Goal: Information Seeking & Learning: Learn about a topic

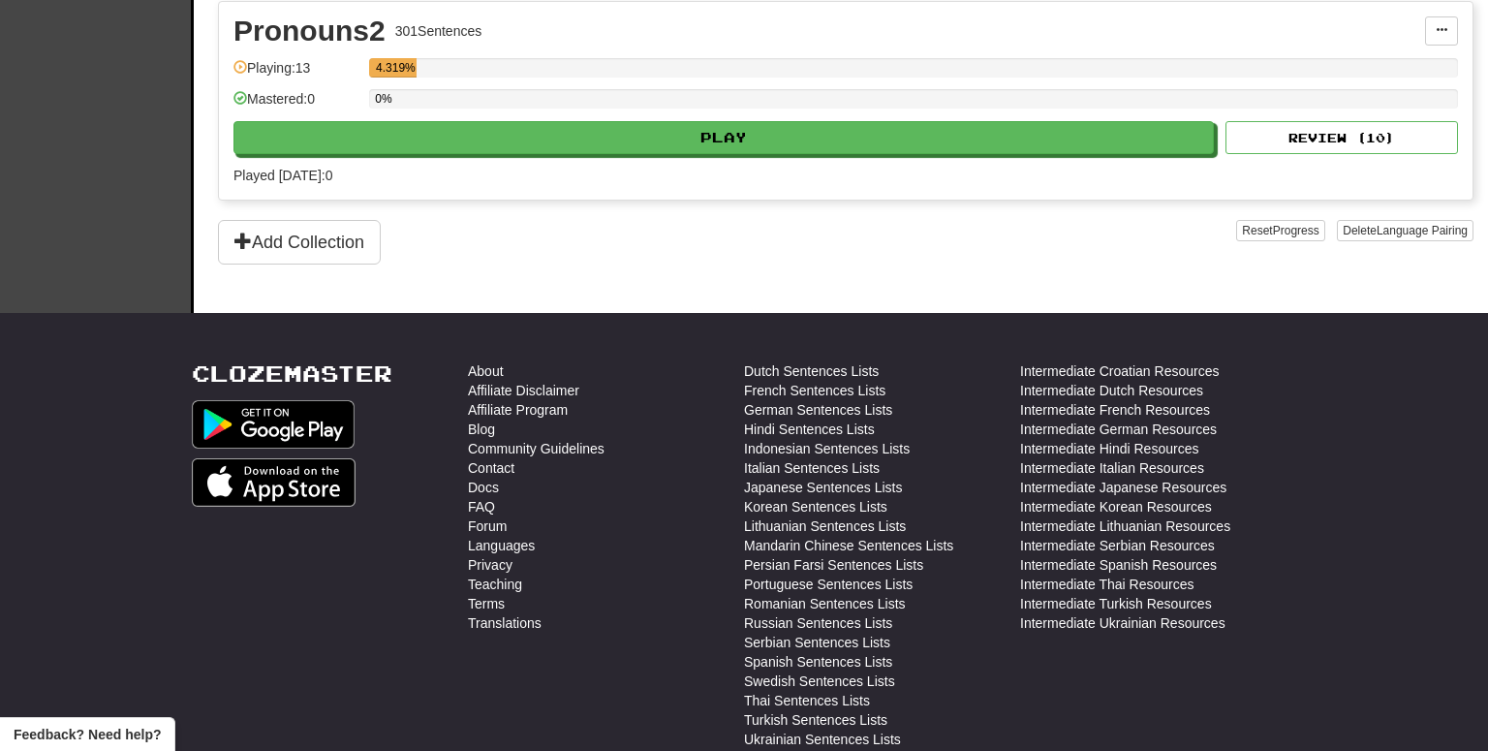
scroll to position [2197, 0]
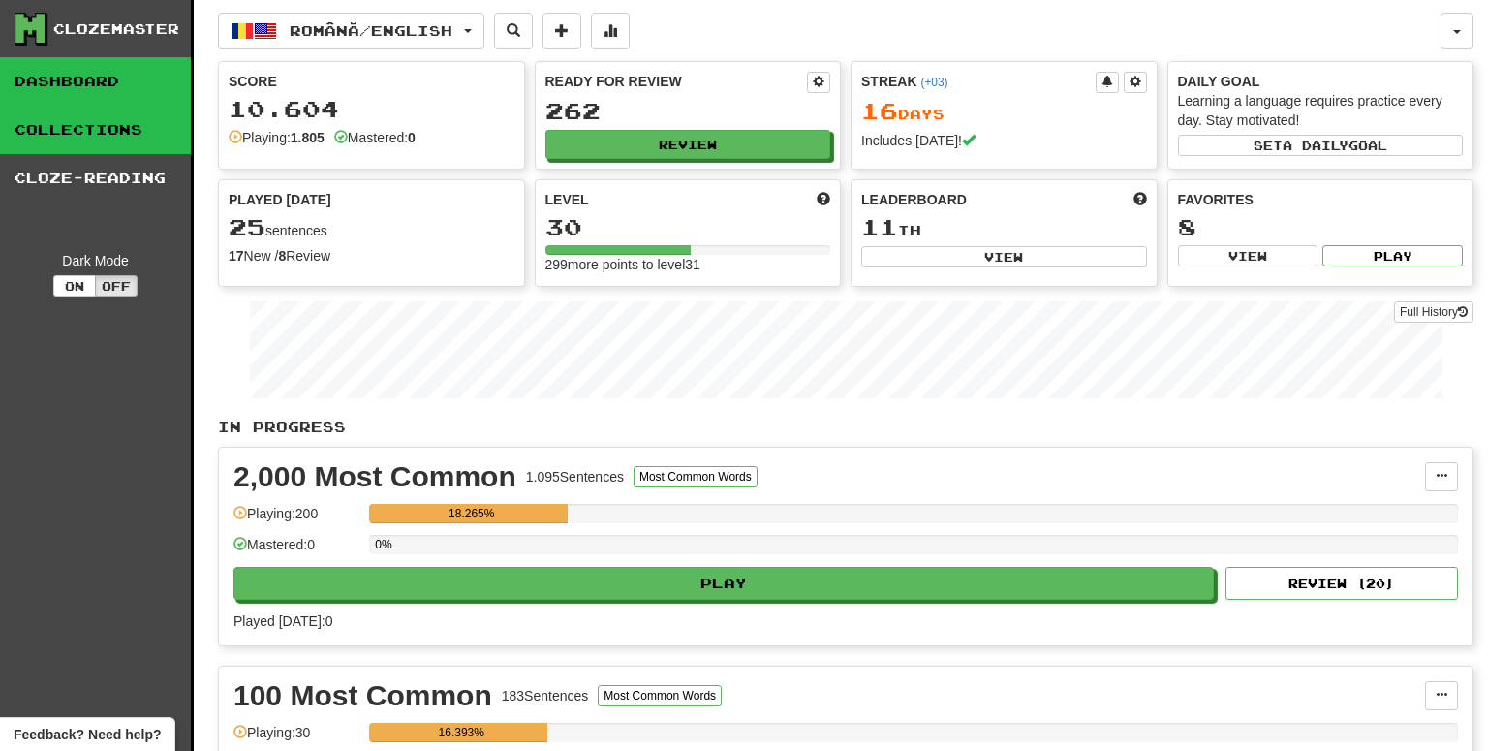
click at [74, 123] on link "Collections" at bounding box center [95, 130] width 191 height 48
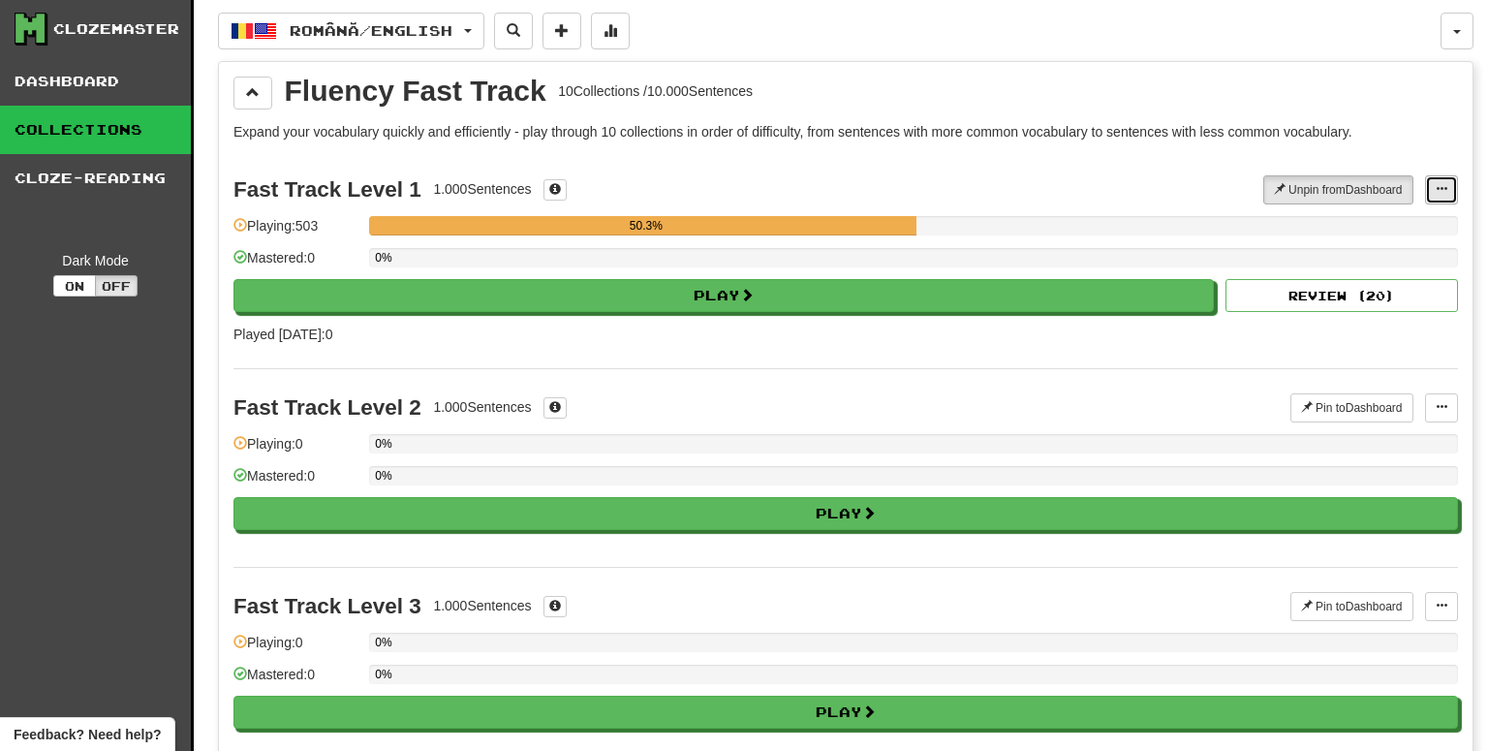
click at [1442, 188] on span at bounding box center [1441, 189] width 12 height 12
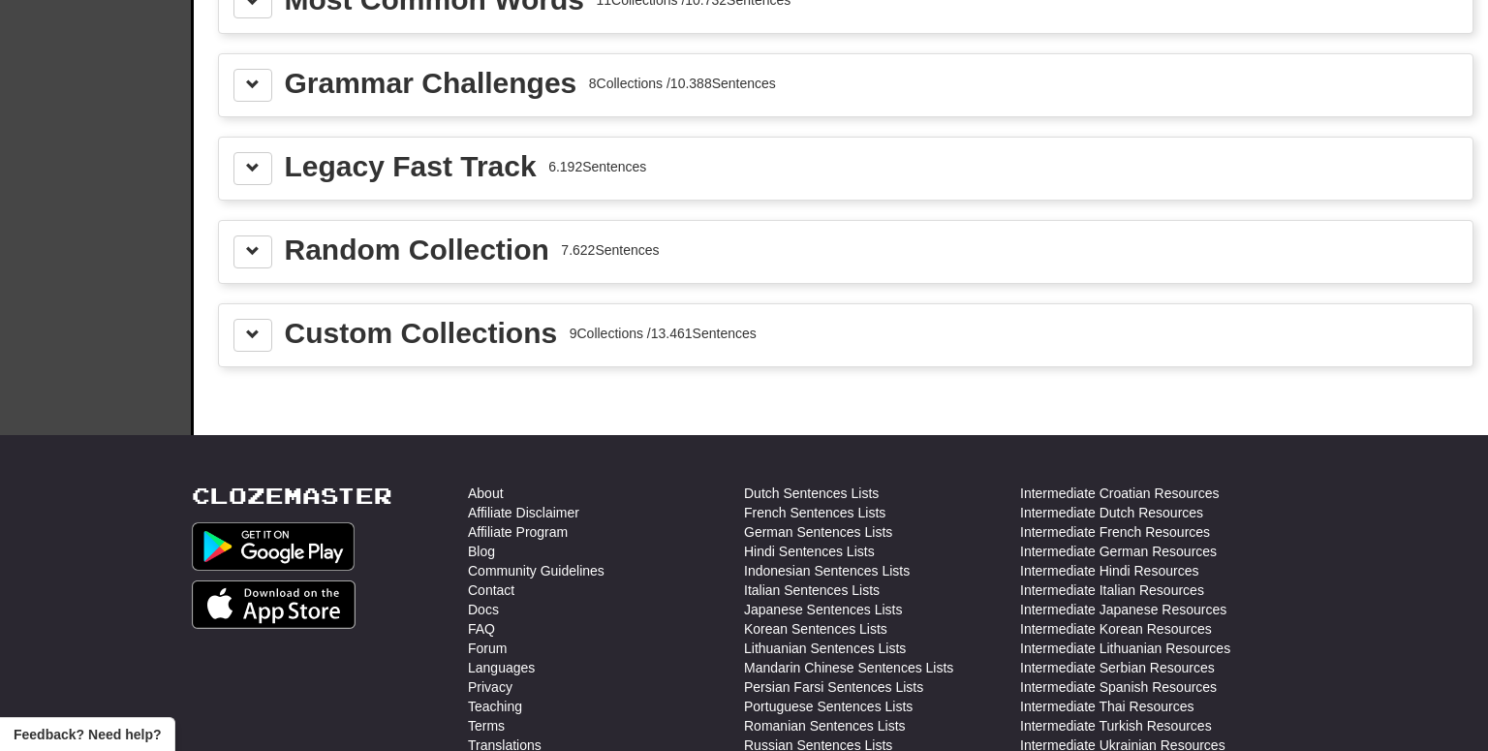
scroll to position [2092, 0]
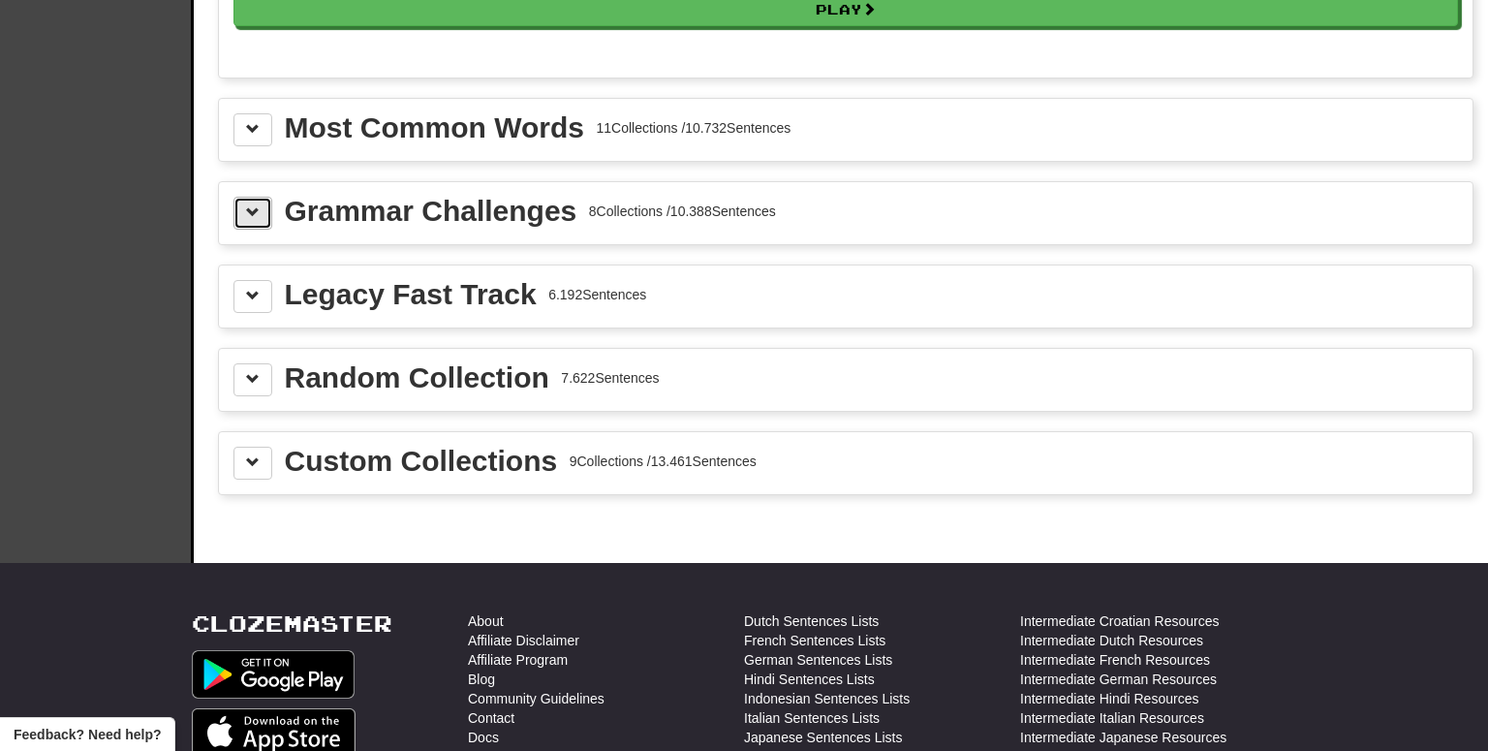
click at [262, 202] on button at bounding box center [252, 213] width 39 height 33
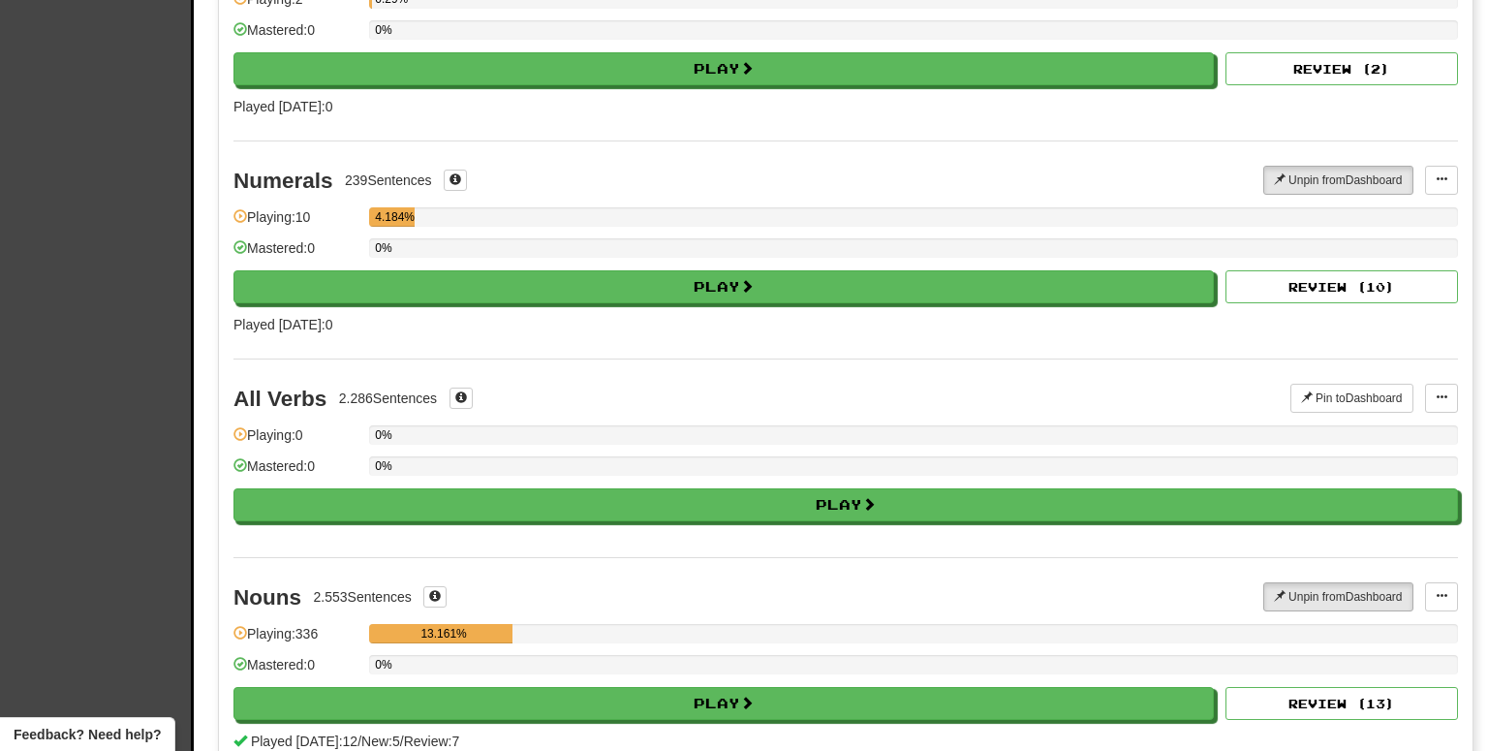
scroll to position [3557, 0]
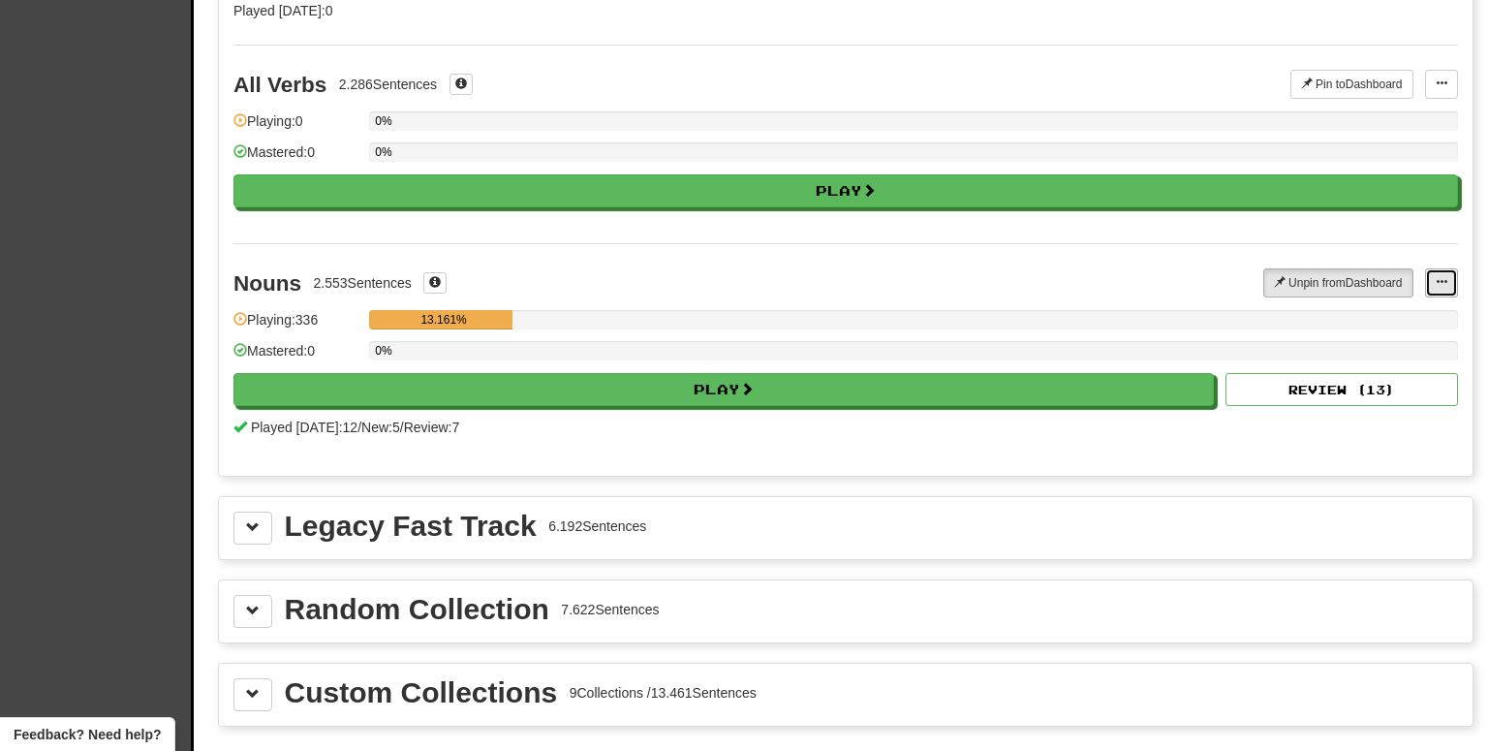
click at [1435, 269] on button at bounding box center [1441, 282] width 33 height 29
click at [1413, 310] on span "Manage Sentences" at bounding box center [1378, 317] width 117 height 15
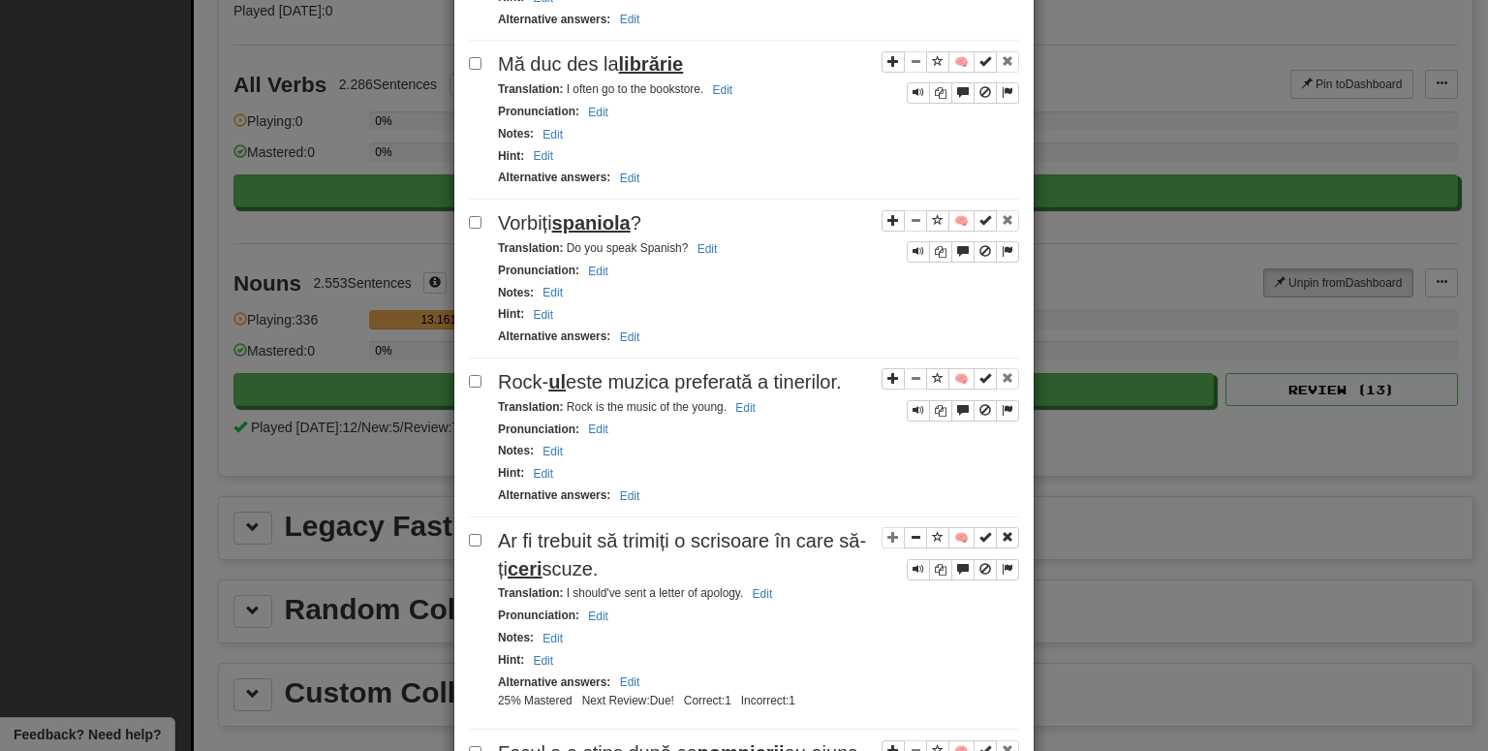
scroll to position [1116, 0]
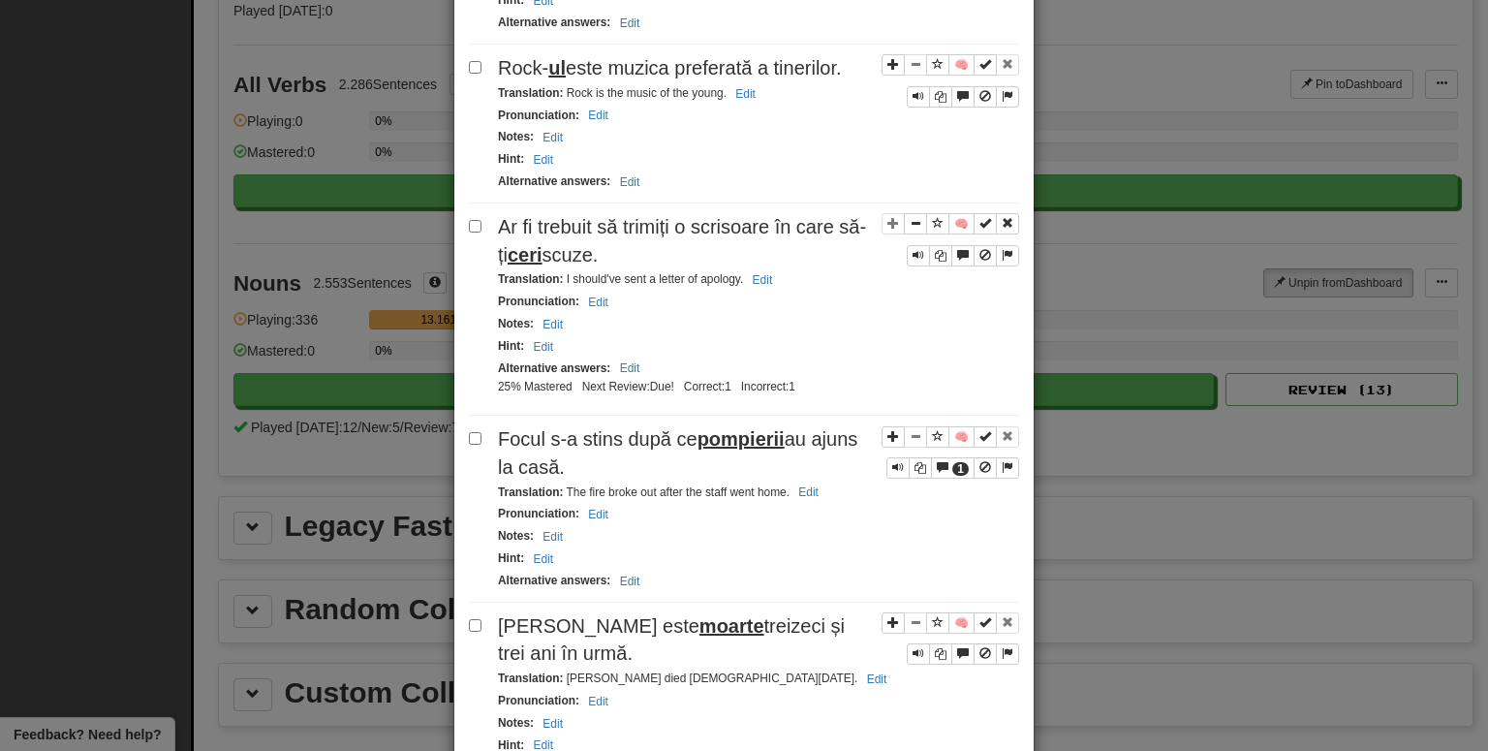
click at [1133, 157] on div "**********" at bounding box center [744, 375] width 1488 height 751
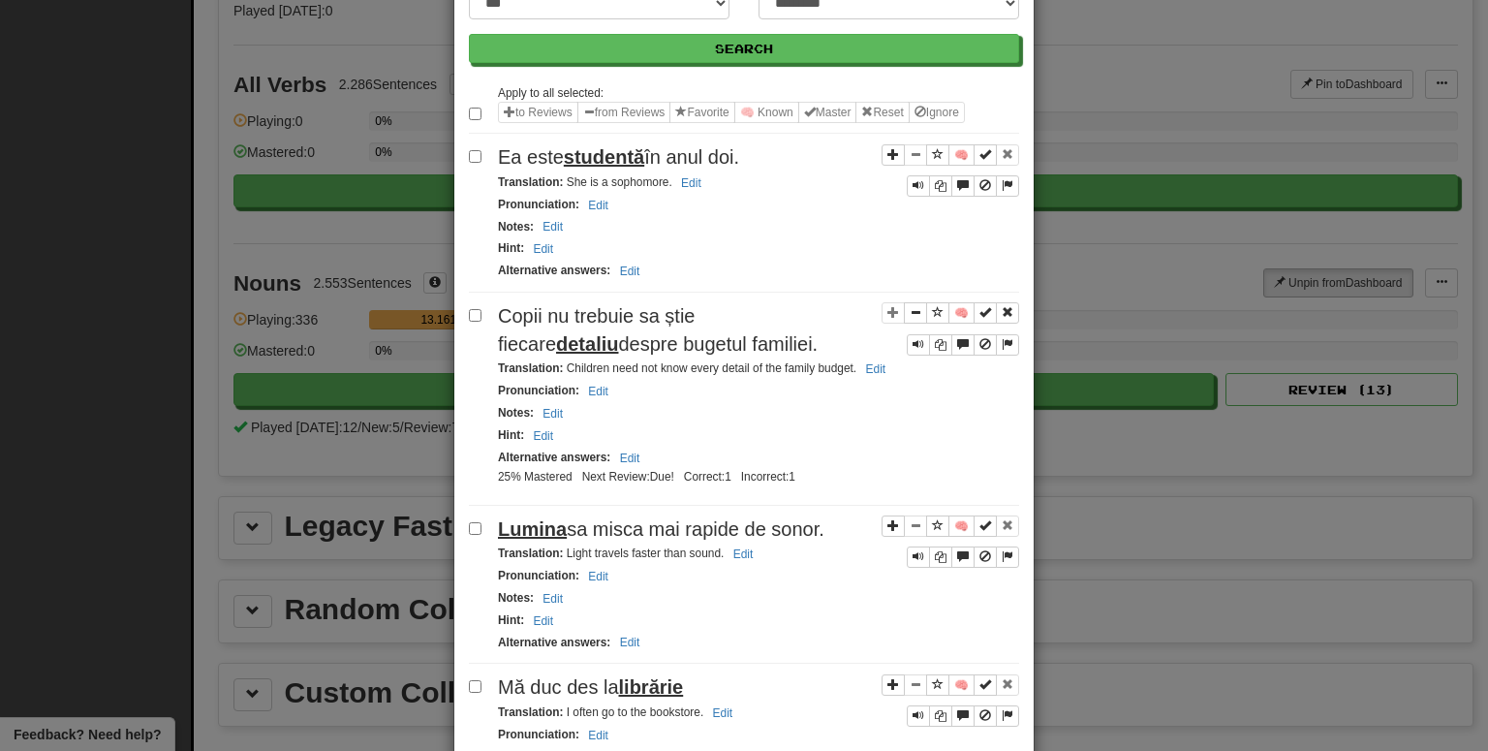
scroll to position [0, 0]
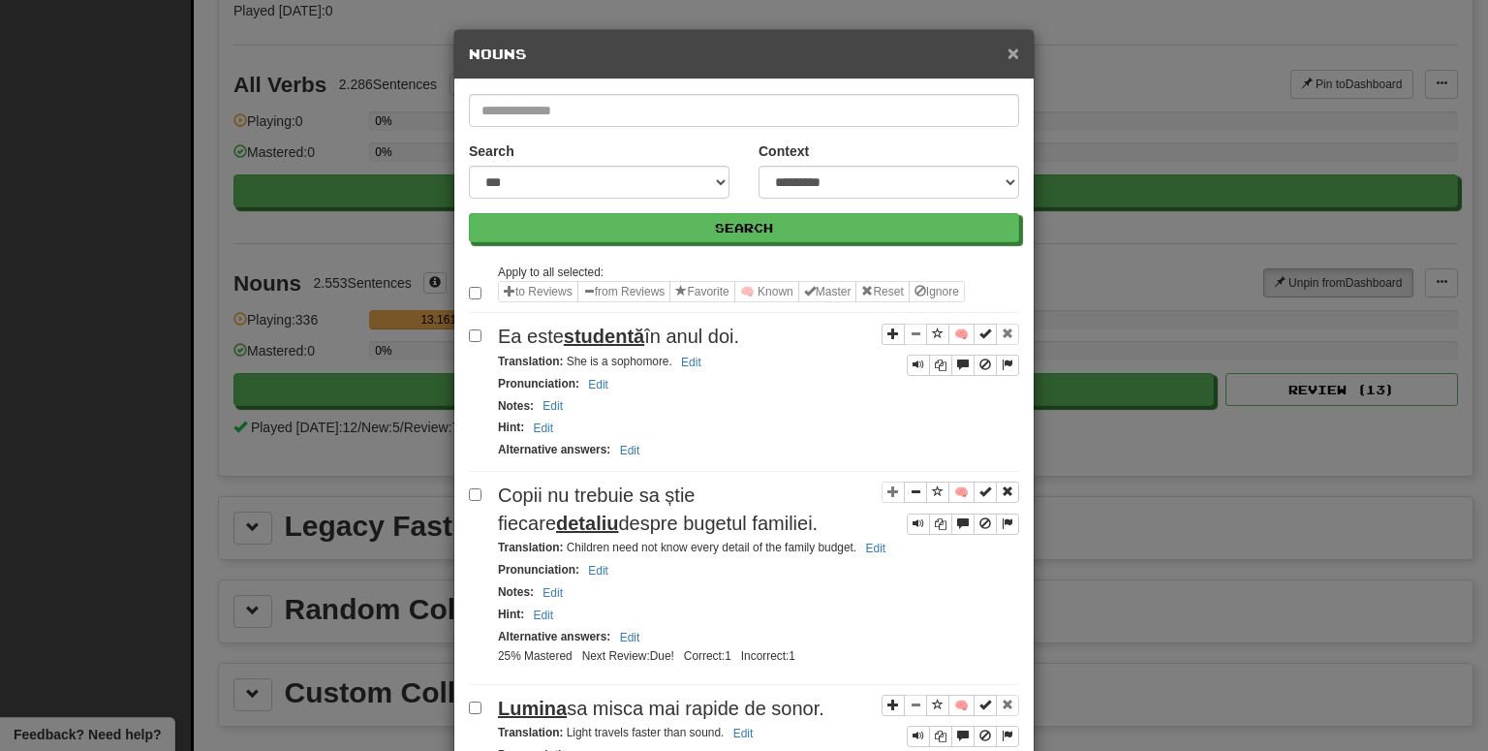
click at [1008, 50] on span "×" at bounding box center [1013, 53] width 12 height 22
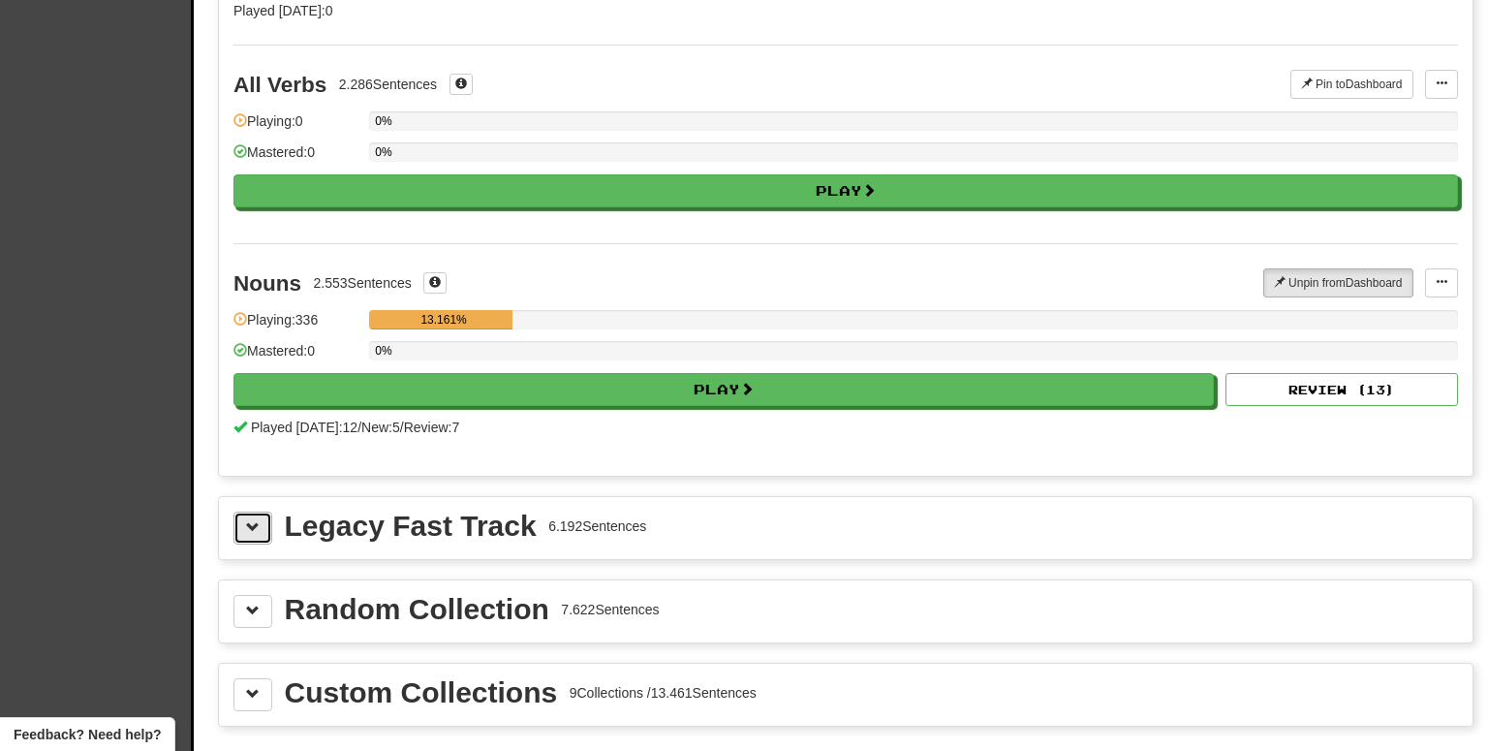
click at [252, 520] on span at bounding box center [253, 527] width 14 height 14
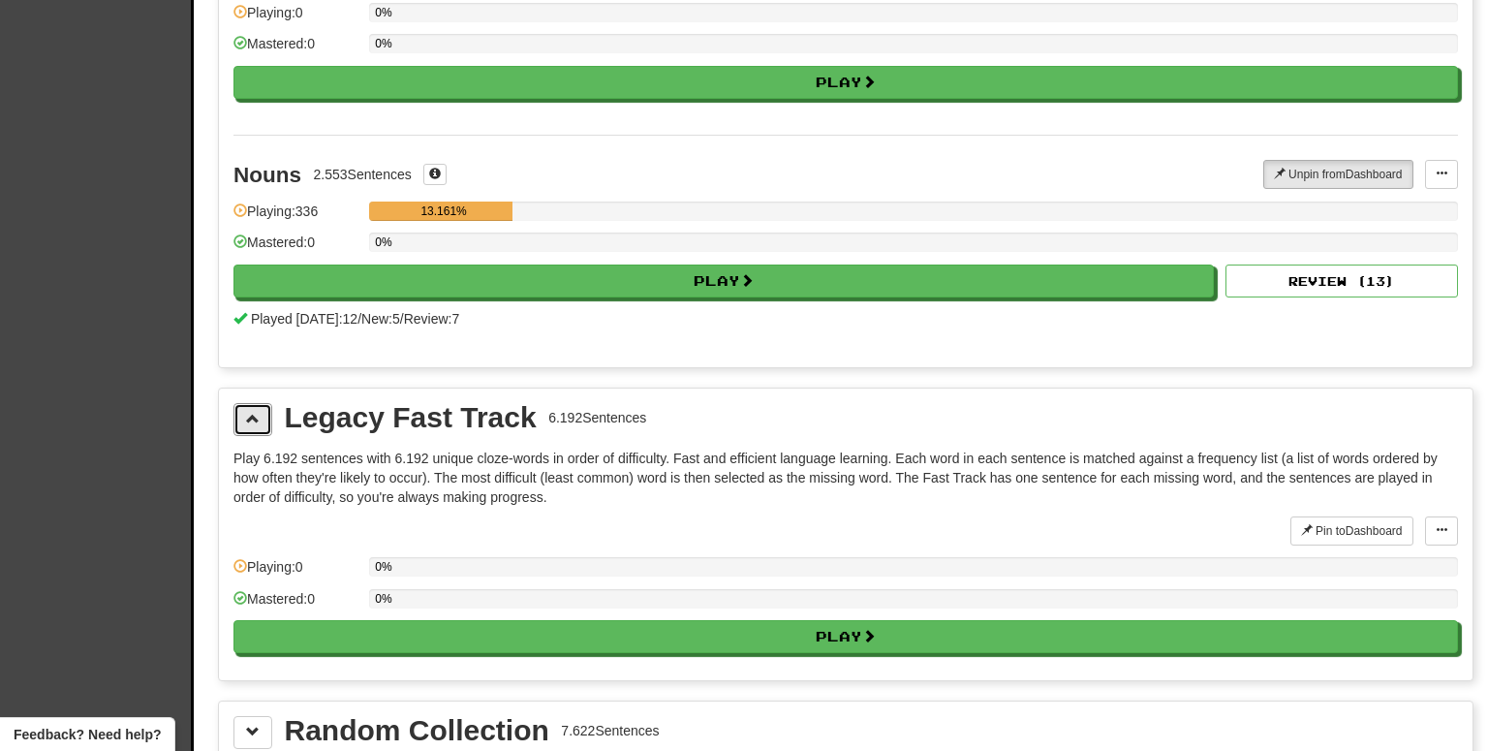
scroll to position [3696, 0]
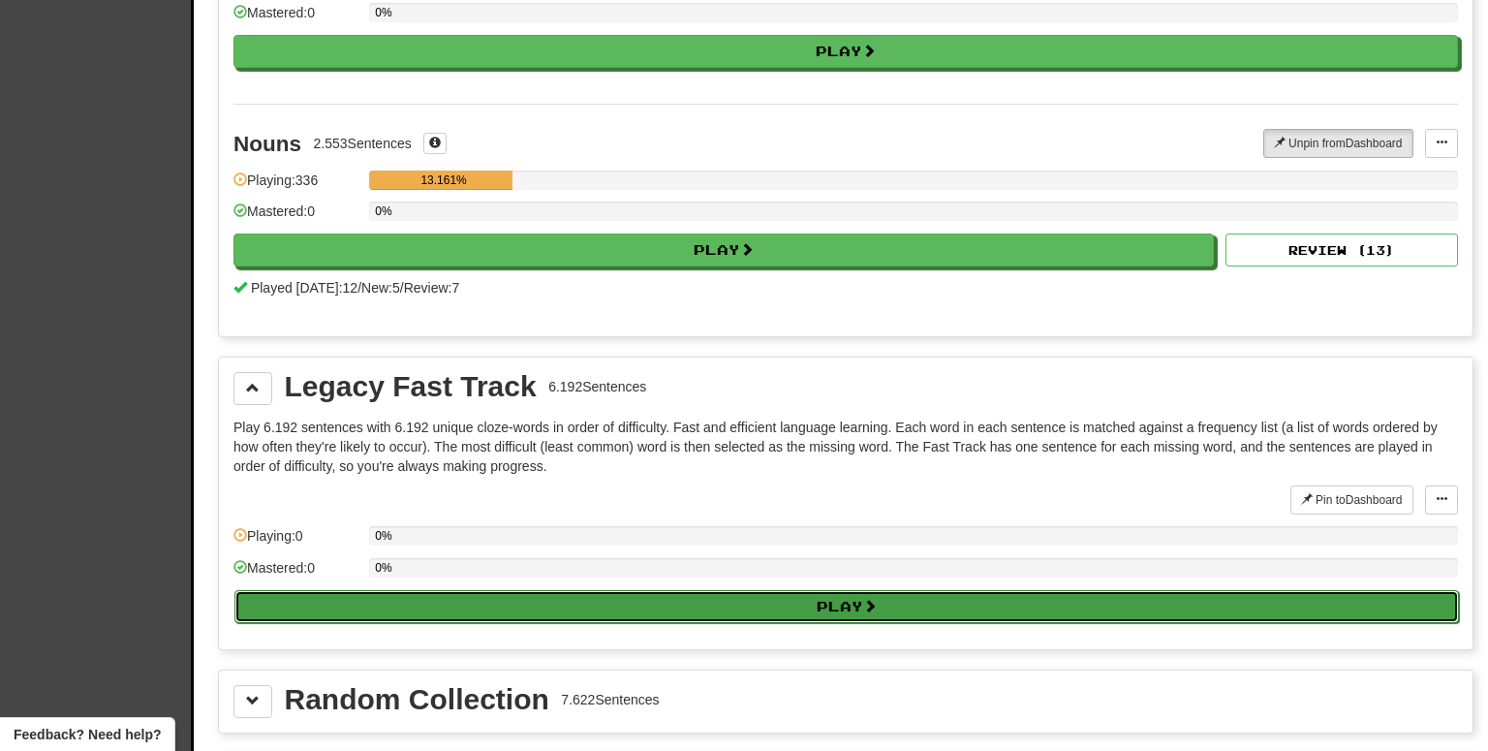
click at [726, 600] on button "Play" at bounding box center [846, 606] width 1224 height 33
select select "**"
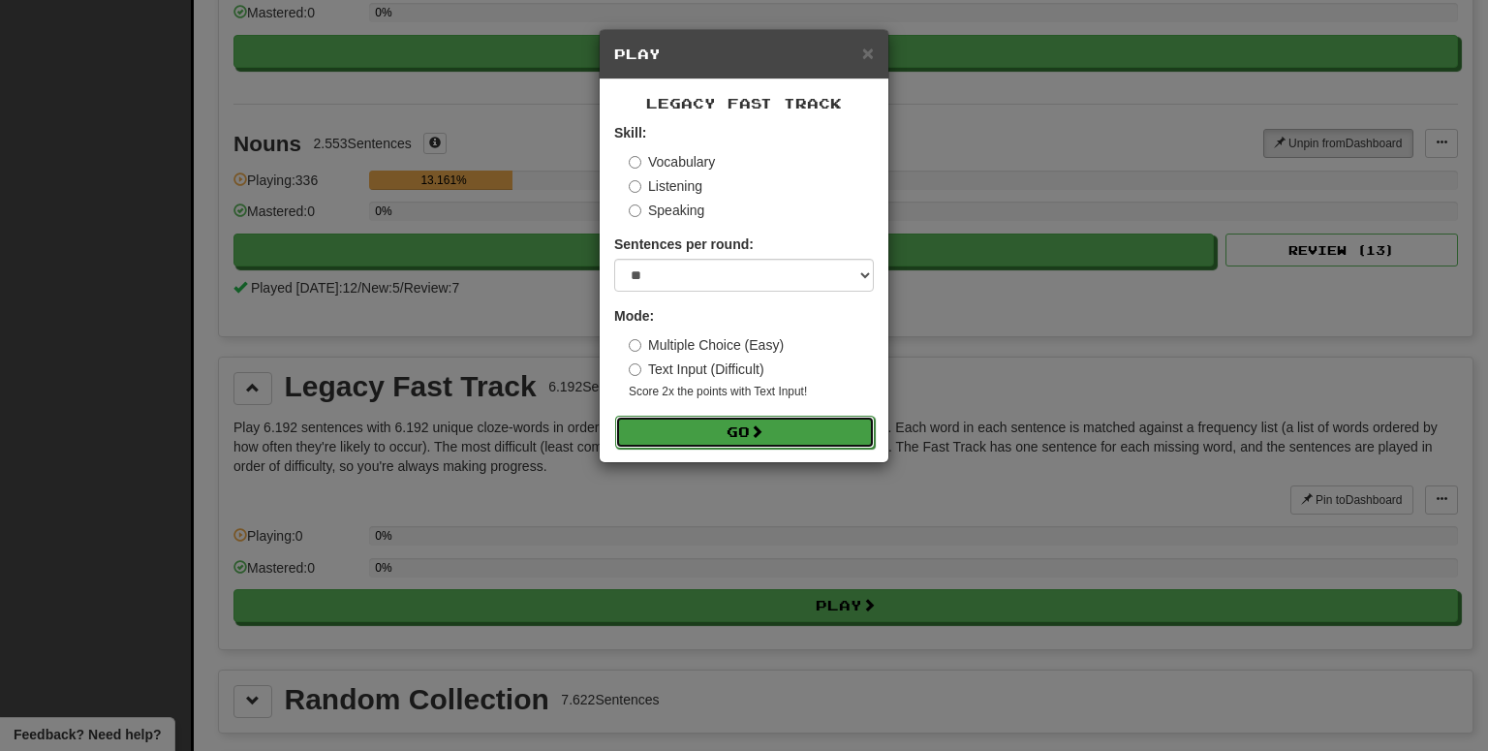
click at [761, 418] on button "Go" at bounding box center [745, 432] width 260 height 33
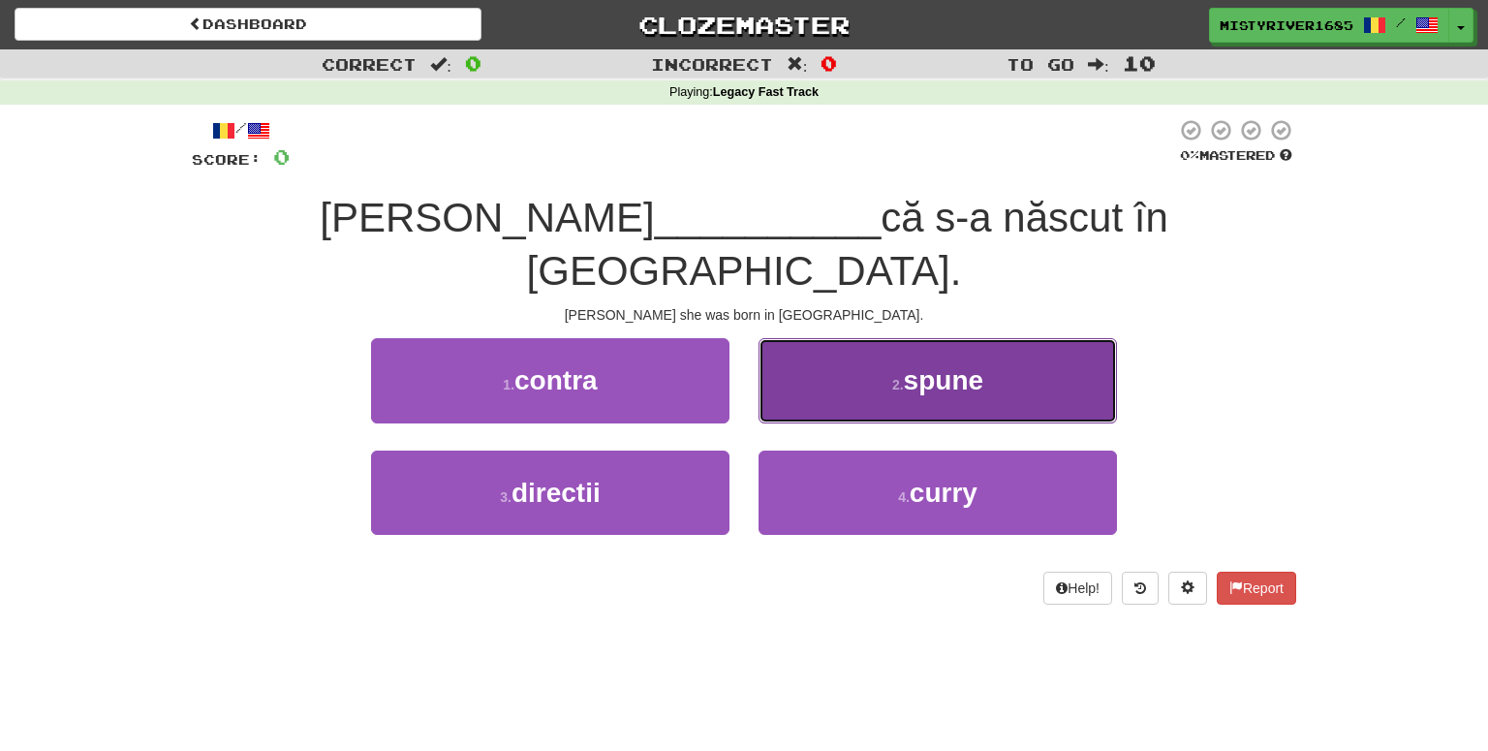
click at [862, 342] on button "2 . spune" at bounding box center [937, 380] width 358 height 84
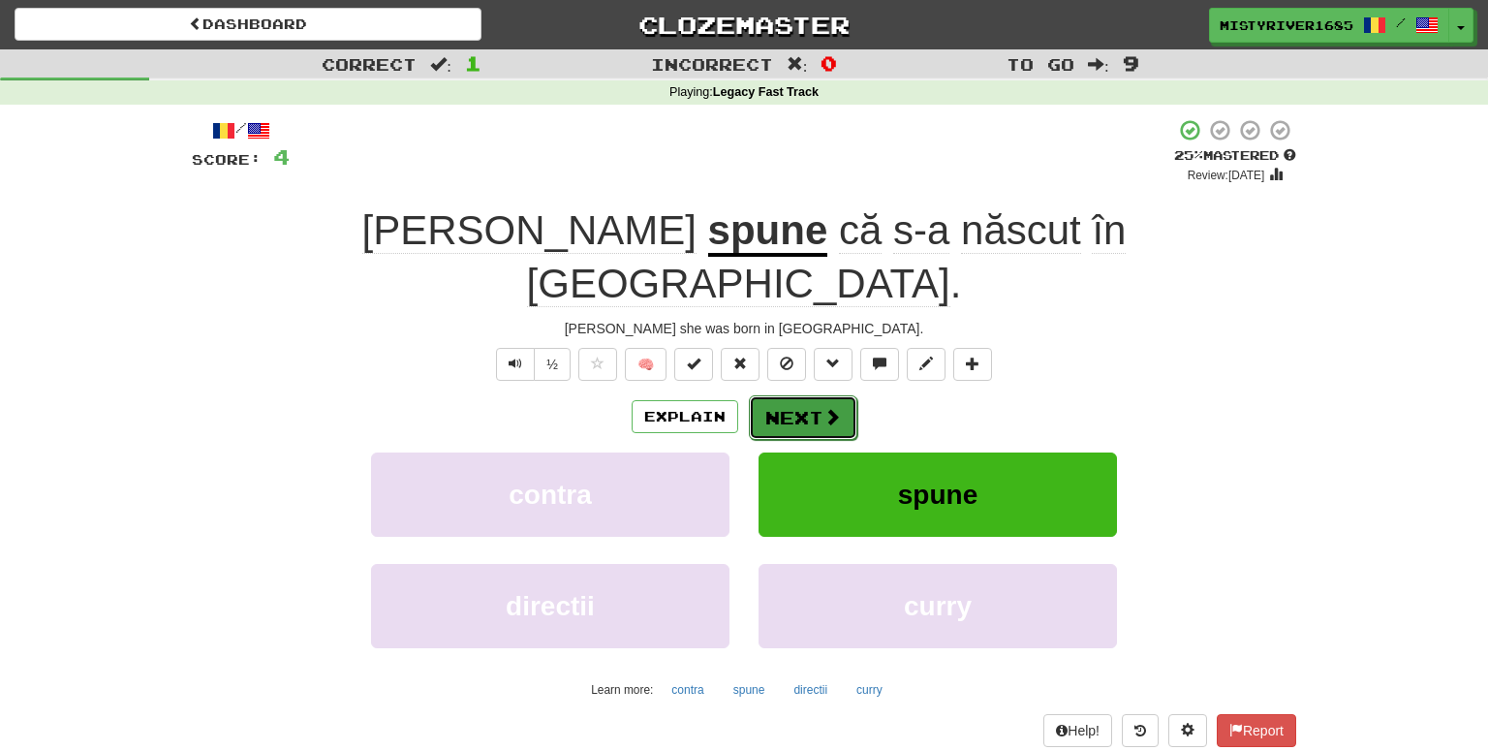
click at [839, 395] on button "Next" at bounding box center [803, 417] width 108 height 45
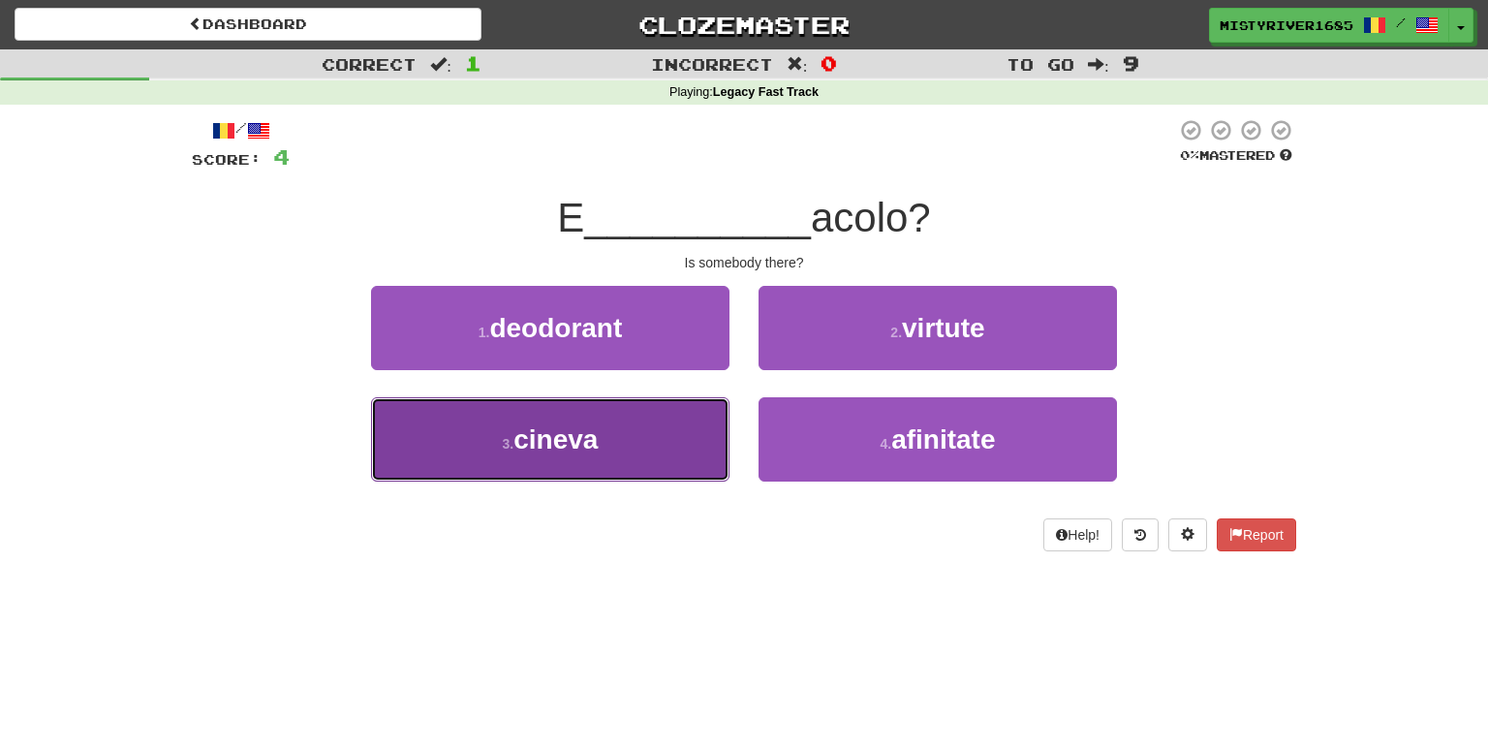
click at [635, 473] on button "3 . cineva" at bounding box center [550, 439] width 358 height 84
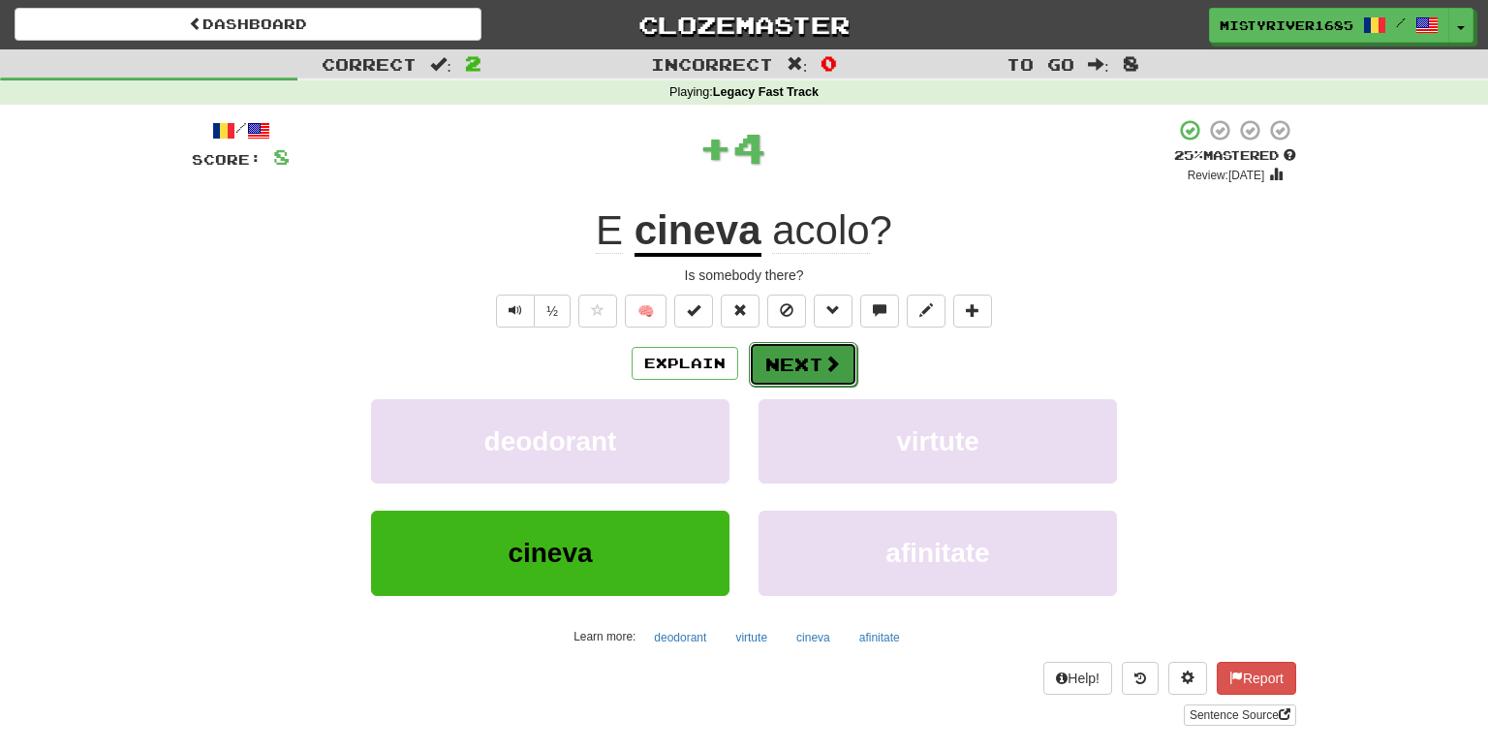
click at [830, 372] on span at bounding box center [831, 362] width 17 height 17
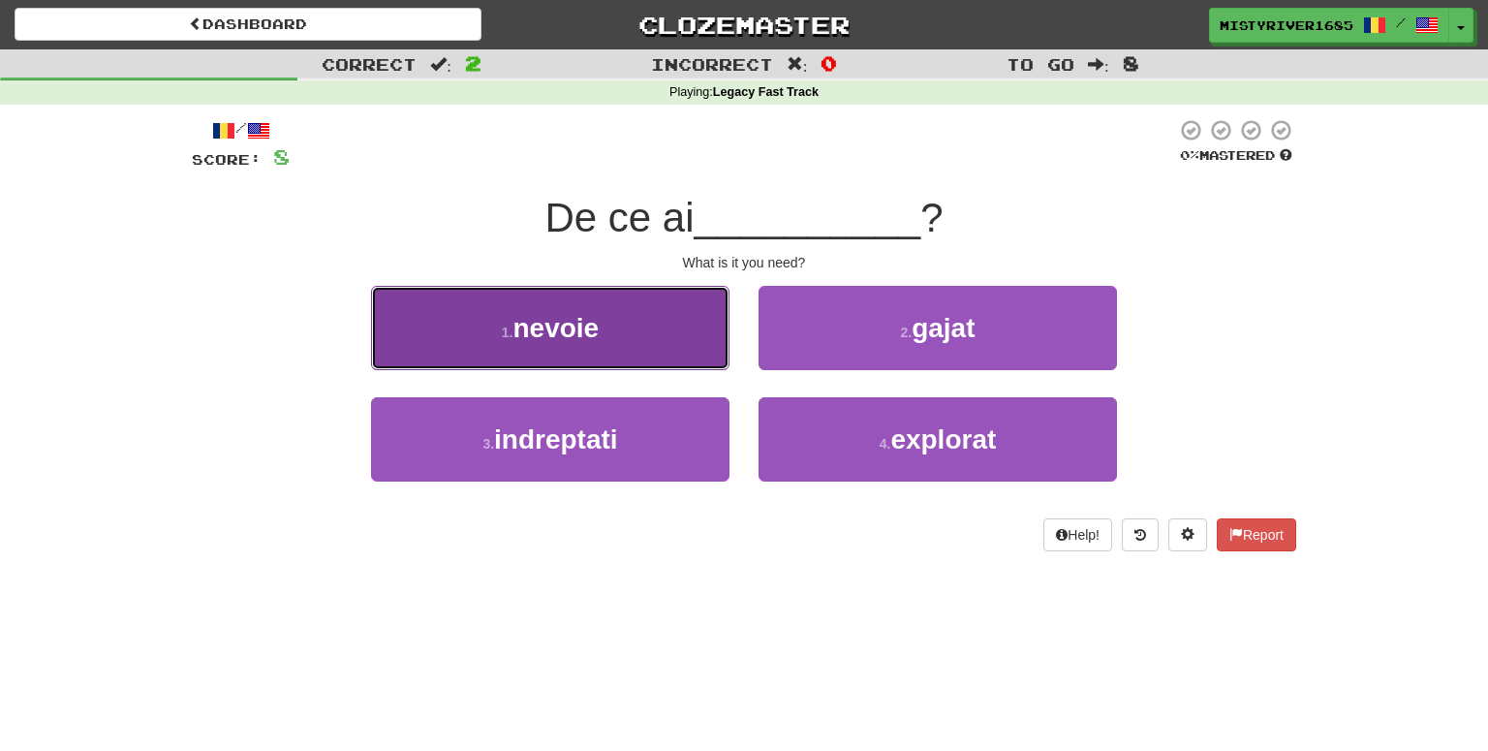
click at [665, 360] on button "1 . nevoie" at bounding box center [550, 328] width 358 height 84
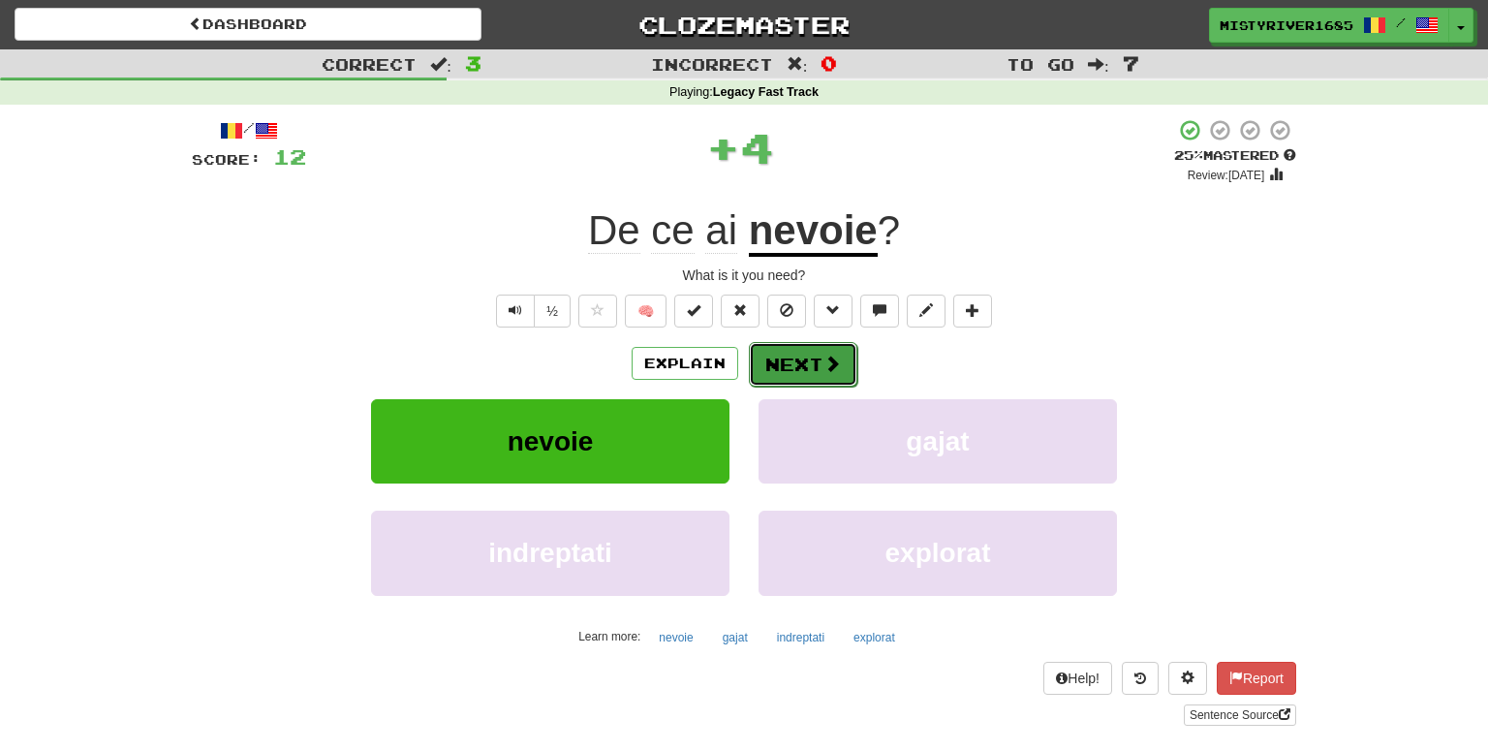
click at [794, 369] on button "Next" at bounding box center [803, 364] width 108 height 45
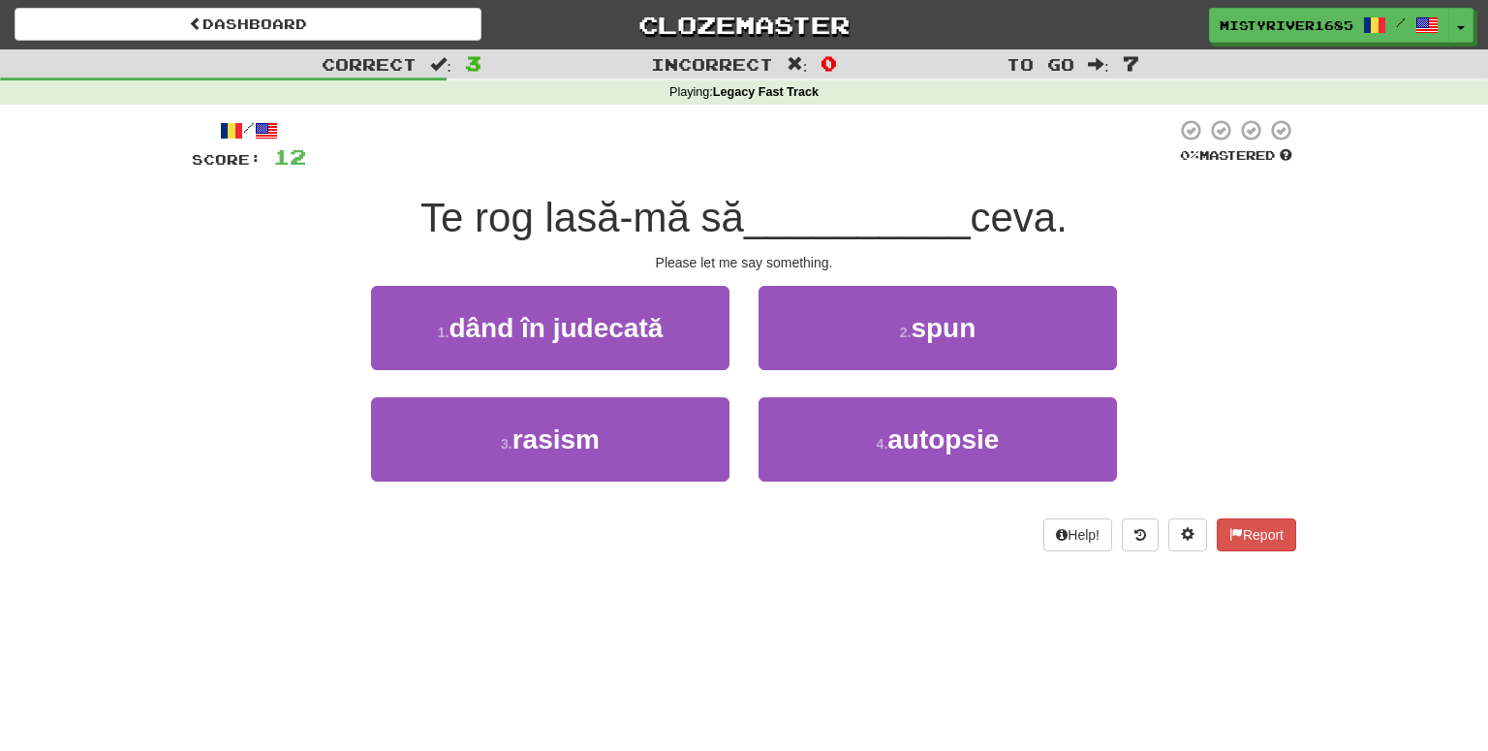
click at [863, 371] on div "2 . spun" at bounding box center [937, 341] width 387 height 111
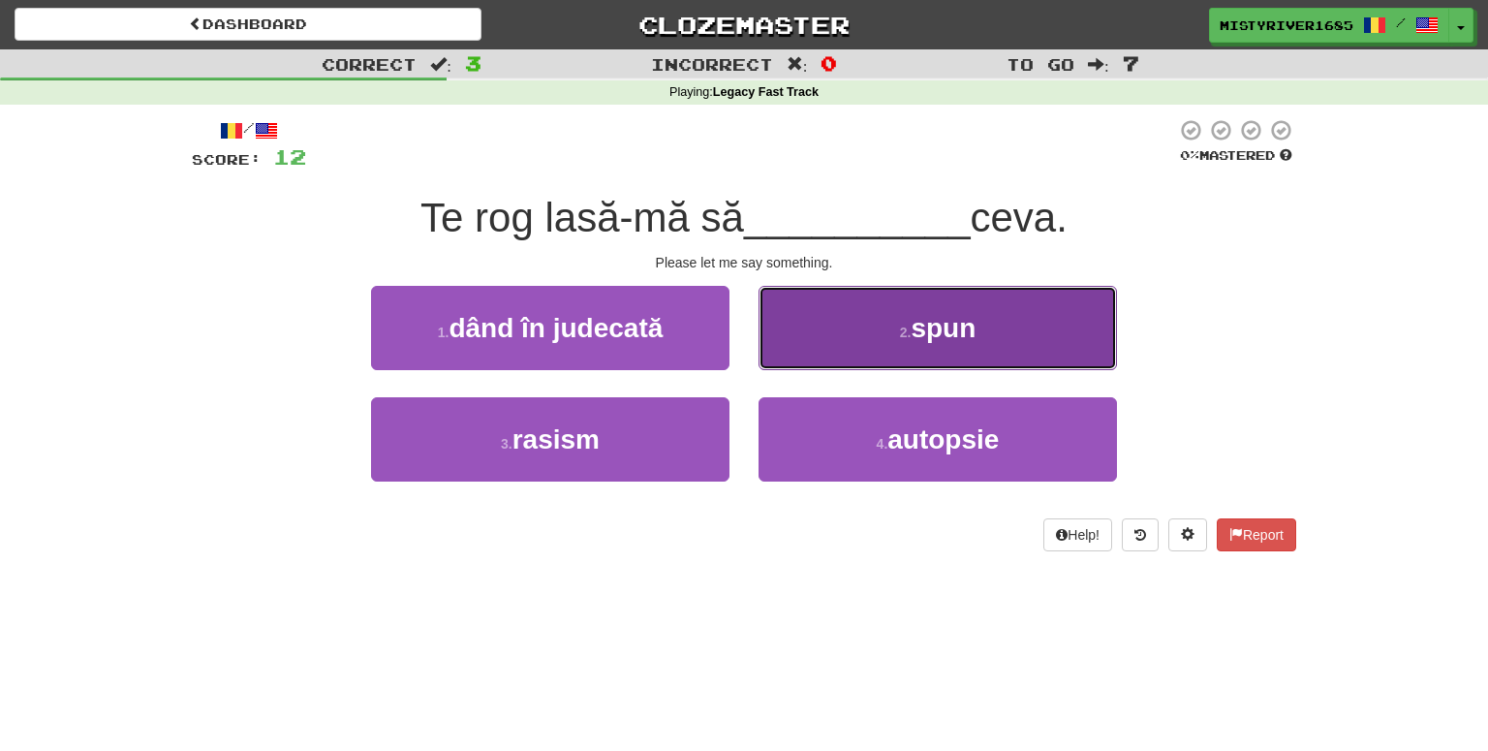
click at [914, 330] on span "spun" at bounding box center [942, 328] width 65 height 30
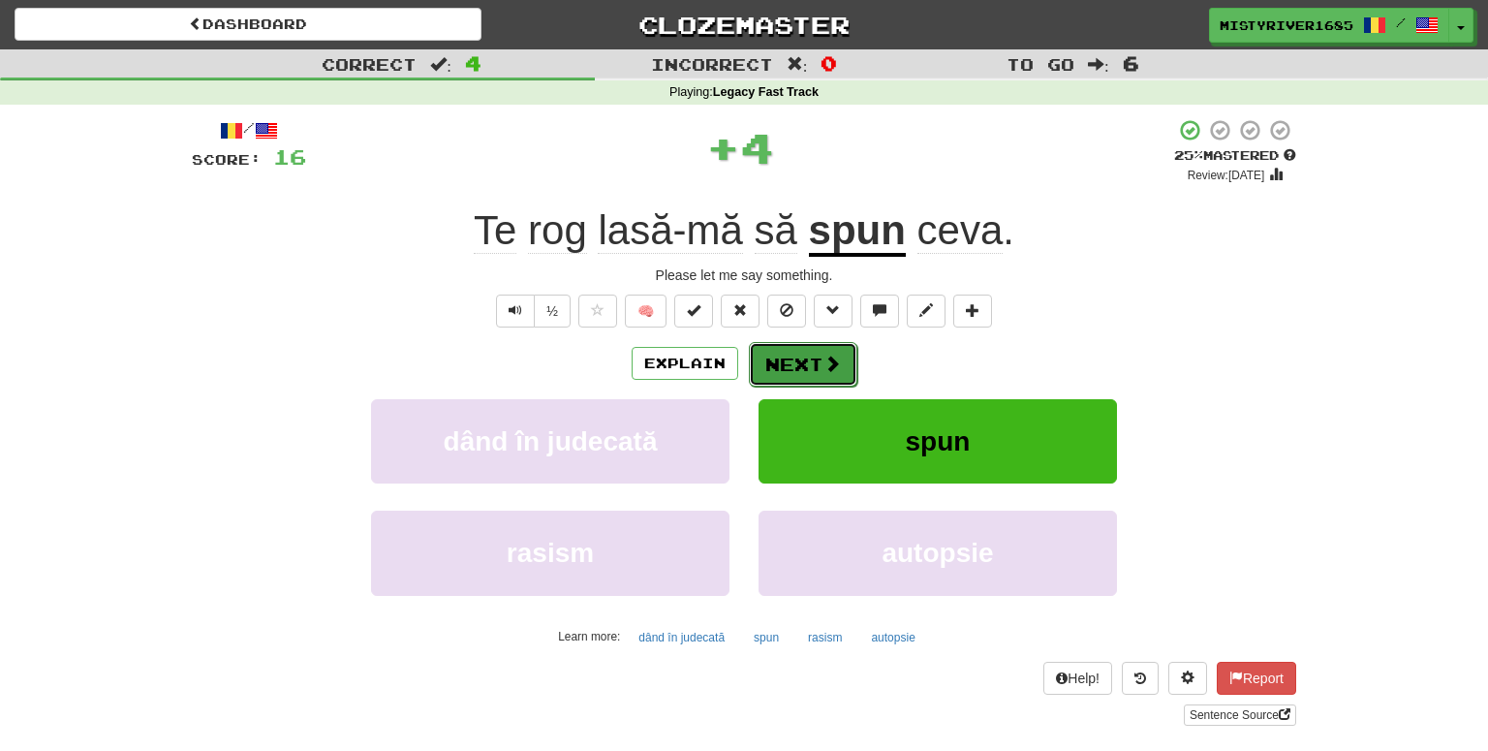
click at [804, 356] on button "Next" at bounding box center [803, 364] width 108 height 45
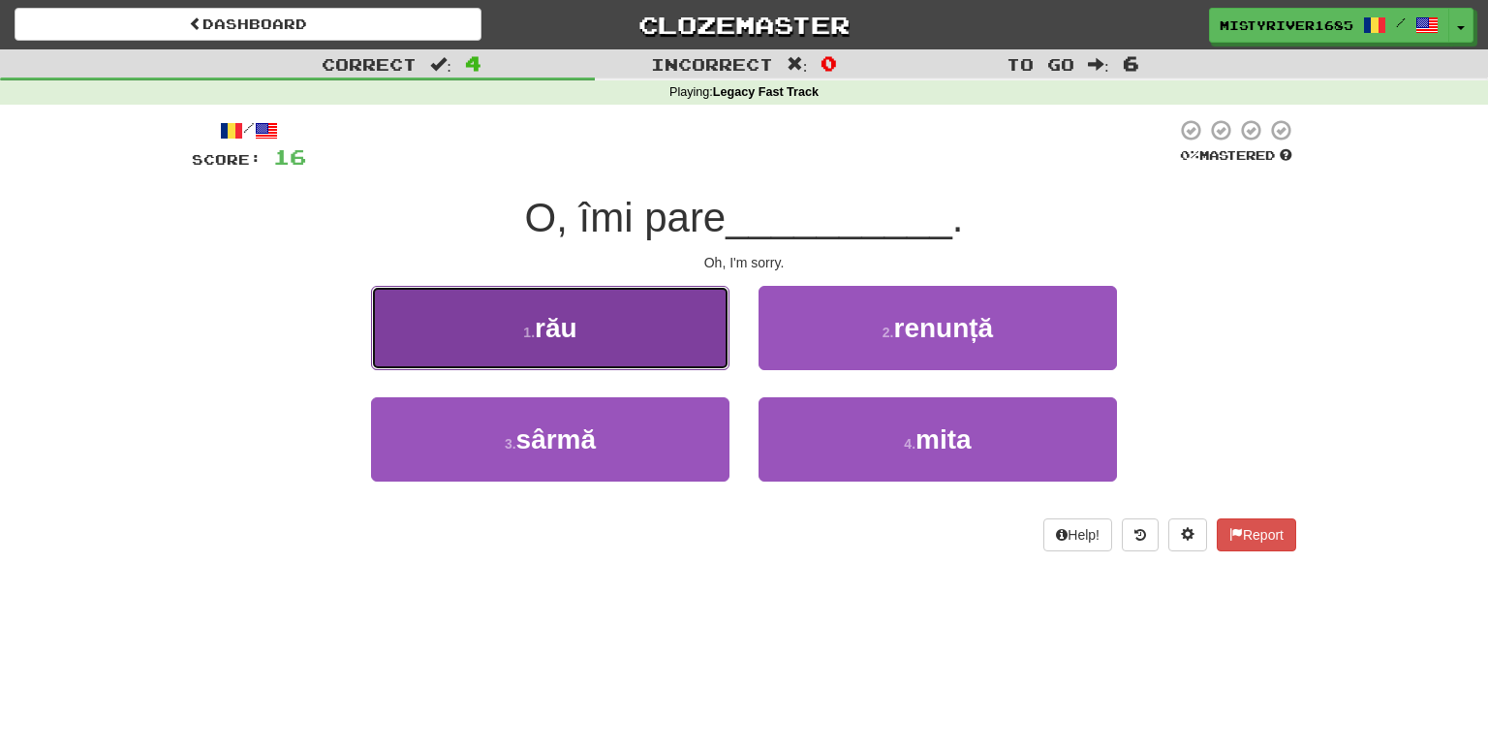
click at [600, 360] on button "1 . rău" at bounding box center [550, 328] width 358 height 84
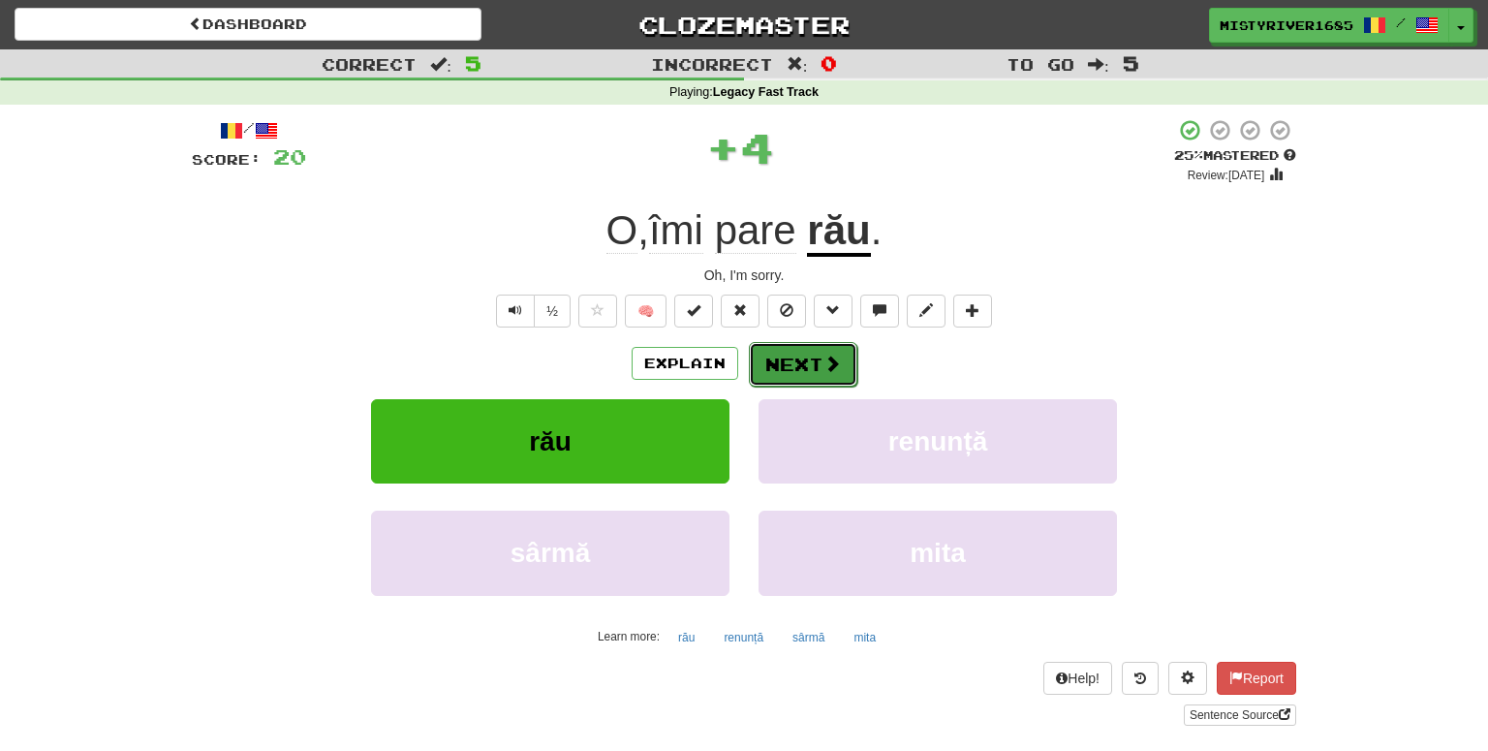
click at [783, 346] on button "Next" at bounding box center [803, 364] width 108 height 45
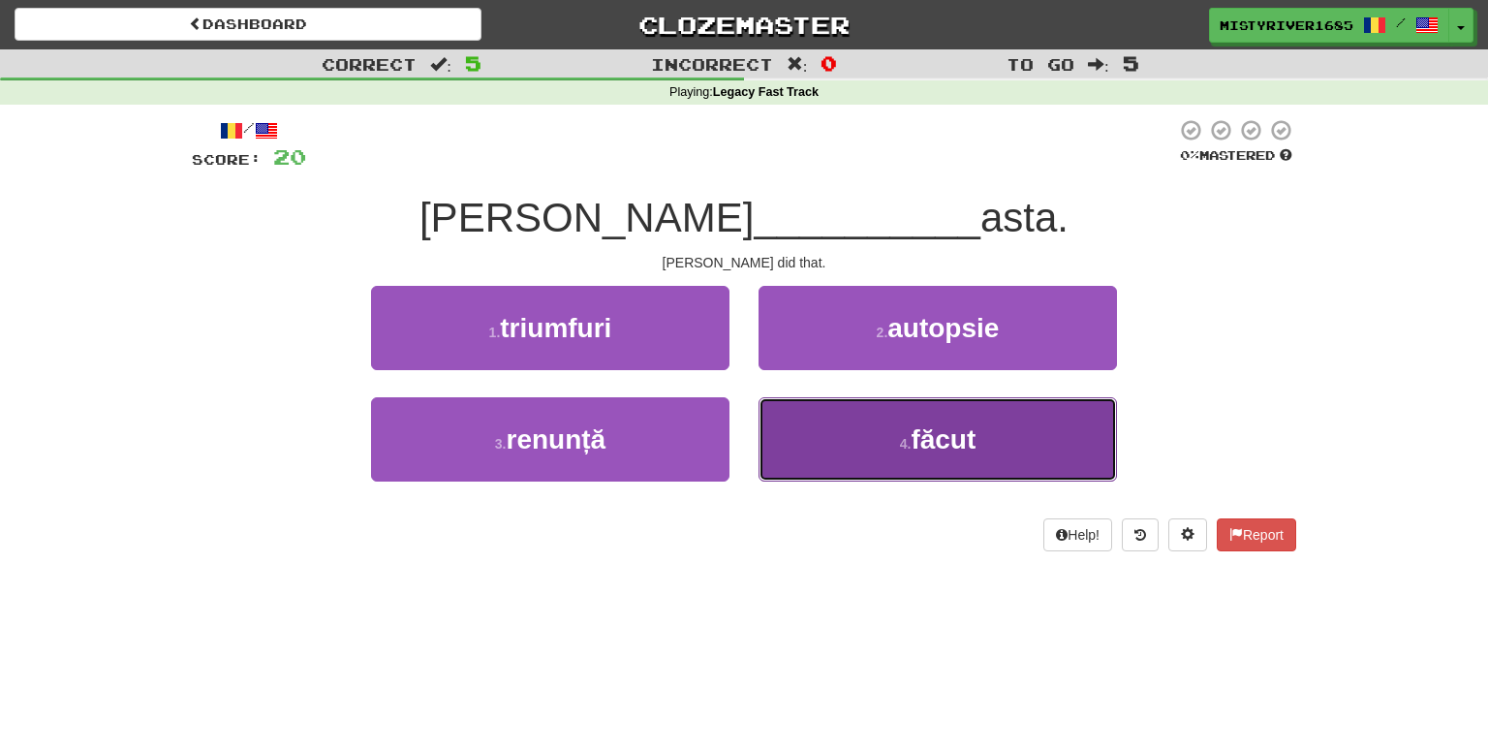
click at [823, 419] on button "4 . făcut" at bounding box center [937, 439] width 358 height 84
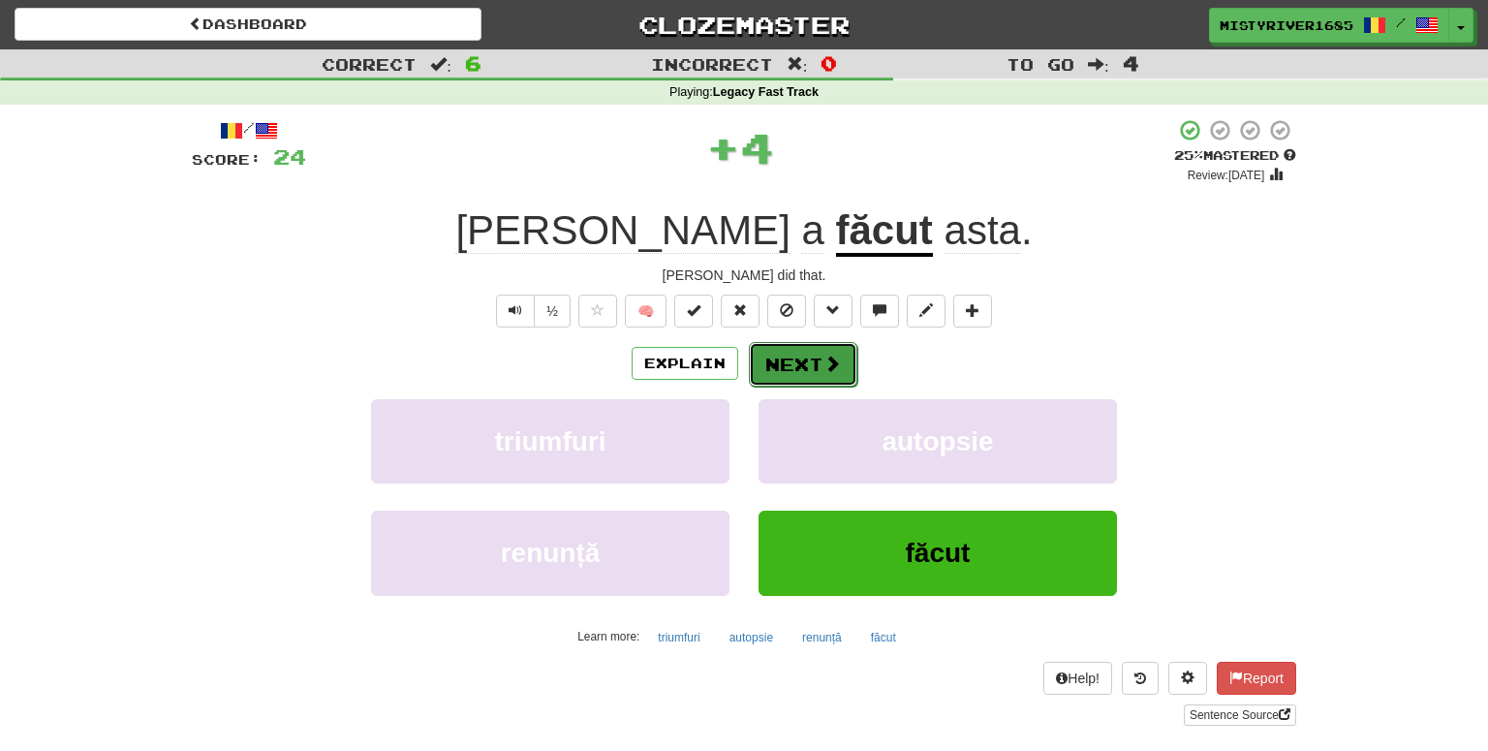
click at [808, 357] on button "Next" at bounding box center [803, 364] width 108 height 45
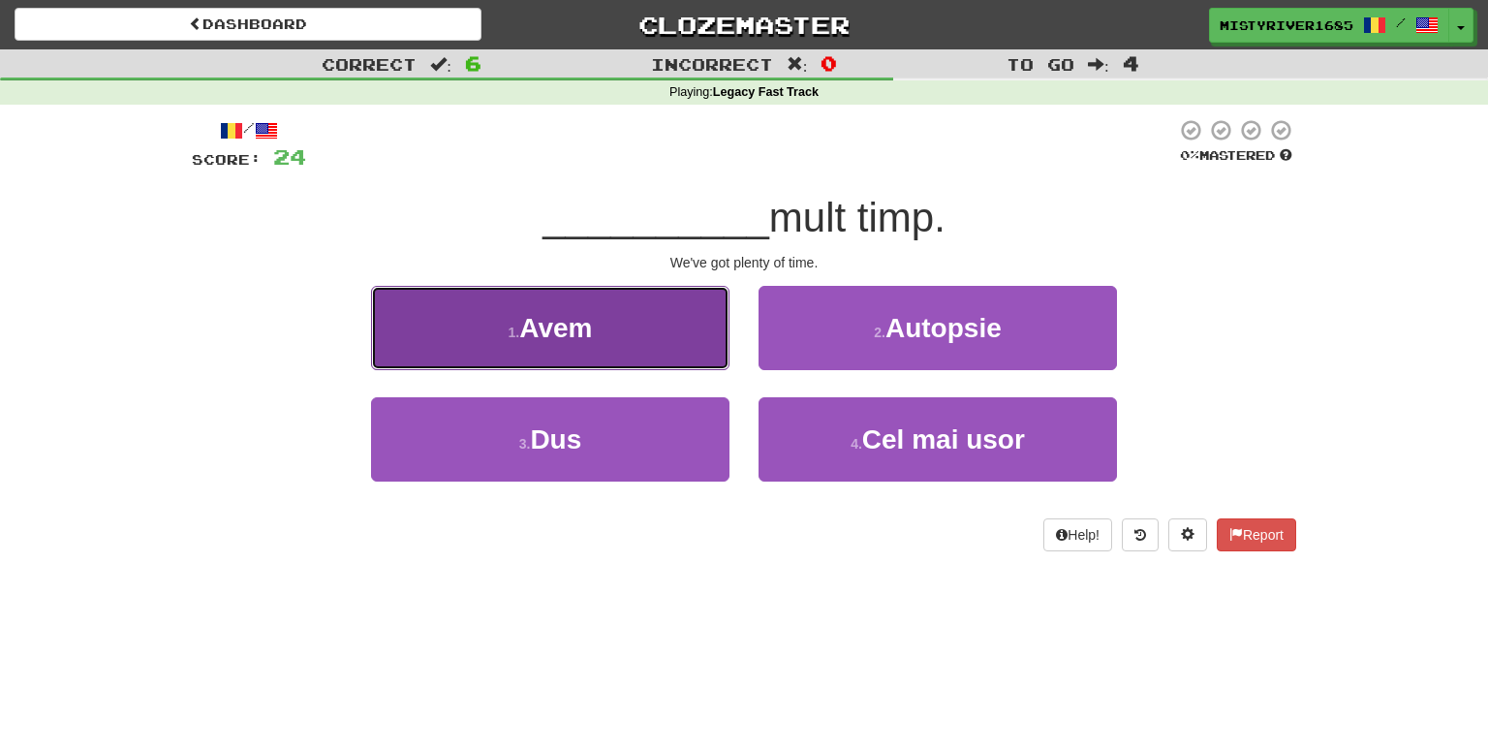
click at [685, 368] on button "1 . Avem" at bounding box center [550, 328] width 358 height 84
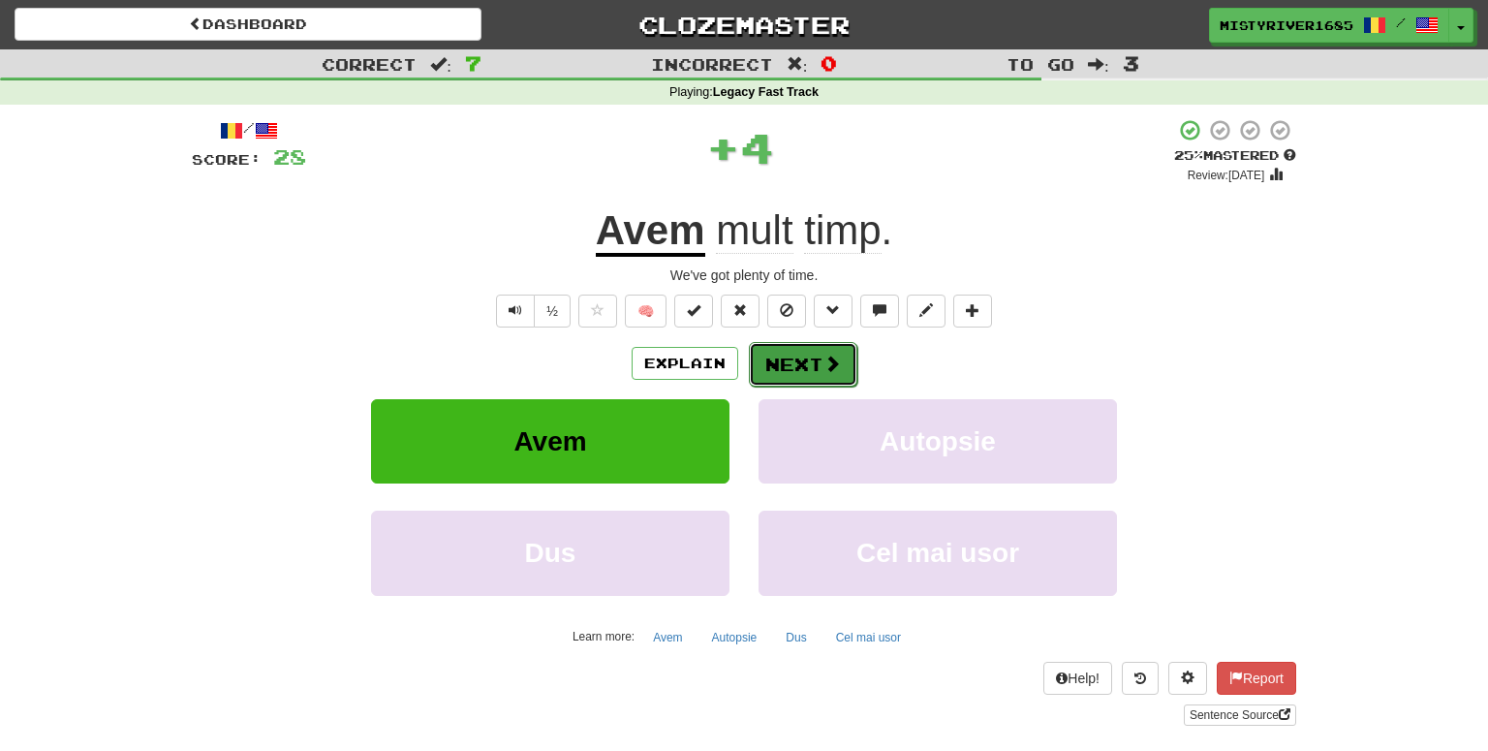
click at [765, 361] on button "Next" at bounding box center [803, 364] width 108 height 45
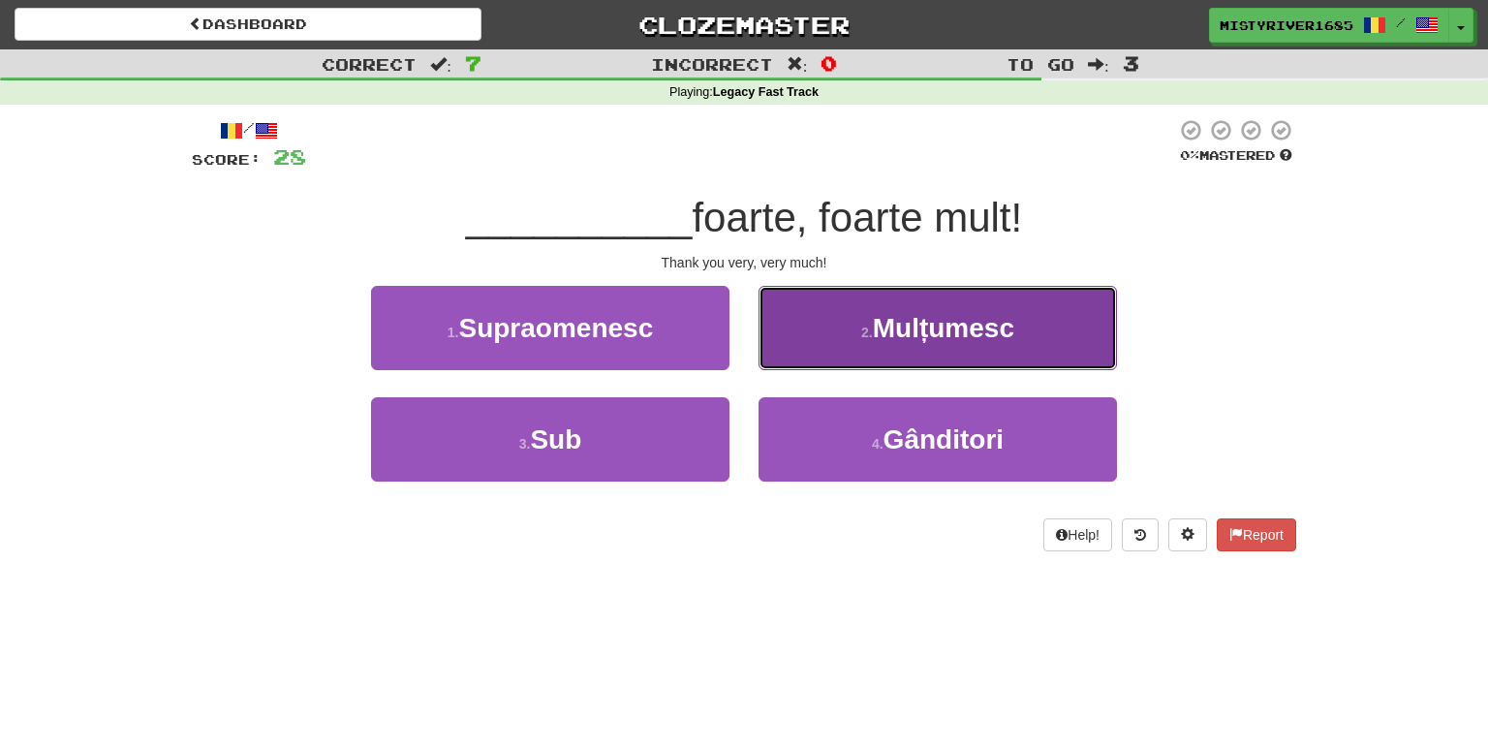
click at [866, 348] on button "2 . Mulțumesc" at bounding box center [937, 328] width 358 height 84
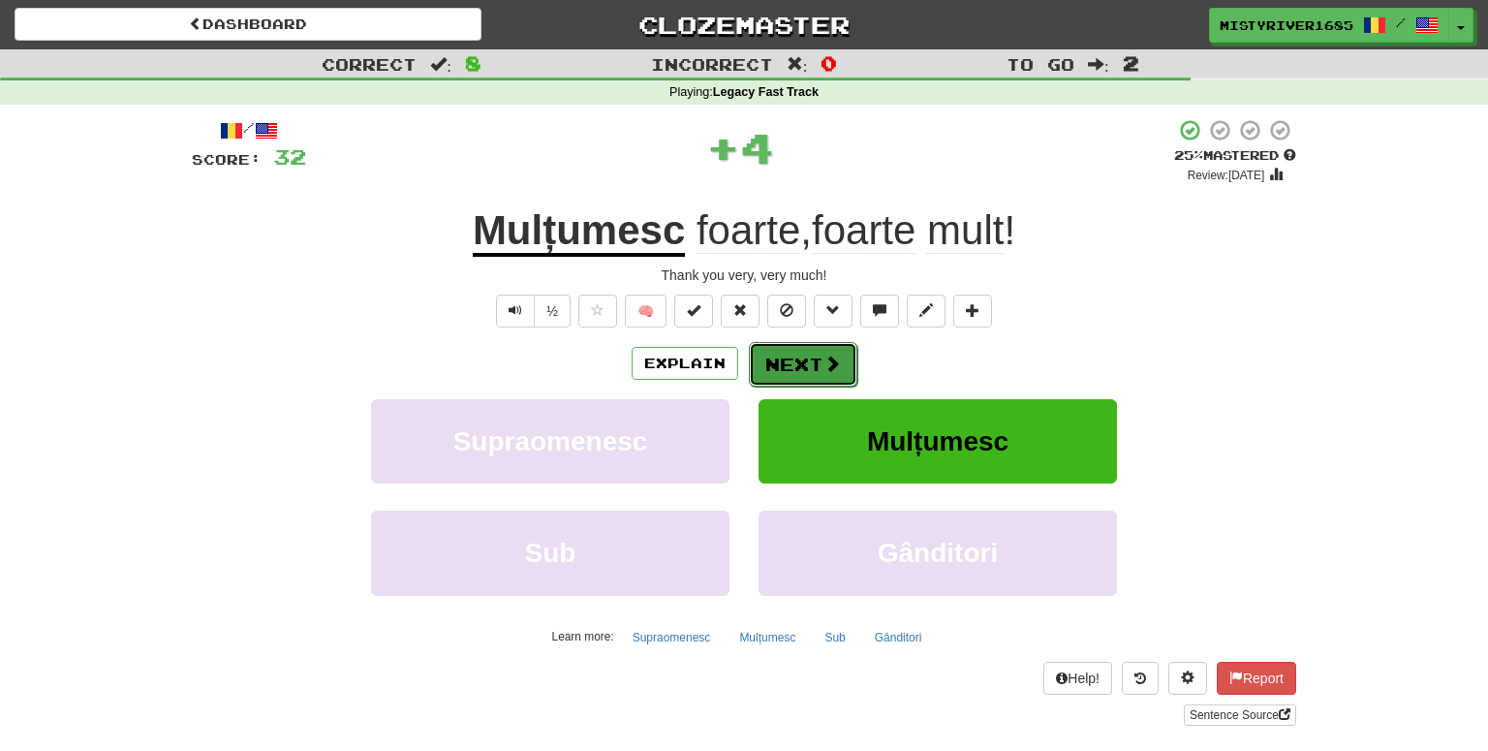
click at [786, 356] on button "Next" at bounding box center [803, 364] width 108 height 45
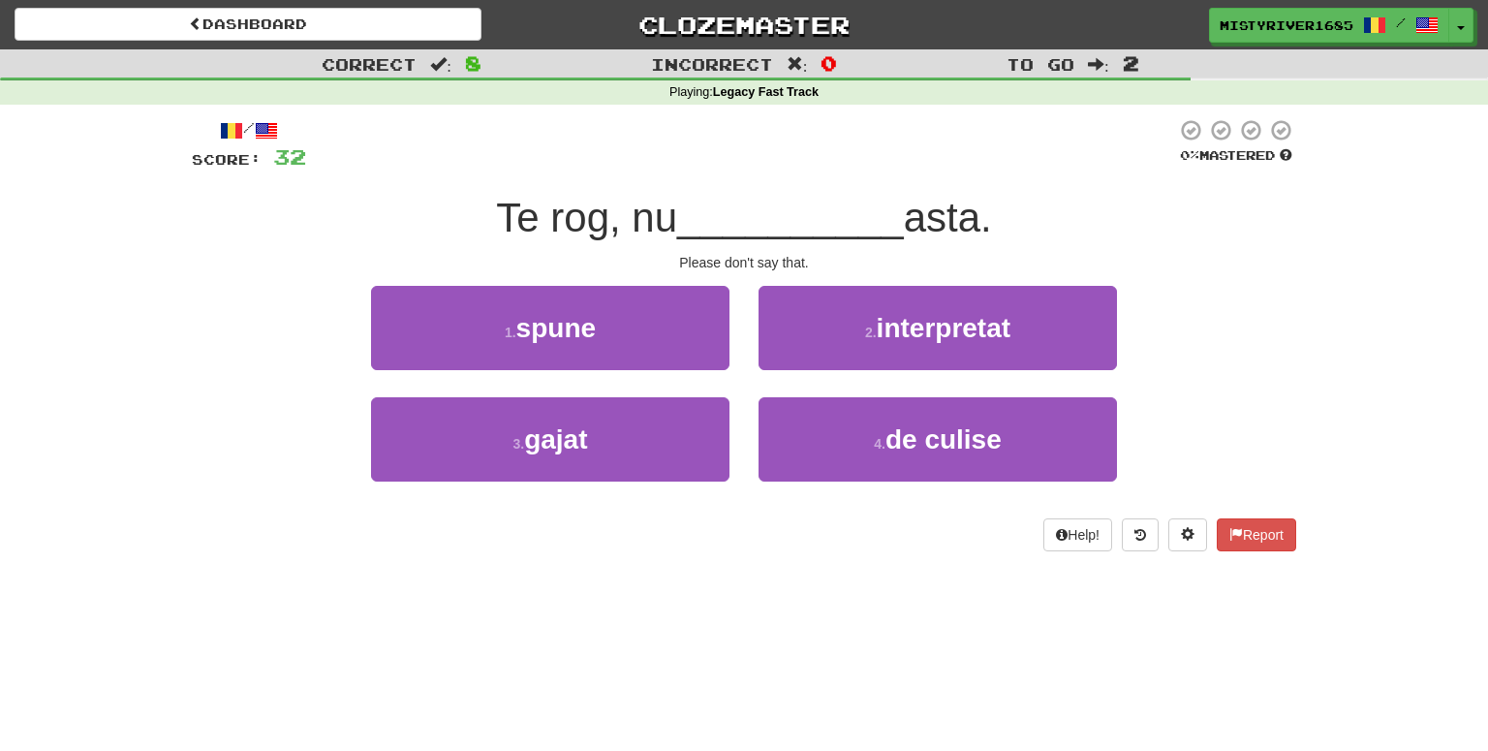
click at [901, 584] on div "Dashboard Clozemaster MistyRiver1685 / Toggle Dropdown Dashboard Leaderboard Ac…" at bounding box center [744, 375] width 1488 height 751
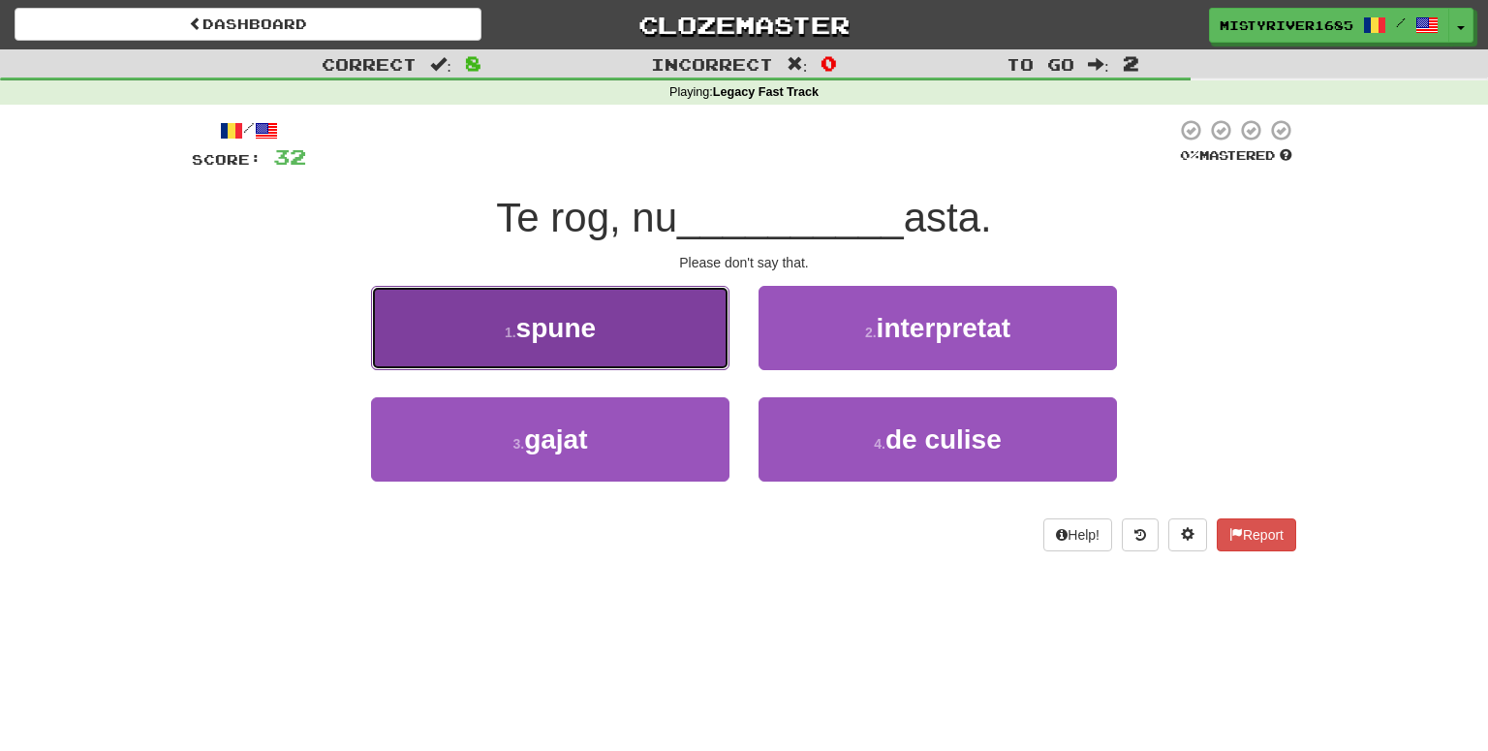
click at [645, 341] on button "1 . spune" at bounding box center [550, 328] width 358 height 84
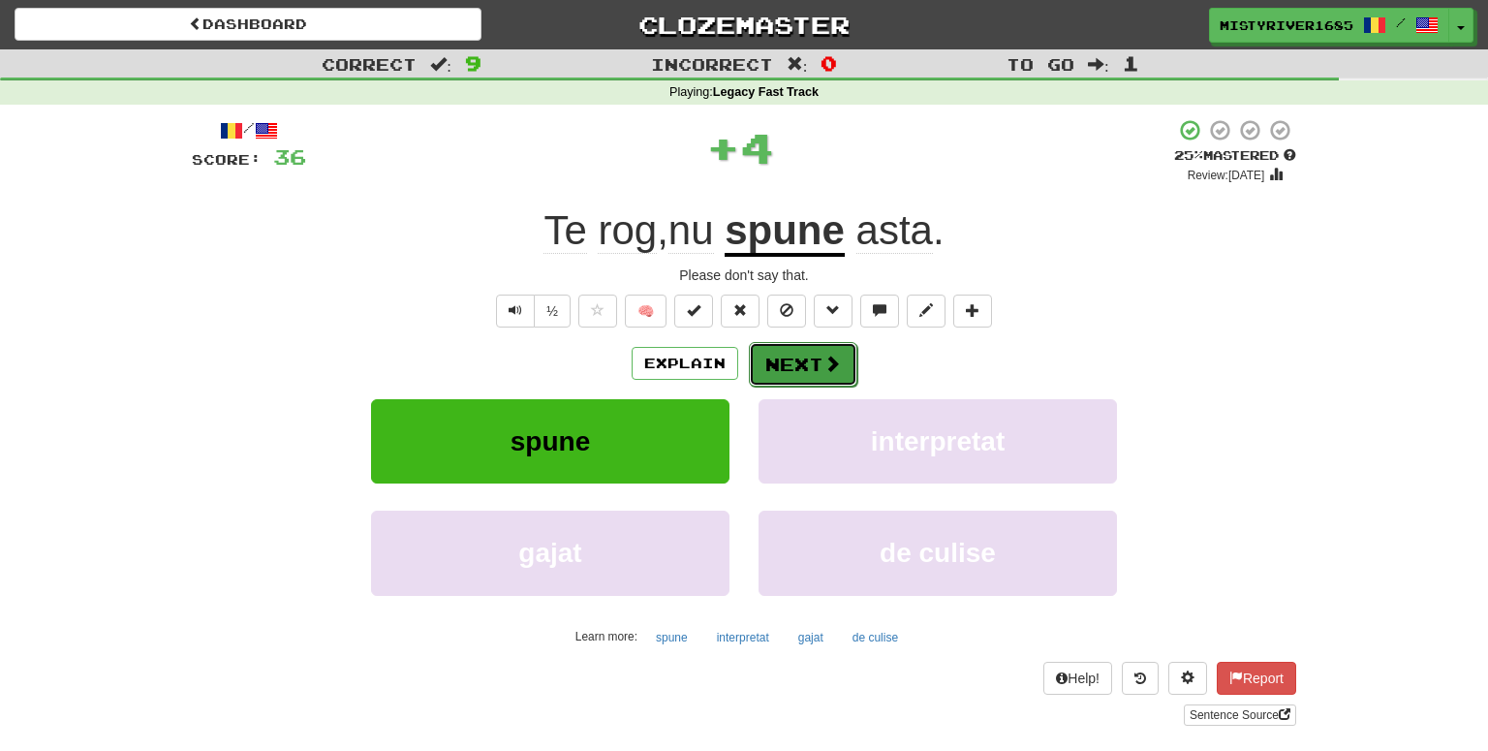
click at [823, 354] on span at bounding box center [831, 362] width 17 height 17
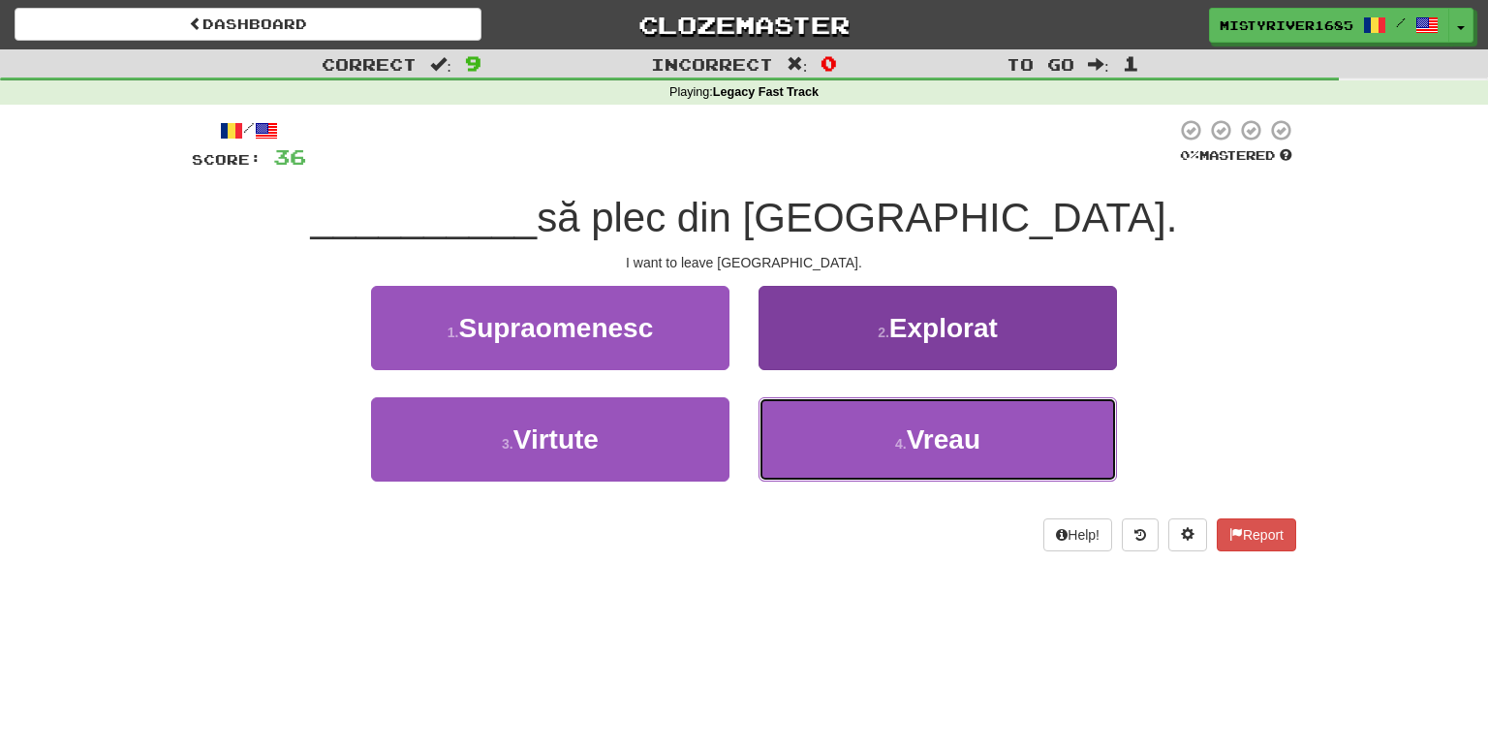
click at [887, 457] on button "4 . Vreau" at bounding box center [937, 439] width 358 height 84
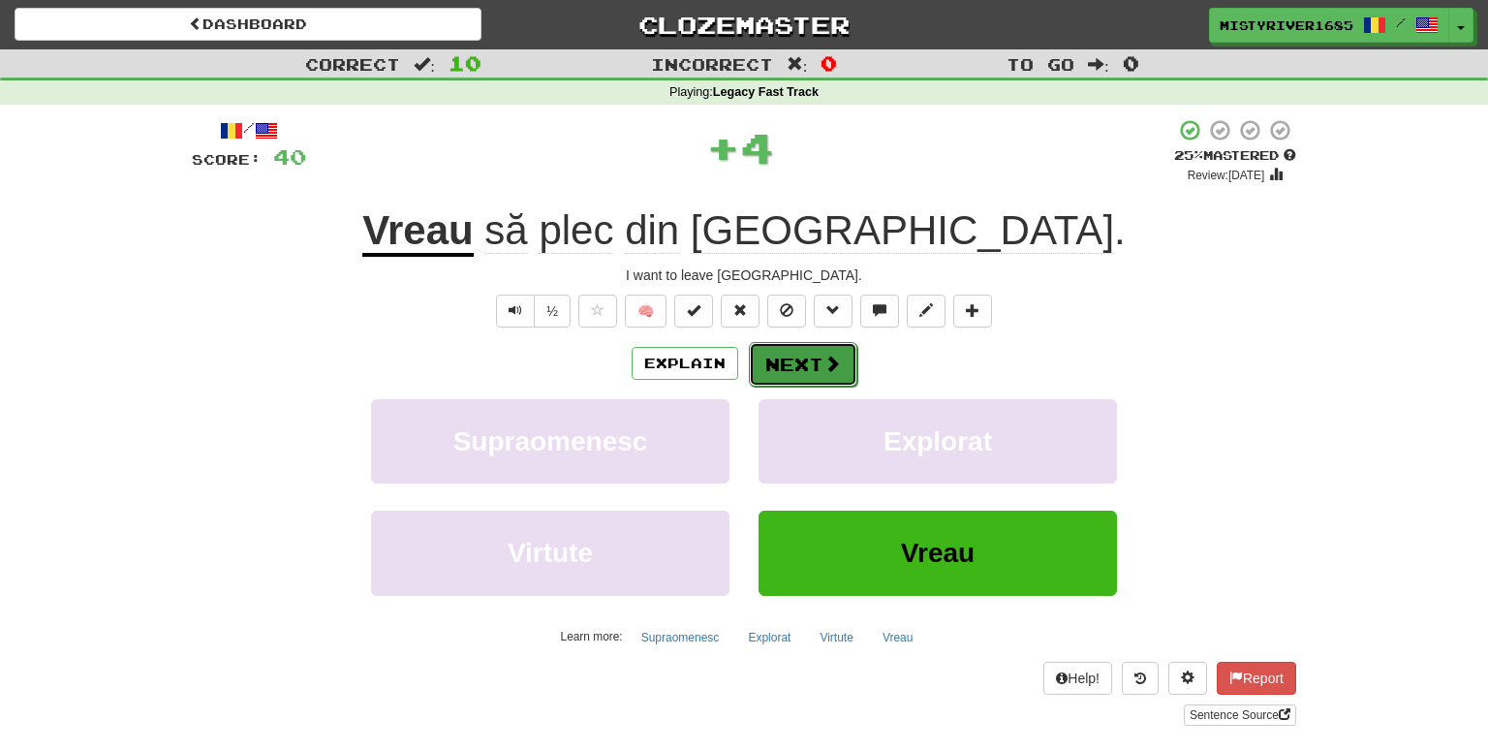
click at [808, 369] on button "Next" at bounding box center [803, 364] width 108 height 45
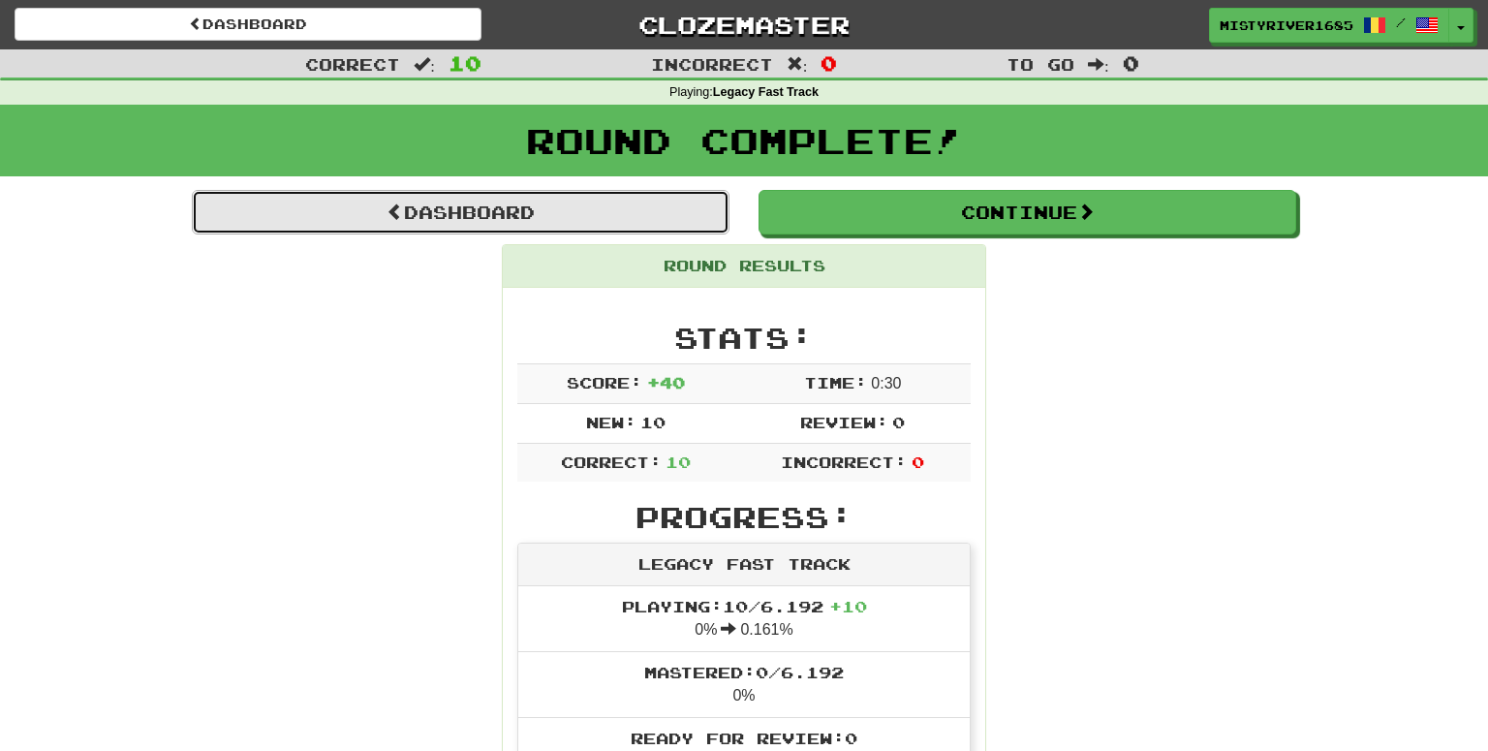
click at [698, 229] on link "Dashboard" at bounding box center [461, 212] width 538 height 45
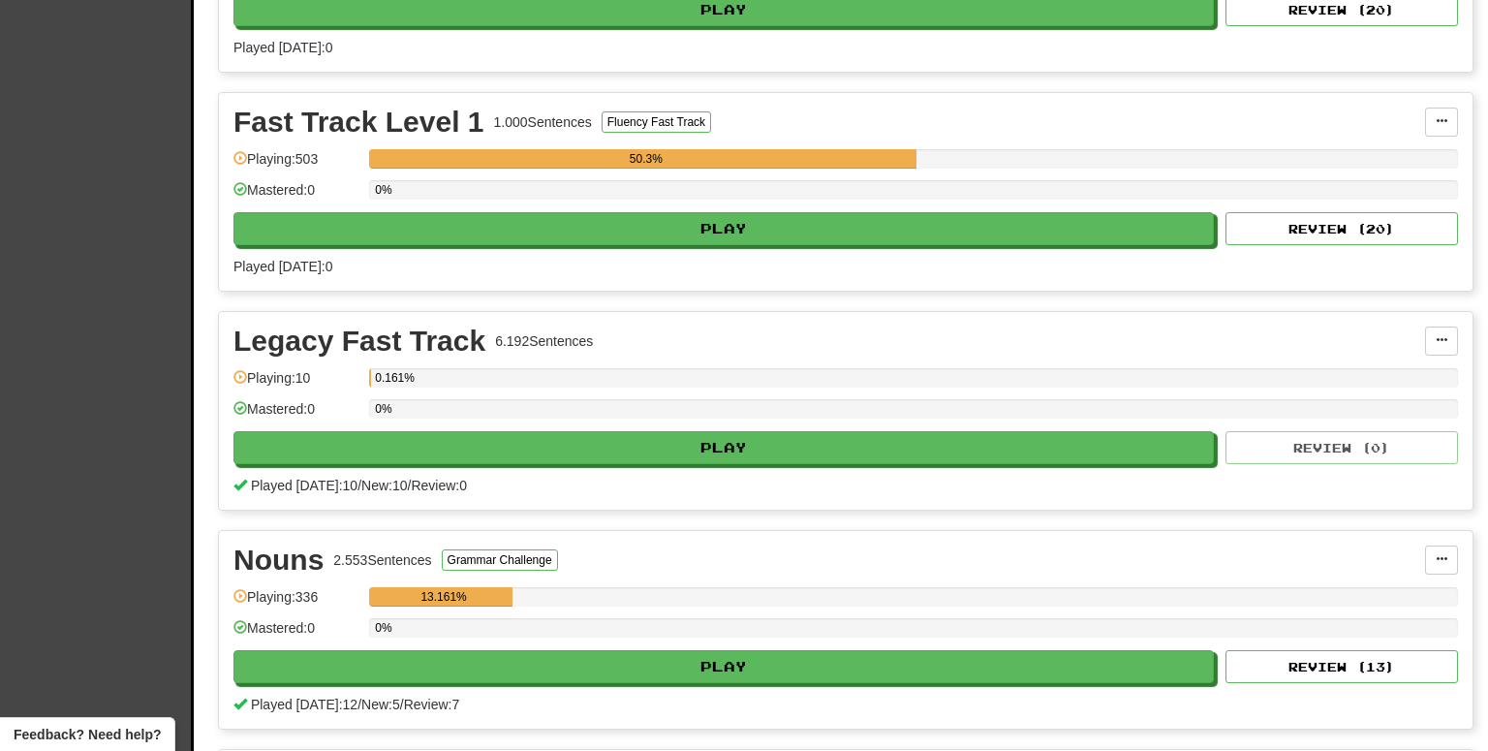
scroll to position [1360, 0]
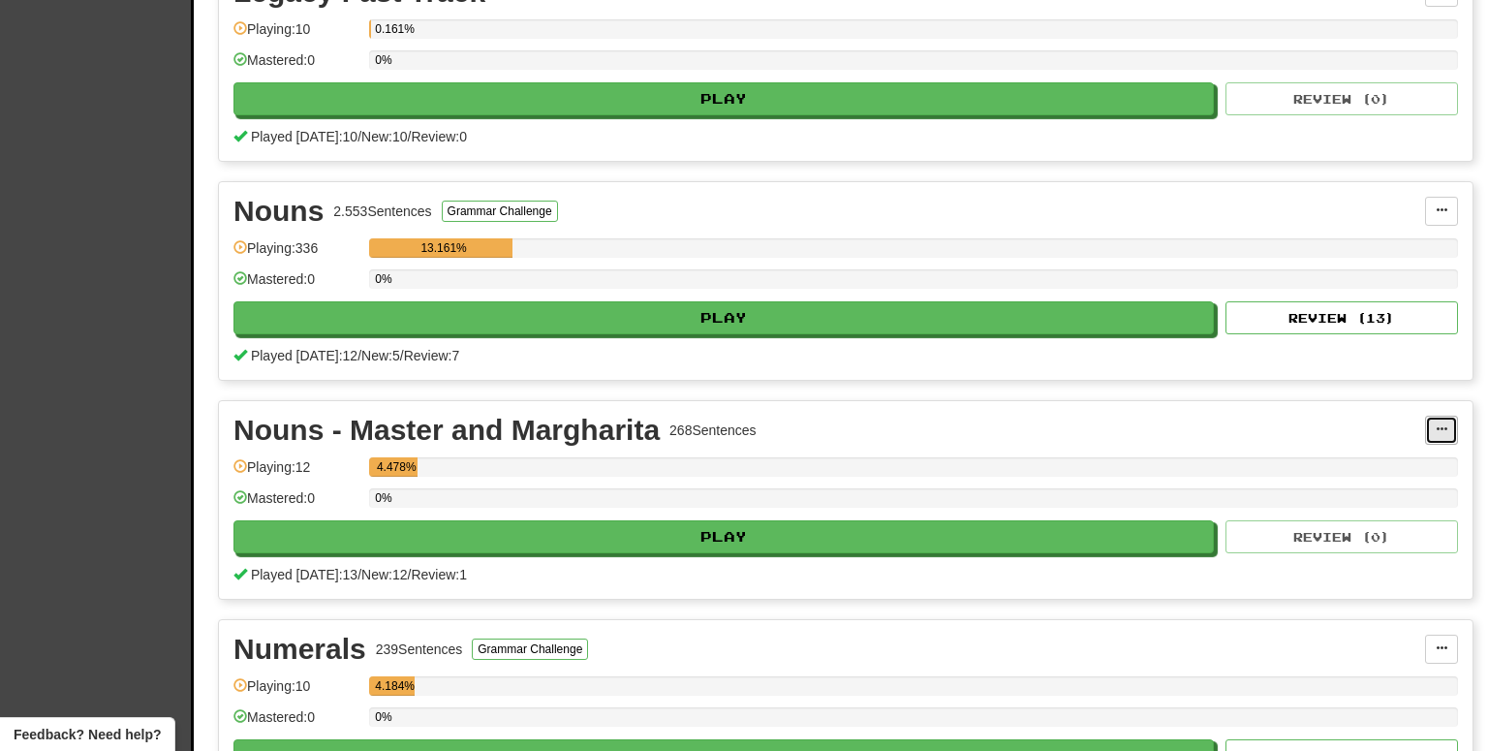
click at [1431, 423] on button at bounding box center [1441, 430] width 33 height 29
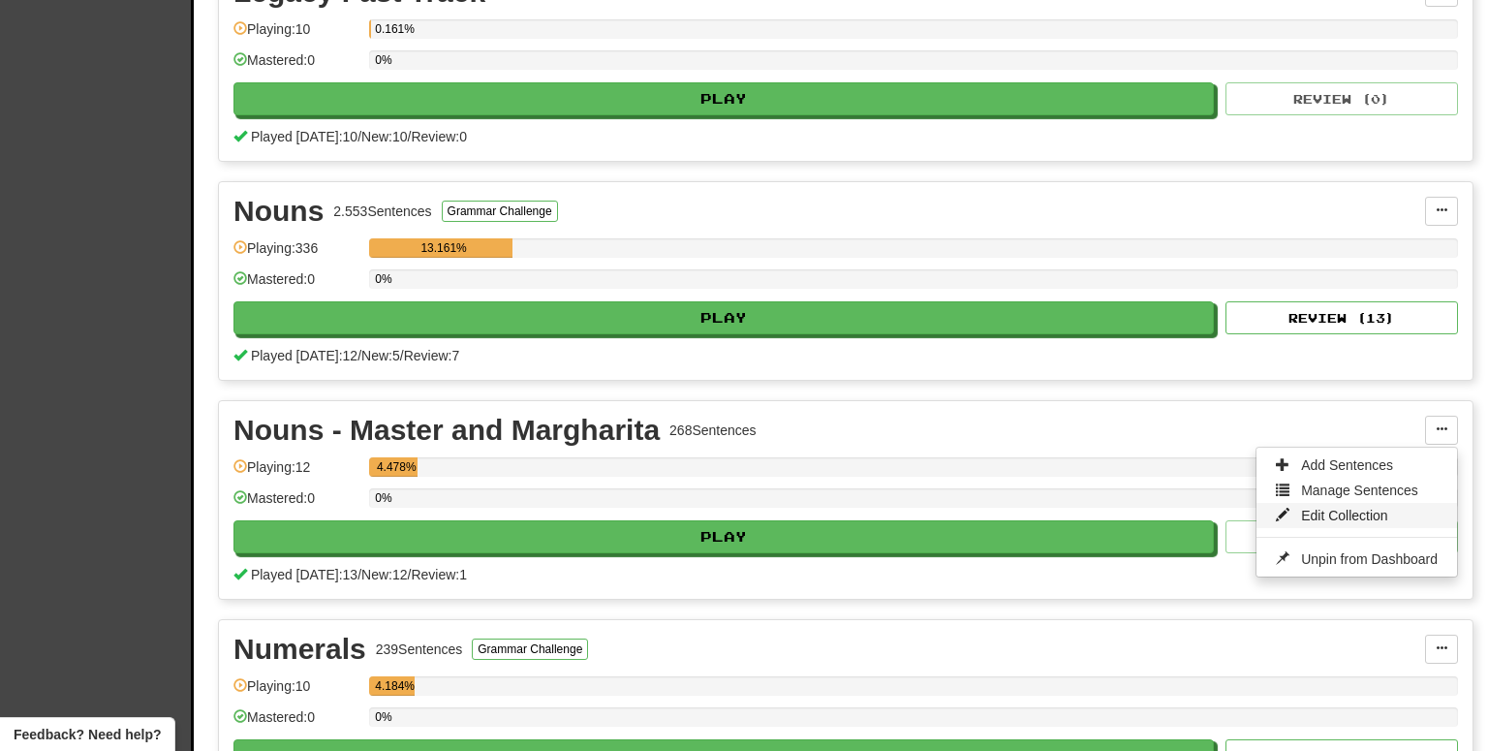
click at [1319, 515] on link "Edit Collection" at bounding box center [1356, 515] width 200 height 25
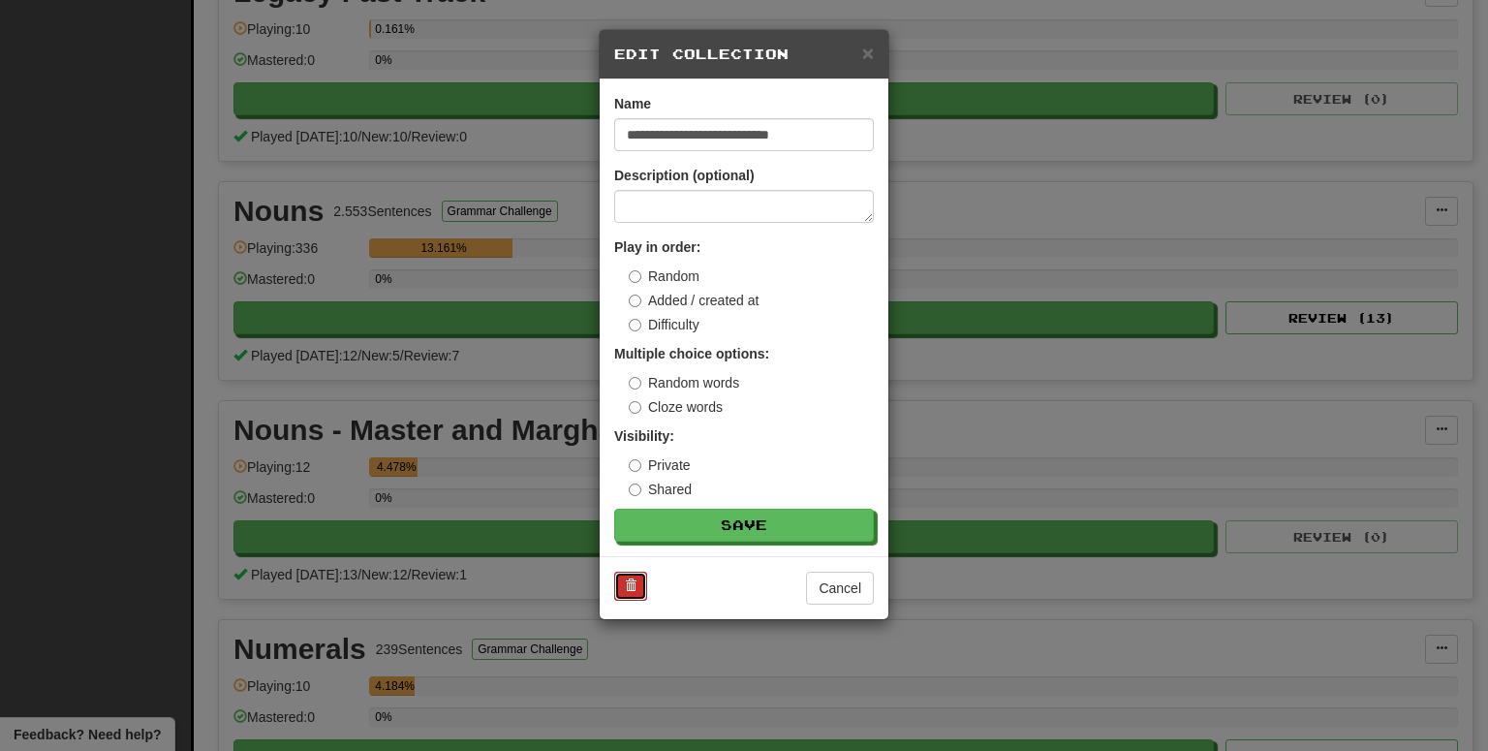
click at [635, 597] on button at bounding box center [630, 585] width 33 height 29
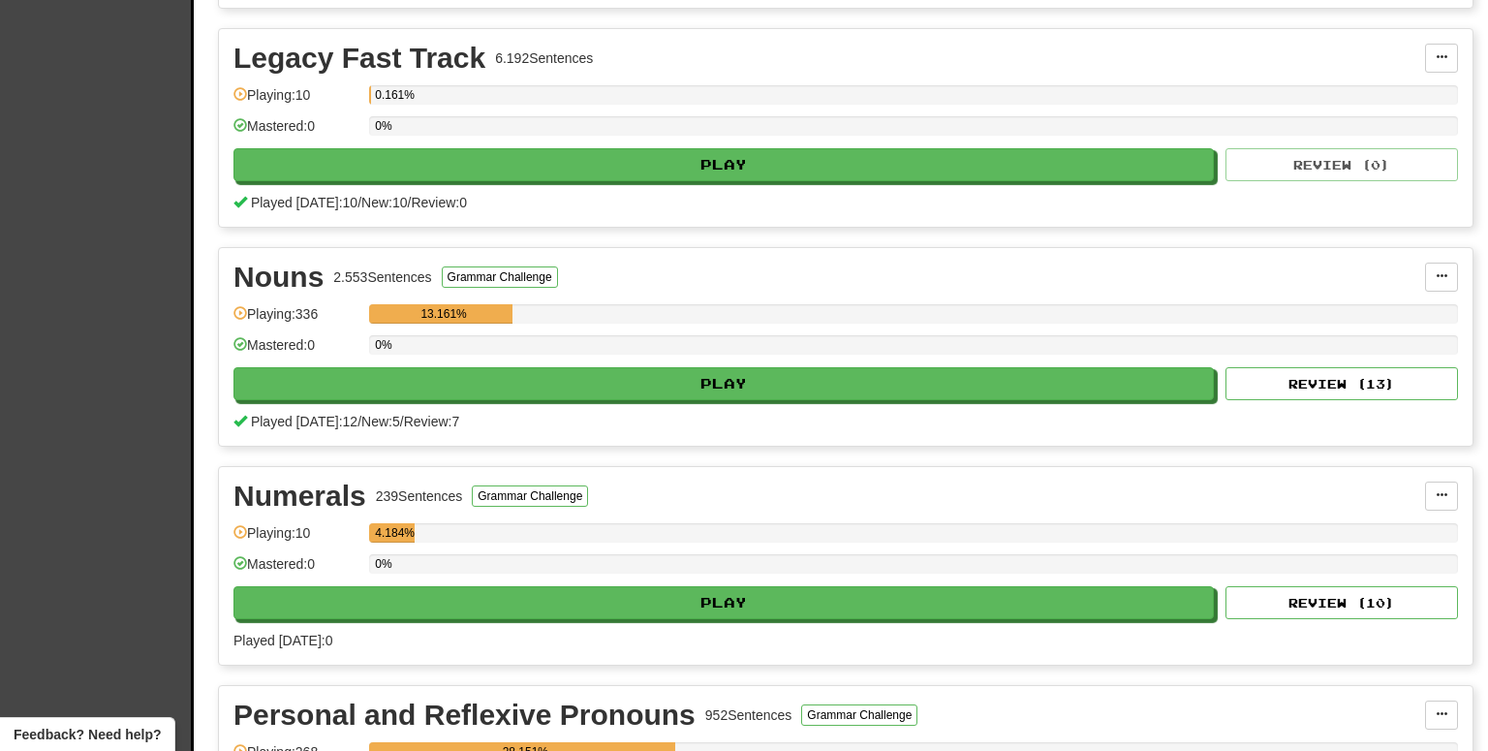
scroll to position [1255, 0]
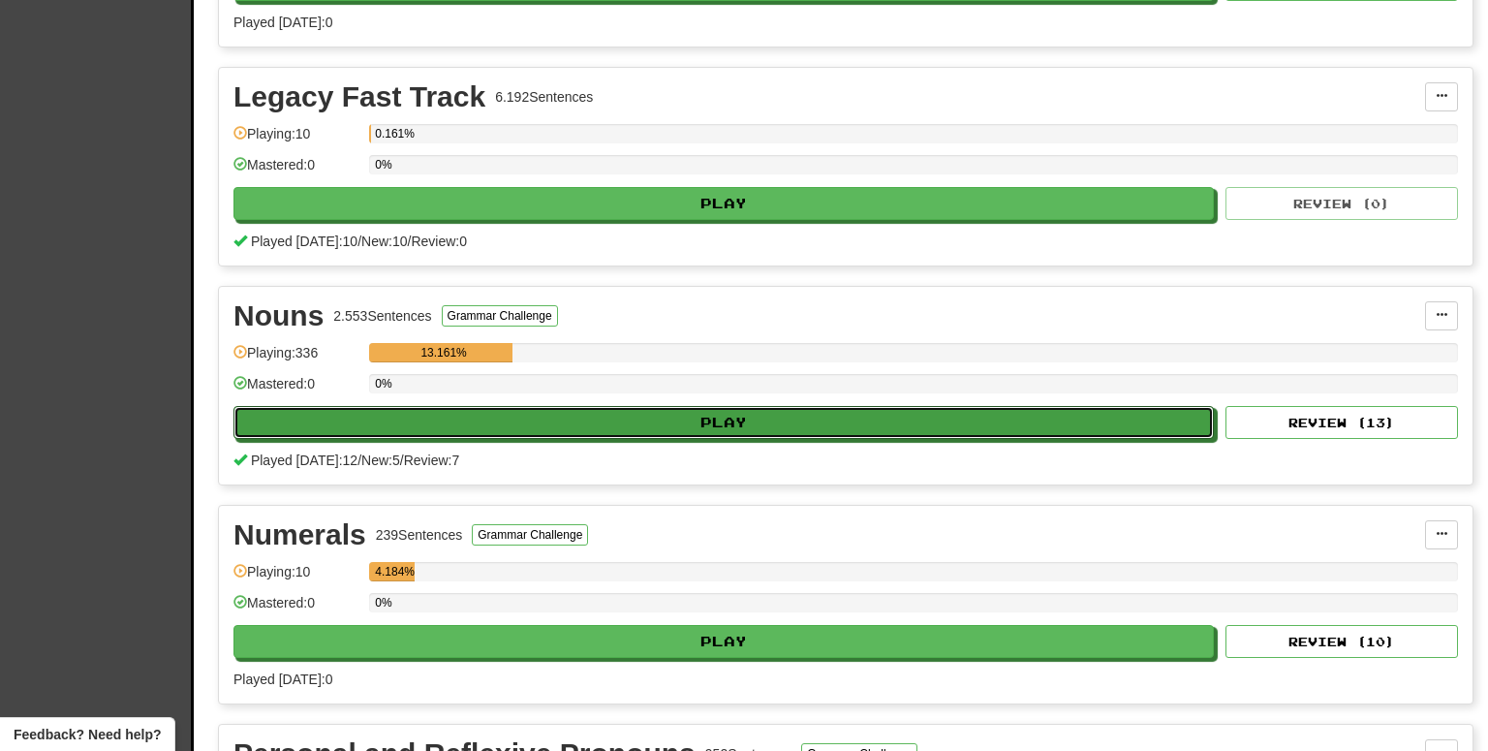
click at [670, 423] on button "Play" at bounding box center [723, 422] width 980 height 33
select select "**"
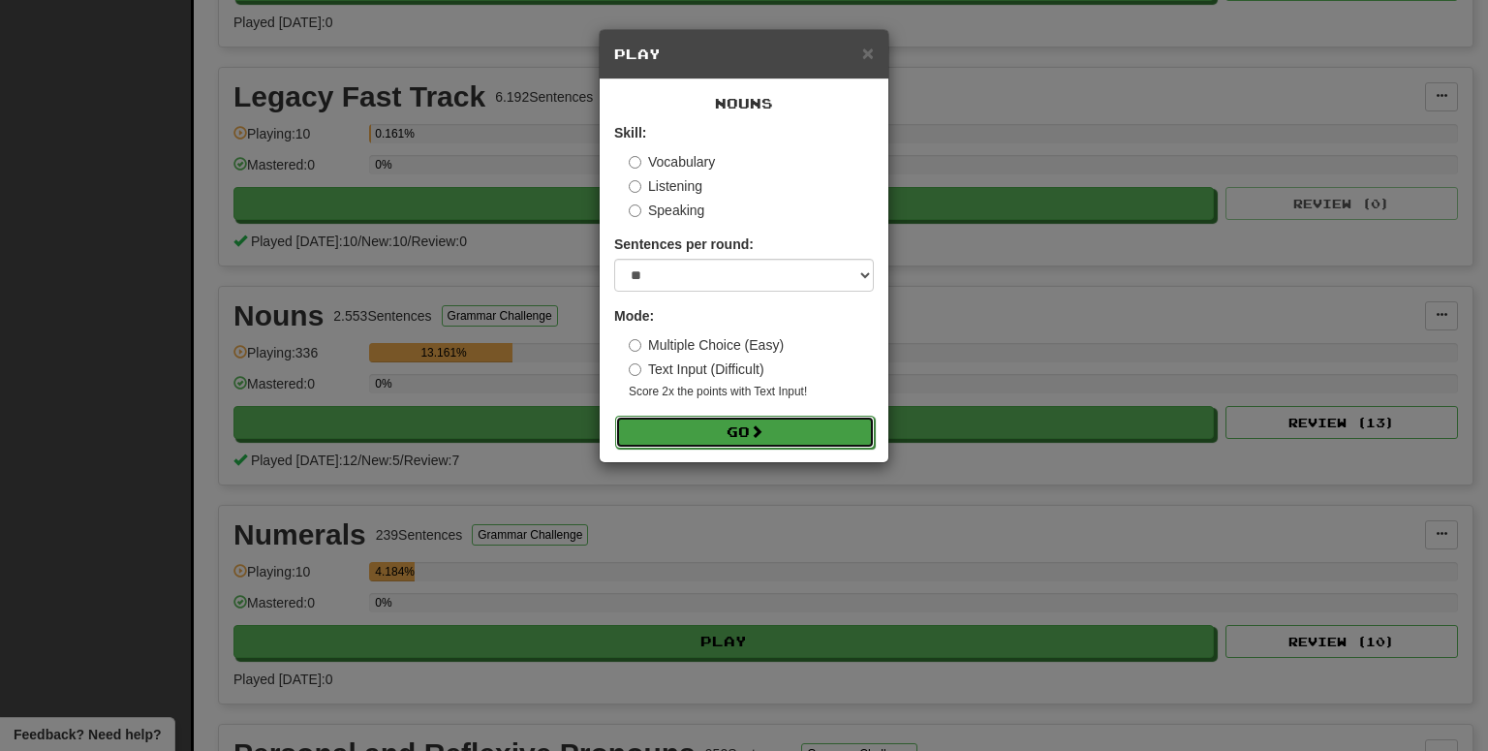
click at [683, 438] on button "Go" at bounding box center [745, 432] width 260 height 33
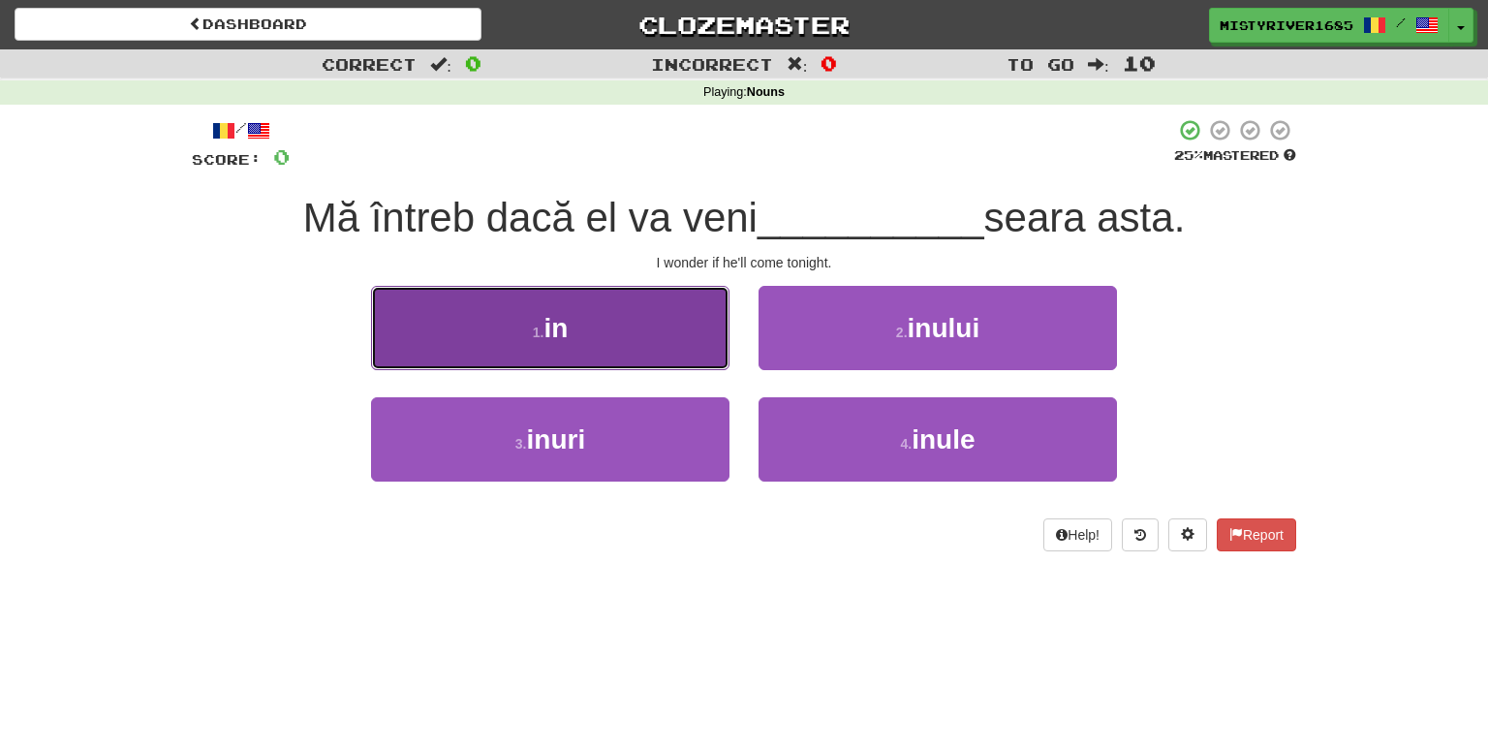
click at [691, 360] on button "1 . in" at bounding box center [550, 328] width 358 height 84
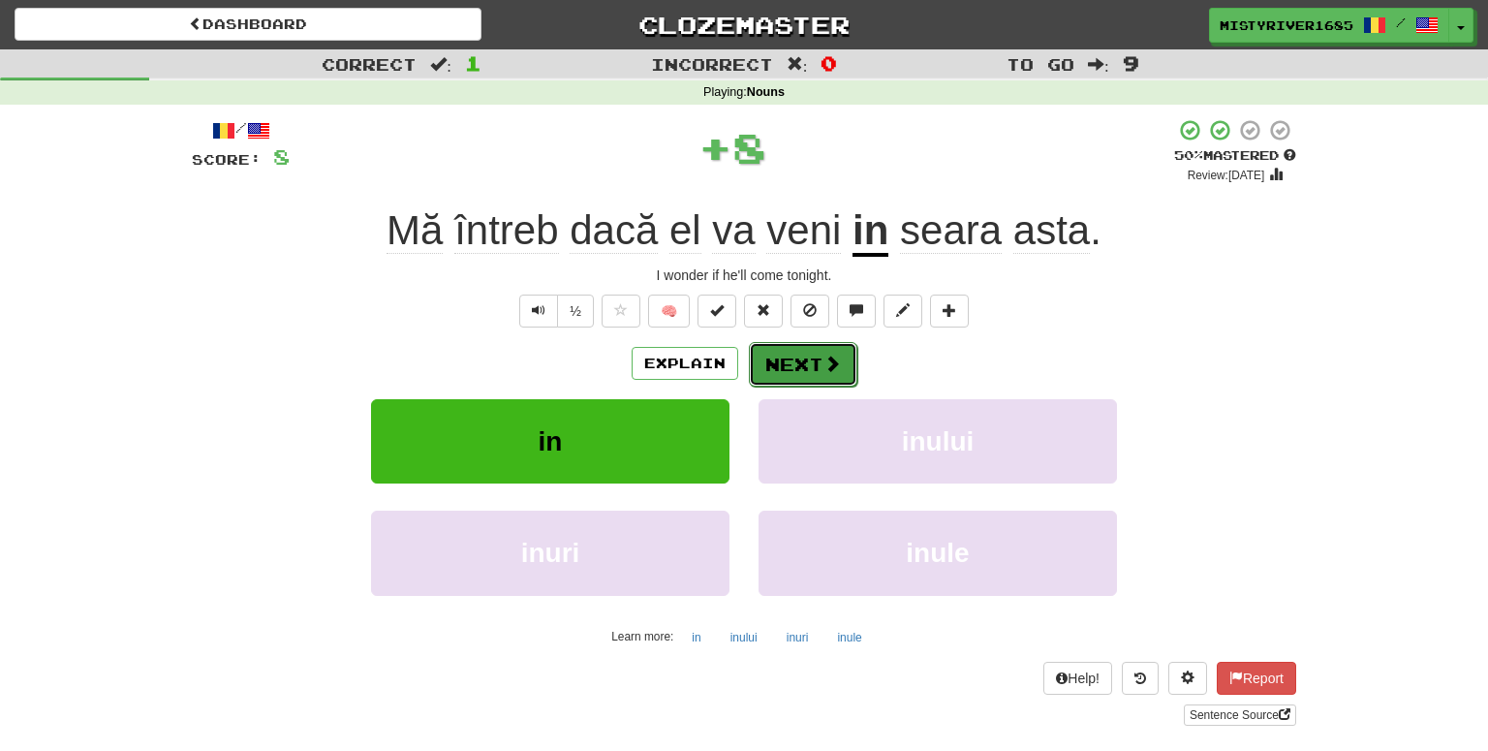
click at [814, 361] on button "Next" at bounding box center [803, 364] width 108 height 45
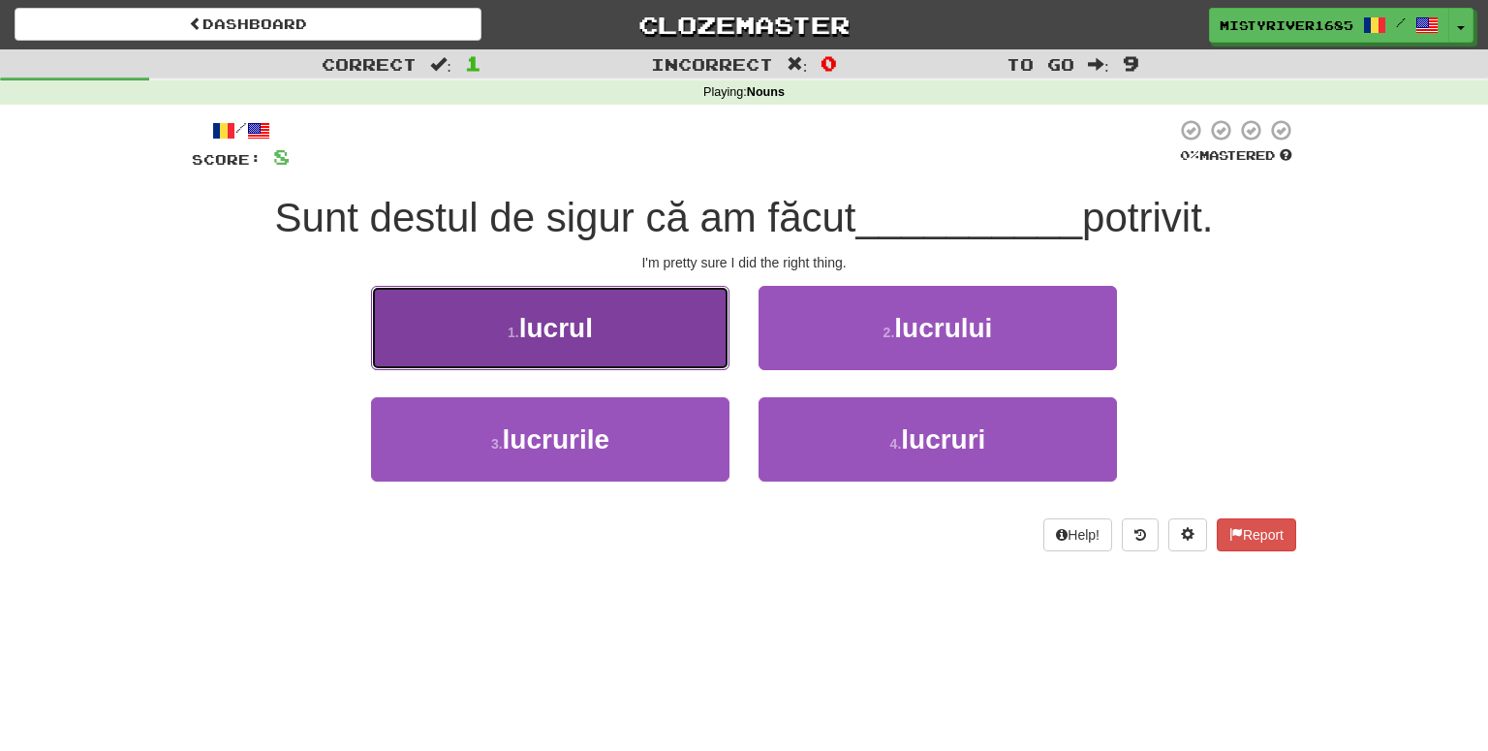
click at [688, 351] on button "1 . lucrul" at bounding box center [550, 328] width 358 height 84
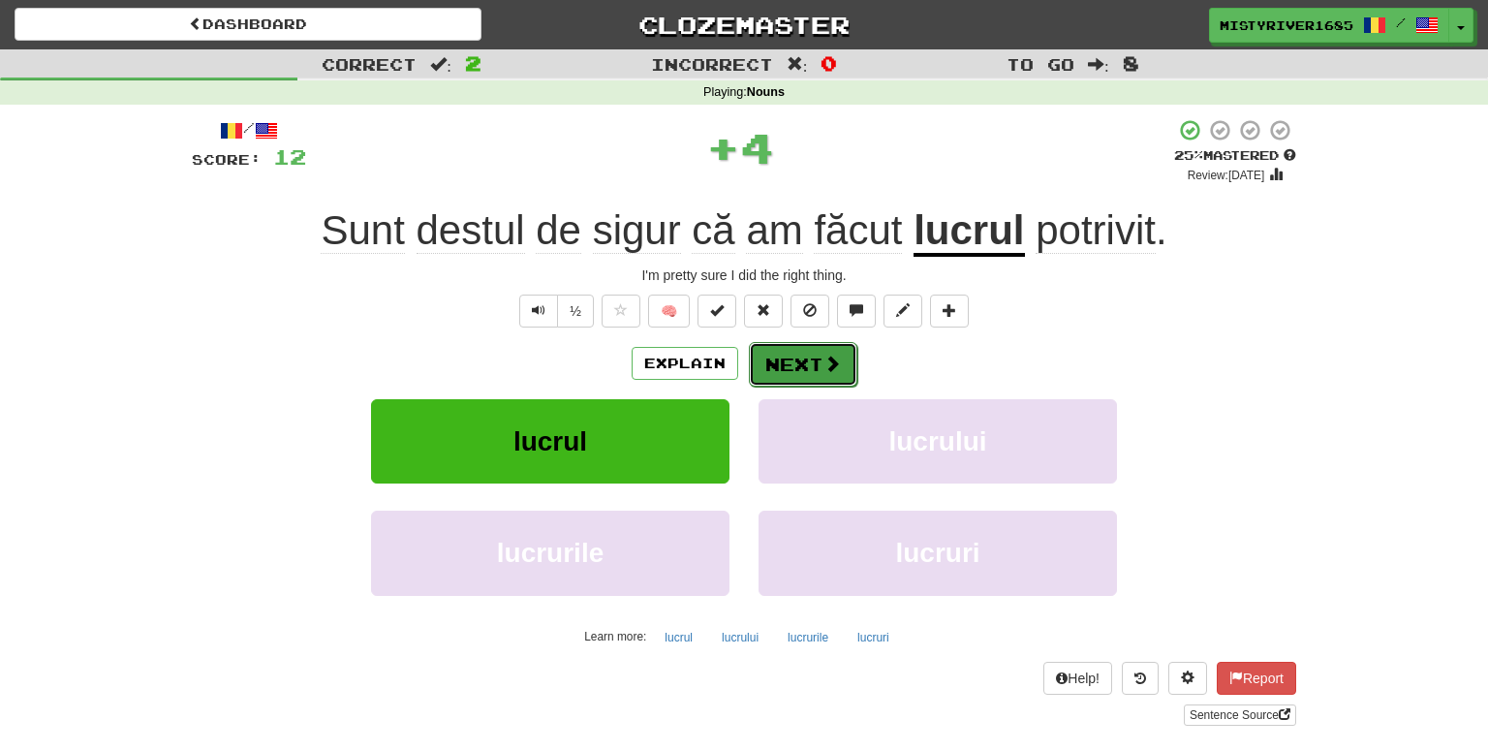
click at [788, 379] on button "Next" at bounding box center [803, 364] width 108 height 45
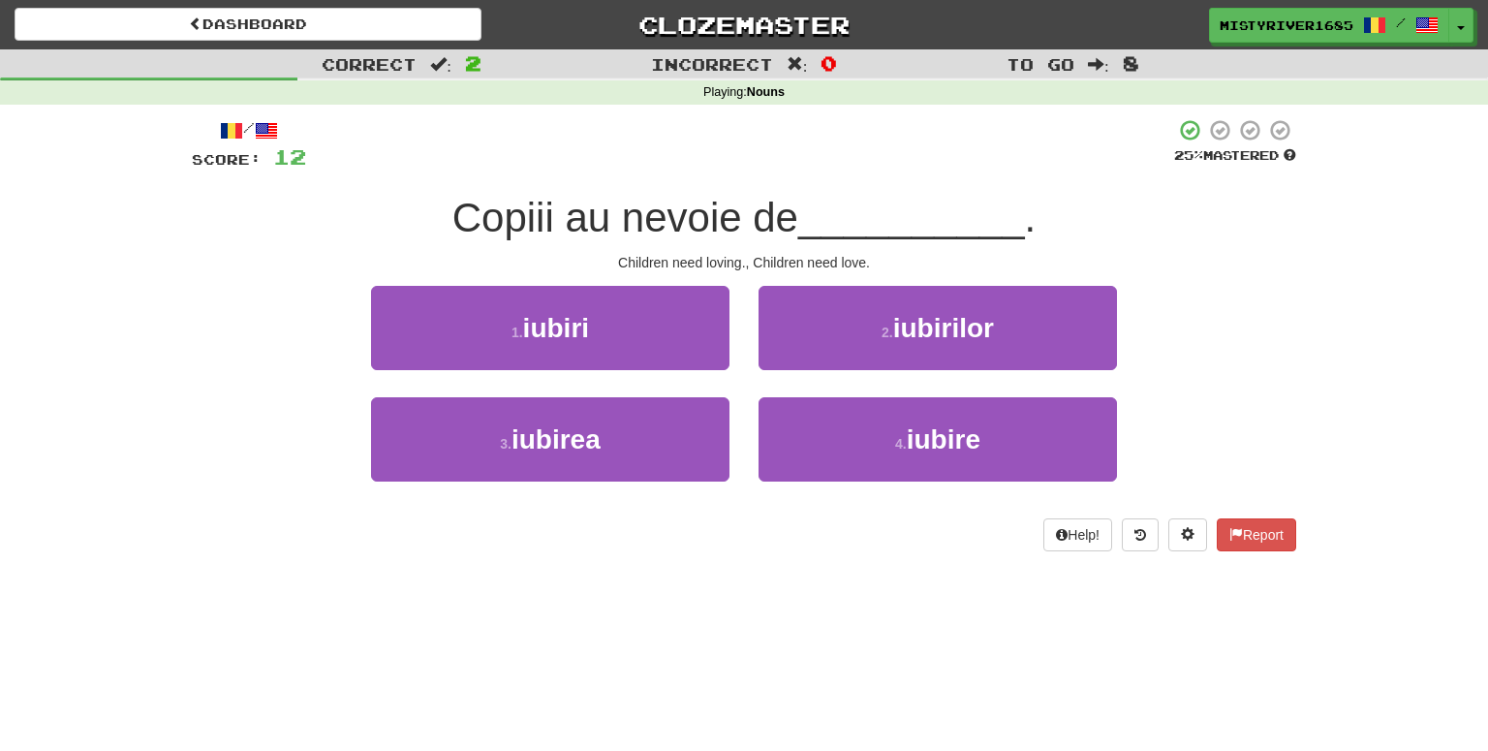
click at [805, 600] on div "Dashboard Clozemaster MistyRiver1685 / Toggle Dropdown Dashboard Leaderboard Ac…" at bounding box center [744, 375] width 1488 height 751
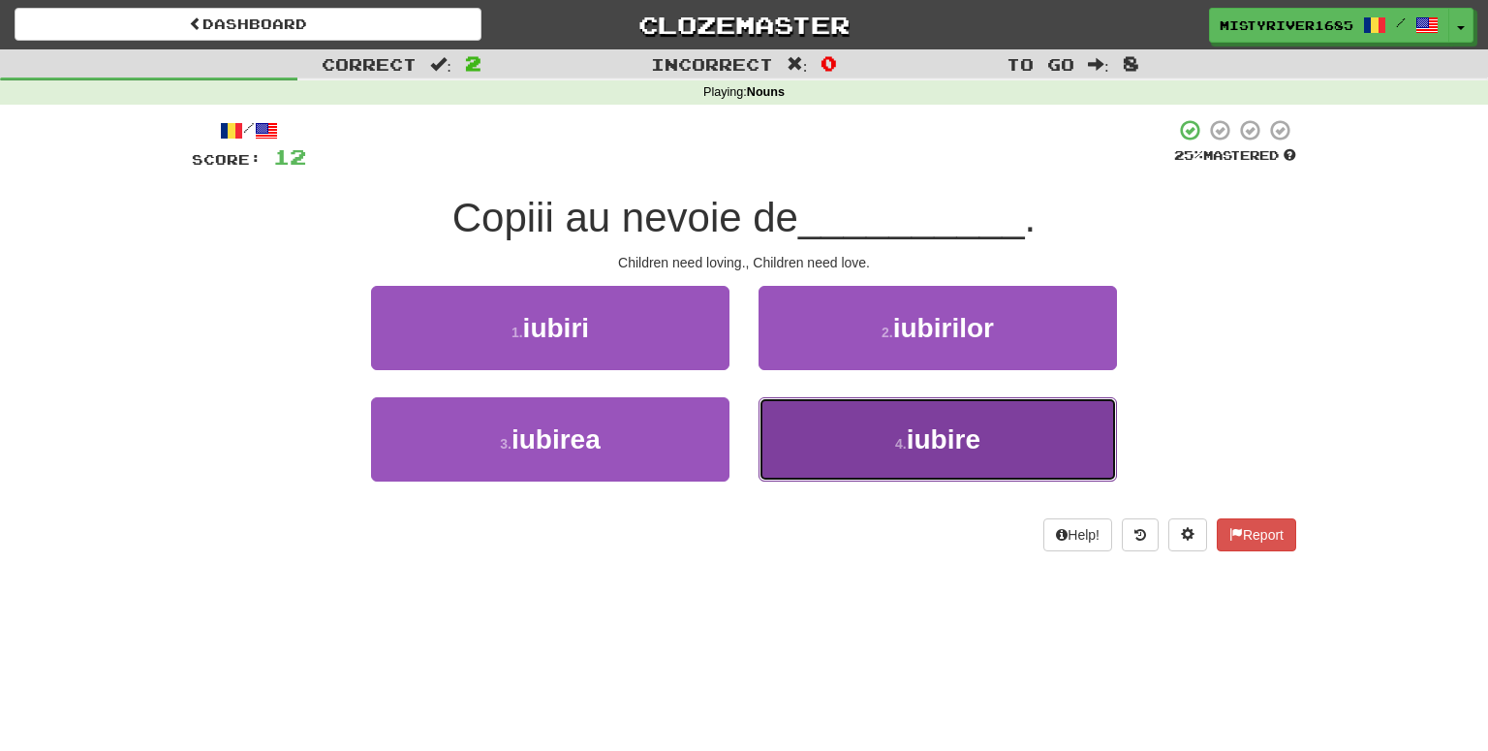
click at [862, 448] on button "4 . iubire" at bounding box center [937, 439] width 358 height 84
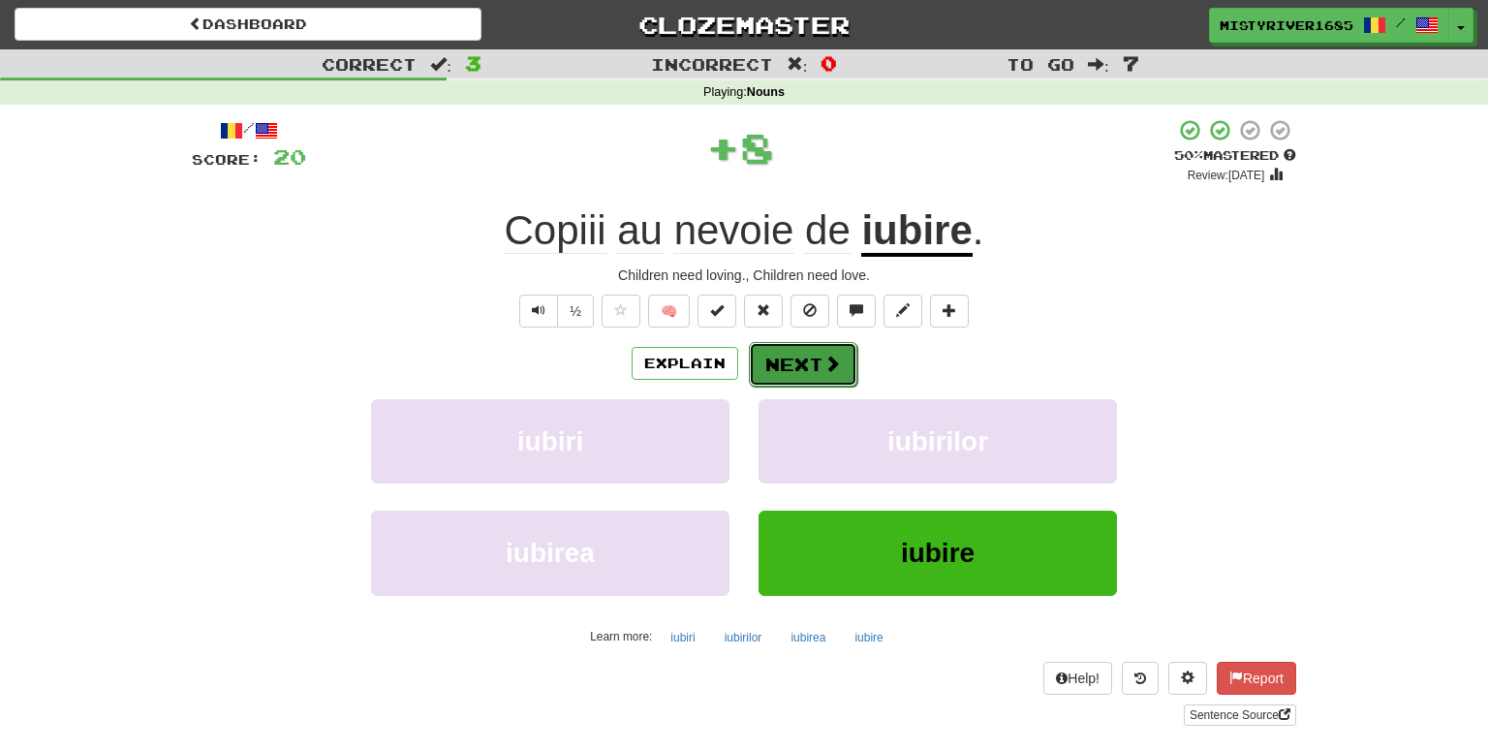
click at [842, 367] on button "Next" at bounding box center [803, 364] width 108 height 45
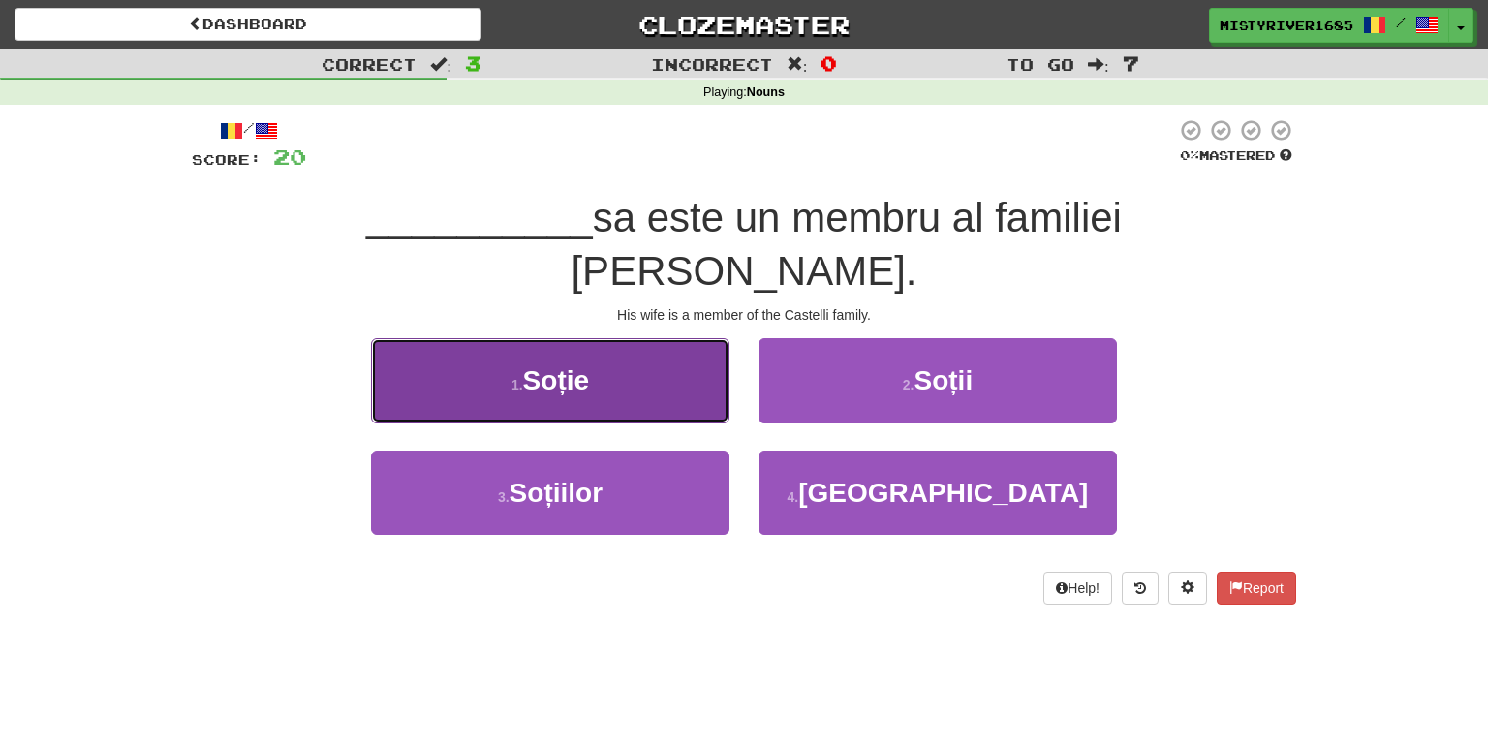
click at [655, 346] on button "1 . Soție" at bounding box center [550, 380] width 358 height 84
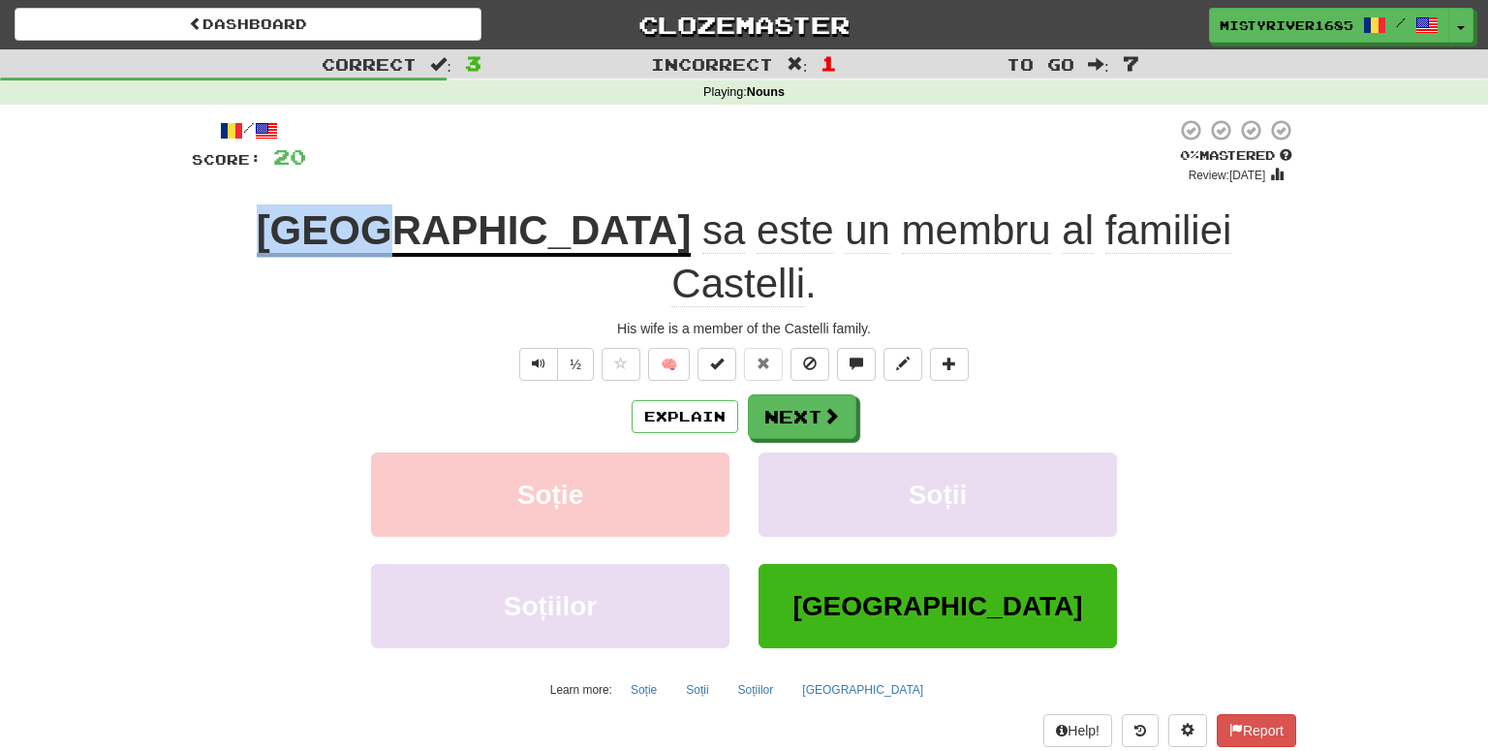
drag, startPoint x: 332, startPoint y: 244, endPoint x: 443, endPoint y: 237, distance: 110.6
click at [443, 237] on div "Soția sa este un membru al familiei Castelli ." at bounding box center [744, 257] width 1104 height 106
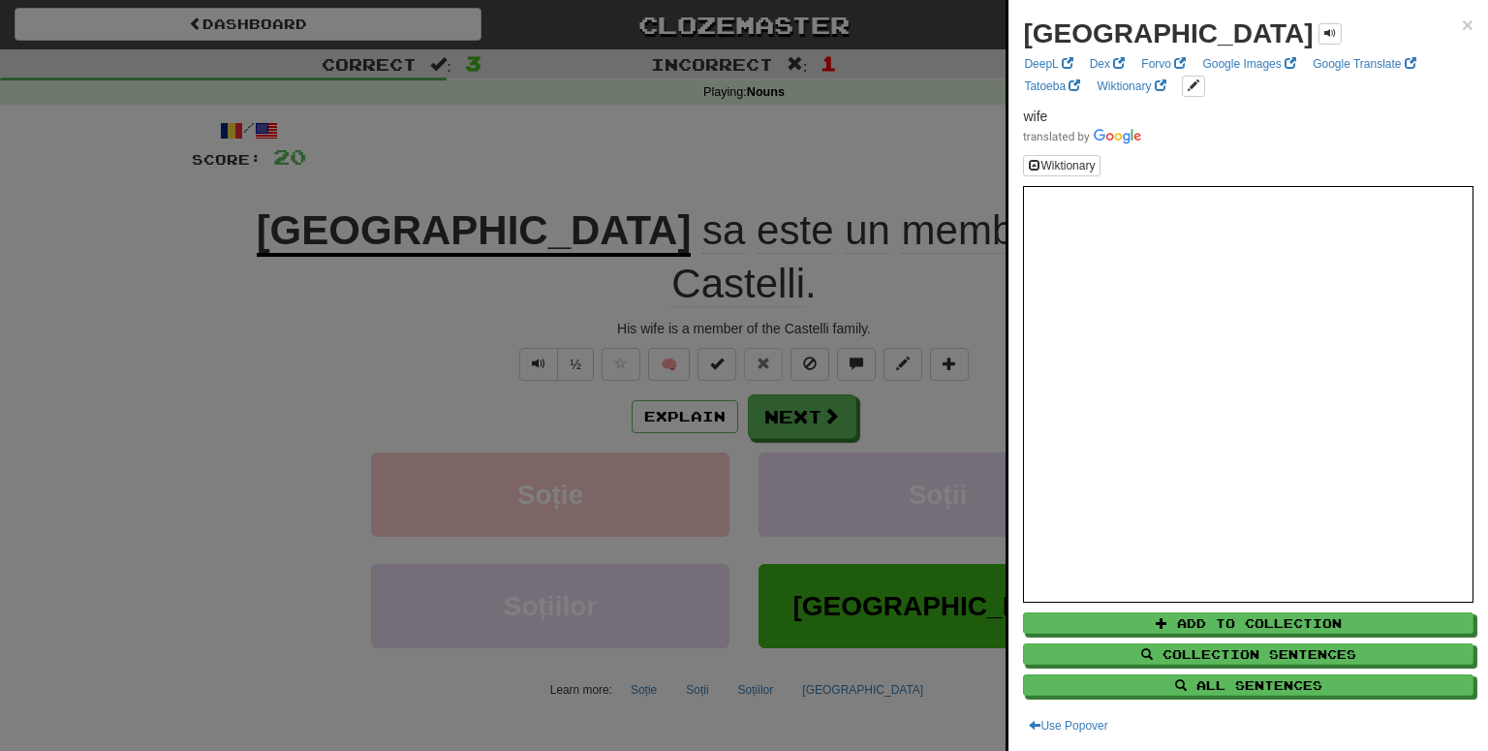
click at [1052, 46] on body "Dashboard Clozemaster MistyRiver1685 / Toggle Dropdown Dashboard Leaderboard Ac…" at bounding box center [744, 747] width 1488 height 1494
click at [1052, 46] on strong "Soția" at bounding box center [1168, 33] width 290 height 30
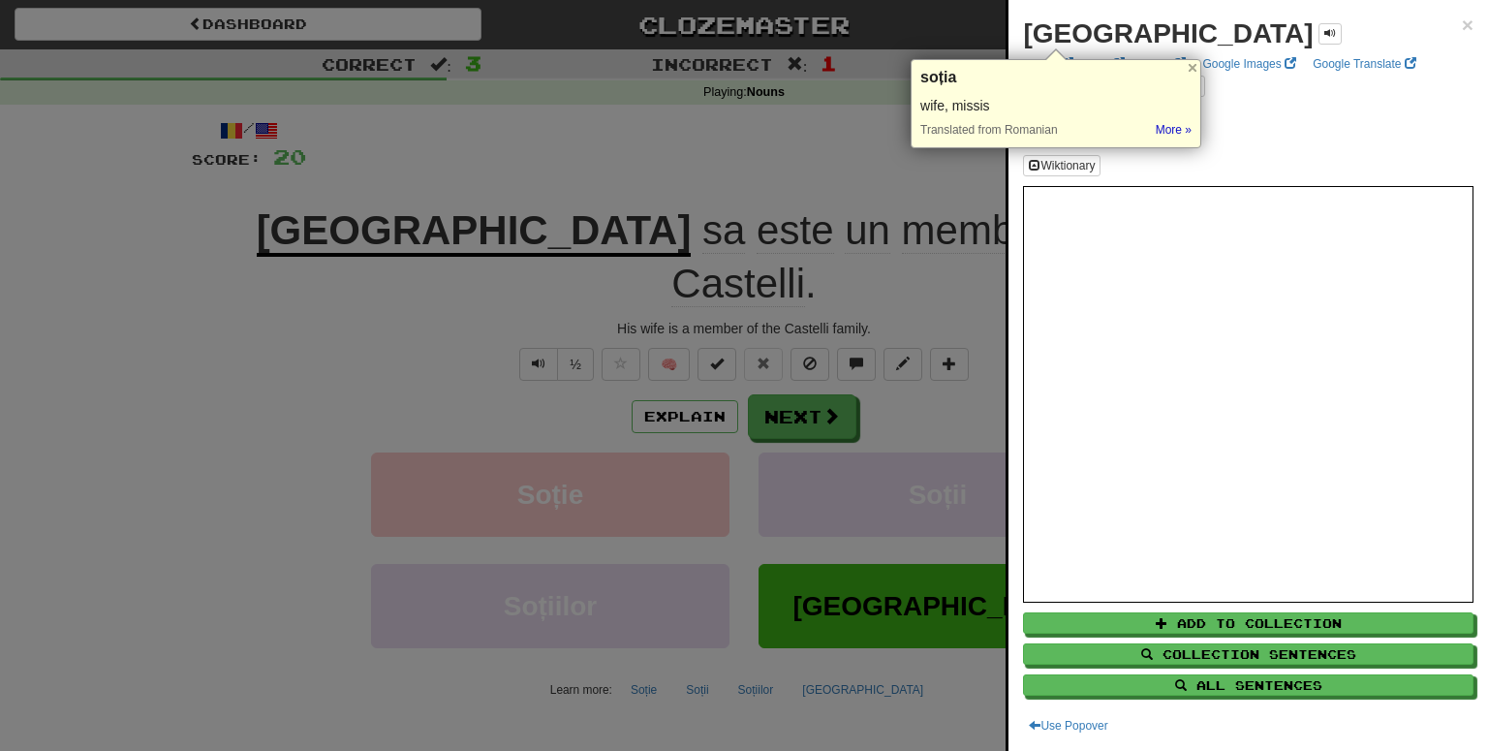
click at [1164, 159] on div "Wiktionary" at bounding box center [1248, 165] width 450 height 21
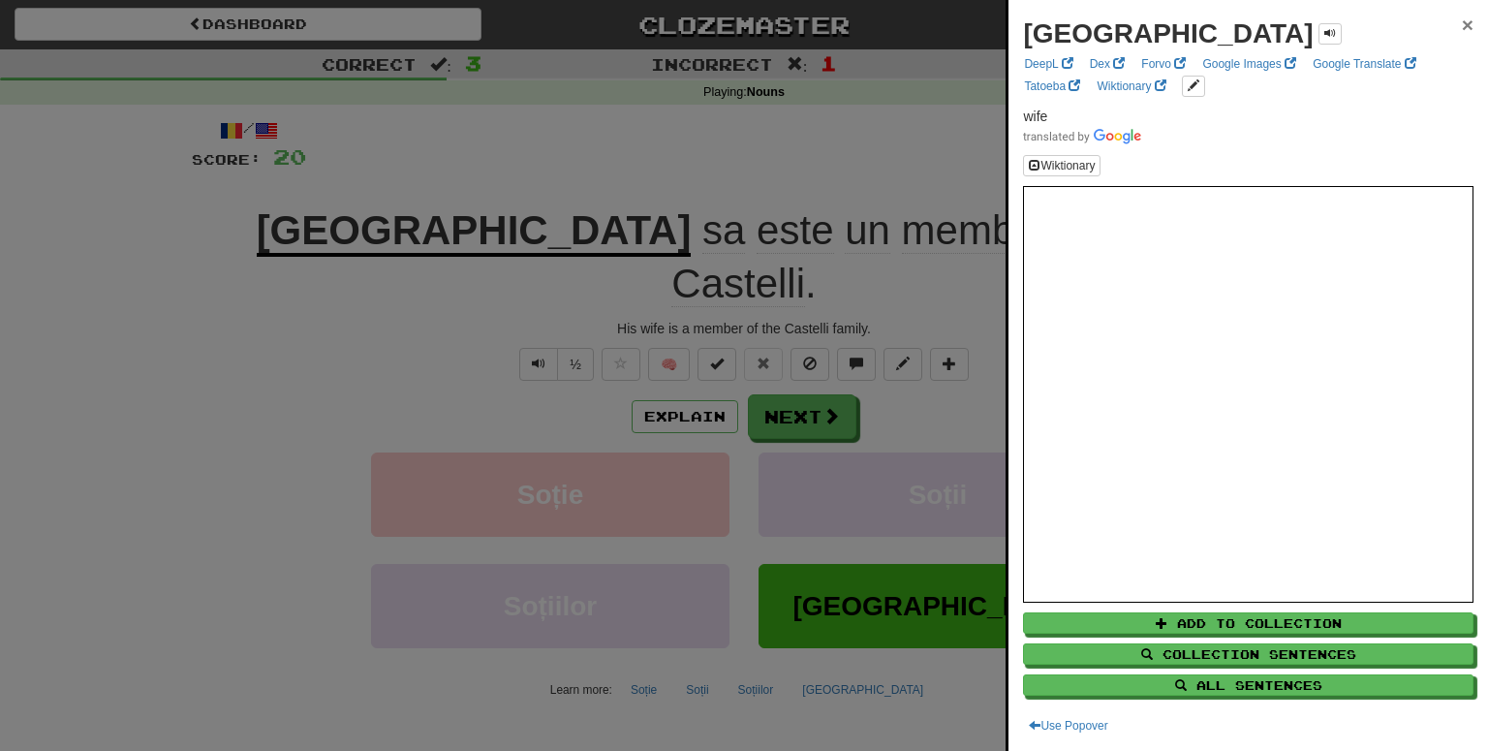
click at [1467, 25] on span "×" at bounding box center [1468, 25] width 12 height 22
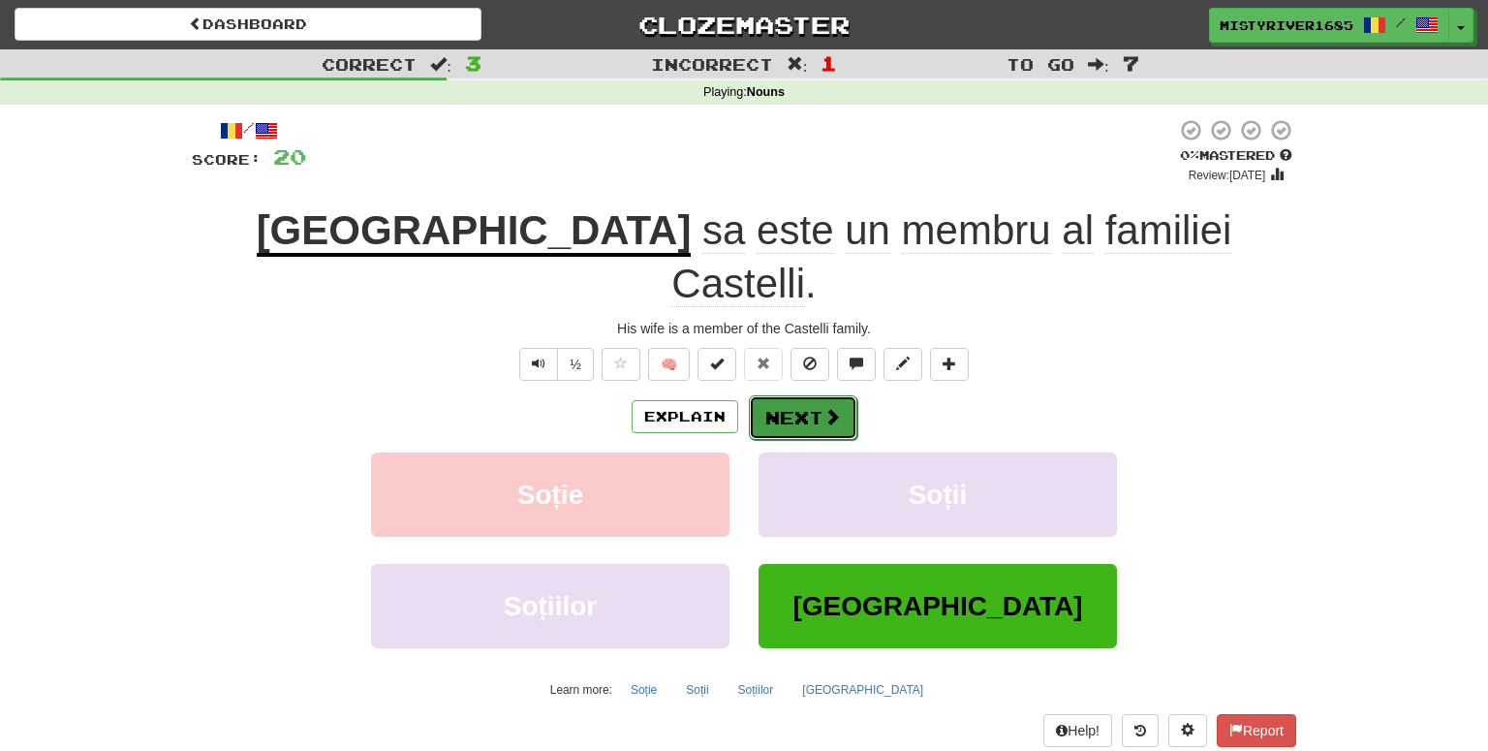
click at [849, 395] on button "Next" at bounding box center [803, 417] width 108 height 45
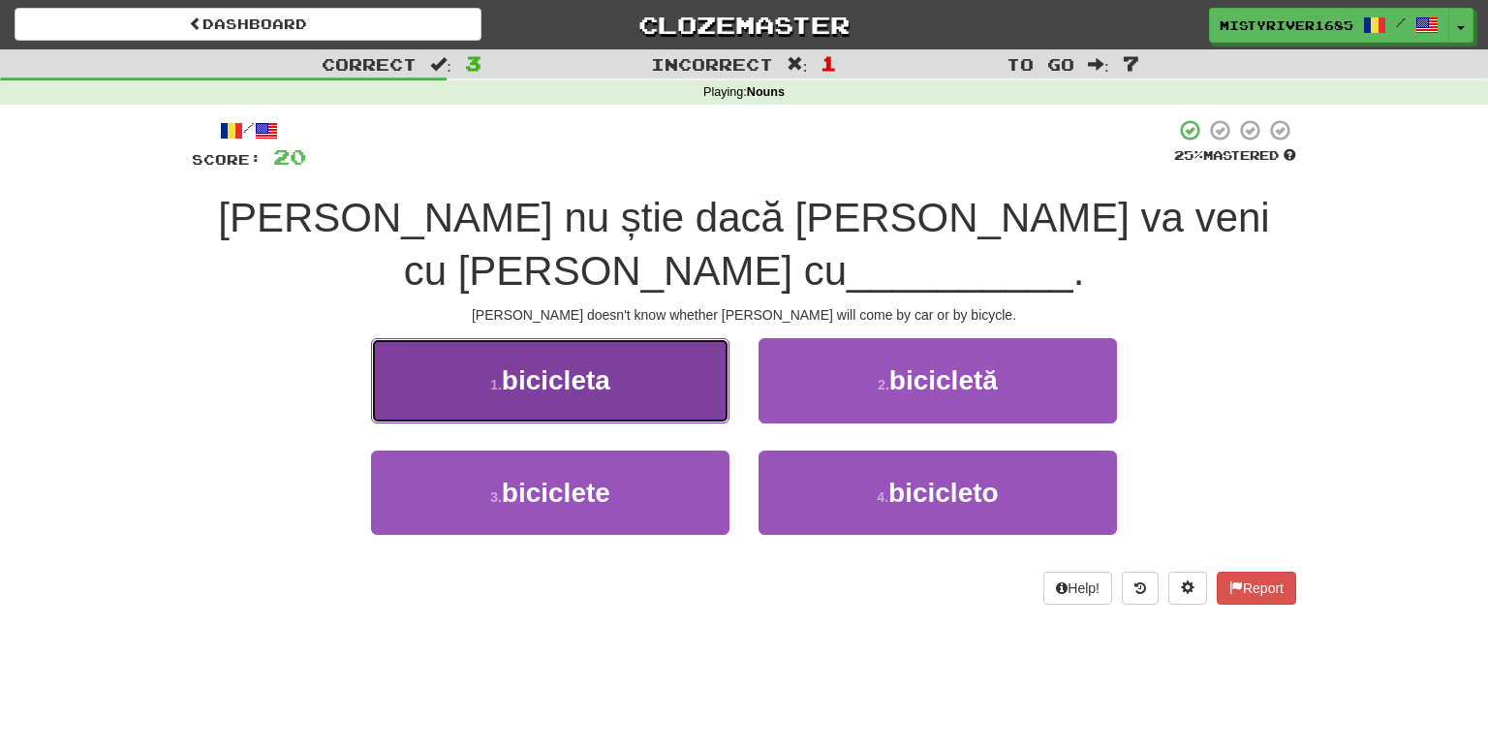
click at [669, 389] on button "1 . bicicleta" at bounding box center [550, 380] width 358 height 84
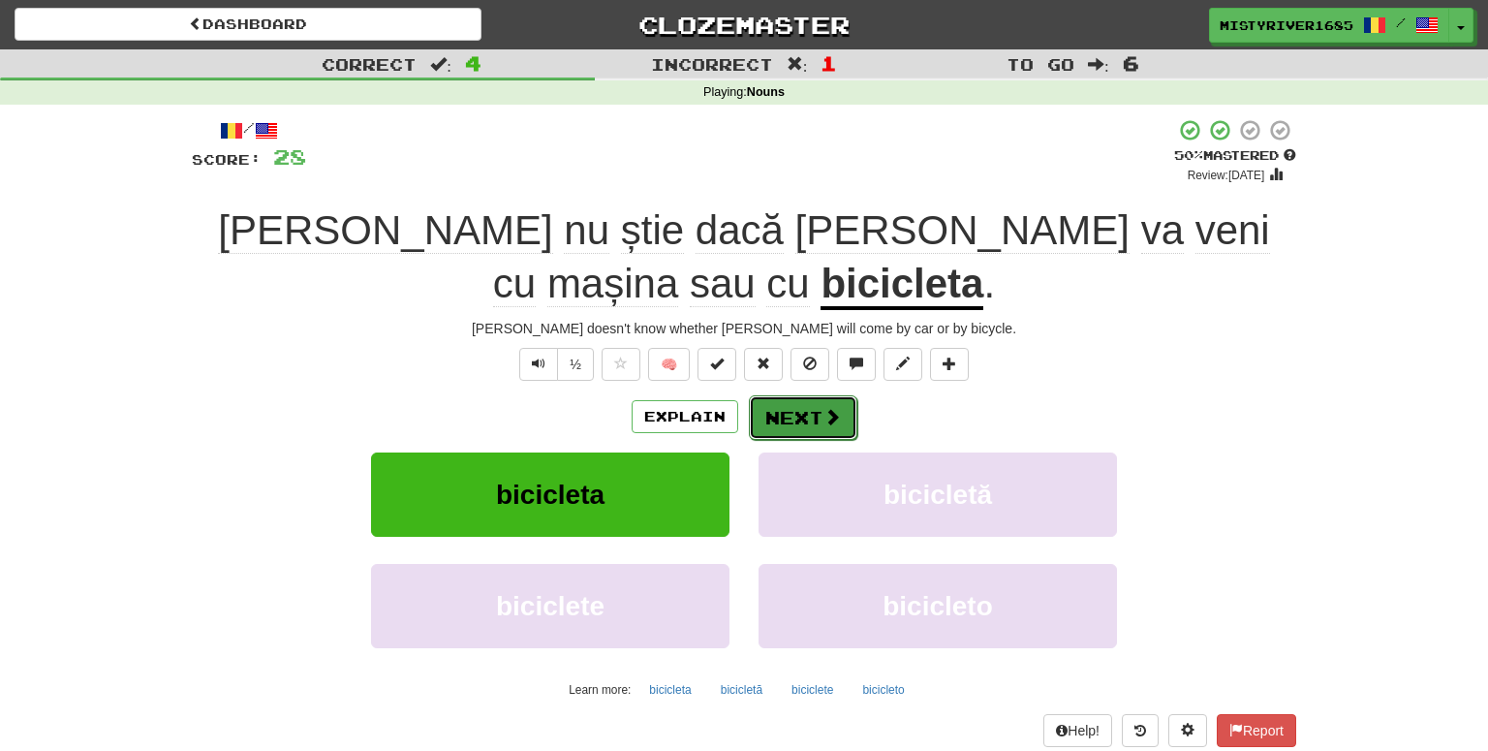
click at [814, 395] on button "Next" at bounding box center [803, 417] width 108 height 45
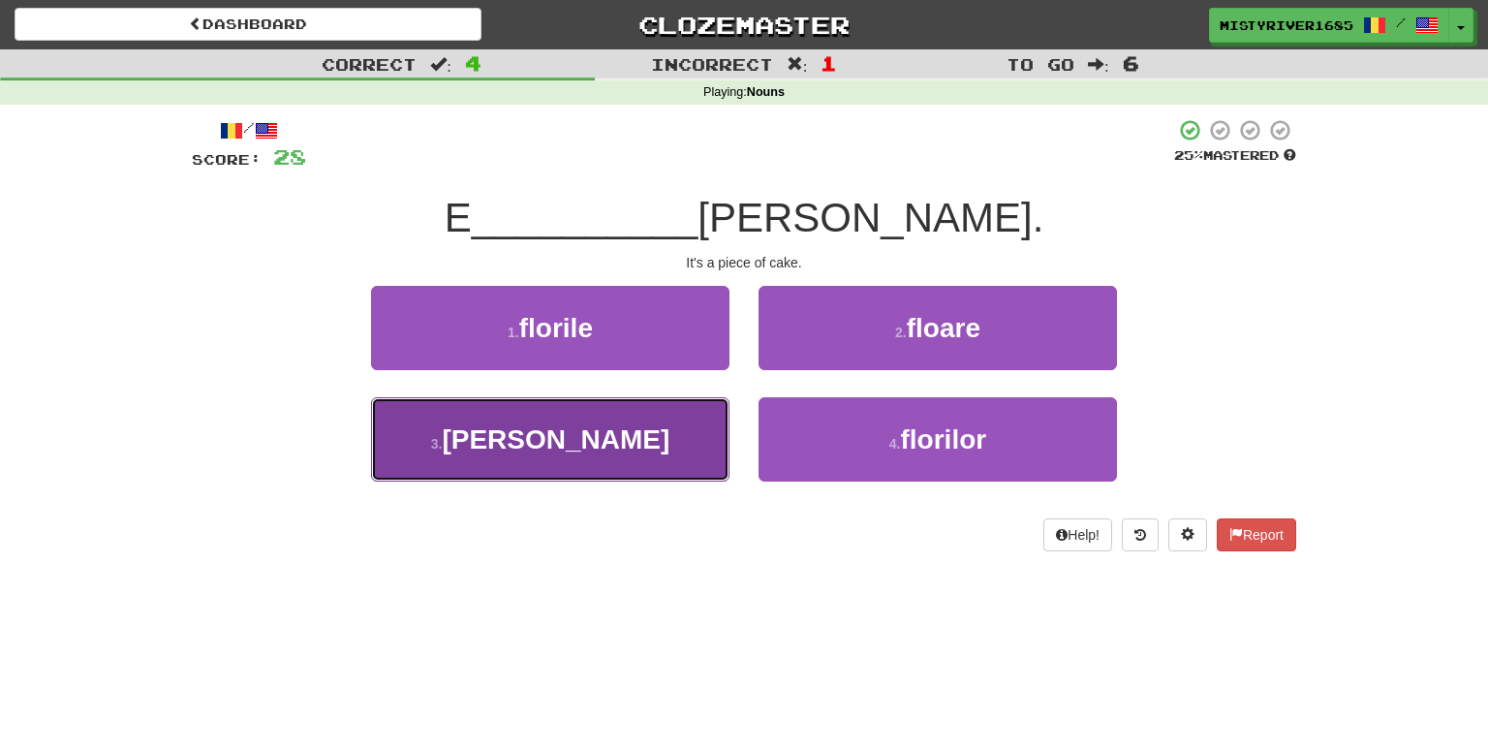
click at [655, 477] on button "3 . floarea" at bounding box center [550, 439] width 358 height 84
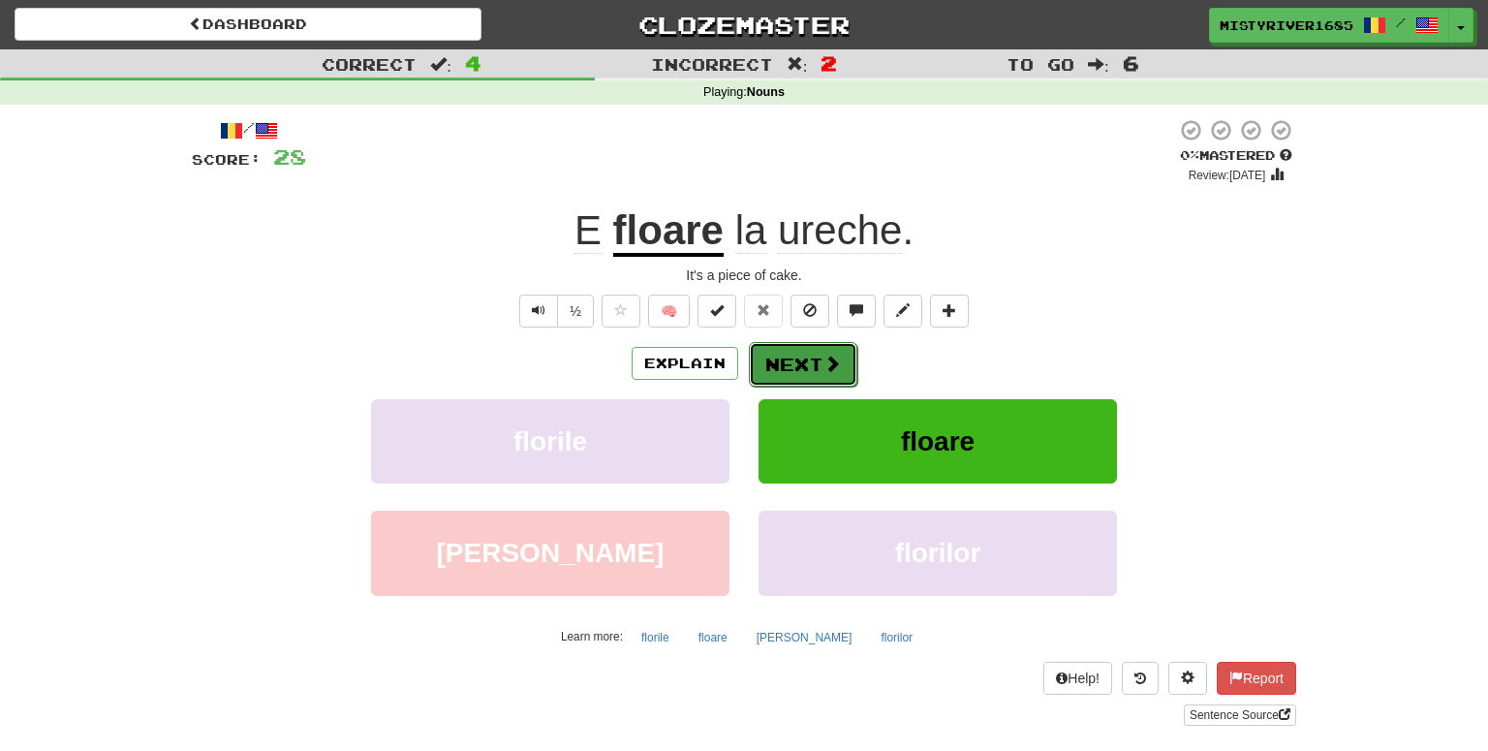
click at [808, 351] on button "Next" at bounding box center [803, 364] width 108 height 45
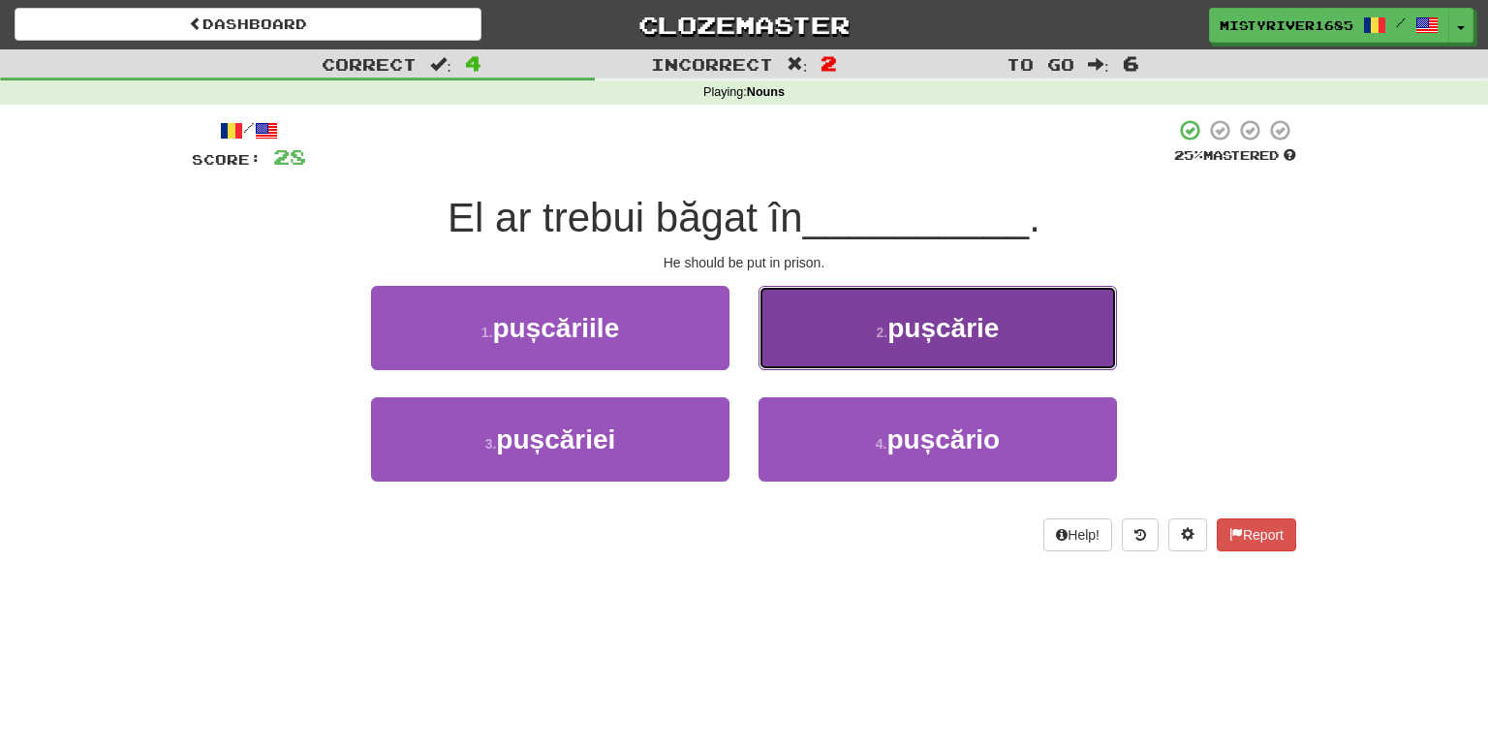
click at [841, 349] on button "2 . pușcărie" at bounding box center [937, 328] width 358 height 84
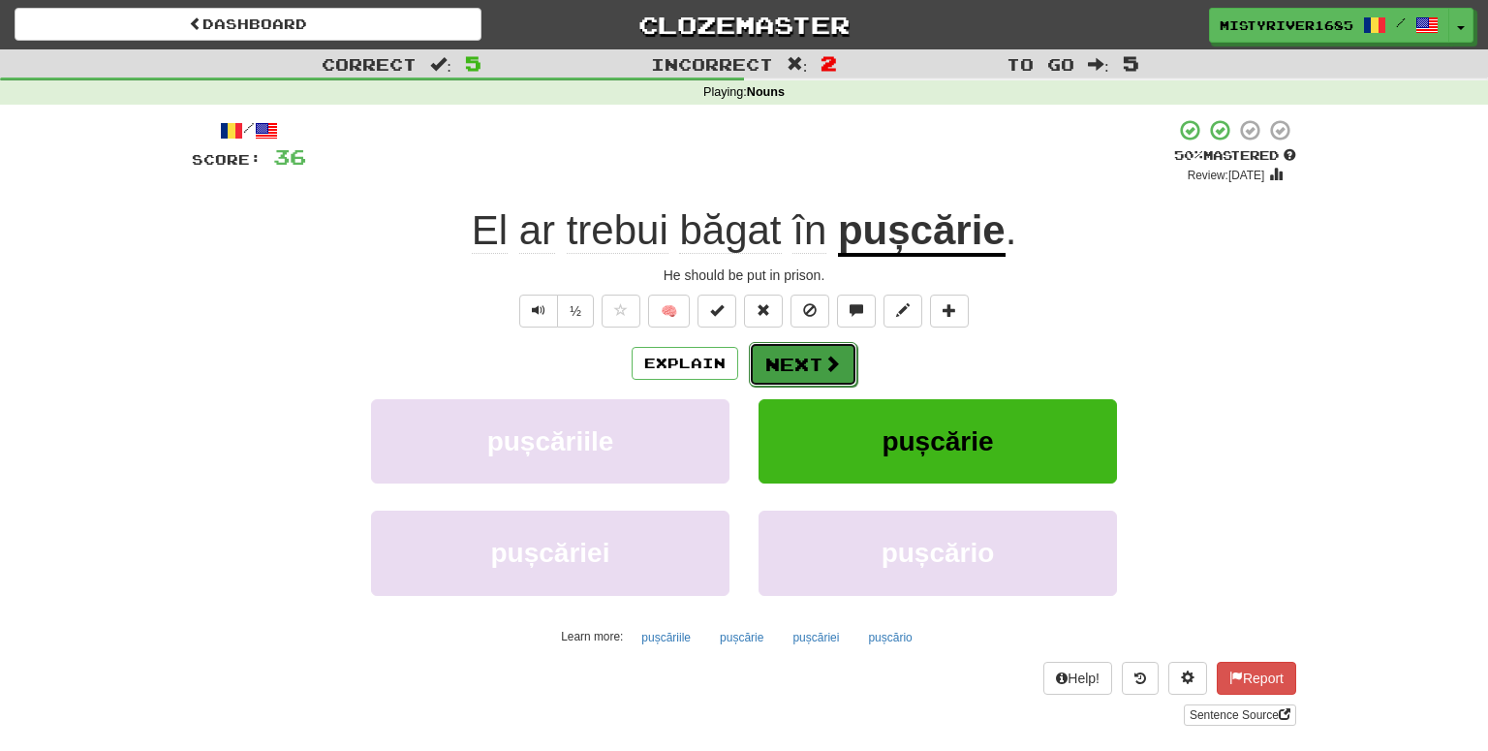
click at [791, 377] on button "Next" at bounding box center [803, 364] width 108 height 45
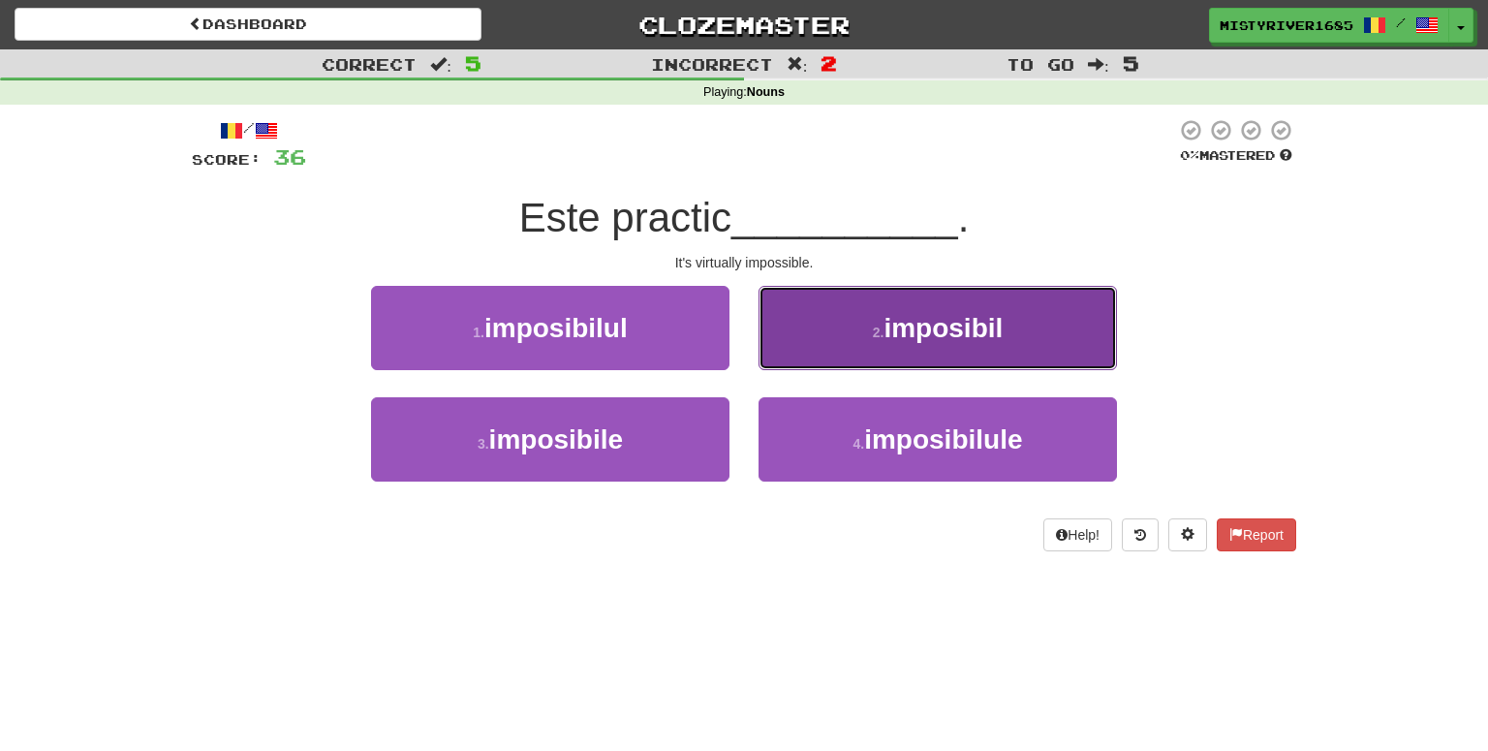
click at [874, 335] on small "2 ." at bounding box center [879, 331] width 12 height 15
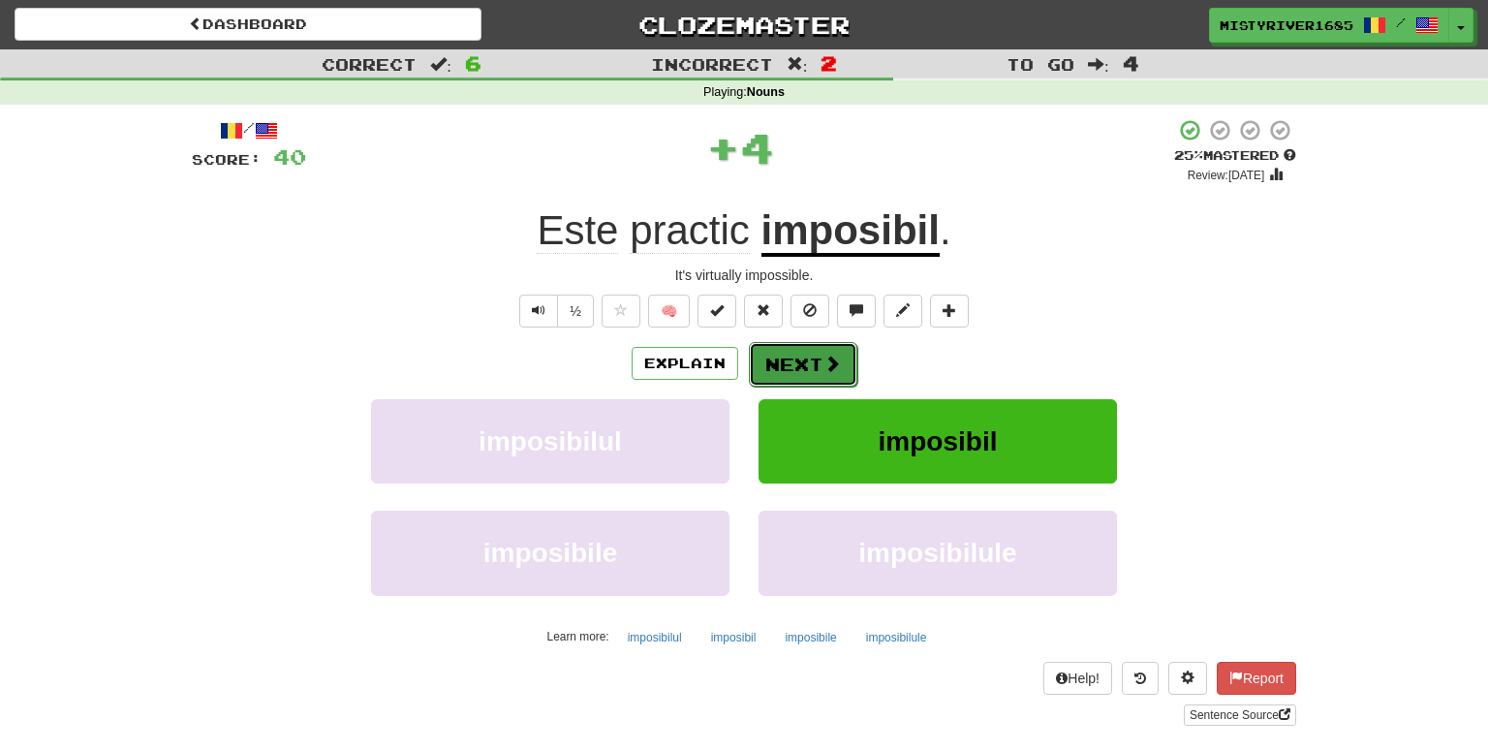
click at [796, 370] on button "Next" at bounding box center [803, 364] width 108 height 45
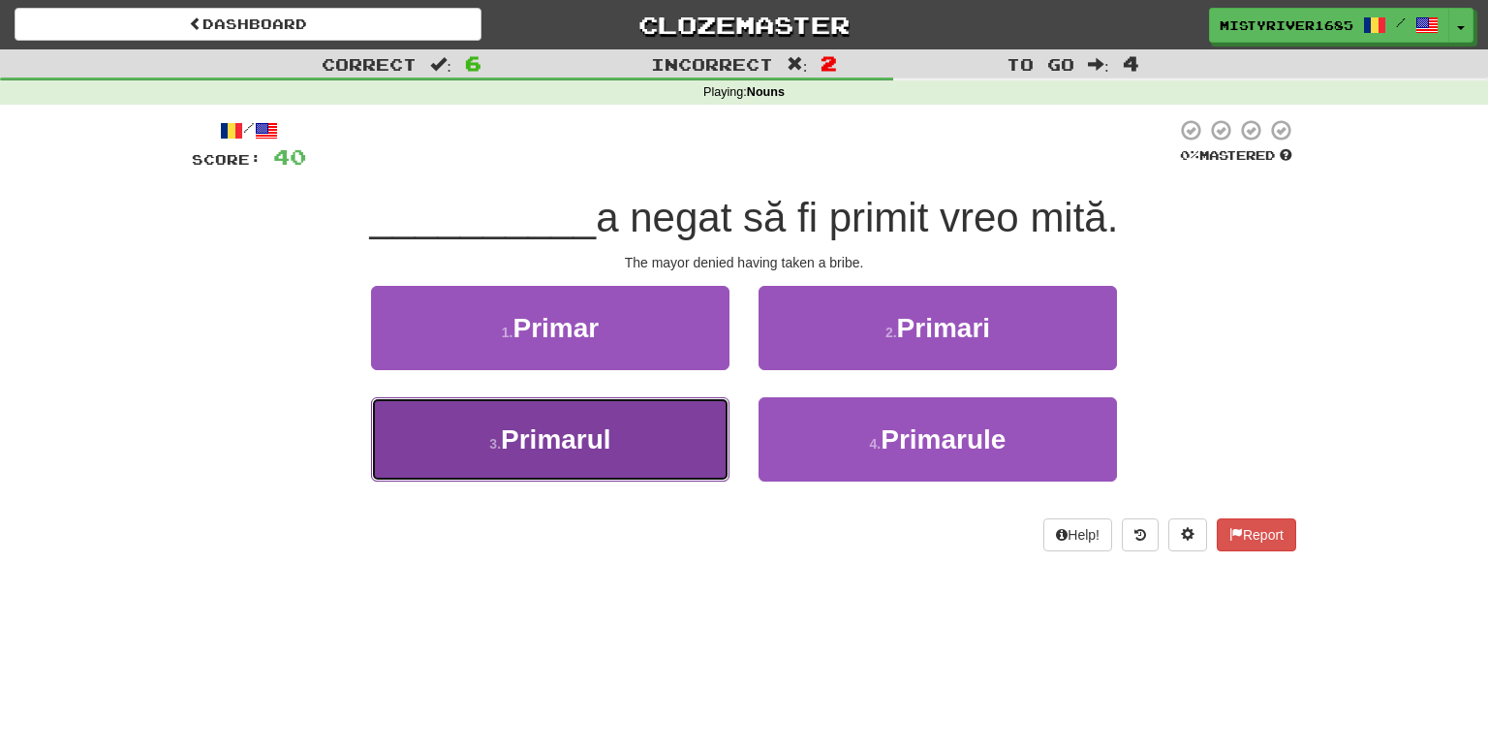
click at [602, 448] on span "Primarul" at bounding box center [556, 439] width 110 height 30
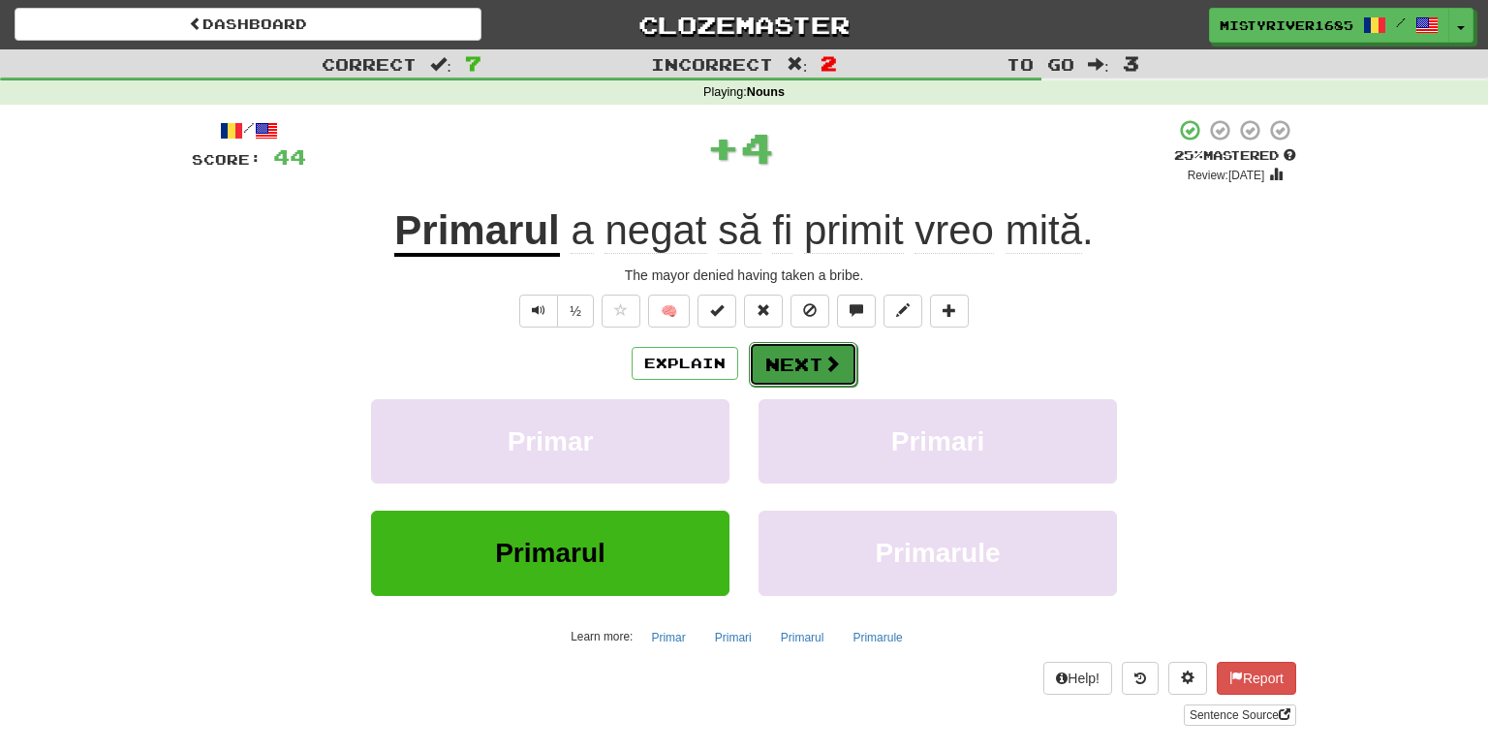
click at [806, 358] on button "Next" at bounding box center [803, 364] width 108 height 45
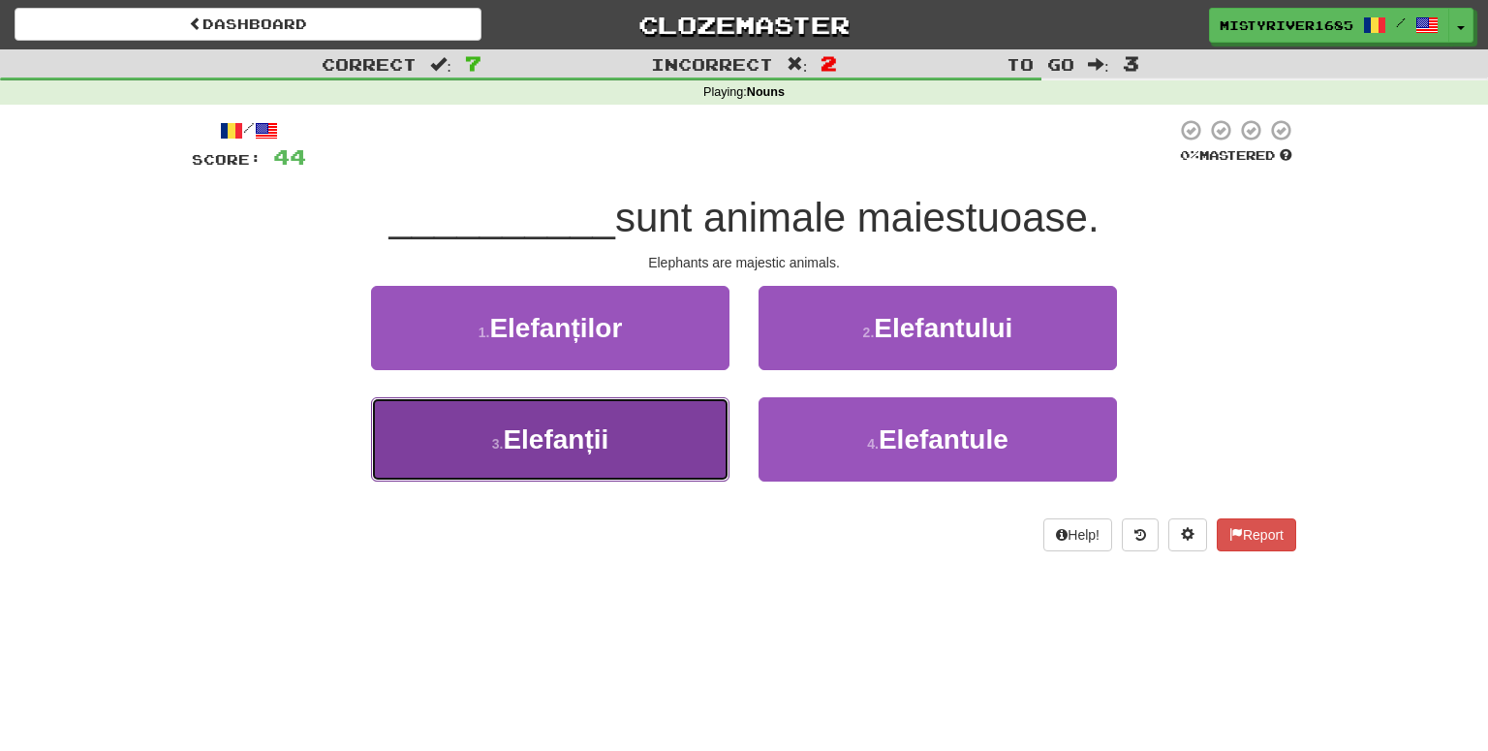
click at [642, 460] on button "3 . Elefanții" at bounding box center [550, 439] width 358 height 84
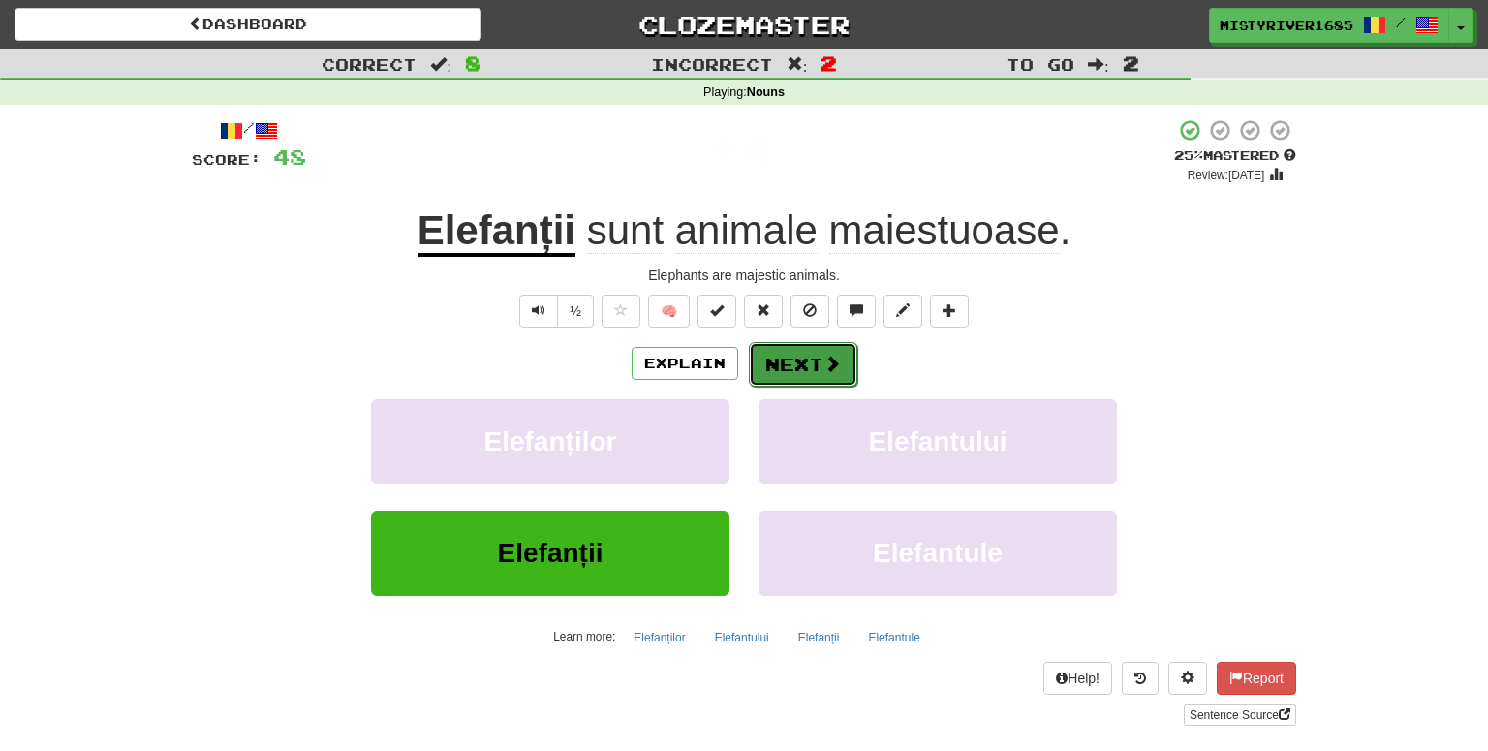
click at [797, 371] on button "Next" at bounding box center [803, 364] width 108 height 45
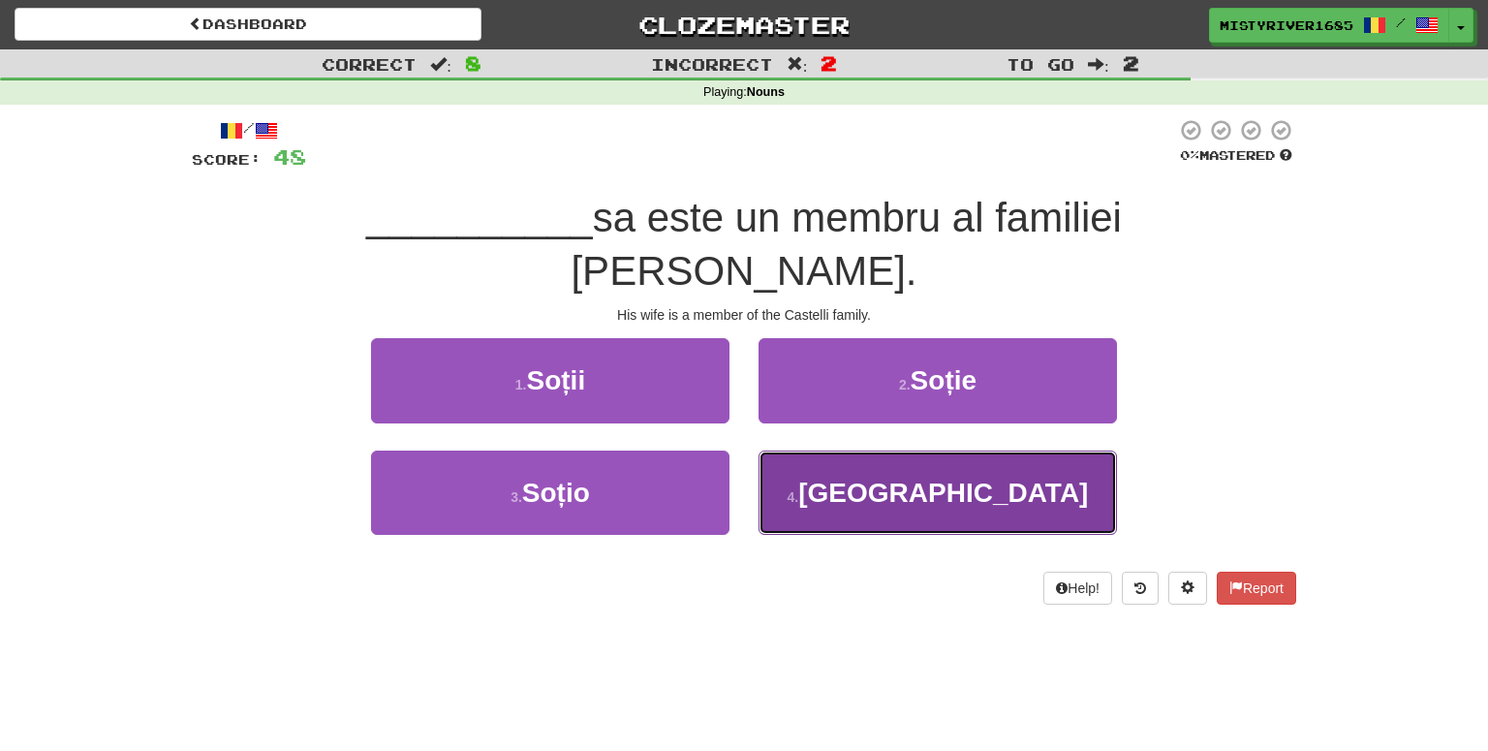
click at [838, 462] on button "4 . Soția" at bounding box center [937, 492] width 358 height 84
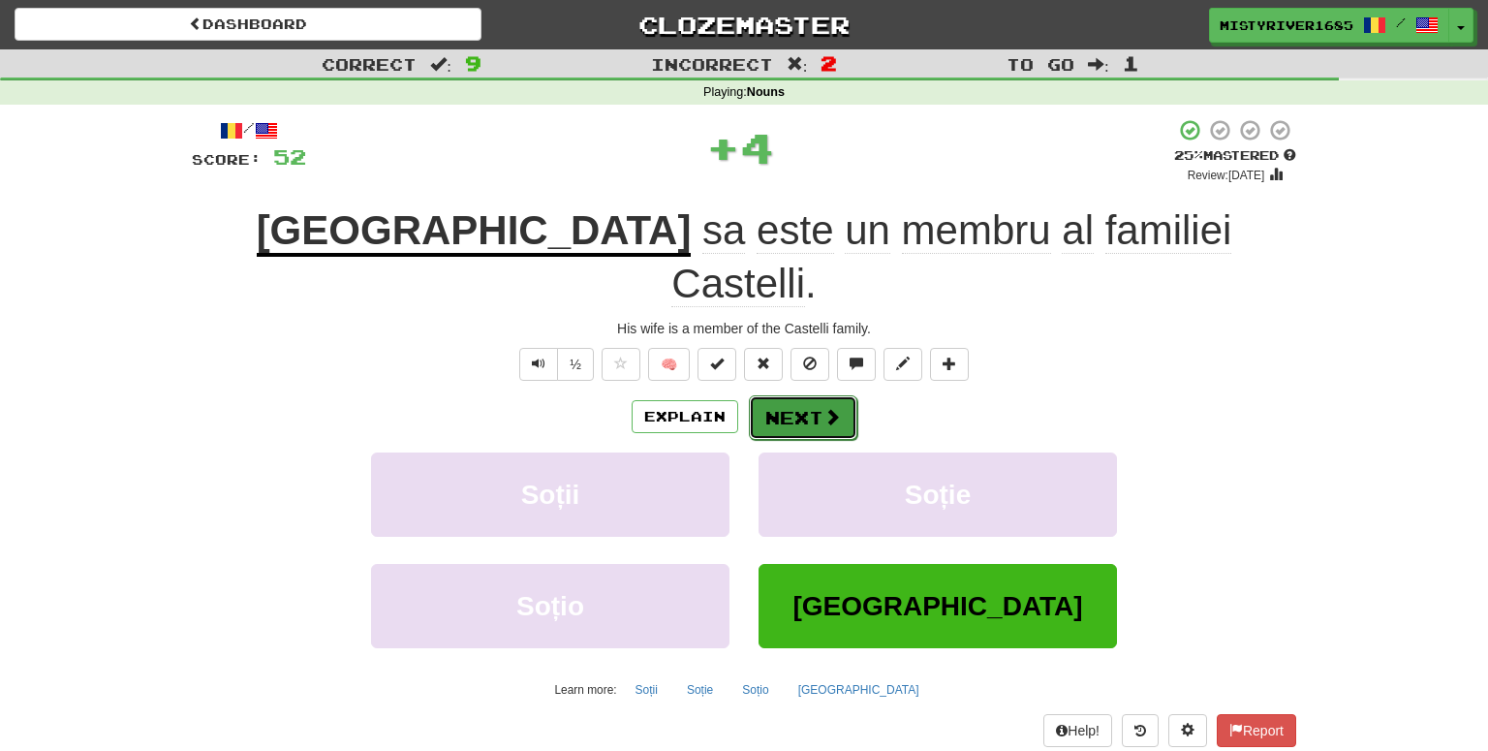
click at [787, 395] on button "Next" at bounding box center [803, 417] width 108 height 45
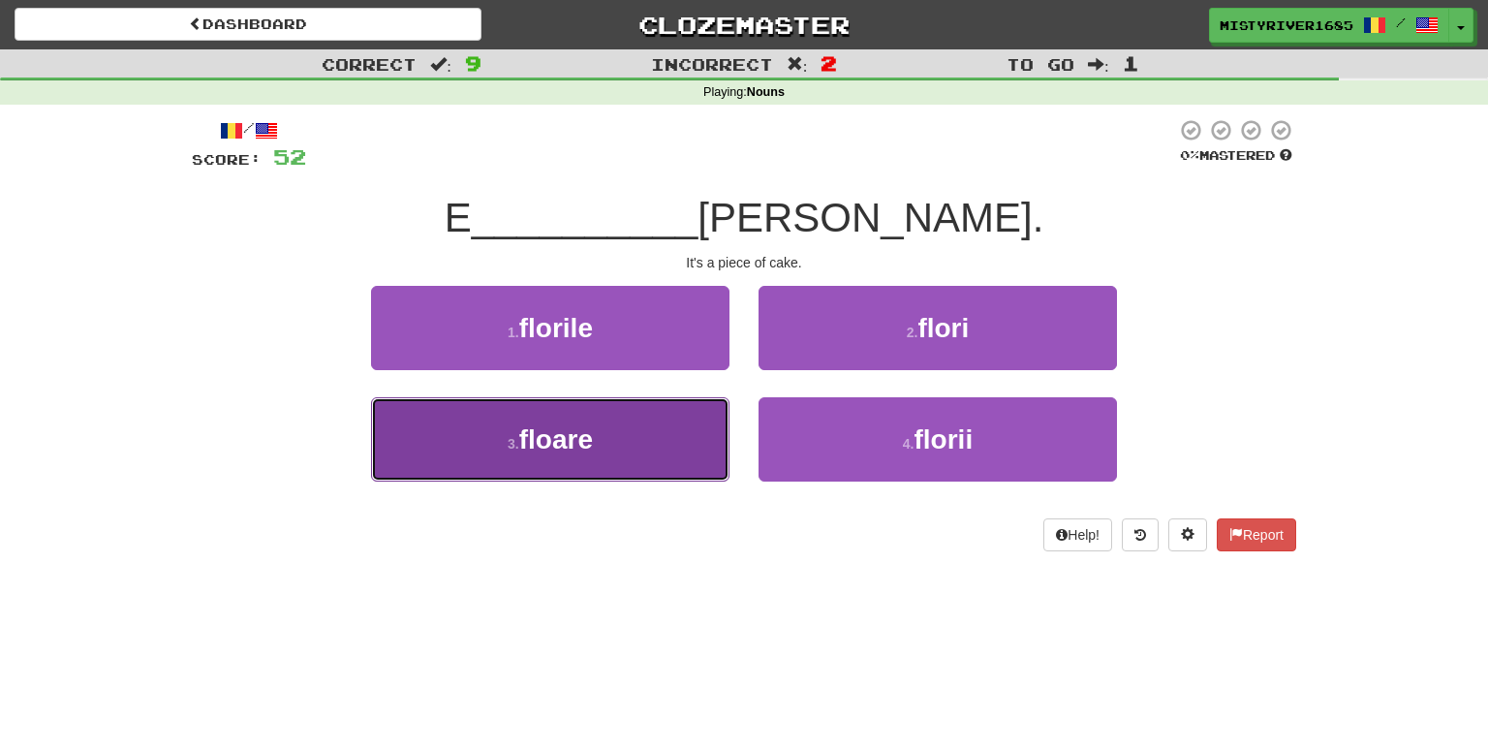
click at [659, 429] on button "3 . floare" at bounding box center [550, 439] width 358 height 84
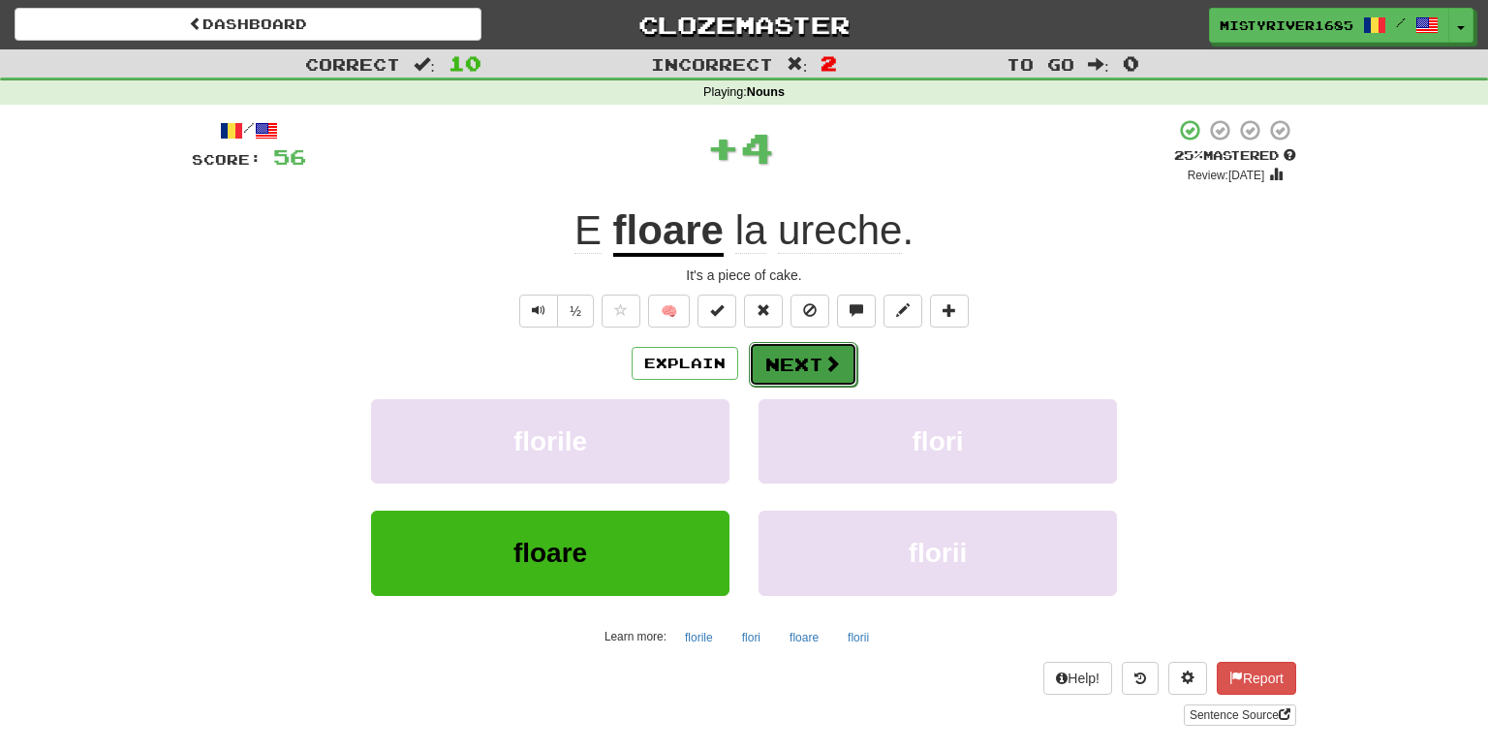
click at [788, 357] on button "Next" at bounding box center [803, 364] width 108 height 45
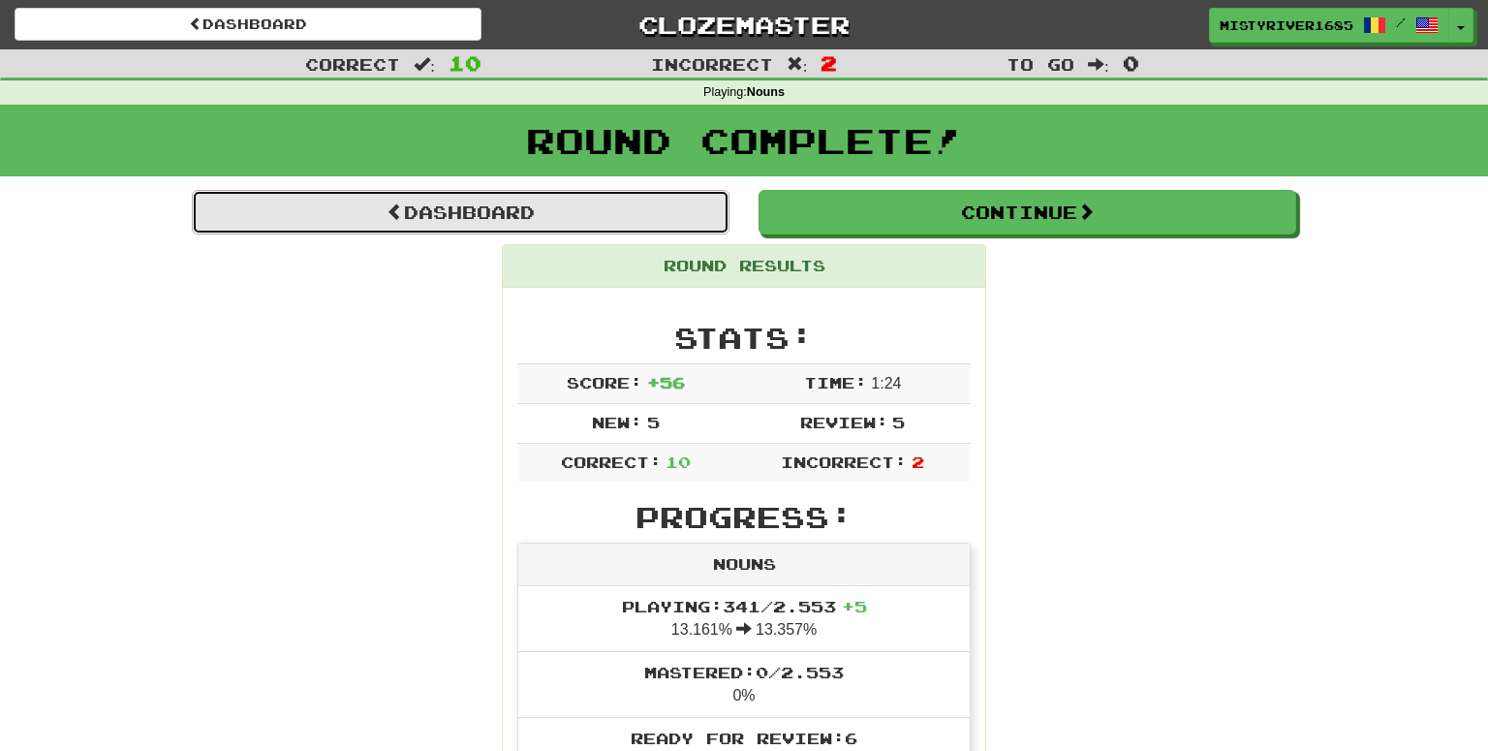
click at [684, 223] on link "Dashboard" at bounding box center [461, 212] width 538 height 45
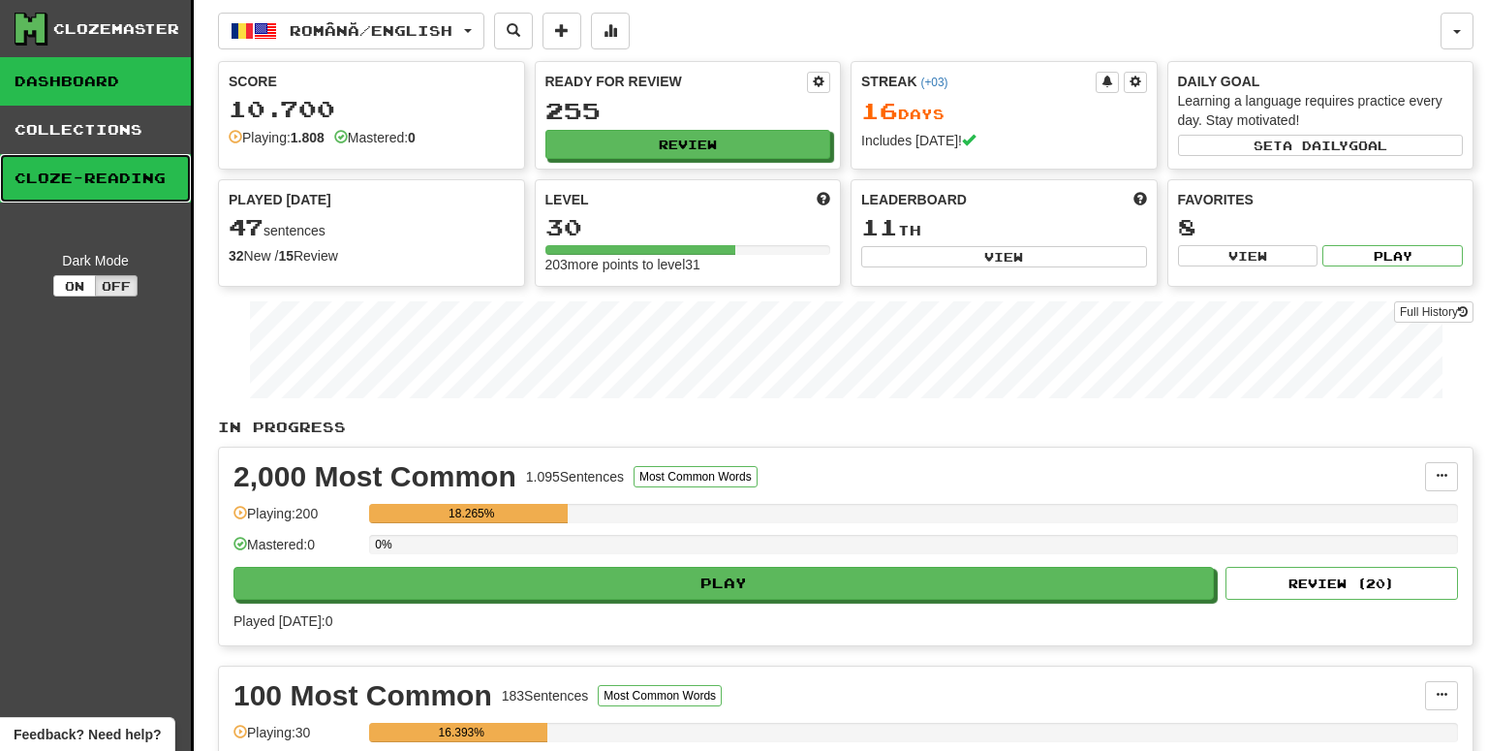
click at [84, 179] on link "Cloze-Reading" at bounding box center [95, 178] width 191 height 48
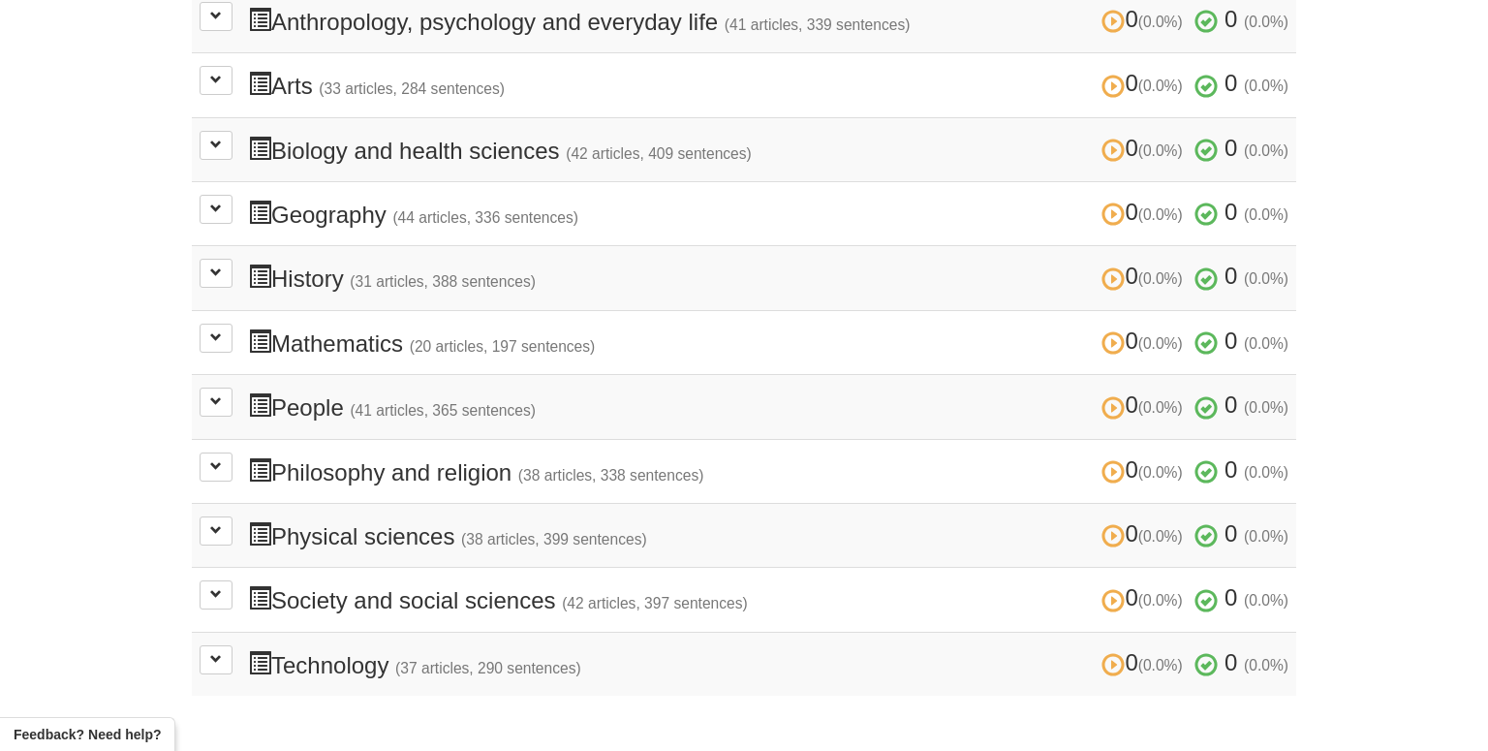
scroll to position [523, 0]
click at [210, 279] on button at bounding box center [216, 271] width 33 height 29
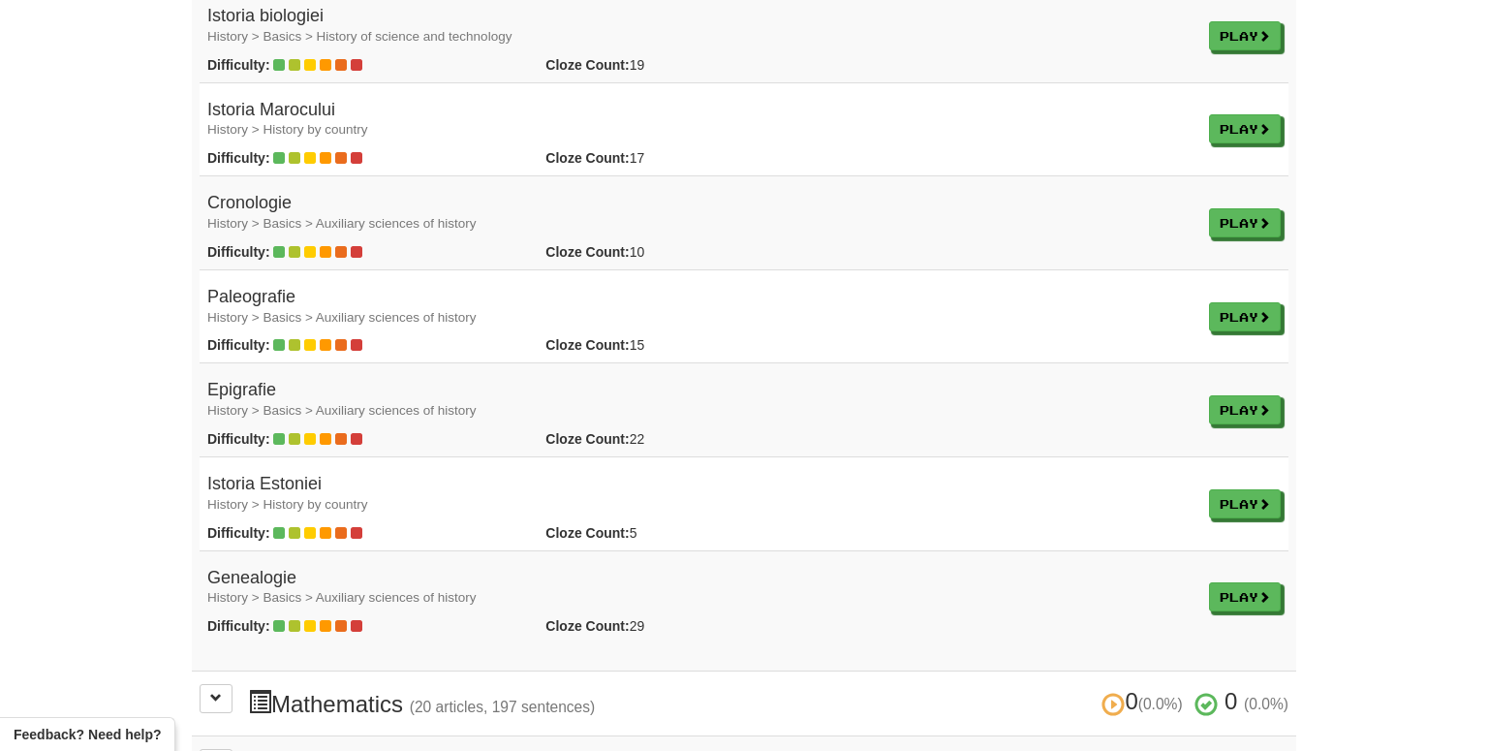
scroll to position [3173, 0]
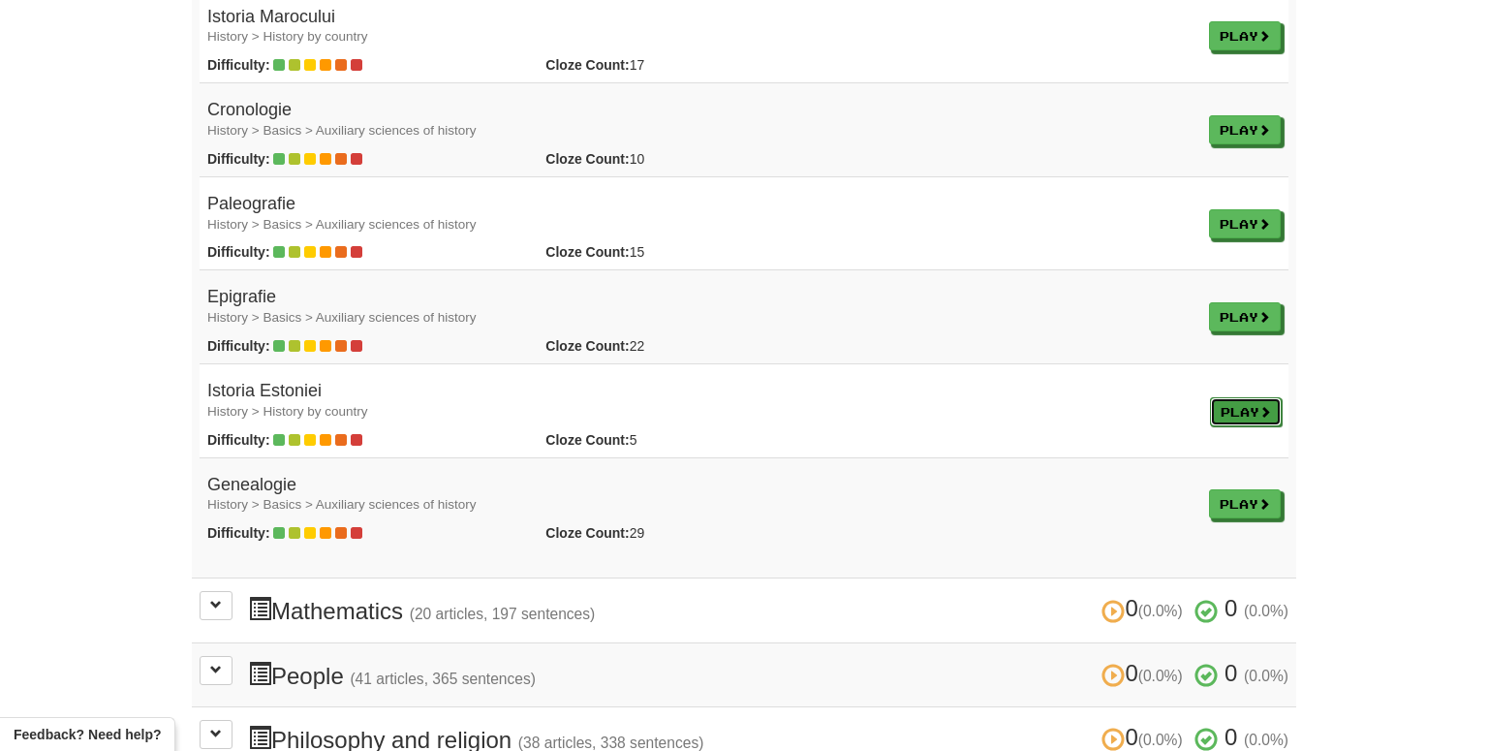
click at [1223, 399] on link "Play" at bounding box center [1246, 411] width 72 height 29
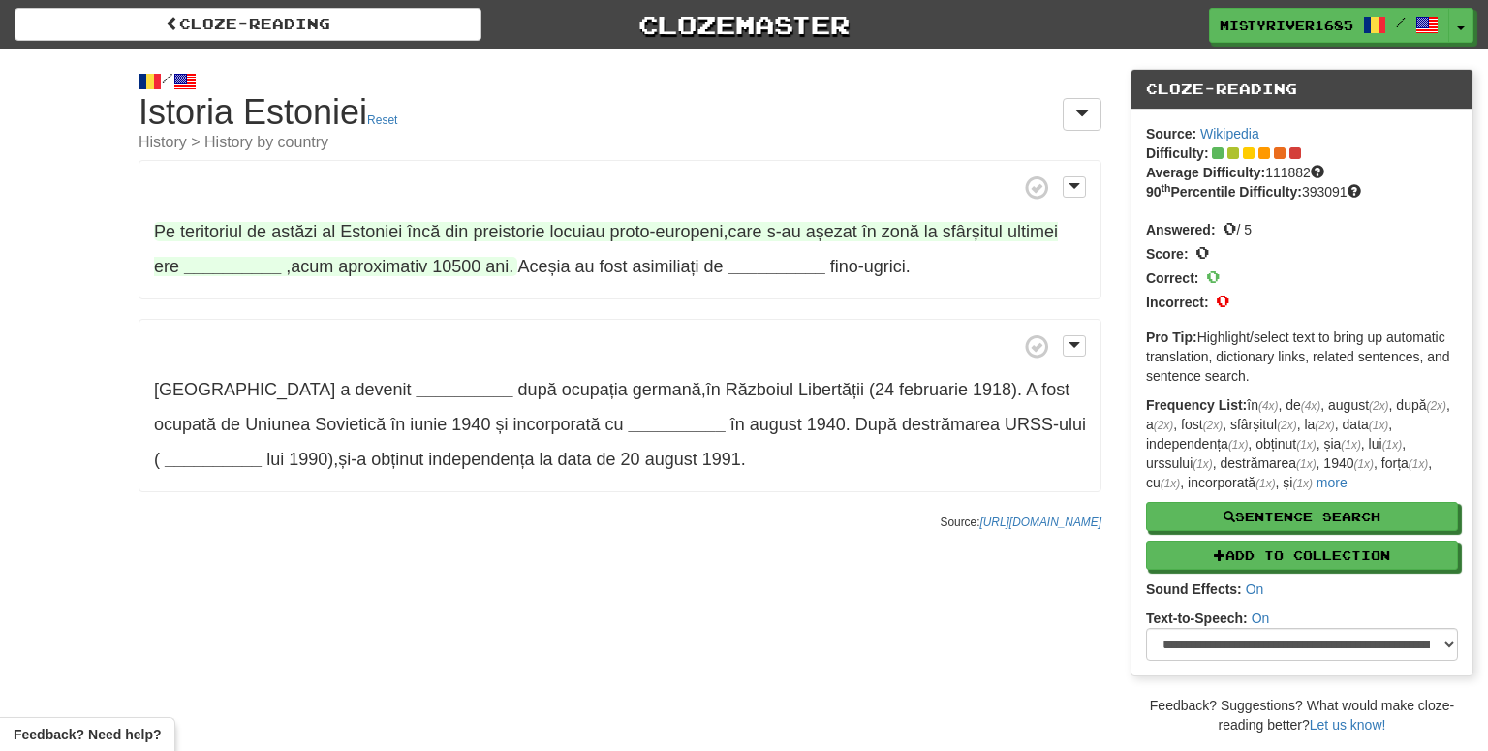
click at [251, 267] on strong "__________" at bounding box center [232, 266] width 97 height 19
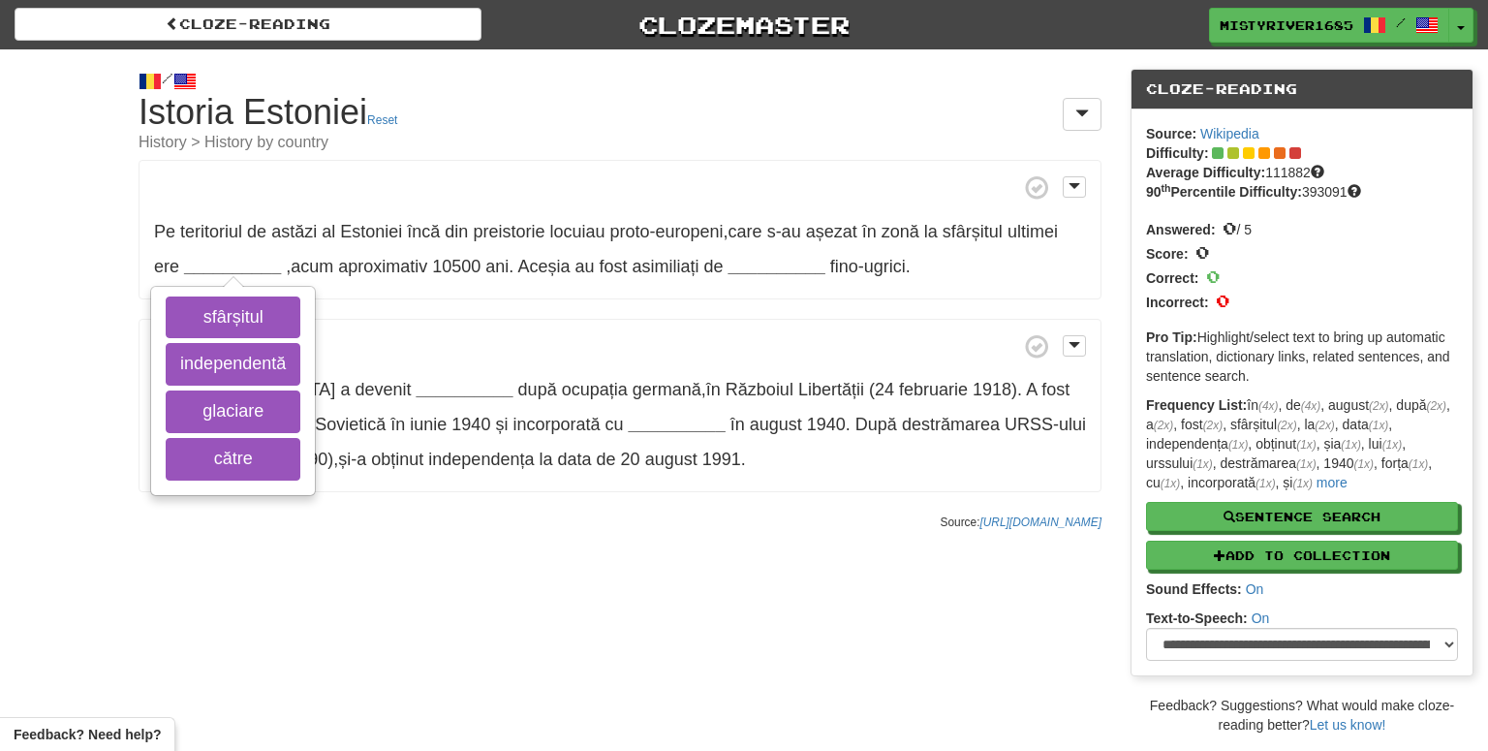
click at [367, 650] on div "/ Cloze-[GEOGRAPHIC_DATA] Istoria Estoniei Reset History > History by country P…" at bounding box center [744, 391] width 1488 height 685
click at [473, 296] on p "Pe teritoriul de astăzi al [GEOGRAPHIC_DATA] încă din preistorie locuiau proto-…" at bounding box center [620, 229] width 963 height 139
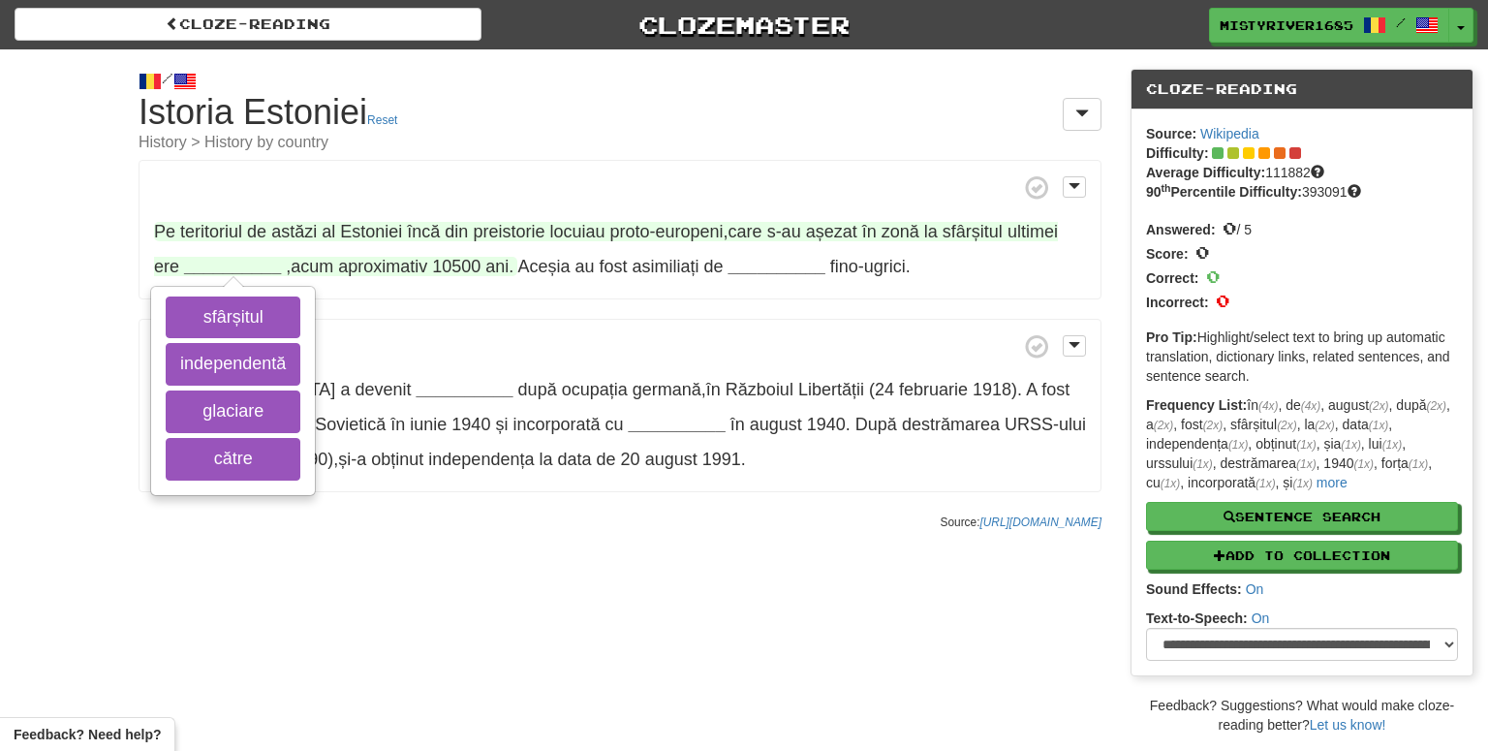
click at [262, 266] on strong "__________" at bounding box center [232, 266] width 97 height 19
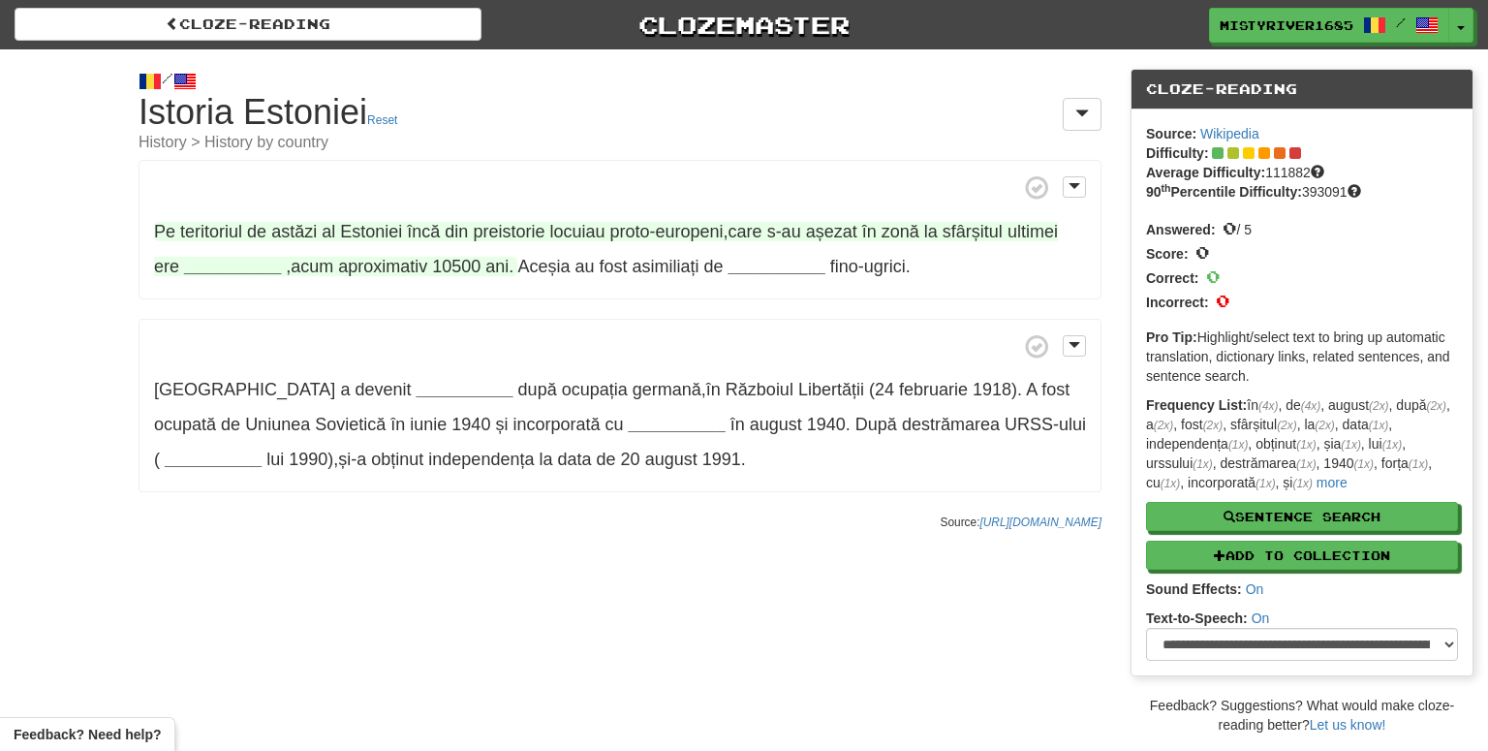
click at [966, 233] on span "sfârșitul" at bounding box center [972, 231] width 60 height 19
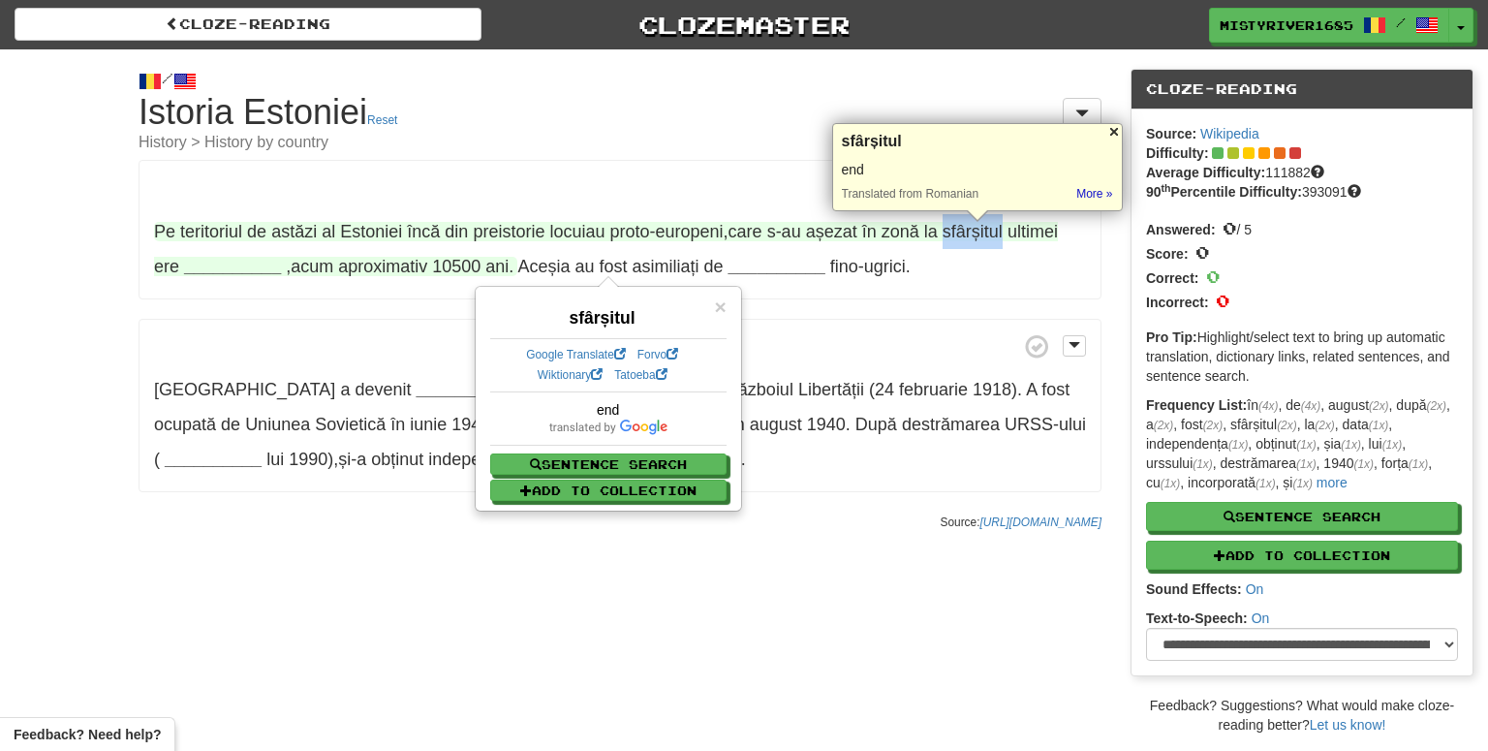
click at [1116, 131] on div at bounding box center [1113, 131] width 15 height 15
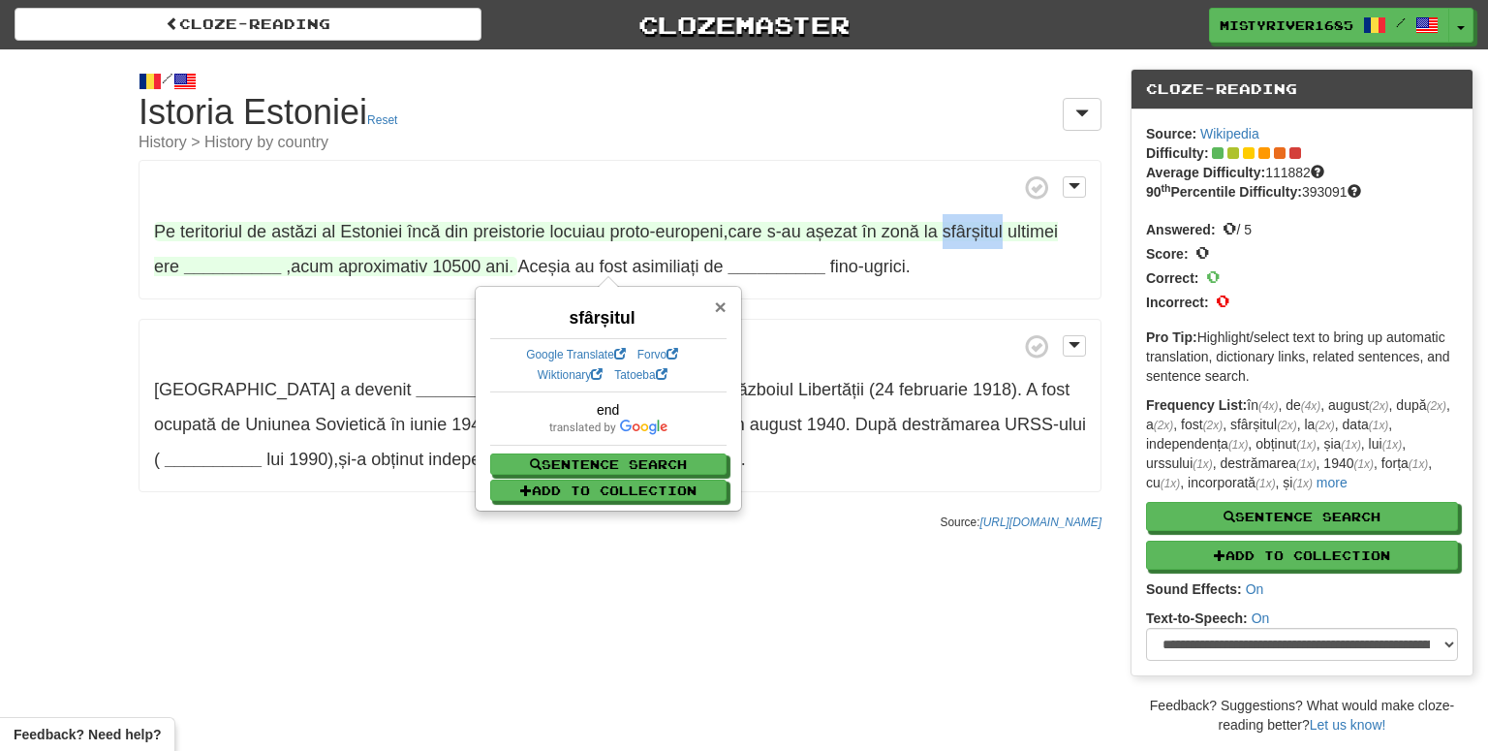
click at [719, 300] on span "×" at bounding box center [720, 306] width 12 height 22
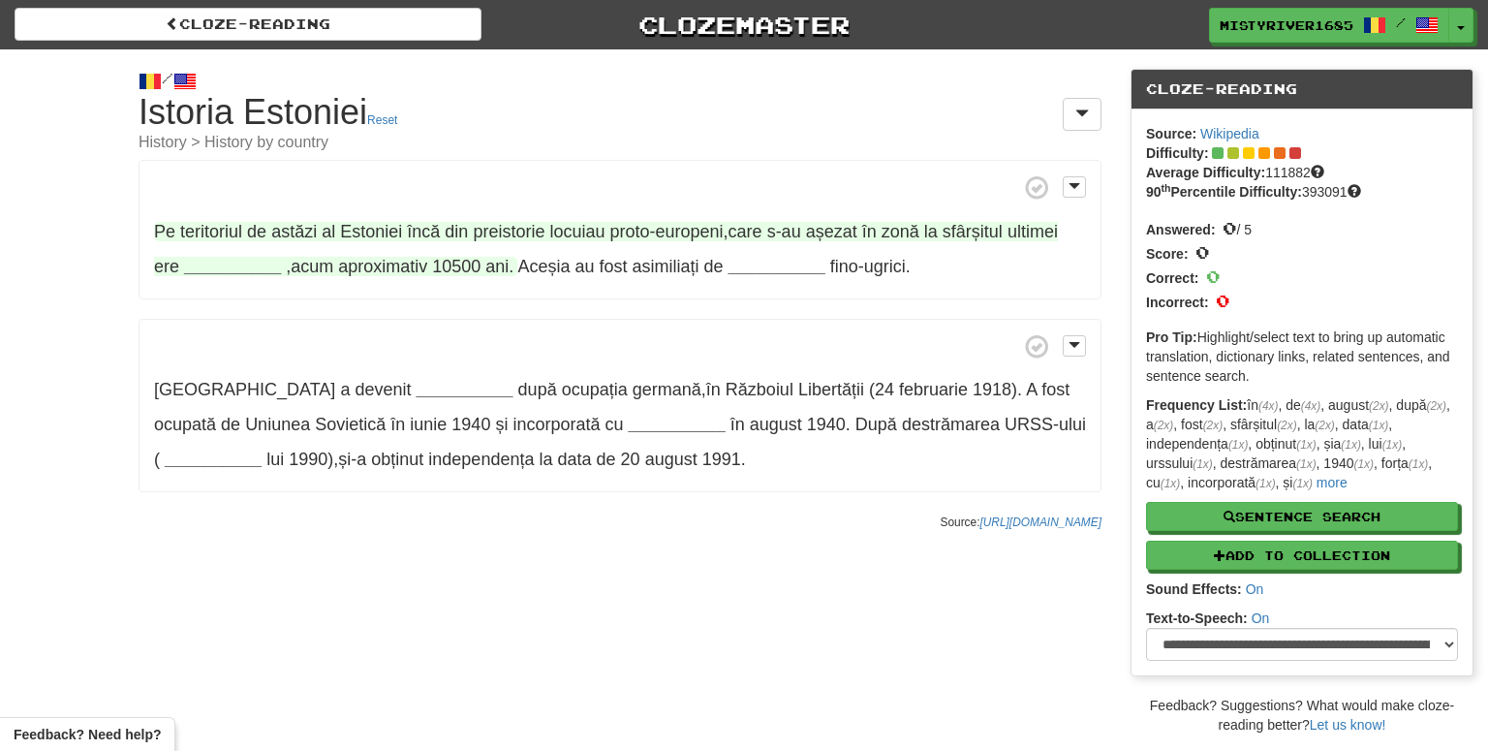
click at [827, 232] on span "așezat" at bounding box center [831, 231] width 51 height 19
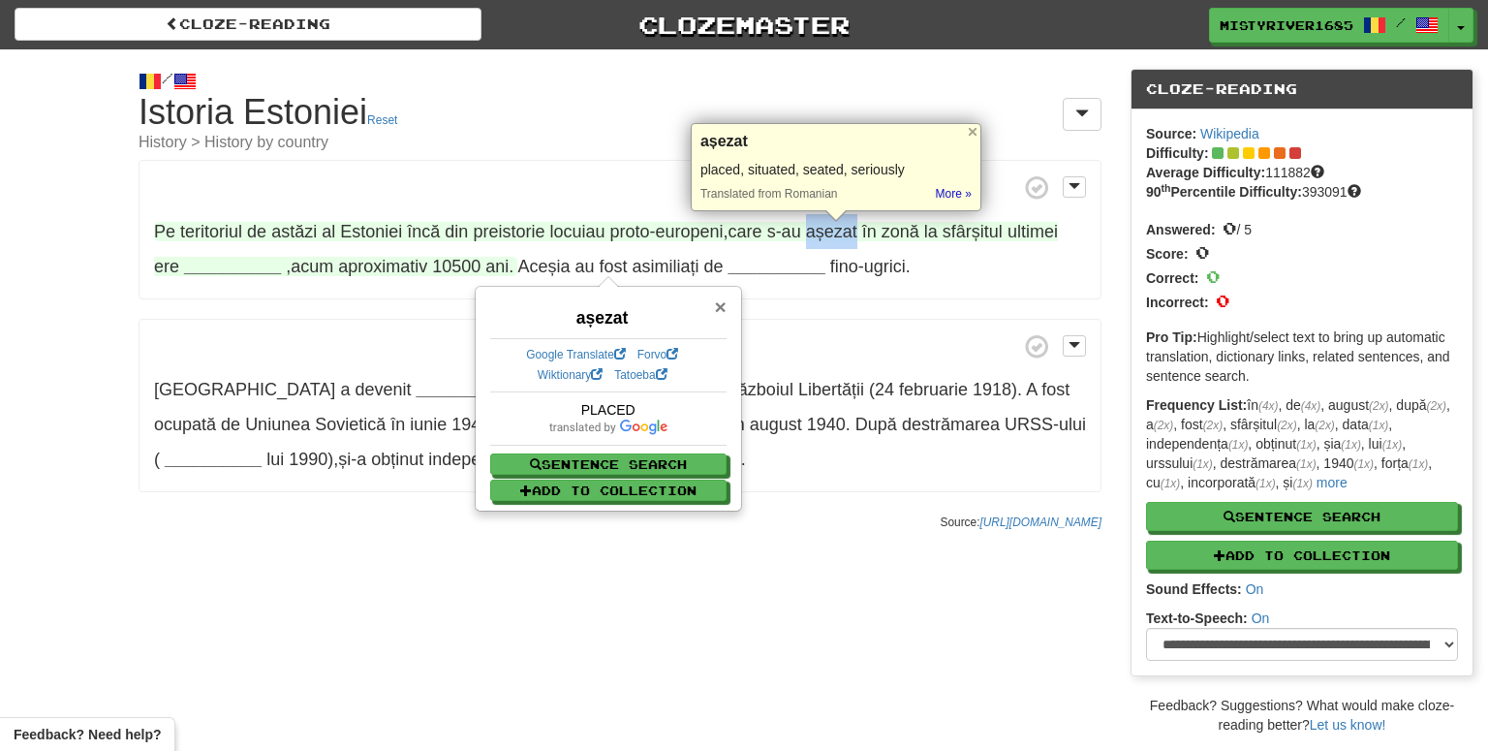
click at [716, 304] on span "×" at bounding box center [720, 306] width 12 height 22
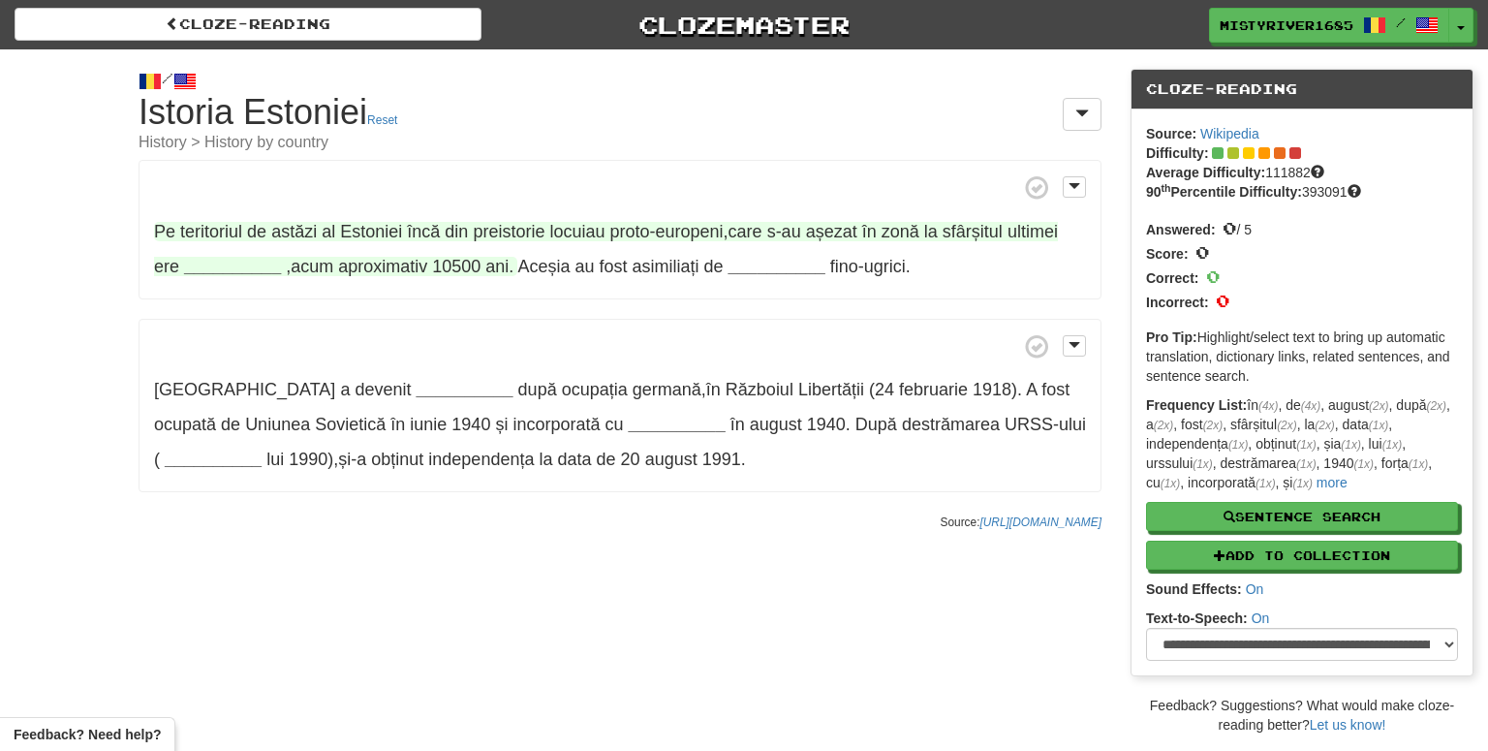
click at [787, 291] on p "Pe teritoriul de astăzi al Estoniei încă din preistorie locuiau proto-europeni …" at bounding box center [620, 229] width 963 height 139
click at [200, 260] on strong "__________" at bounding box center [232, 266] width 97 height 19
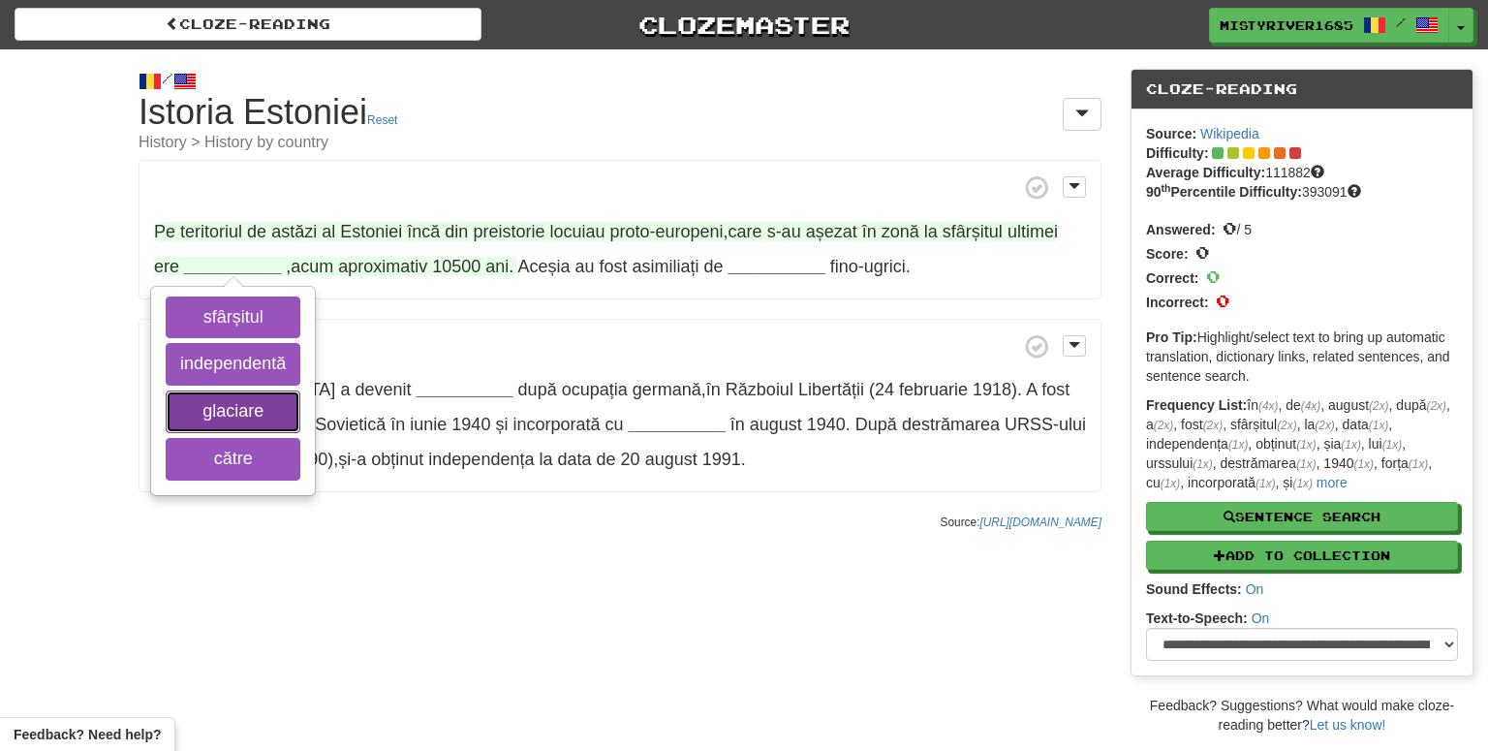
click at [223, 408] on button "glaciare" at bounding box center [233, 411] width 135 height 43
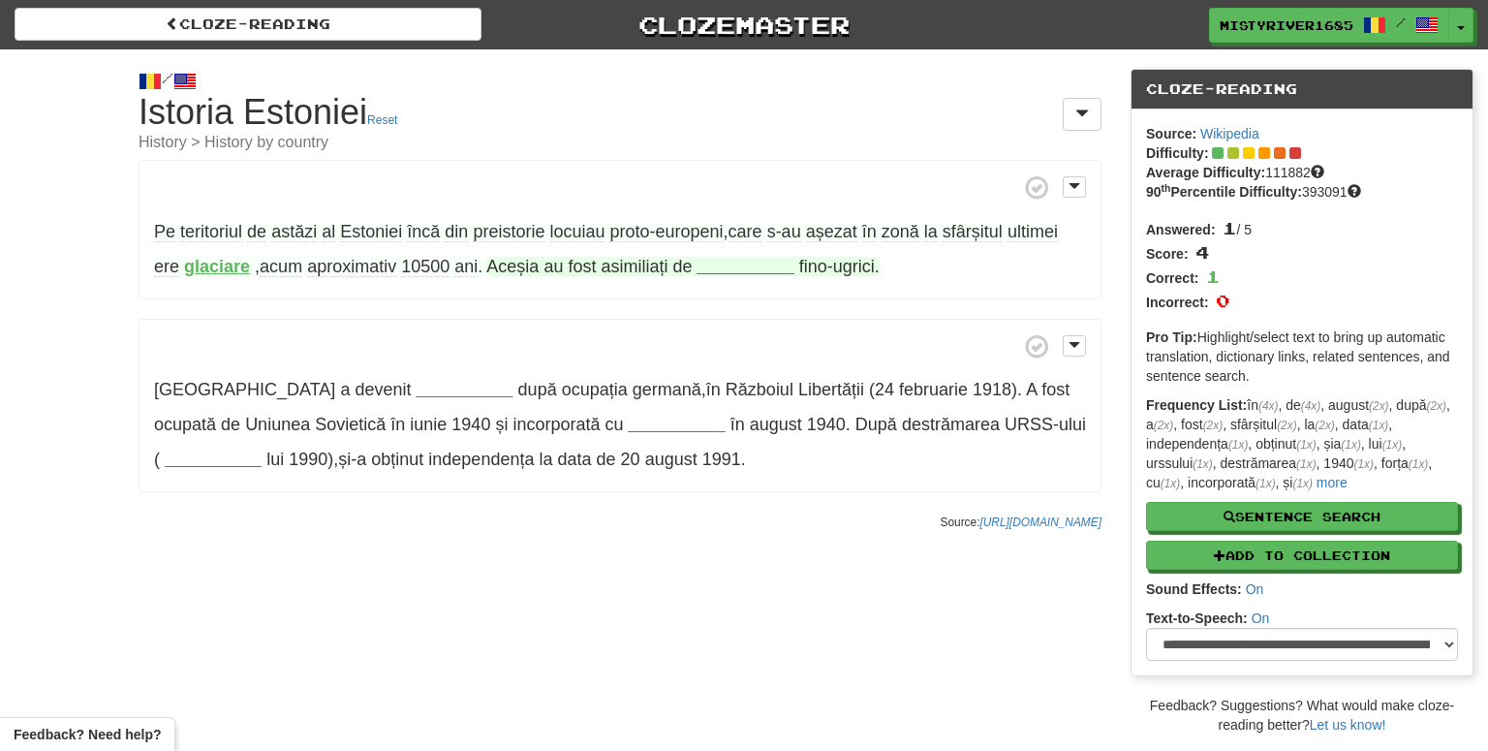
click at [762, 268] on strong "__________" at bounding box center [745, 266] width 97 height 19
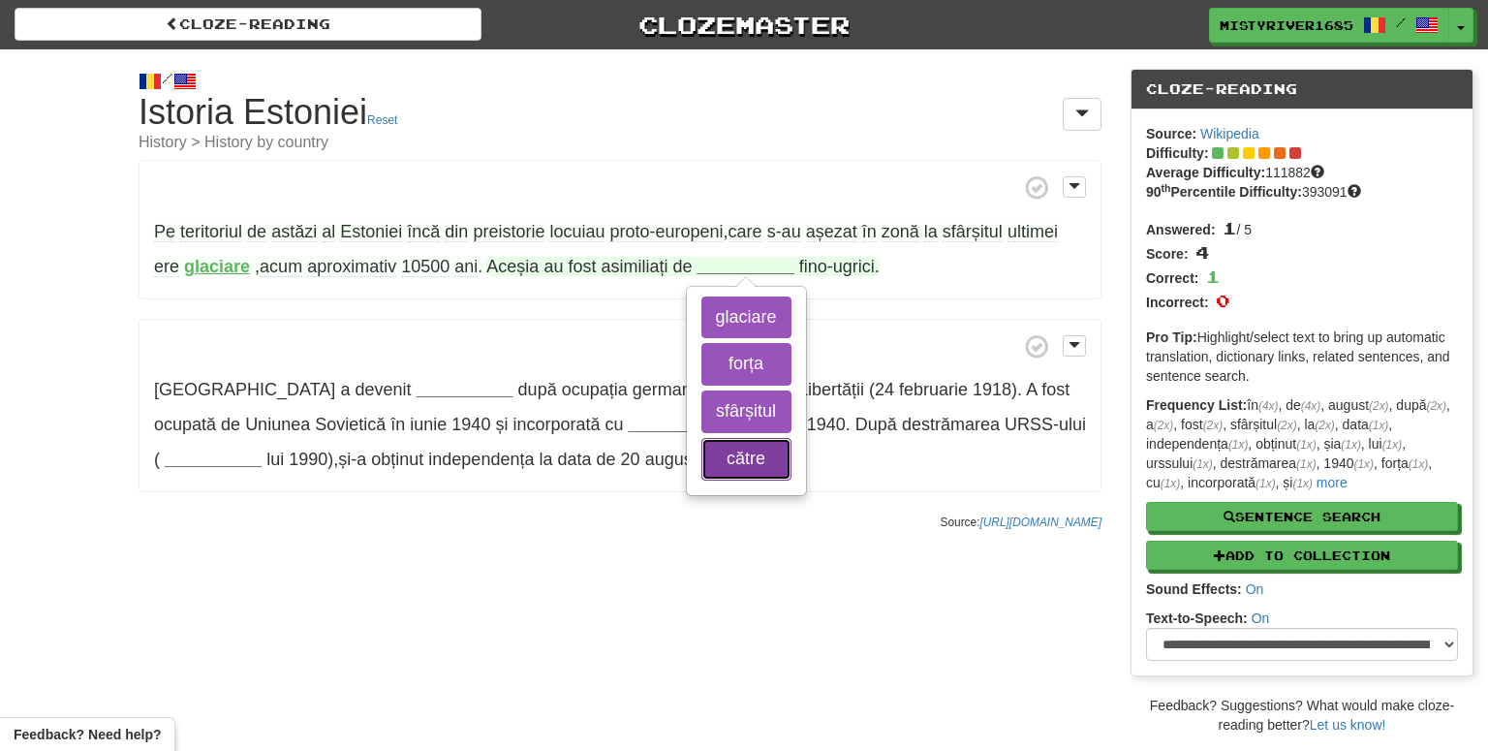
click at [746, 456] on button "către" at bounding box center [746, 459] width 90 height 43
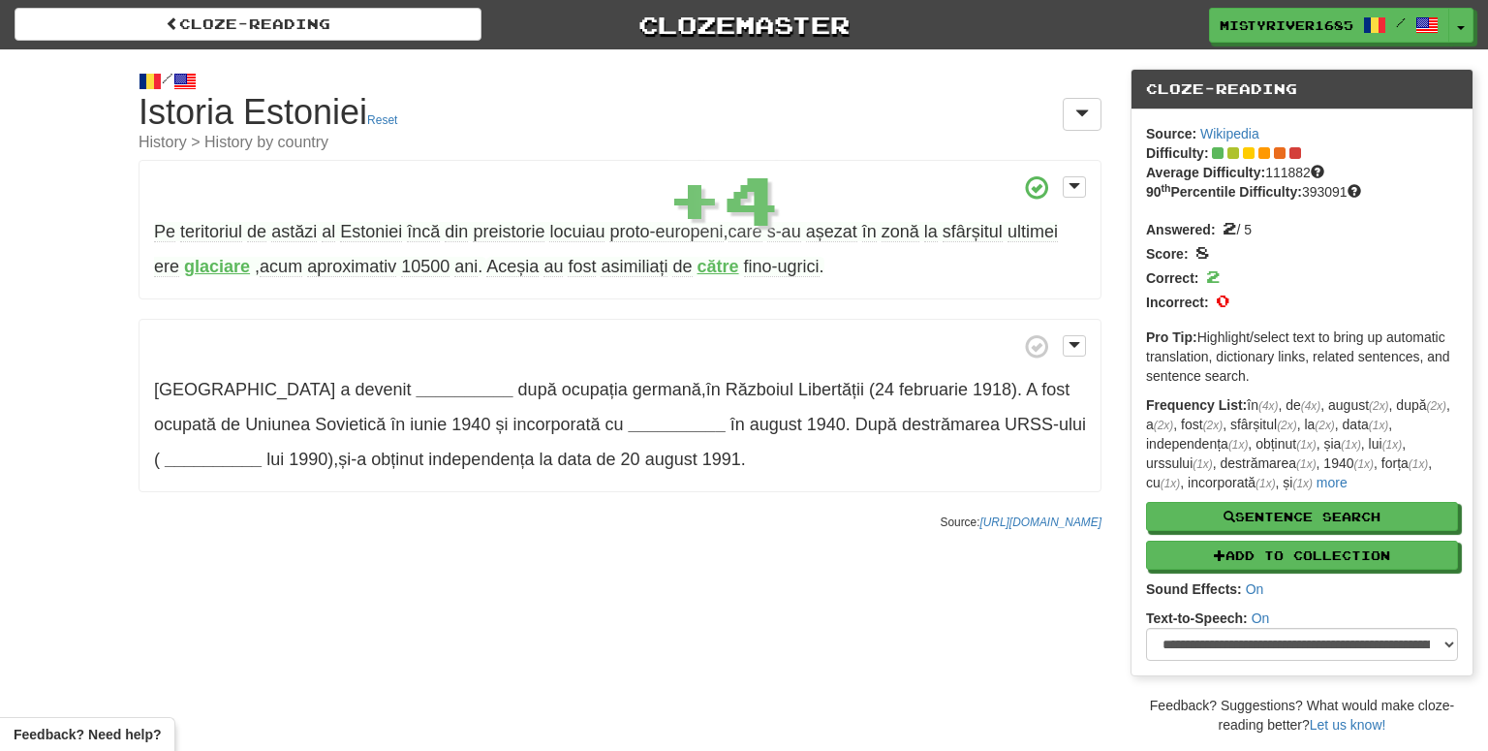
click at [717, 267] on strong "către" at bounding box center [718, 266] width 42 height 19
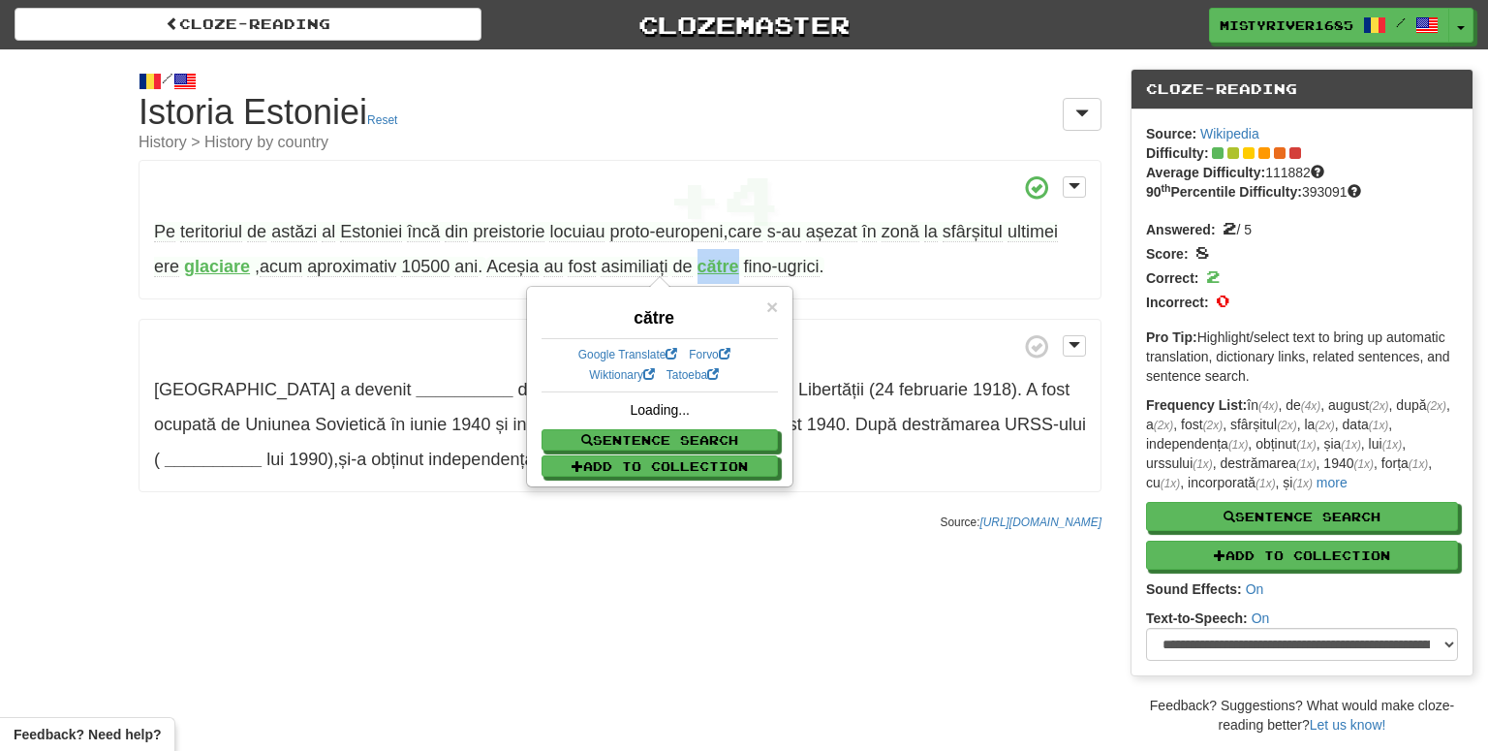
click at [717, 267] on strong "către" at bounding box center [718, 266] width 42 height 19
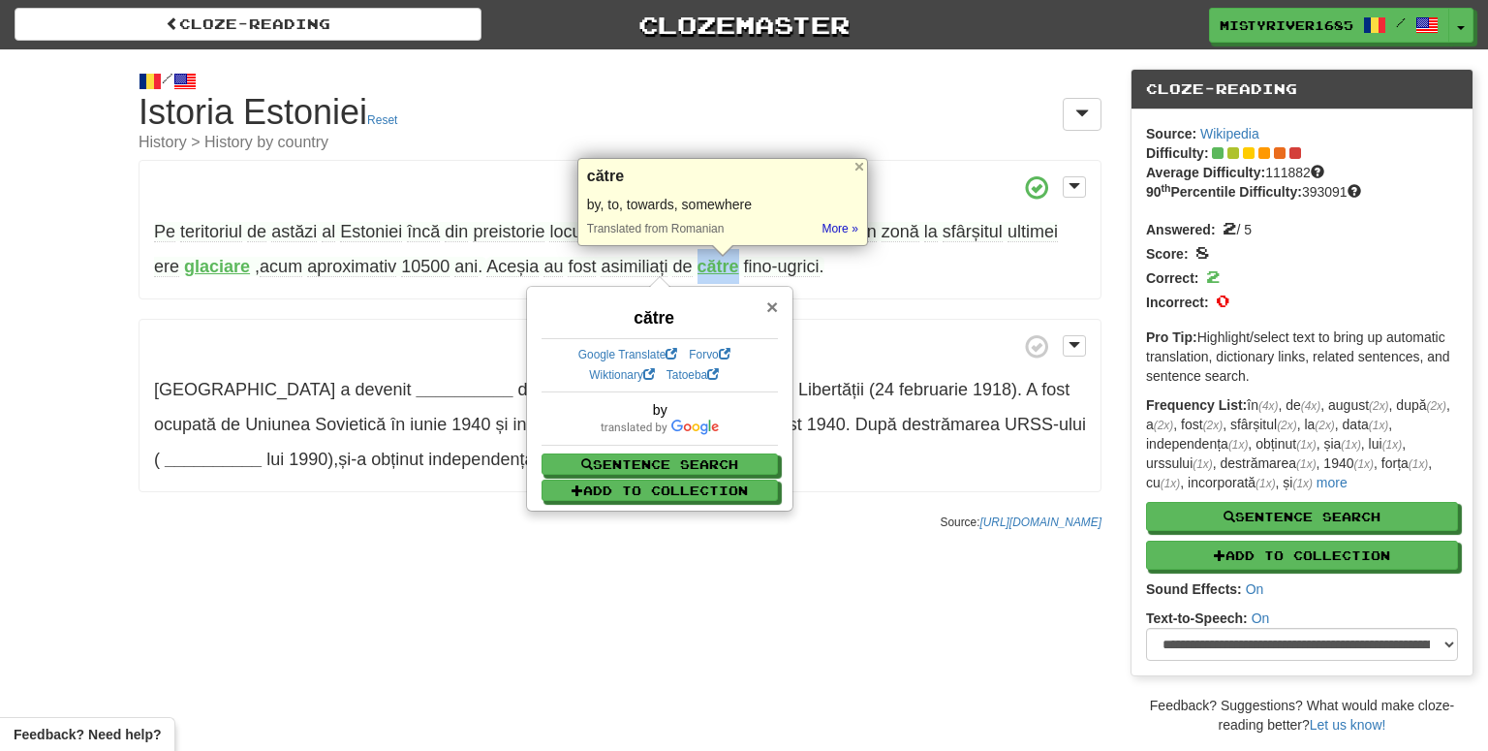
click at [776, 304] on span "×" at bounding box center [772, 306] width 12 height 22
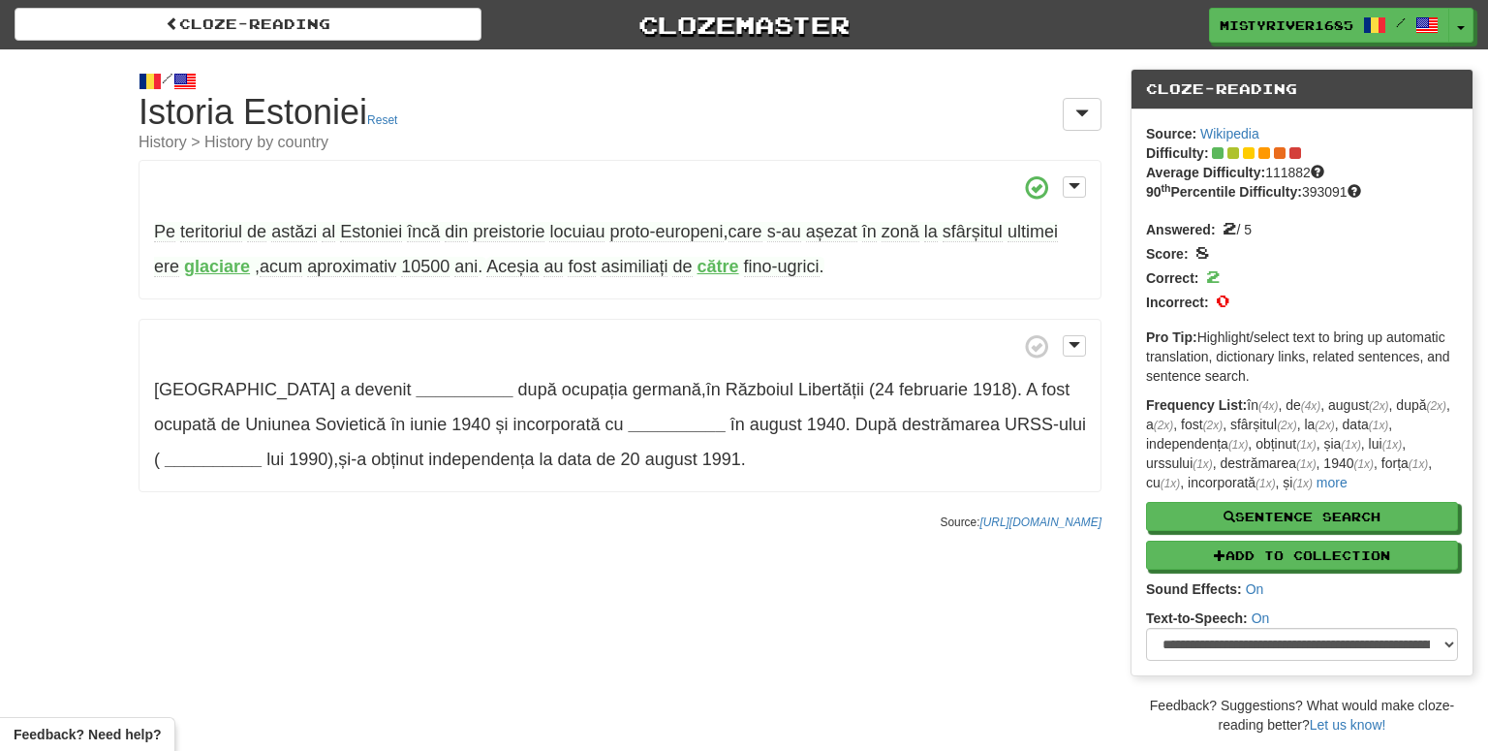
click at [164, 265] on span "ere" at bounding box center [166, 267] width 25 height 20
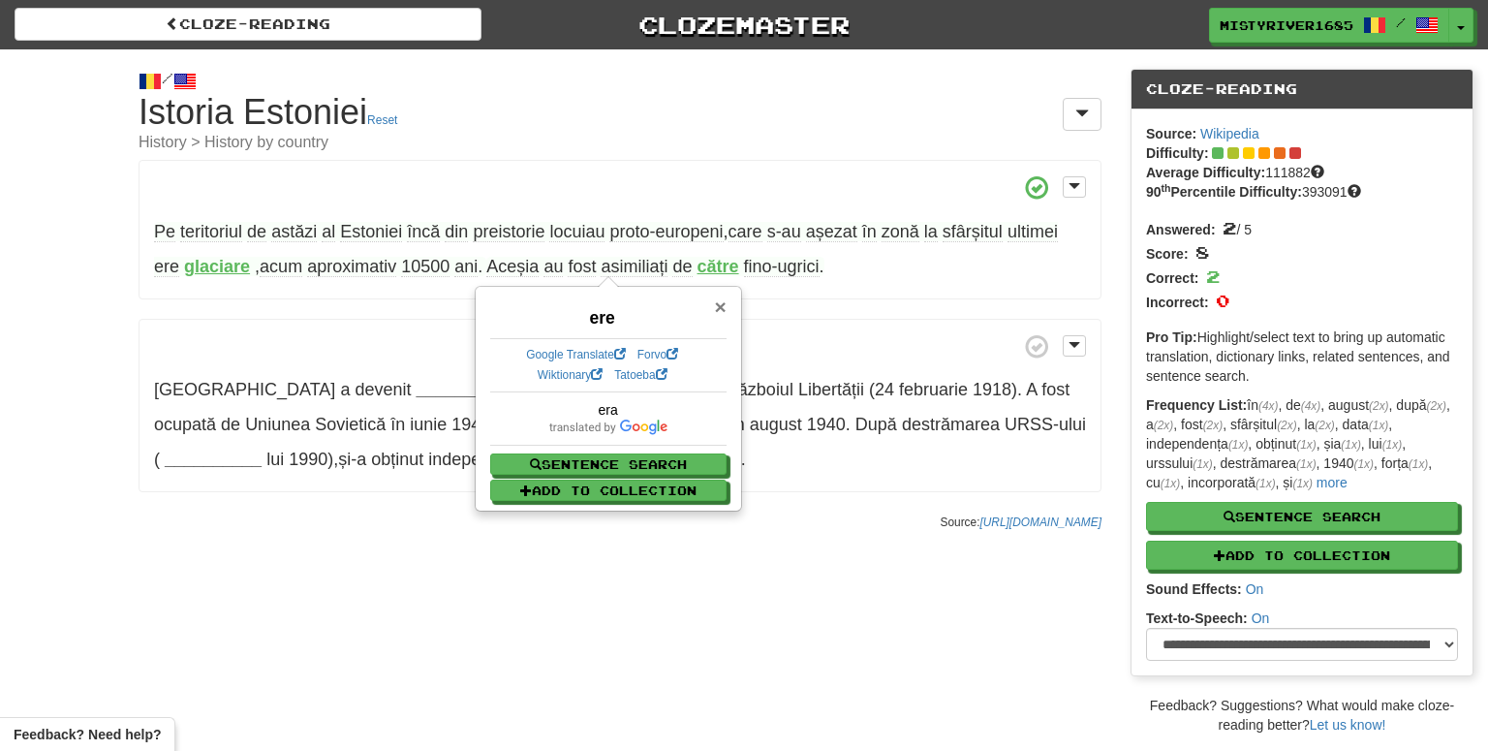
click at [723, 306] on span "×" at bounding box center [720, 306] width 12 height 22
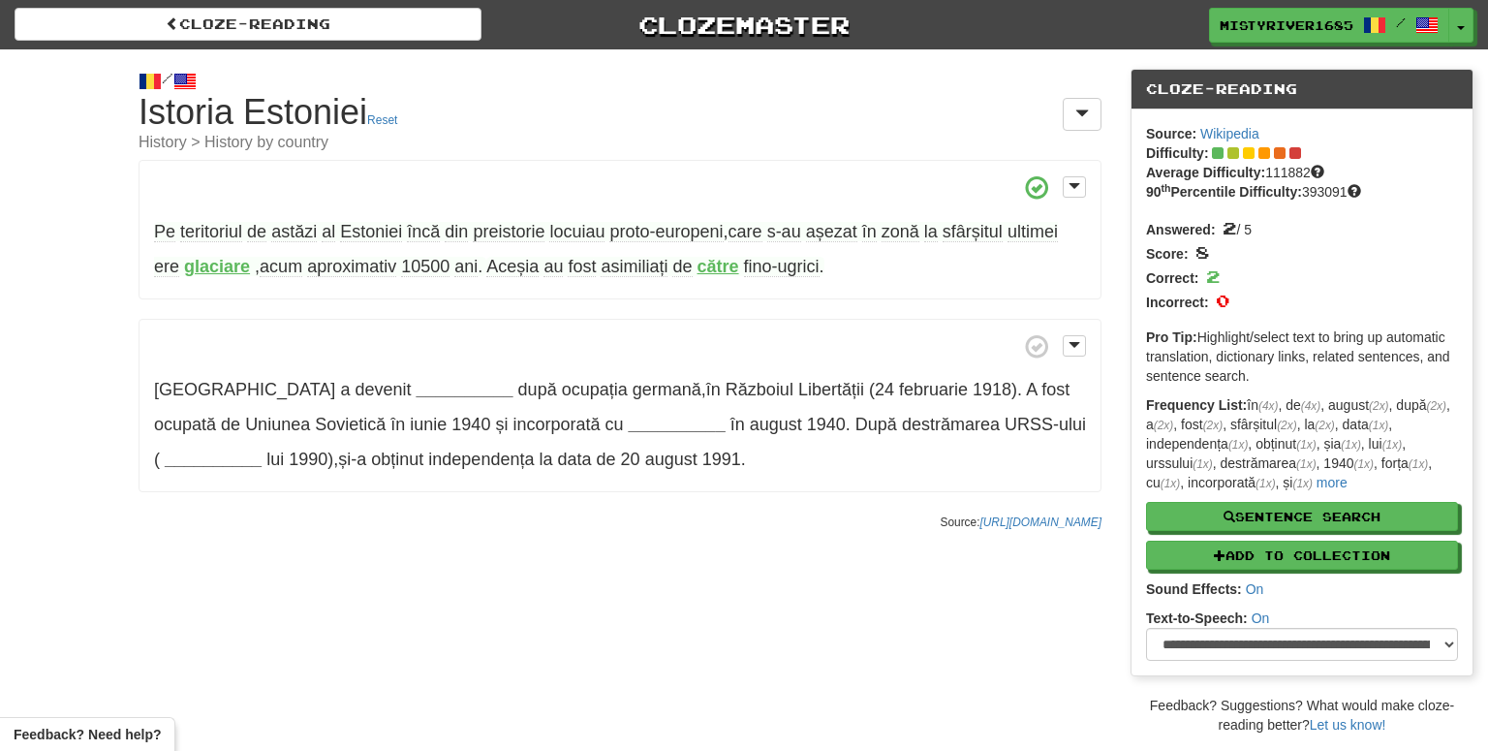
click at [421, 232] on span "încă" at bounding box center [423, 232] width 33 height 20
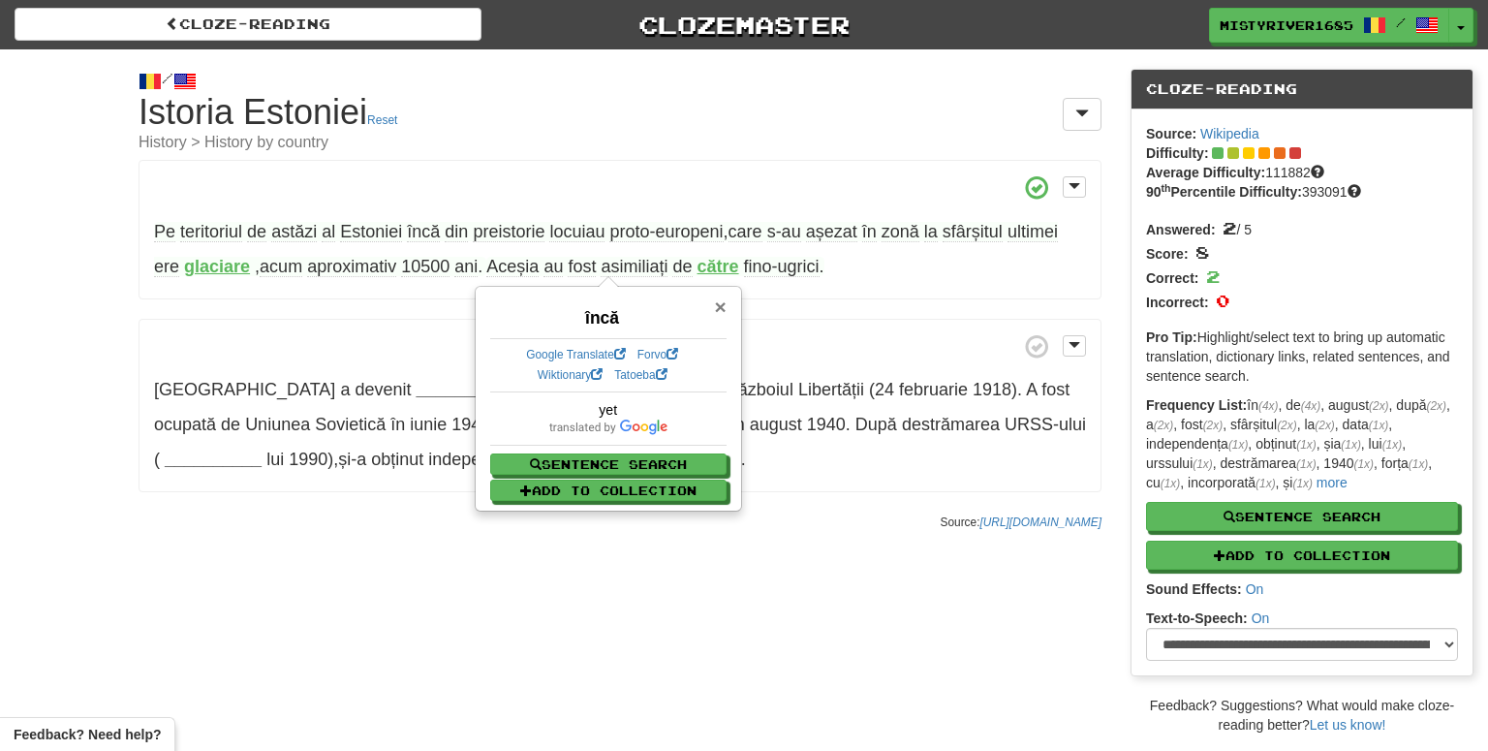
click at [719, 304] on span "×" at bounding box center [720, 306] width 12 height 22
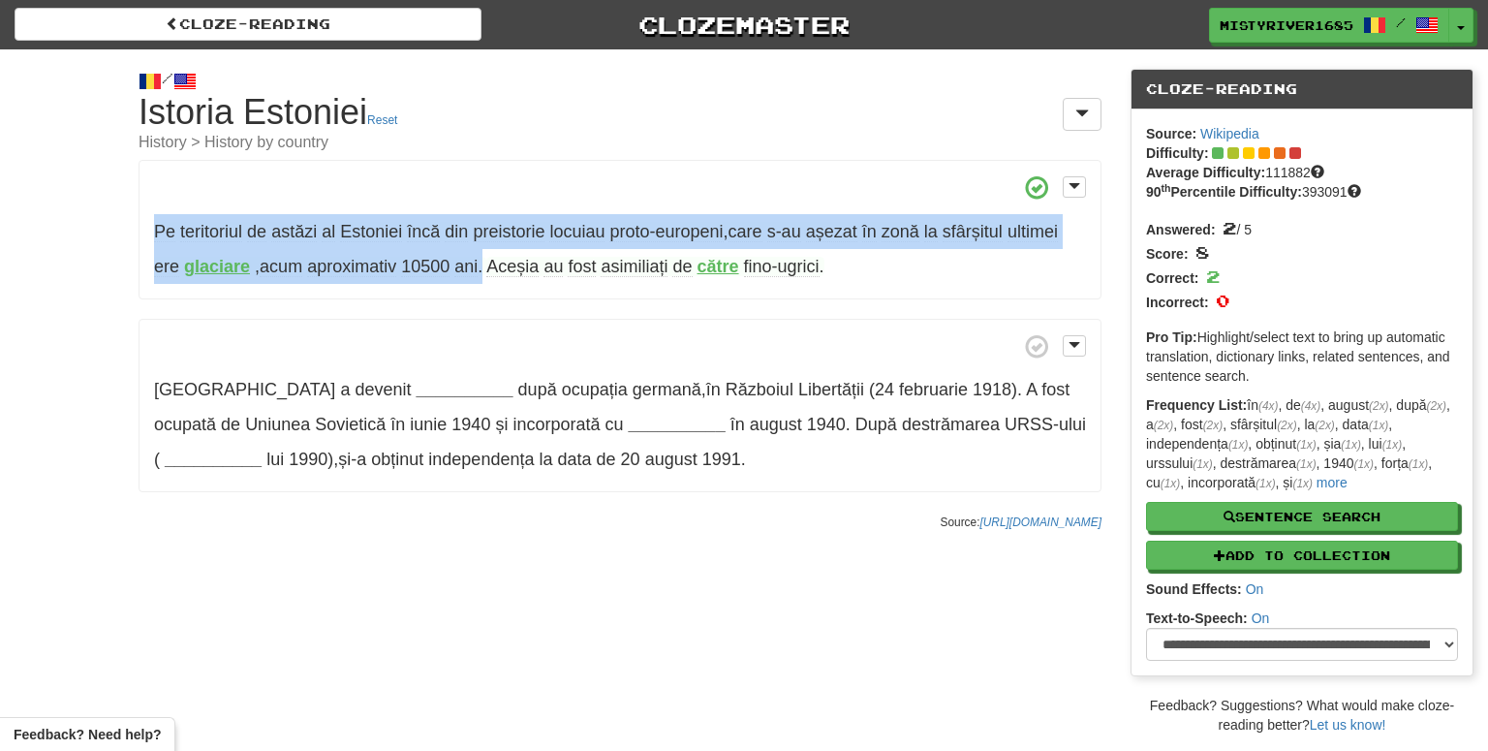
drag, startPoint x: 148, startPoint y: 237, endPoint x: 487, endPoint y: 273, distance: 340.9
click at [487, 273] on p "Pe teritoriul de astăzi al Estoniei încă din preistorie locuiau proto-europeni …" at bounding box center [620, 229] width 963 height 139
click at [442, 269] on span "10500" at bounding box center [425, 267] width 48 height 20
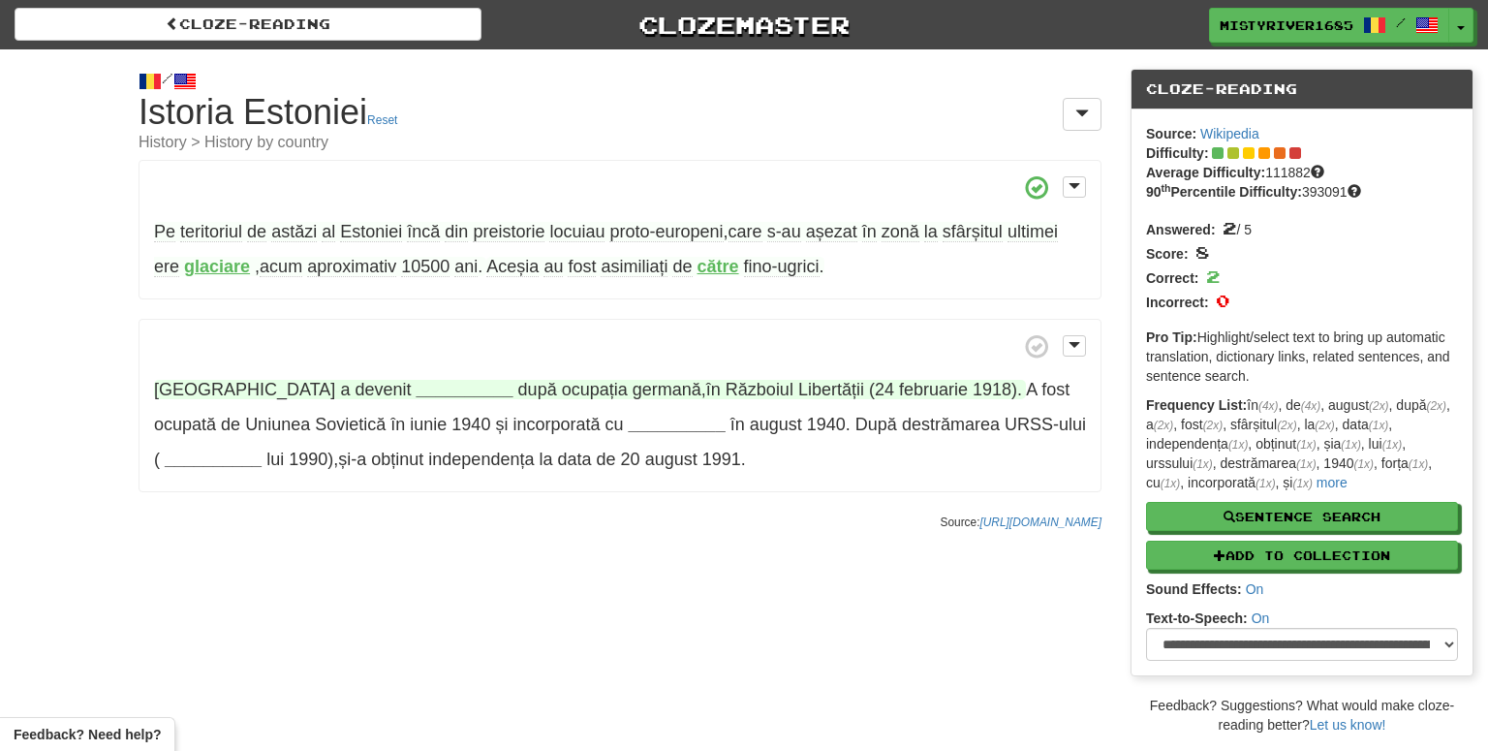
click at [416, 395] on strong "__________" at bounding box center [464, 389] width 97 height 19
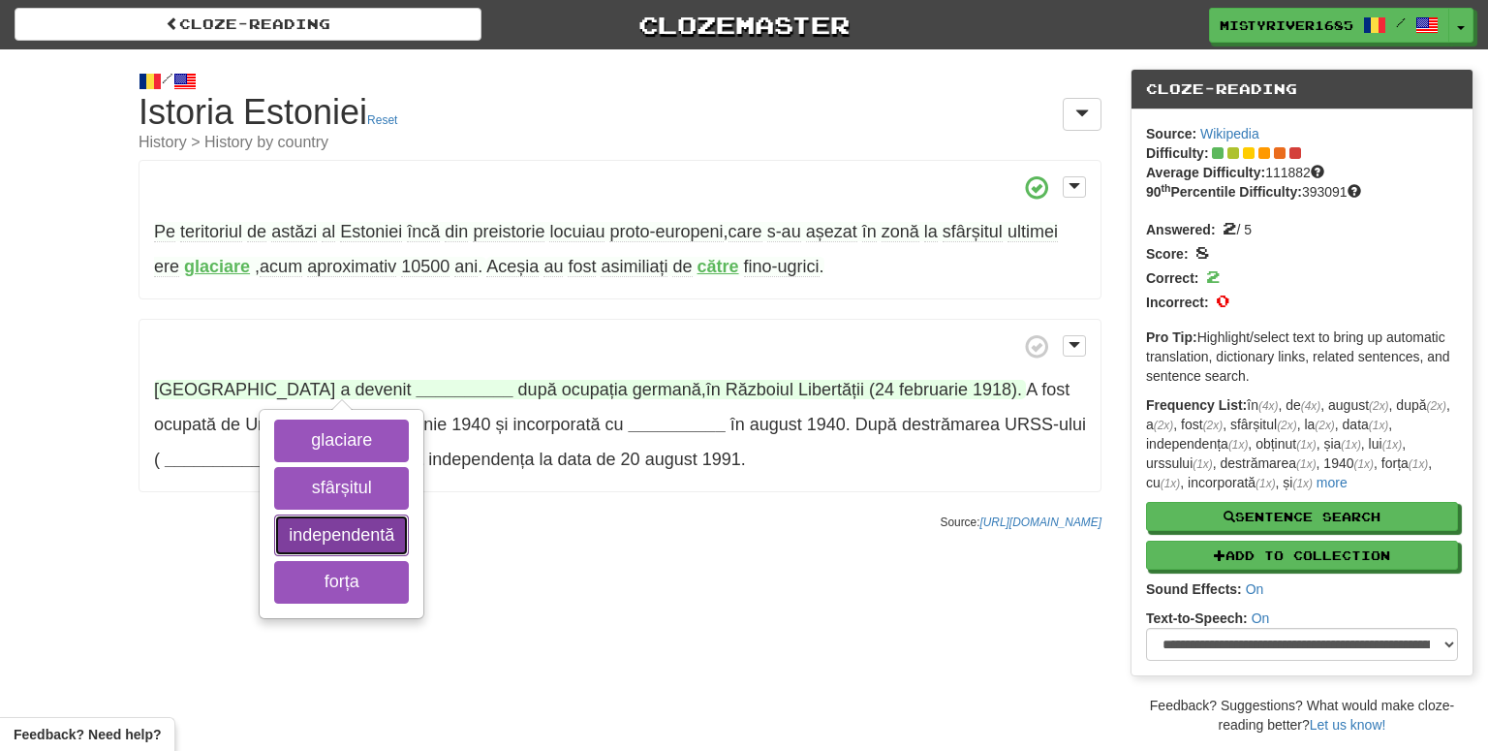
click at [333, 550] on button "independentă" at bounding box center [341, 535] width 135 height 43
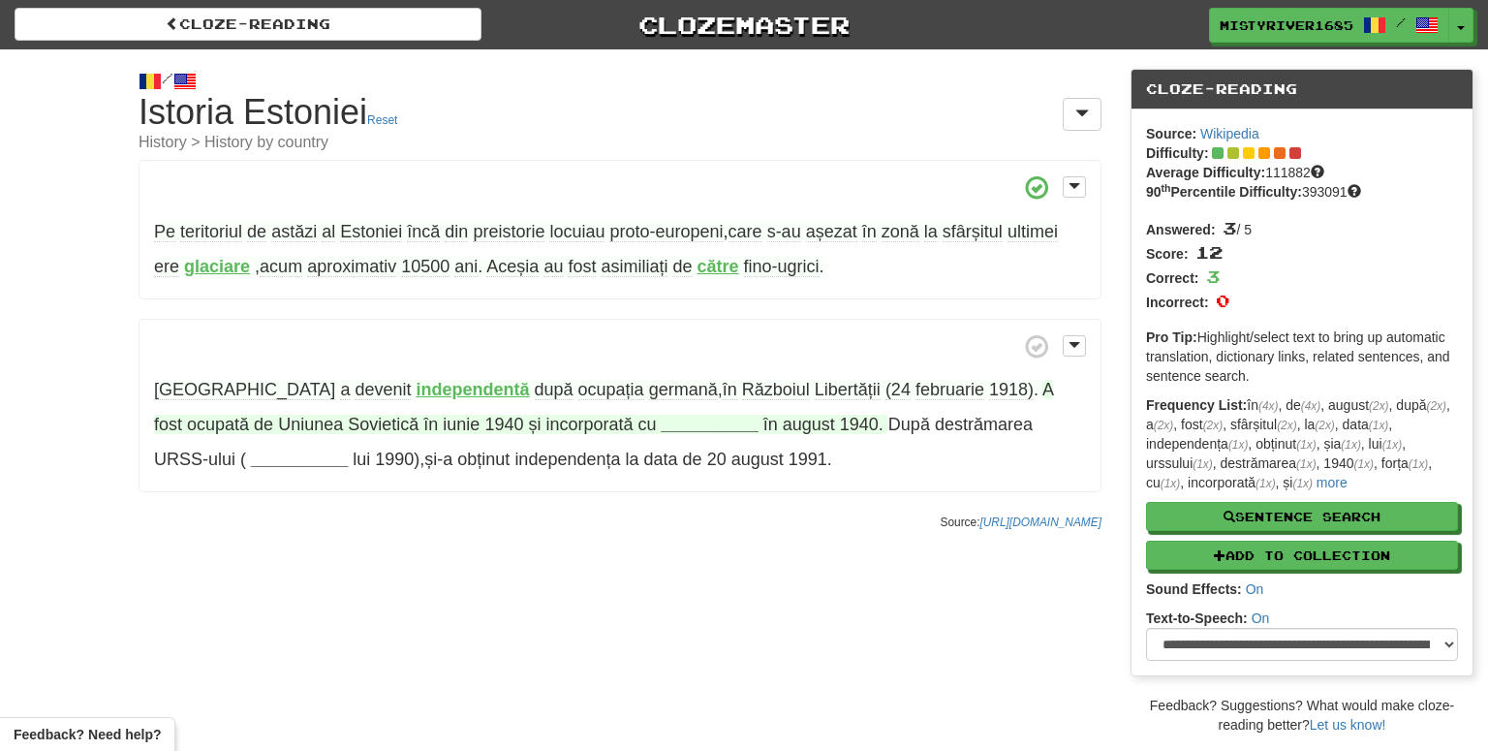
click at [662, 420] on strong "__________" at bounding box center [710, 424] width 97 height 19
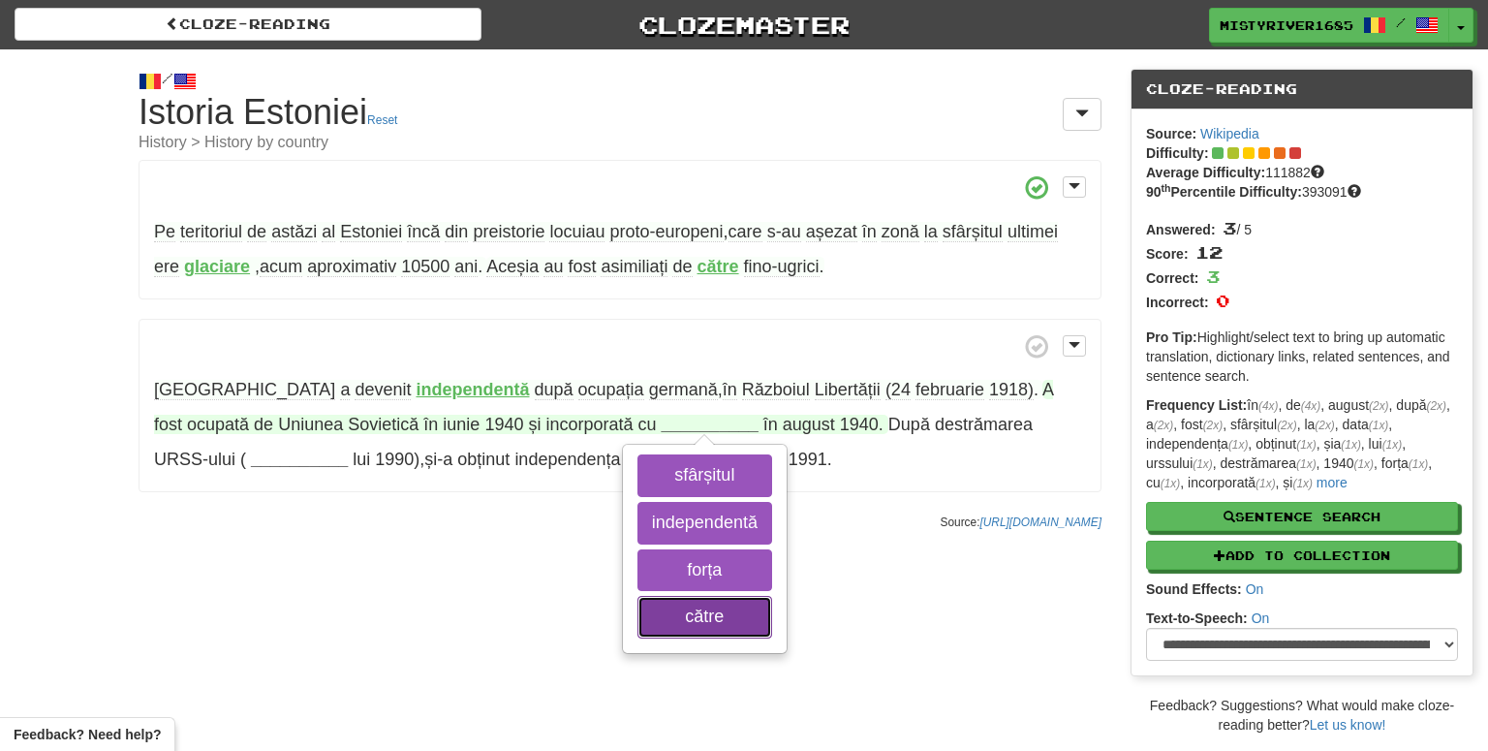
click at [637, 606] on button "către" at bounding box center [704, 617] width 135 height 43
click at [637, 577] on button "forța" at bounding box center [704, 570] width 135 height 43
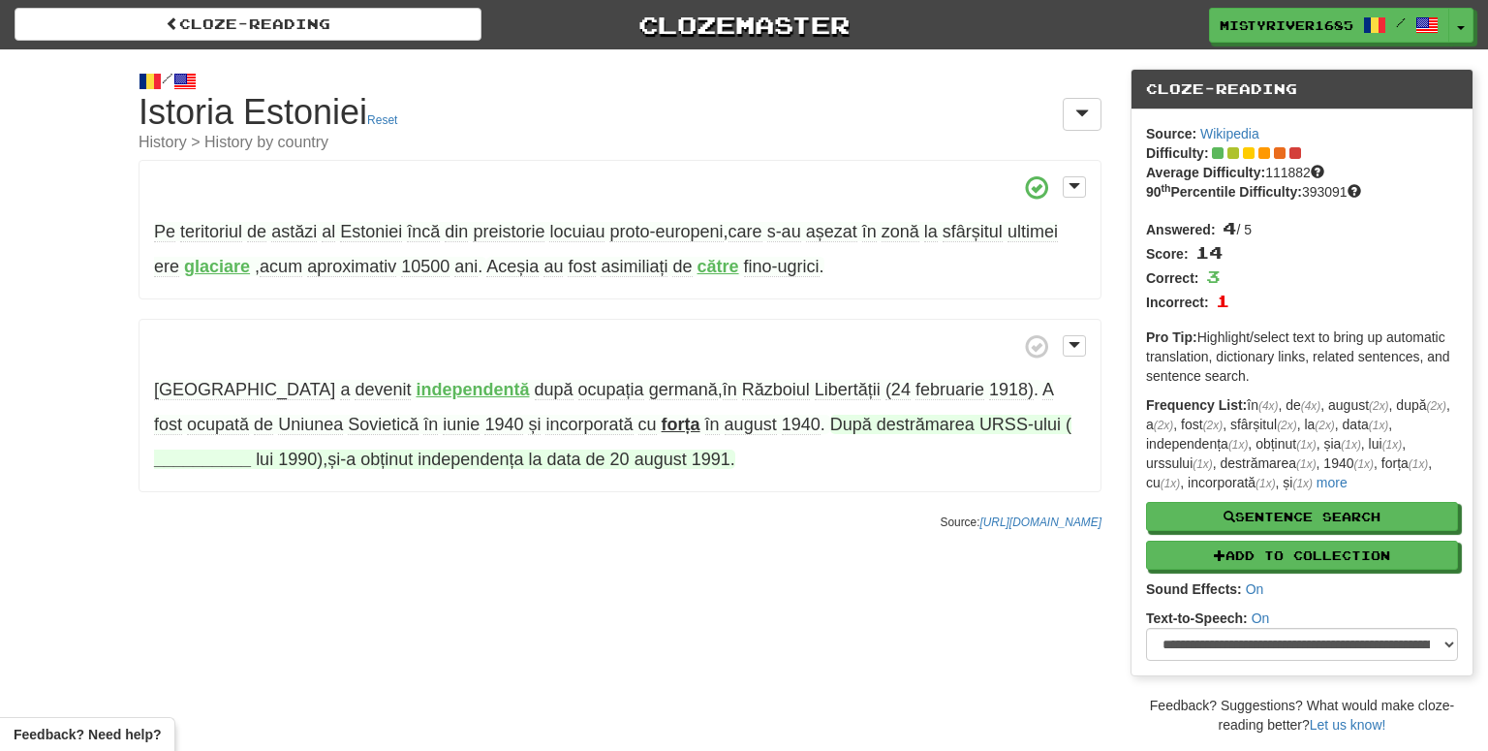
click at [877, 420] on span "destrămarea" at bounding box center [926, 424] width 98 height 19
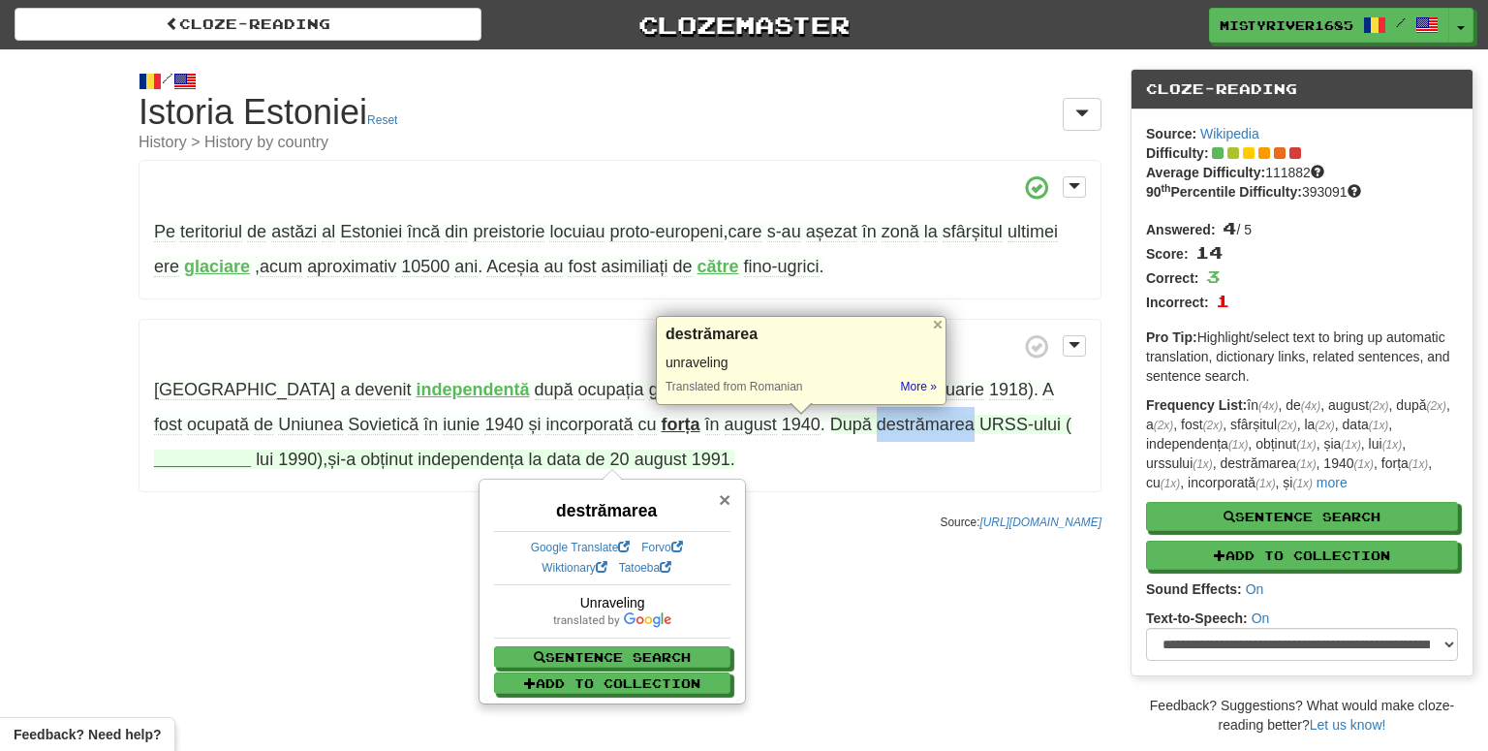
click at [725, 496] on span "×" at bounding box center [725, 499] width 12 height 22
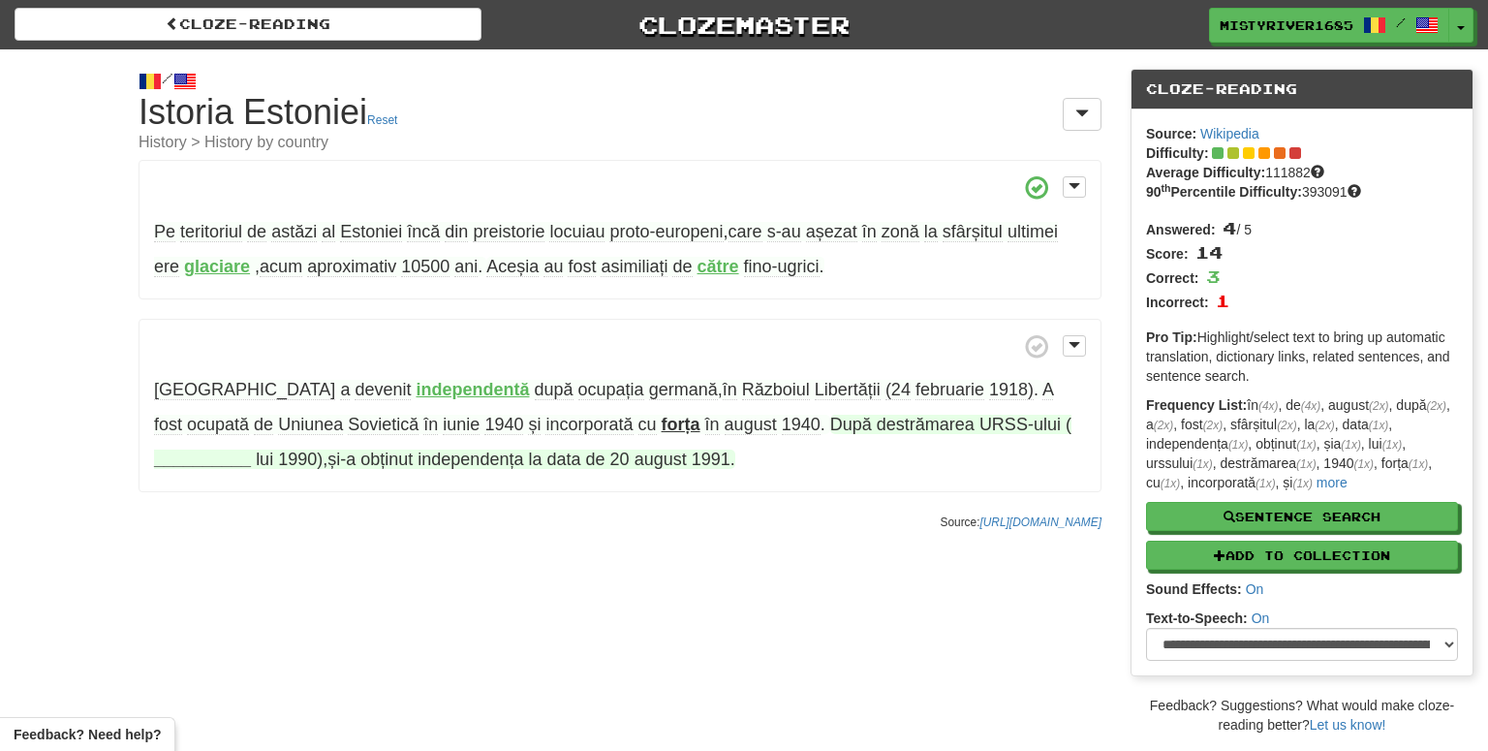
click at [779, 453] on p "Estonia a devenit independentă după ocupația germană , în Războiul Libertății (…" at bounding box center [620, 406] width 963 height 174
click at [251, 449] on strong "__________" at bounding box center [202, 458] width 97 height 19
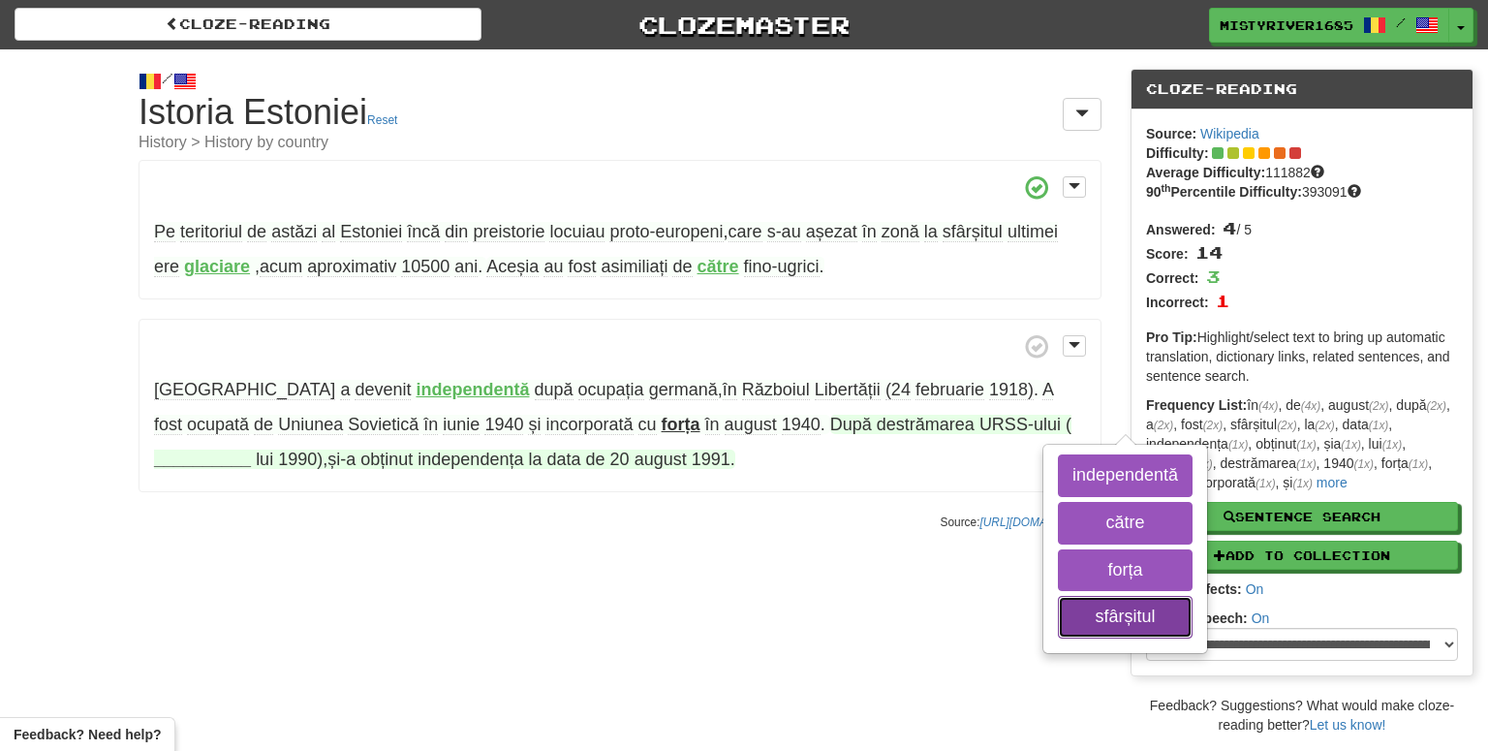
click at [1058, 611] on button "sfârșitul" at bounding box center [1125, 617] width 135 height 43
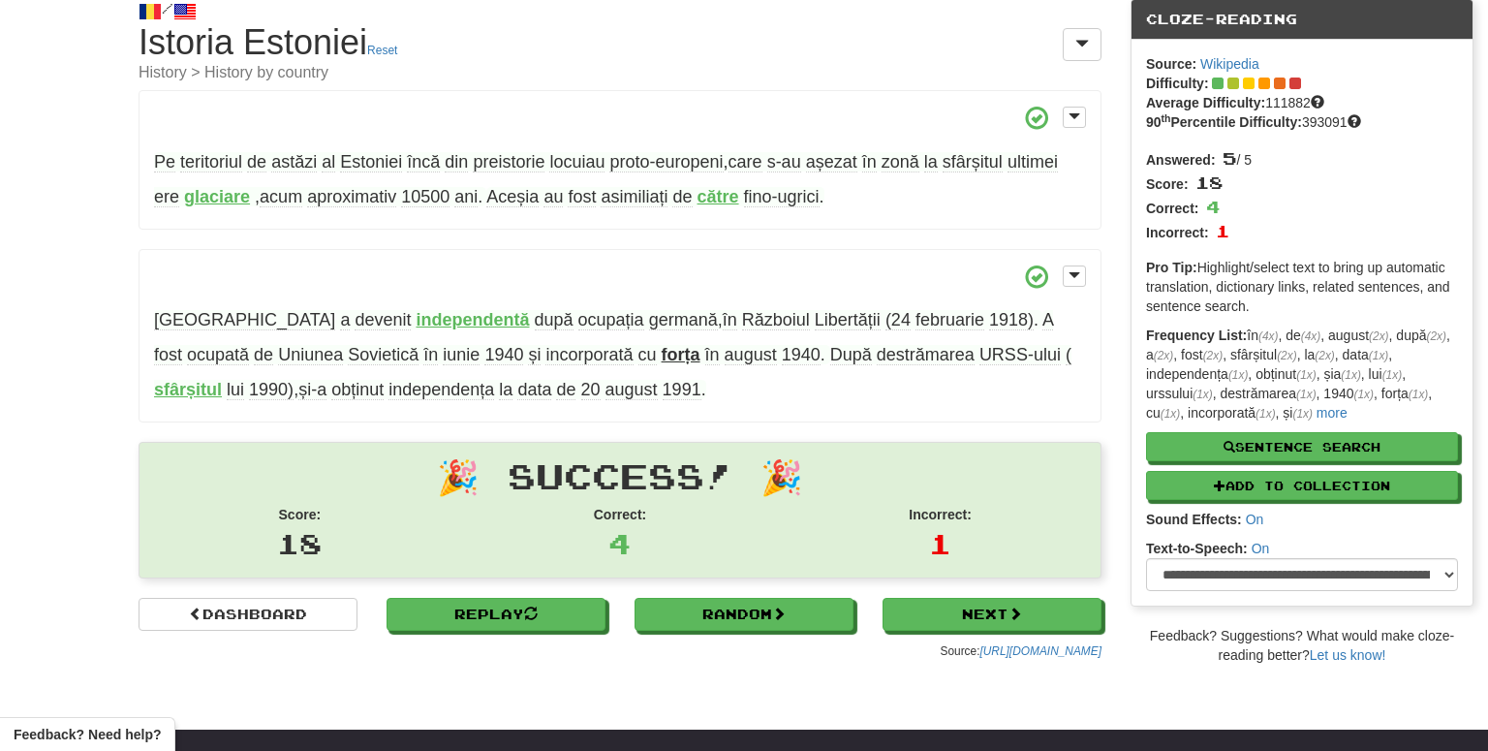
scroll to position [35, 0]
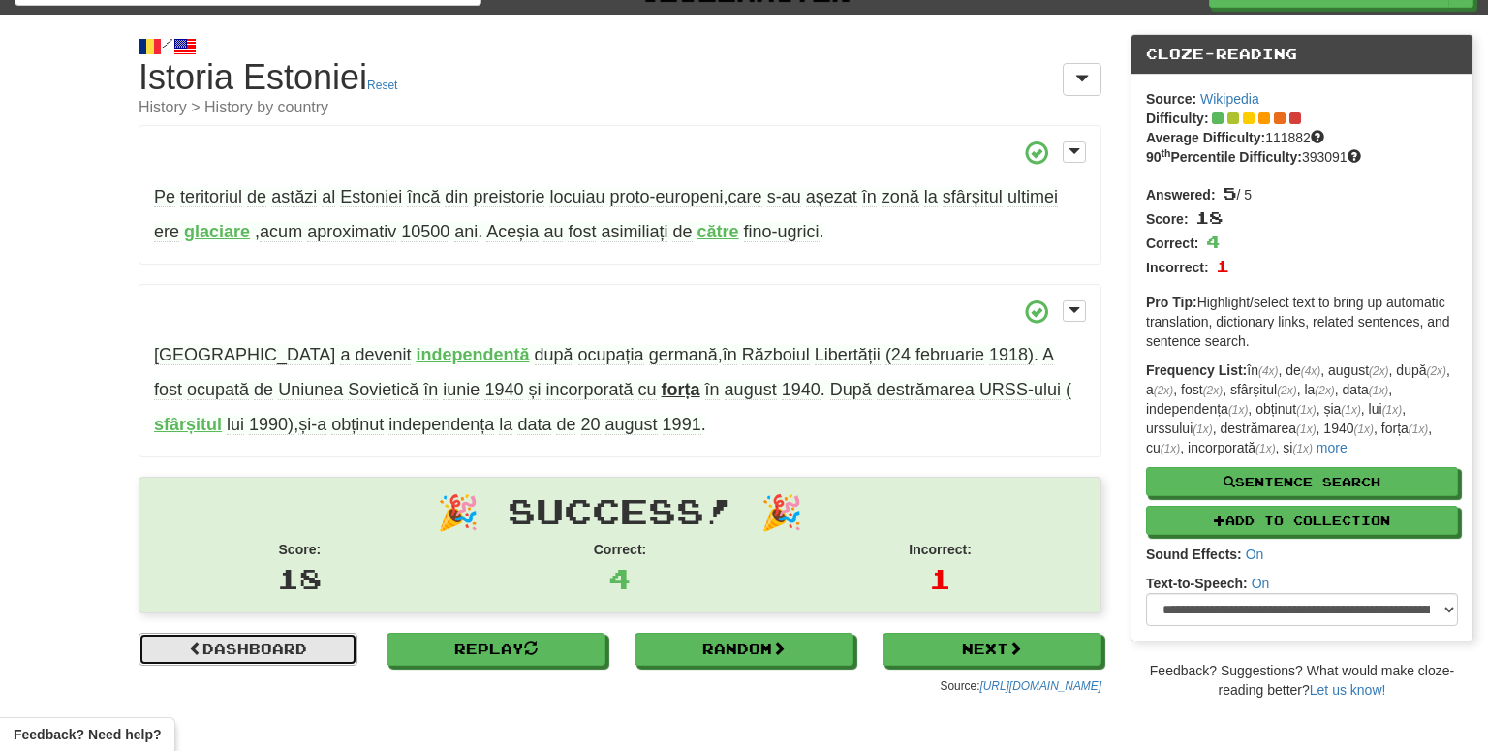
click at [213, 638] on link "Dashboard" at bounding box center [248, 648] width 219 height 33
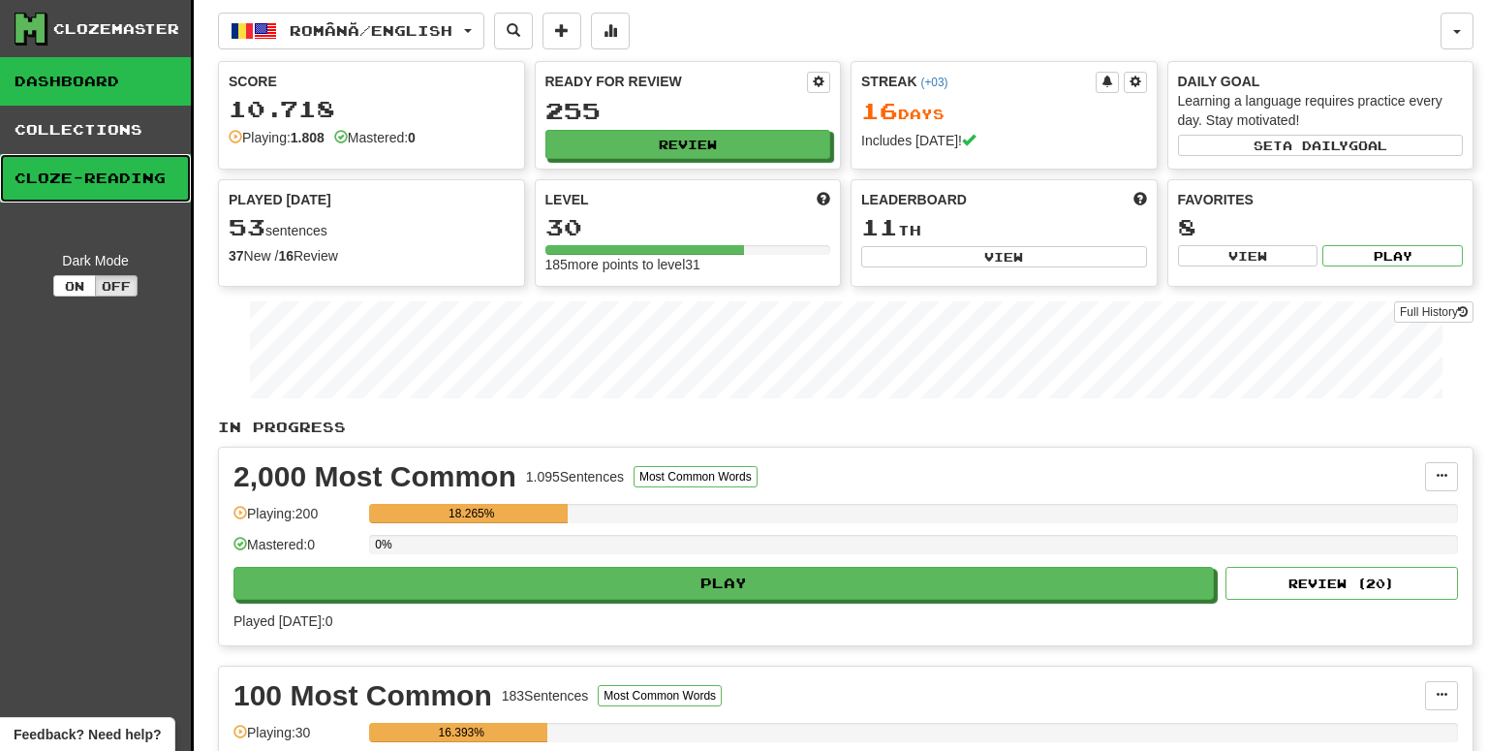
click at [137, 181] on link "Cloze-Reading" at bounding box center [95, 178] width 191 height 48
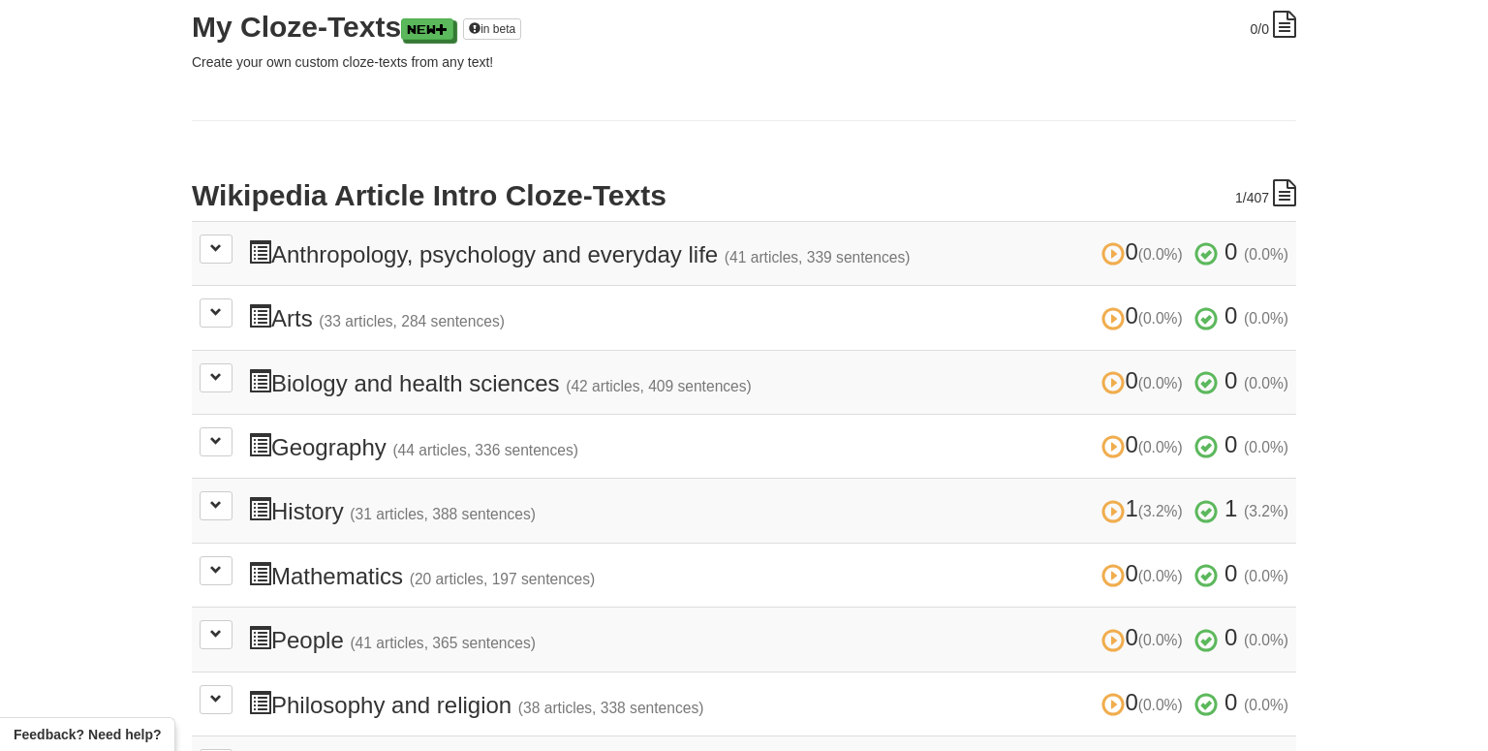
scroll to position [349, 0]
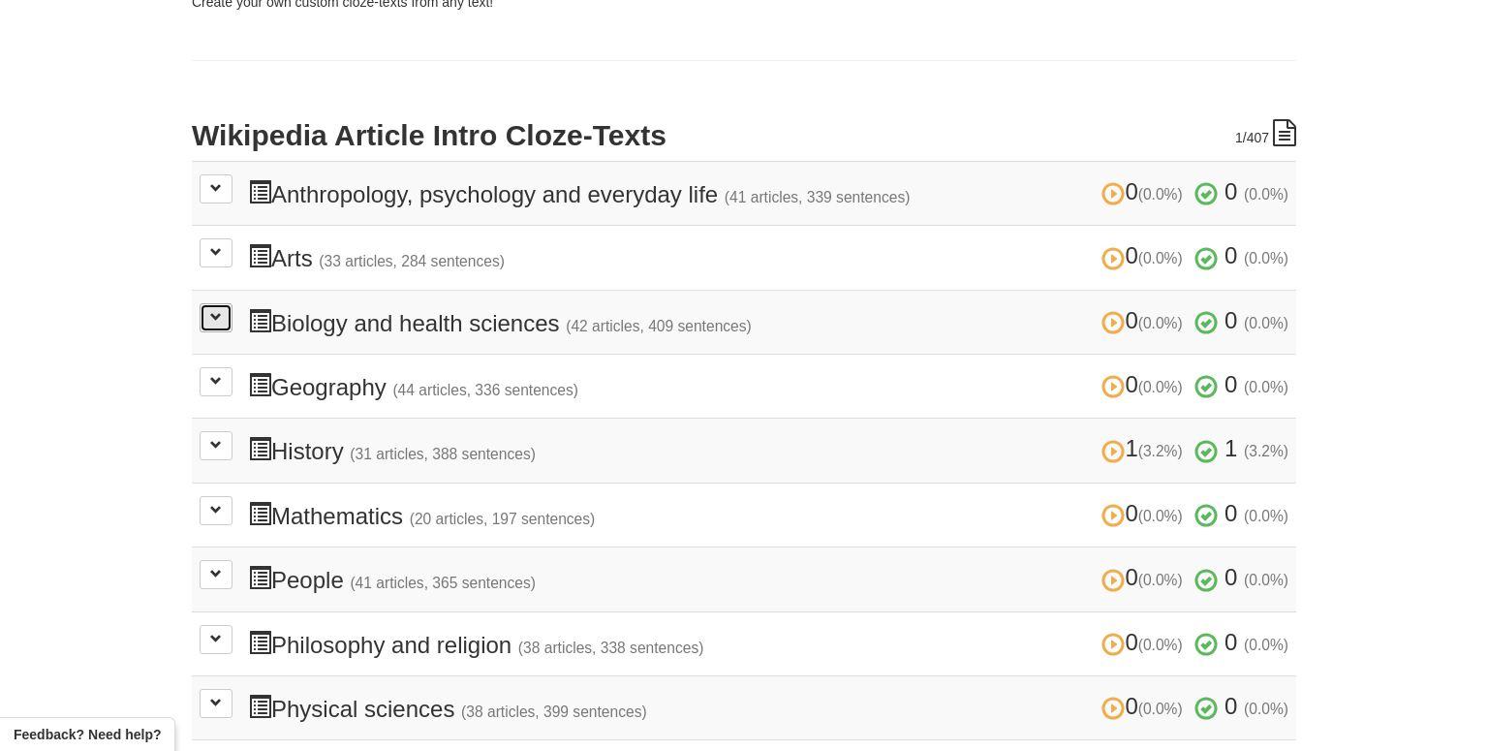
click at [207, 321] on button at bounding box center [216, 317] width 33 height 29
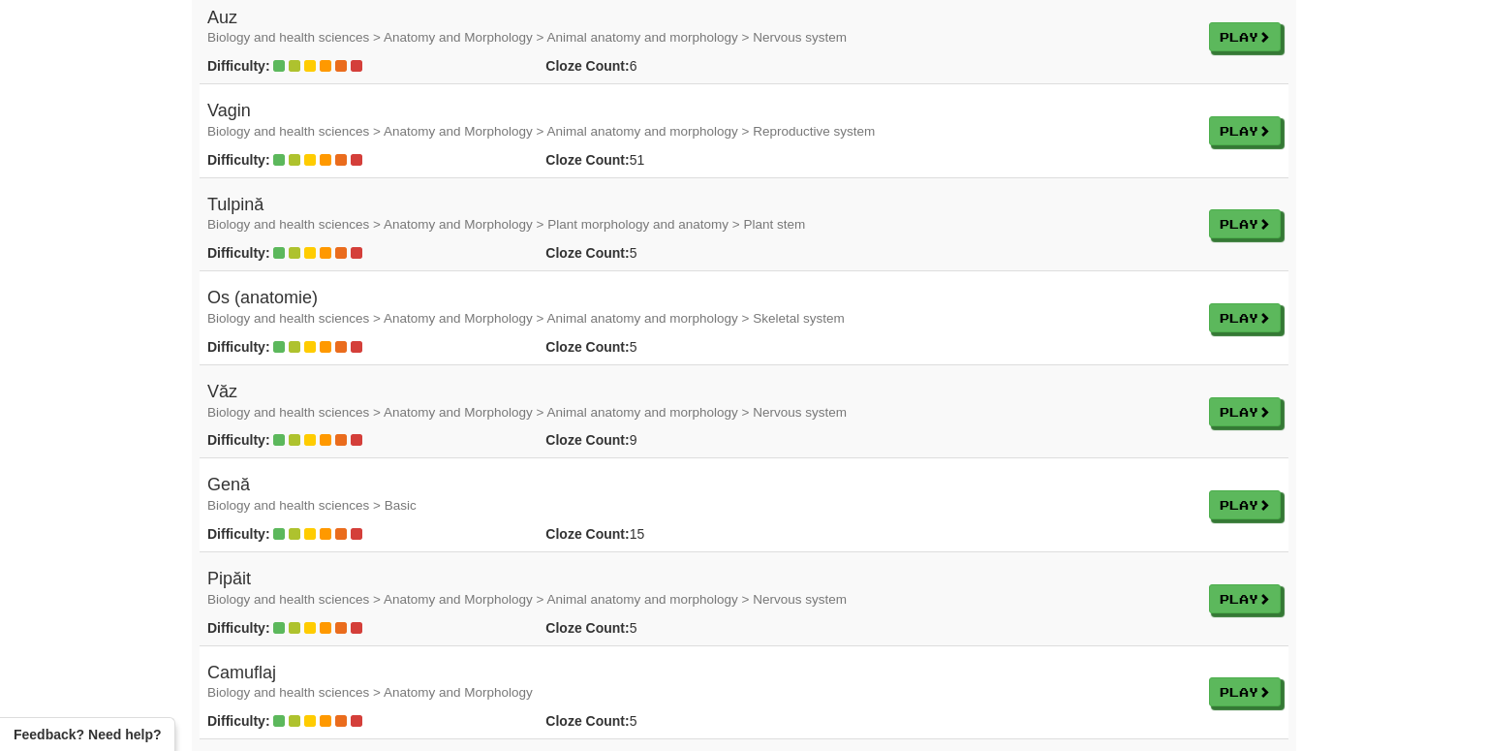
scroll to position [1290, 0]
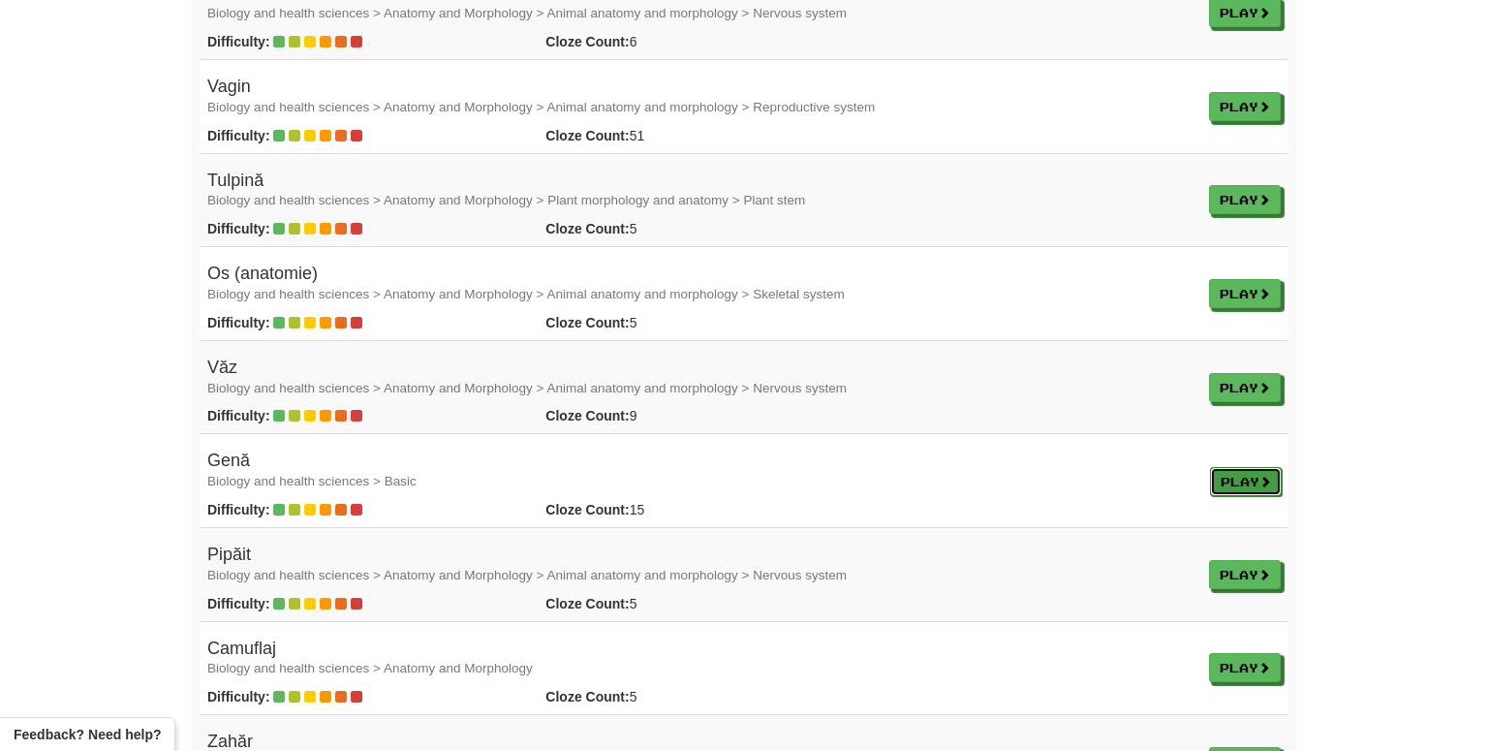
click at [1253, 485] on link "Play" at bounding box center [1246, 481] width 72 height 29
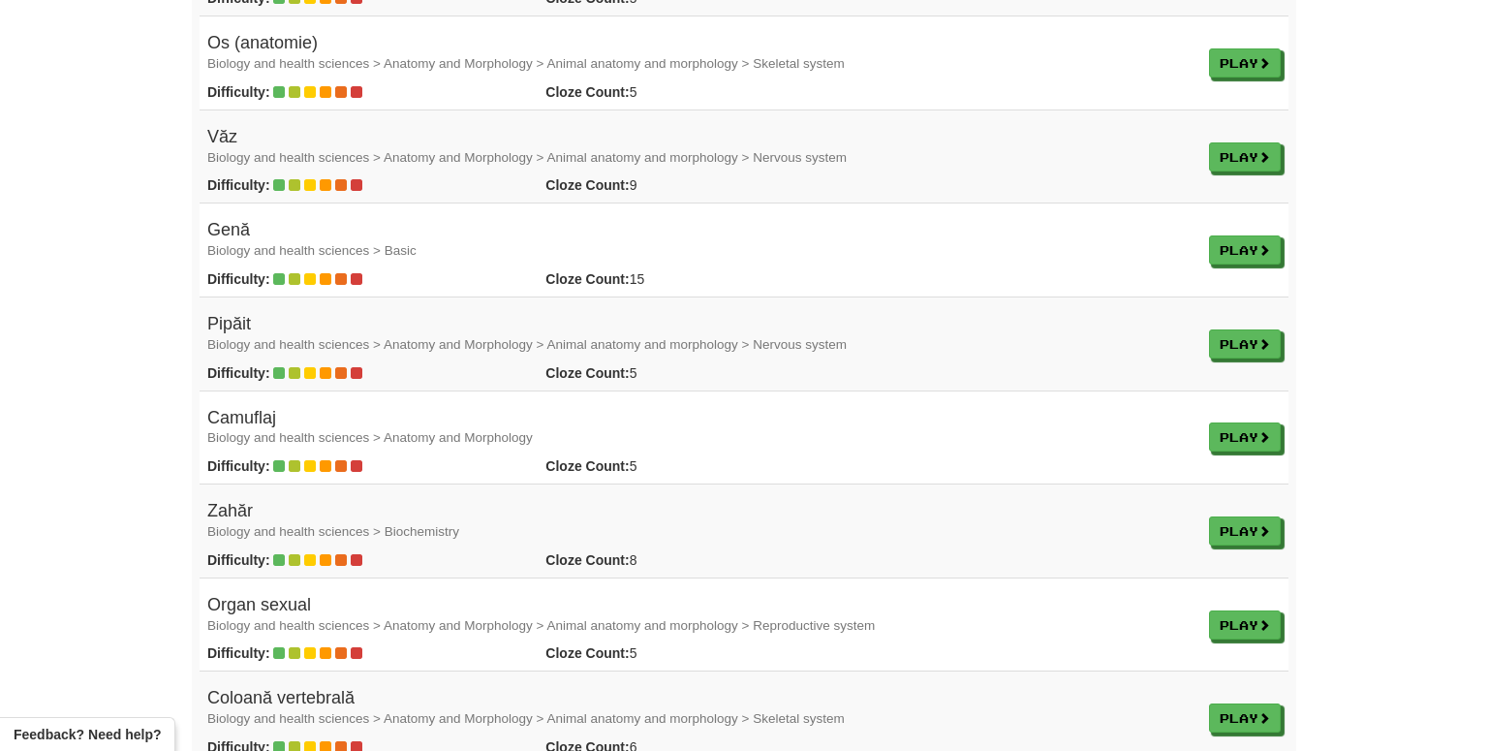
scroll to position [1534, 0]
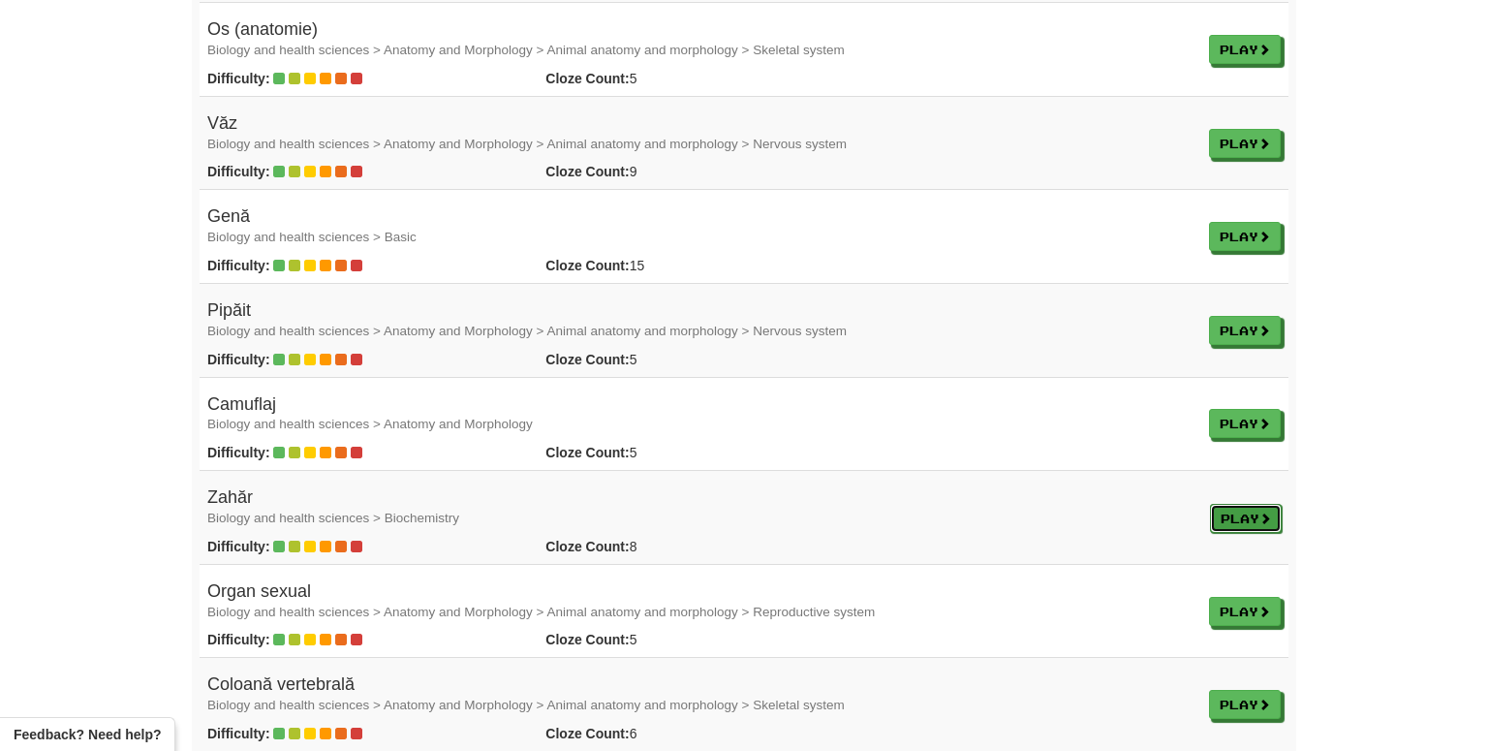
click at [1221, 522] on link "Play" at bounding box center [1246, 518] width 72 height 29
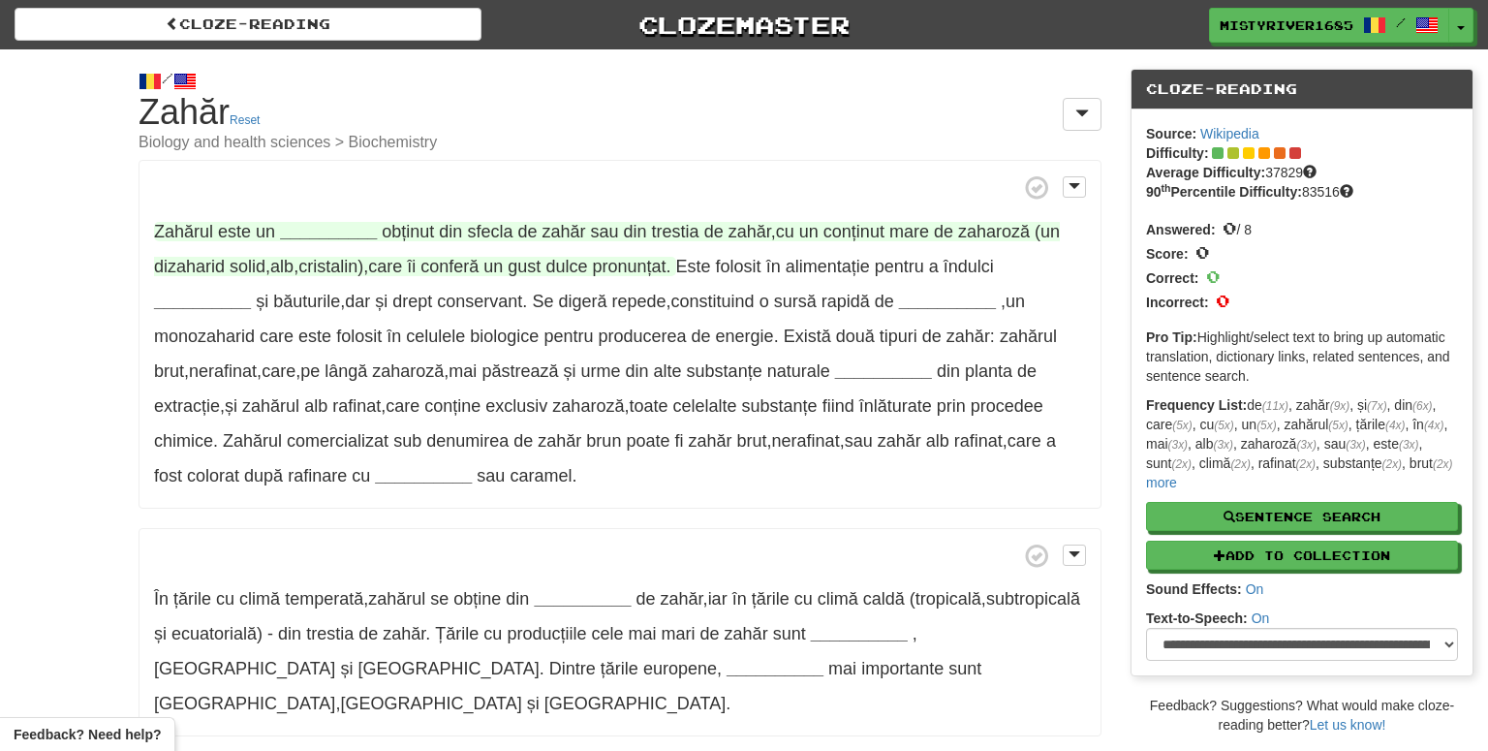
click at [312, 234] on strong "__________" at bounding box center [328, 231] width 97 height 19
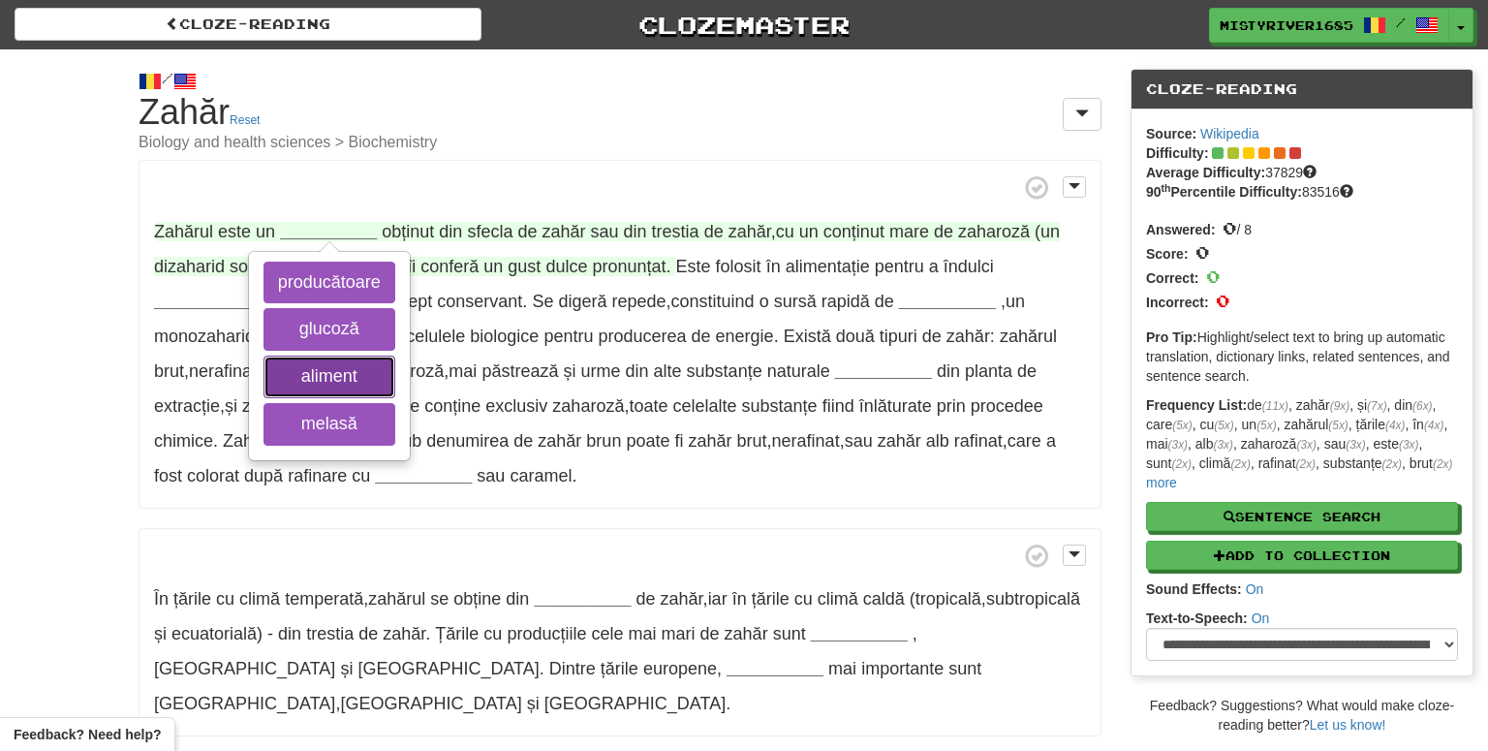
click at [370, 383] on button "aliment" at bounding box center [329, 376] width 132 height 43
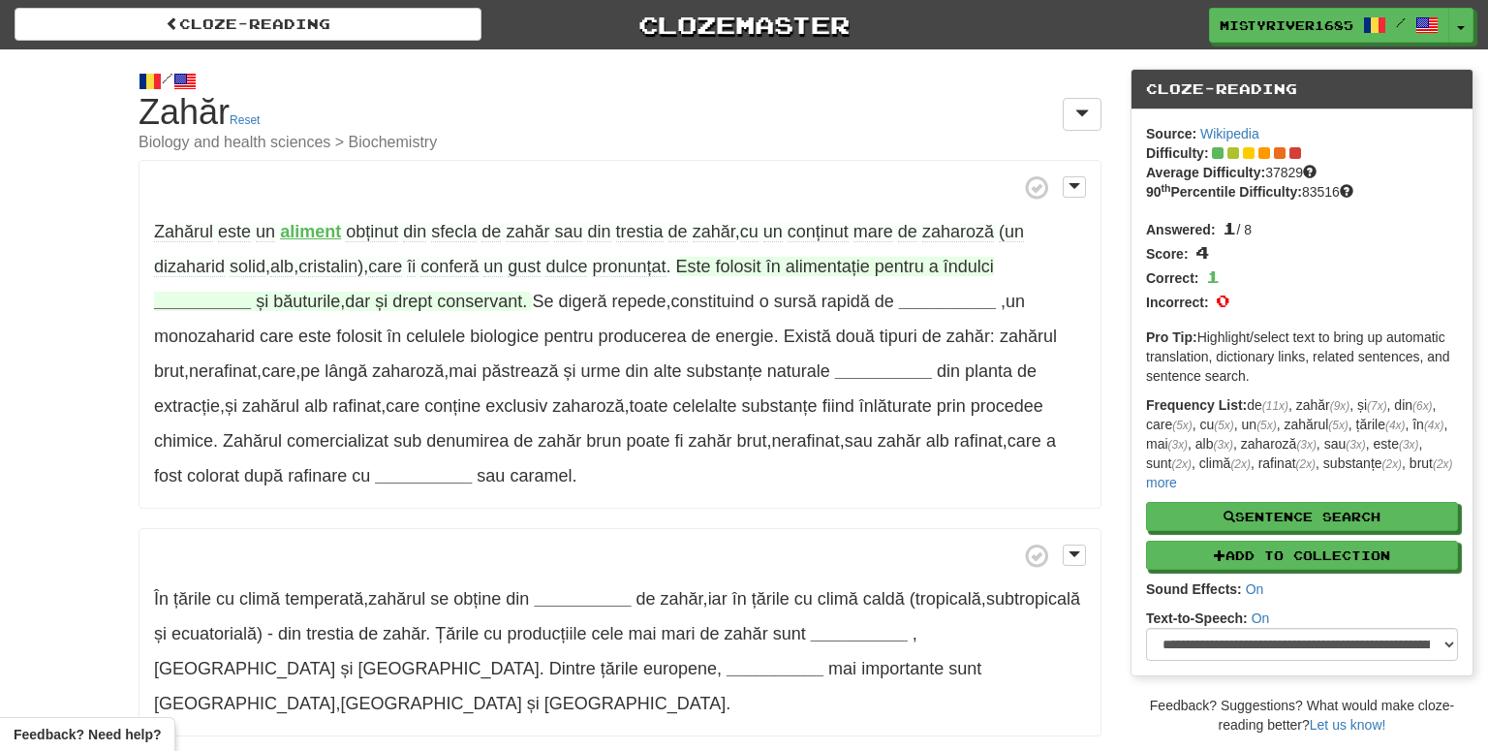
click at [738, 266] on span "folosit" at bounding box center [739, 266] width 46 height 19
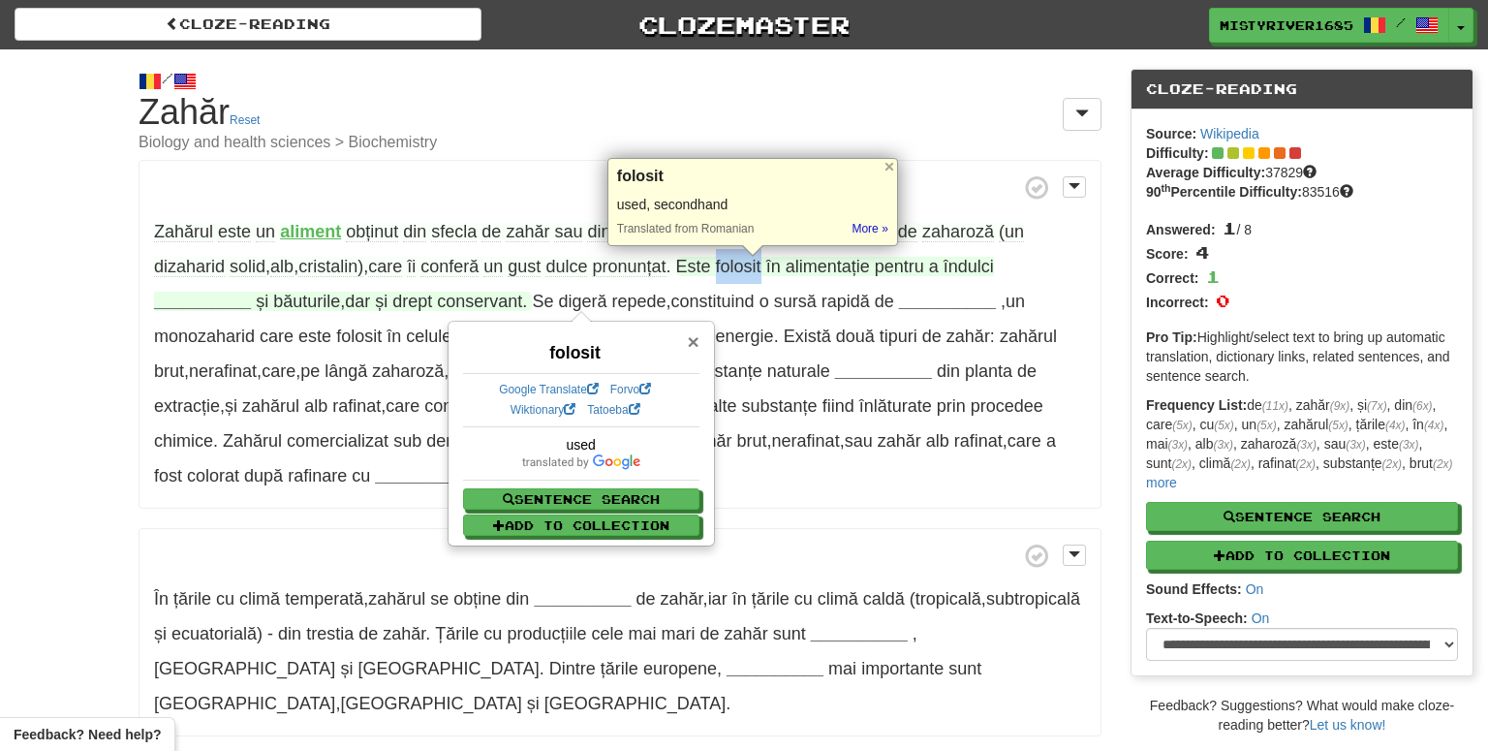
click at [694, 347] on span "×" at bounding box center [693, 341] width 12 height 22
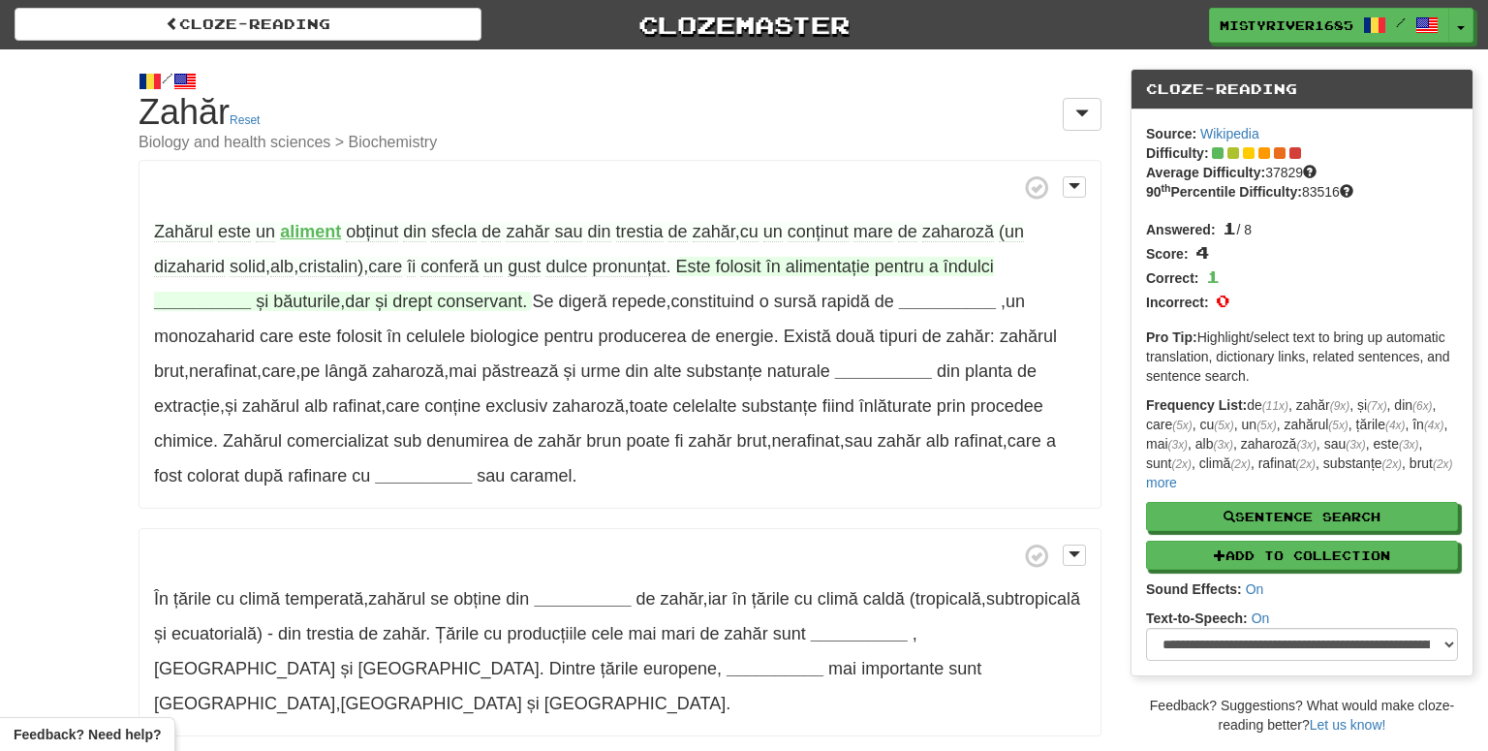
click at [194, 302] on strong "__________" at bounding box center [202, 301] width 97 height 19
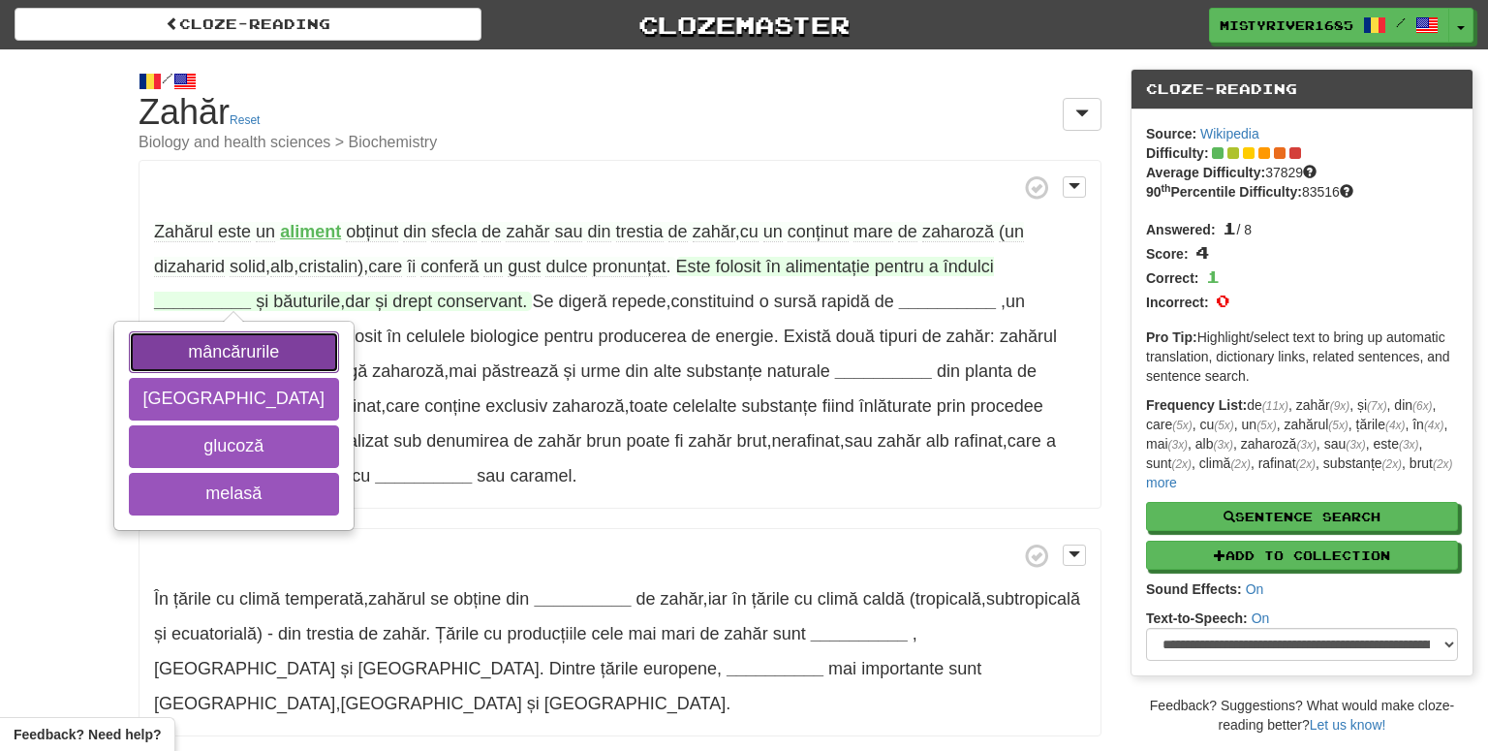
click at [191, 341] on button "mâncărurile" at bounding box center [234, 352] width 210 height 43
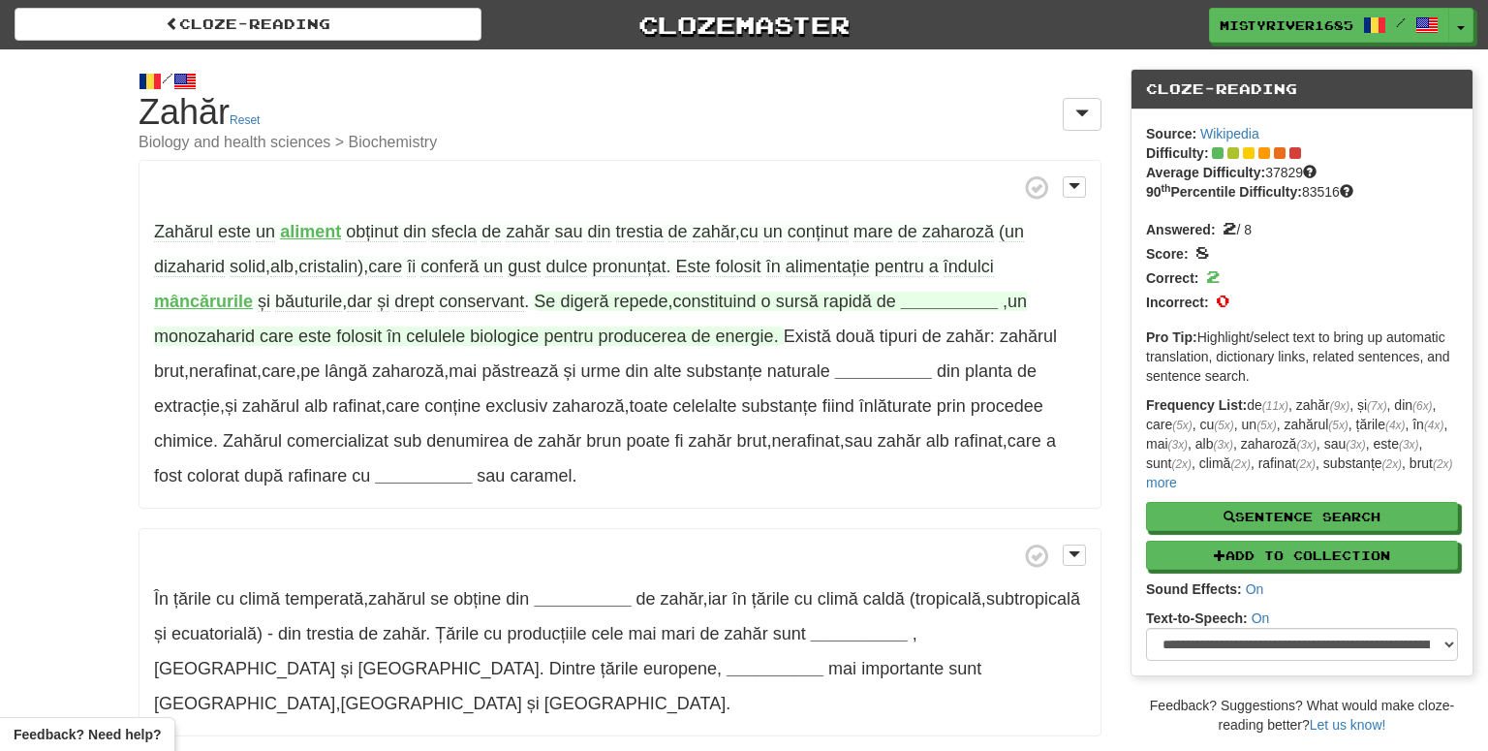
click at [960, 307] on strong "__________" at bounding box center [949, 301] width 97 height 19
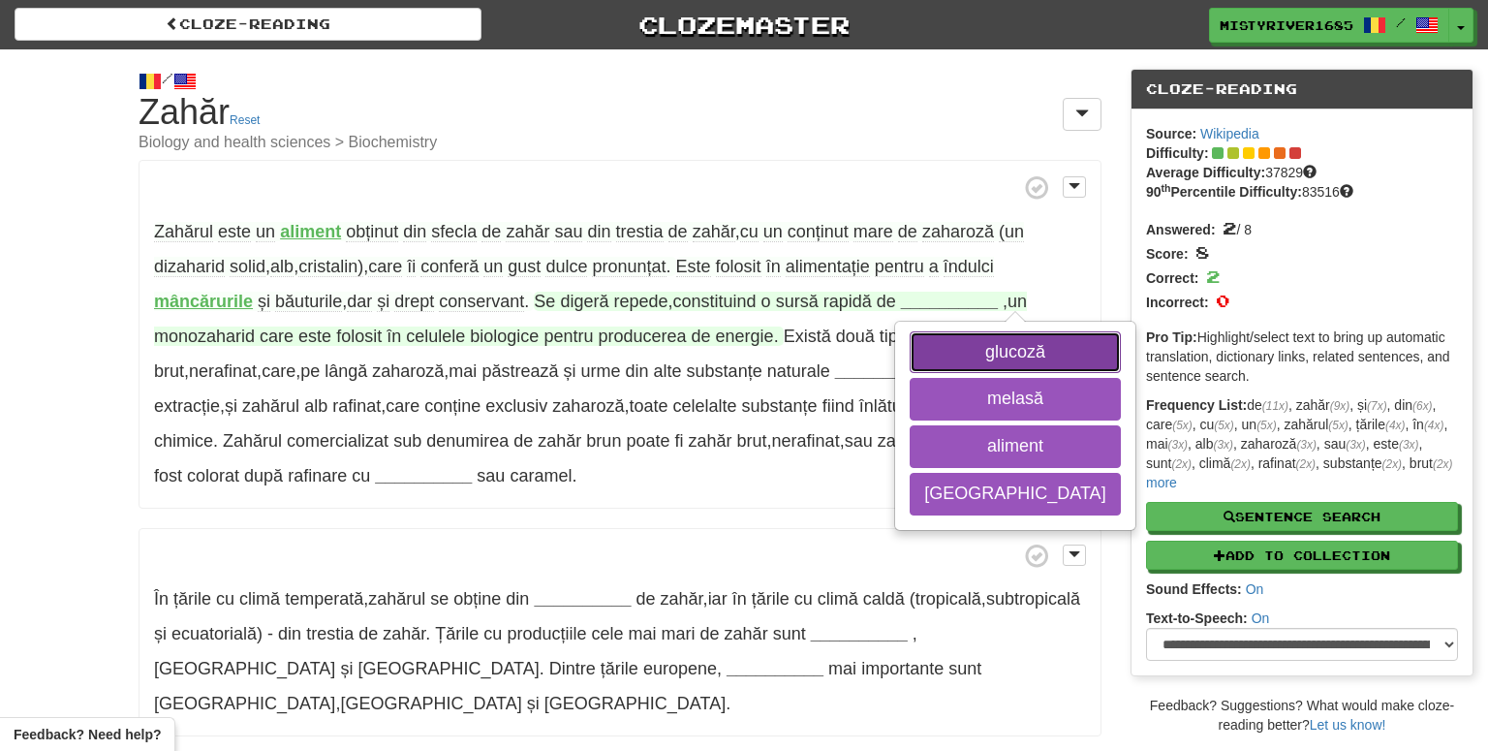
click at [950, 358] on button "glucoză" at bounding box center [1014, 352] width 210 height 43
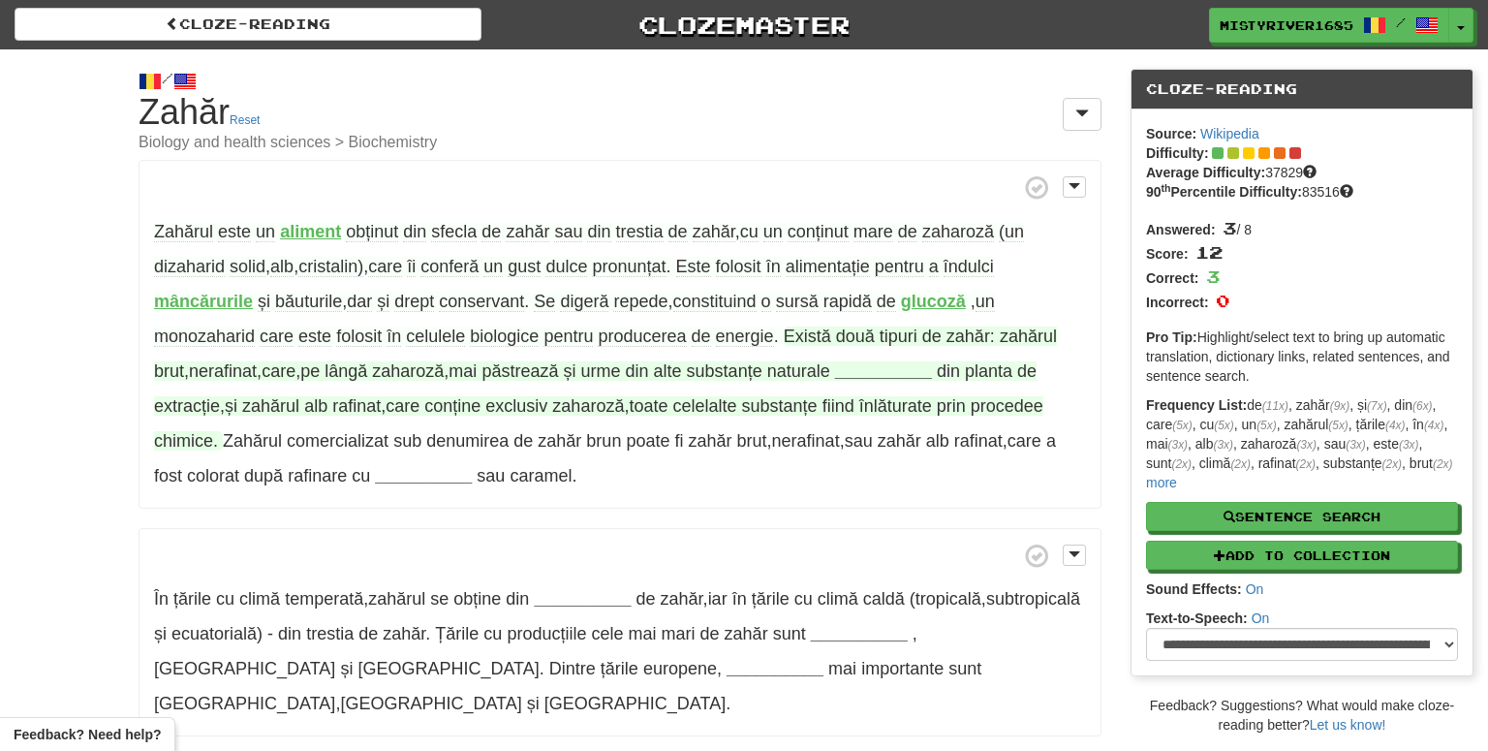
click at [932, 374] on strong "__________" at bounding box center [883, 370] width 97 height 19
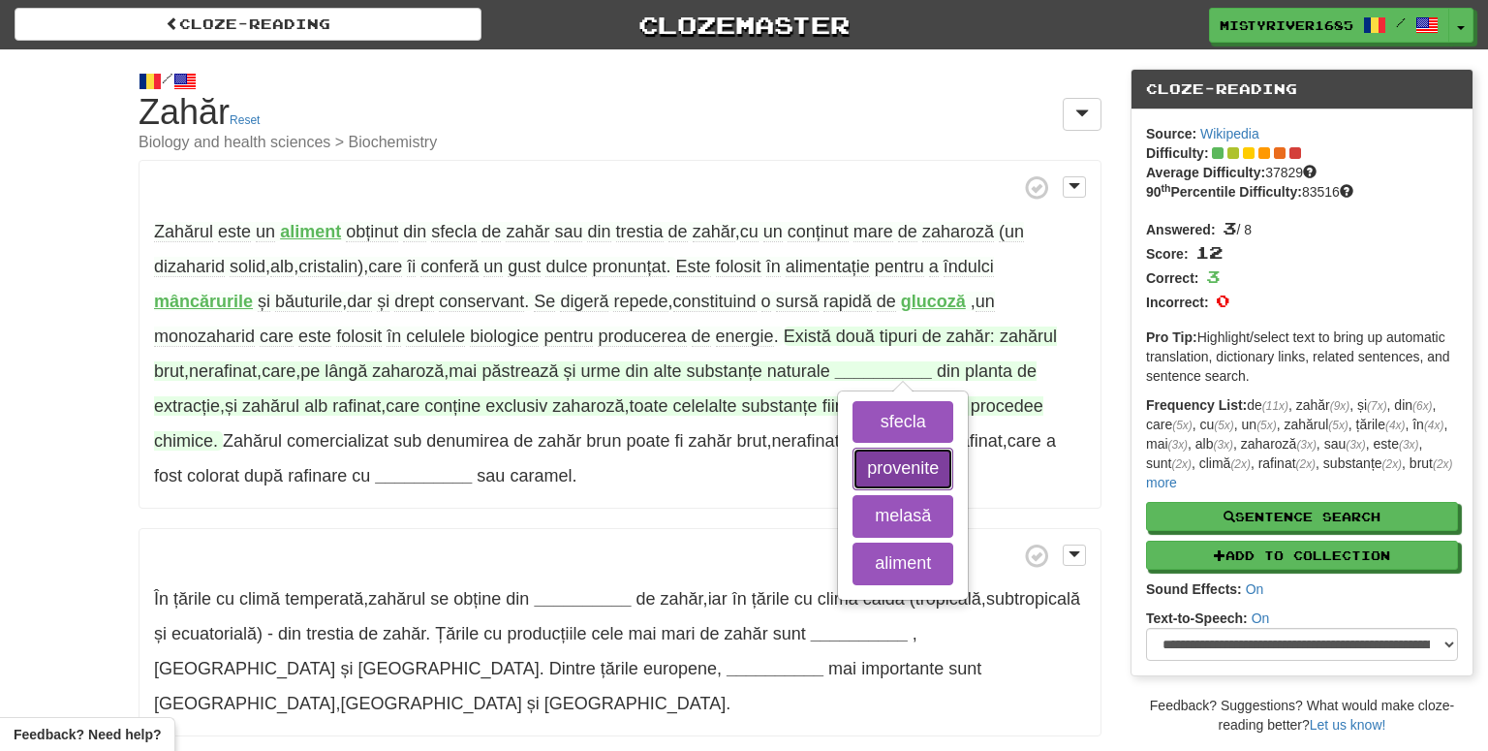
click at [906, 478] on button "provenite" at bounding box center [902, 468] width 101 height 43
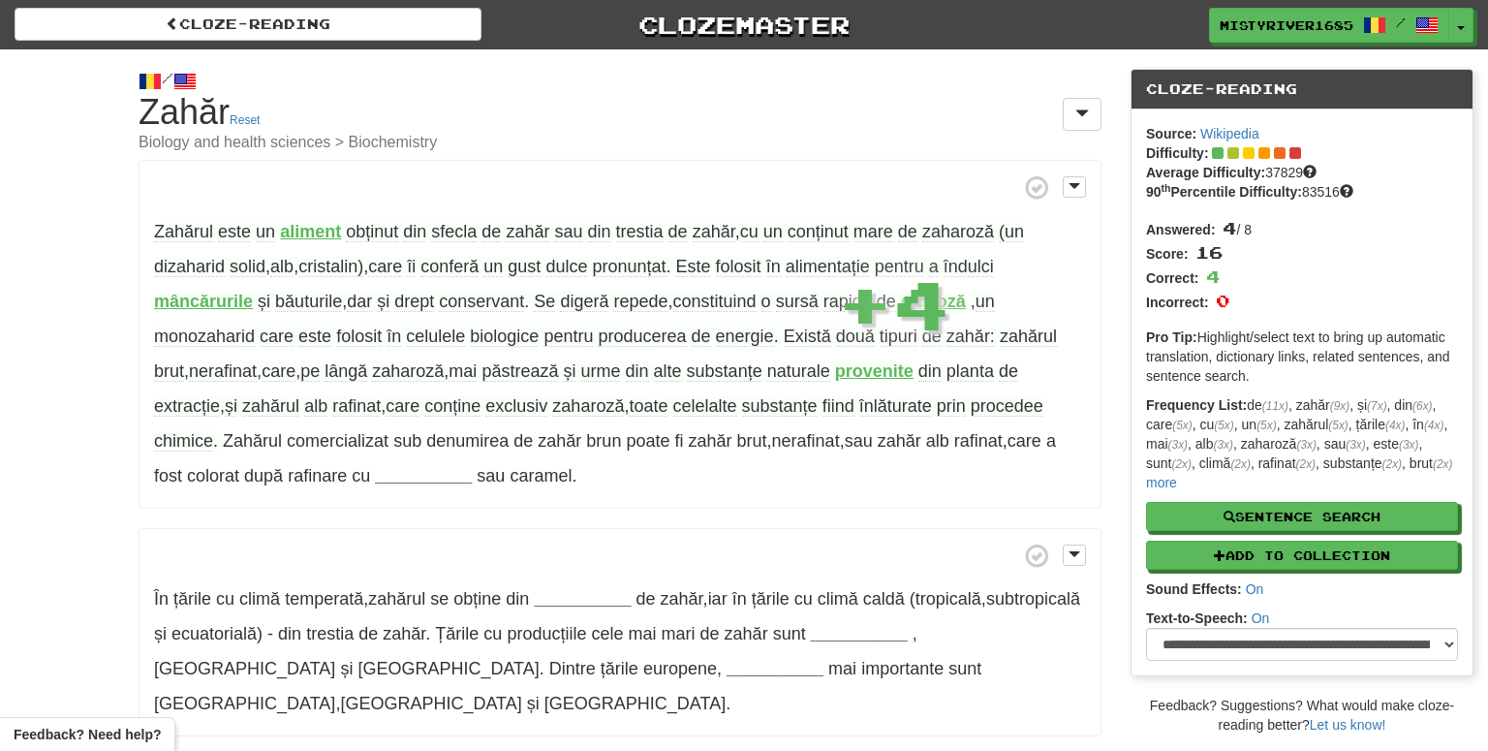
click at [785, 500] on p "Zahărul este un aliment obținut din sfecla de zahăr sau din trestia de zahăr , …" at bounding box center [620, 334] width 963 height 349
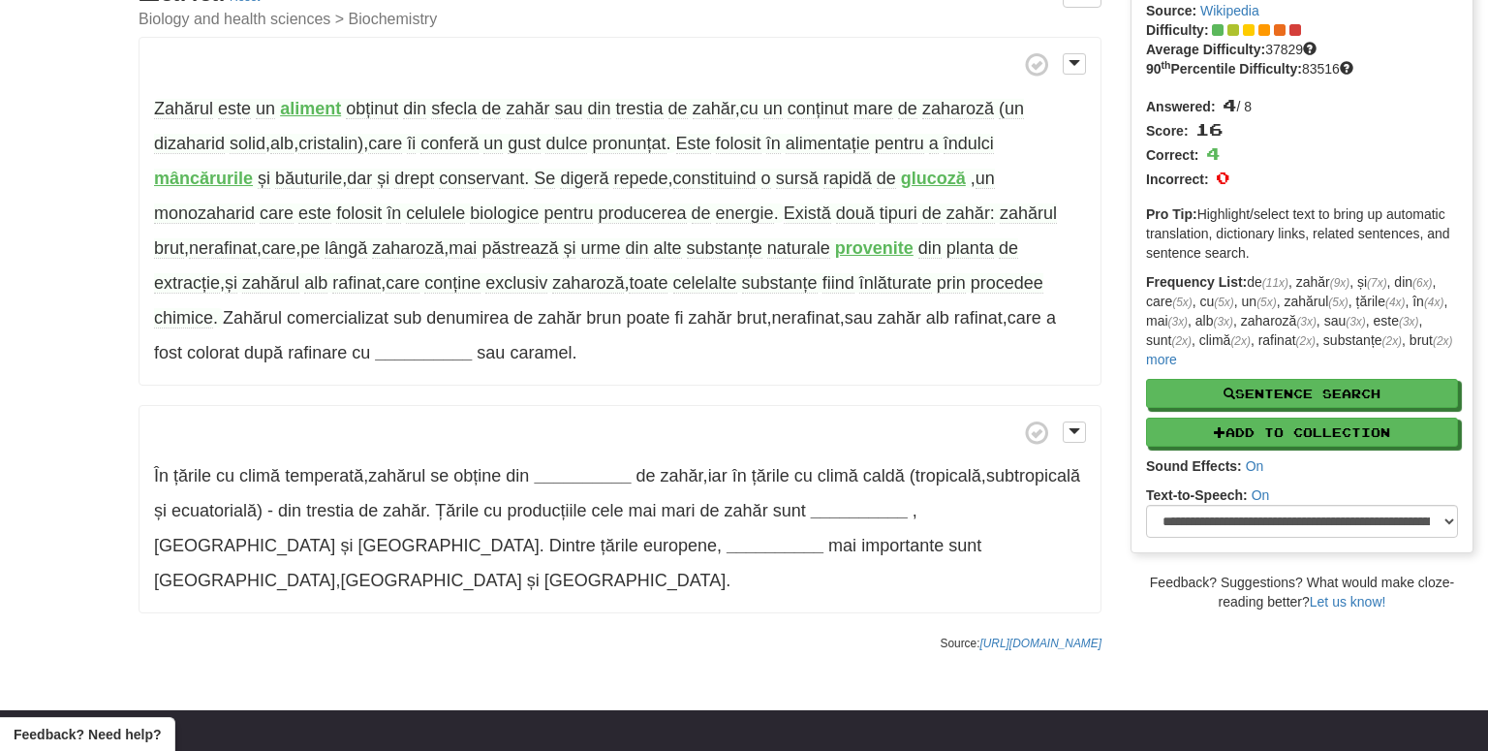
scroll to position [139, 0]
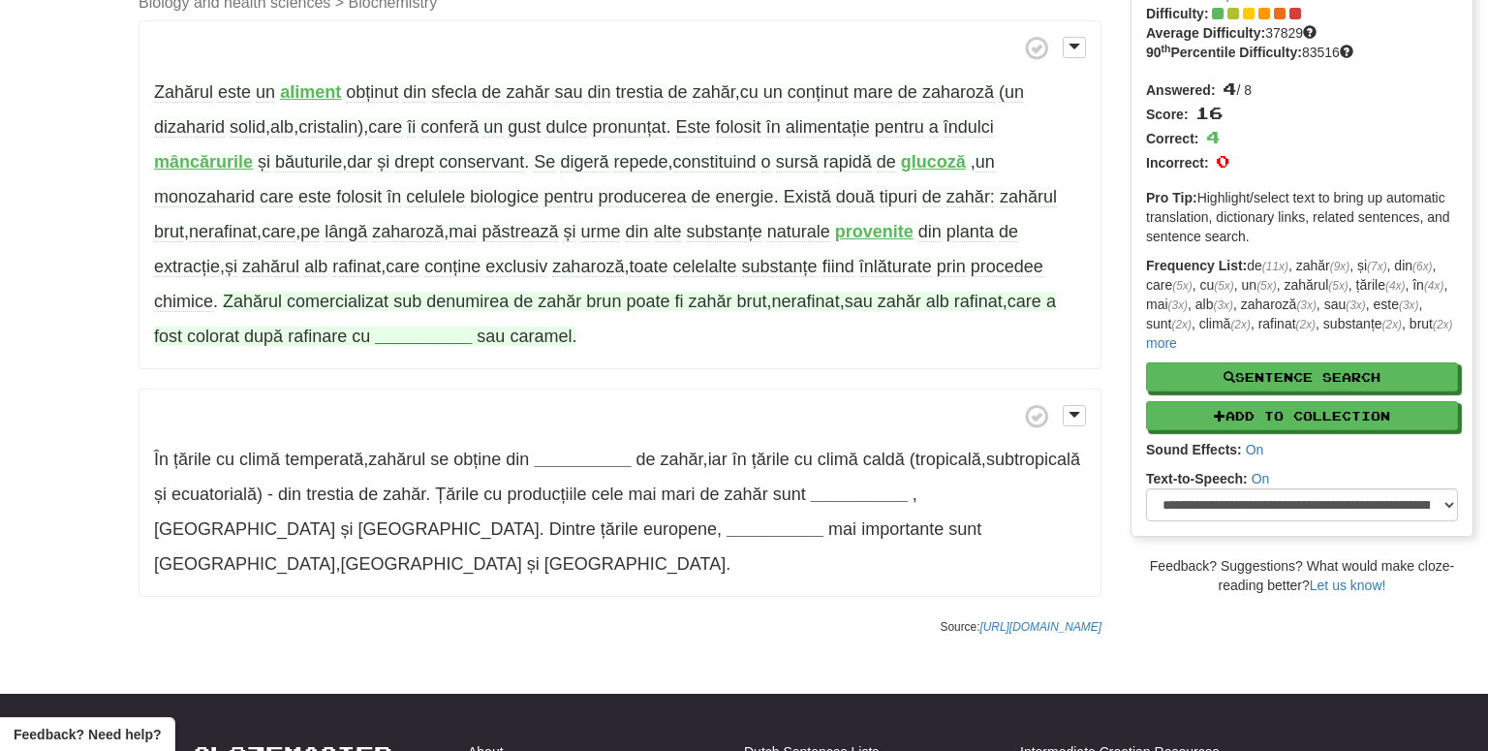
click at [430, 337] on strong "__________" at bounding box center [423, 335] width 97 height 19
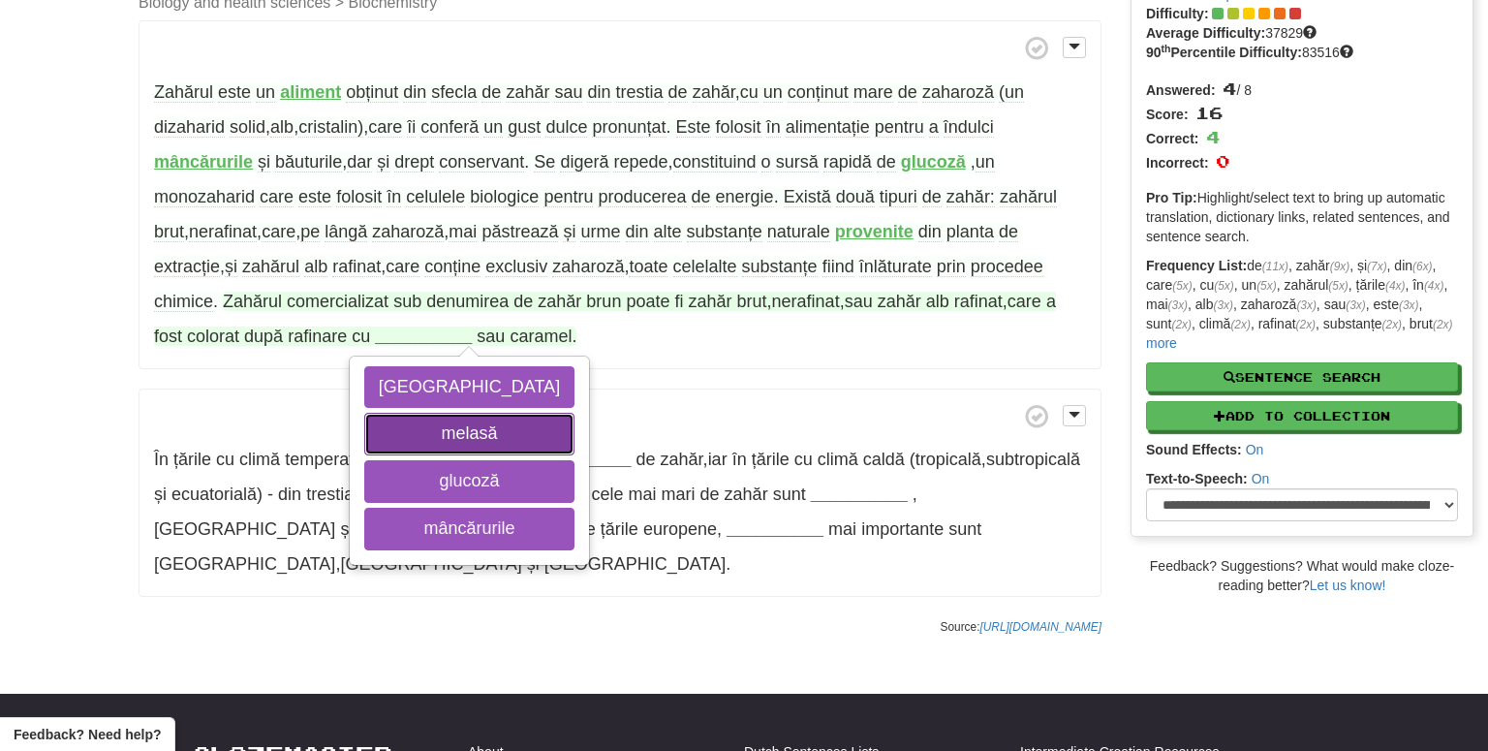
click at [423, 442] on button "melasă" at bounding box center [469, 434] width 210 height 43
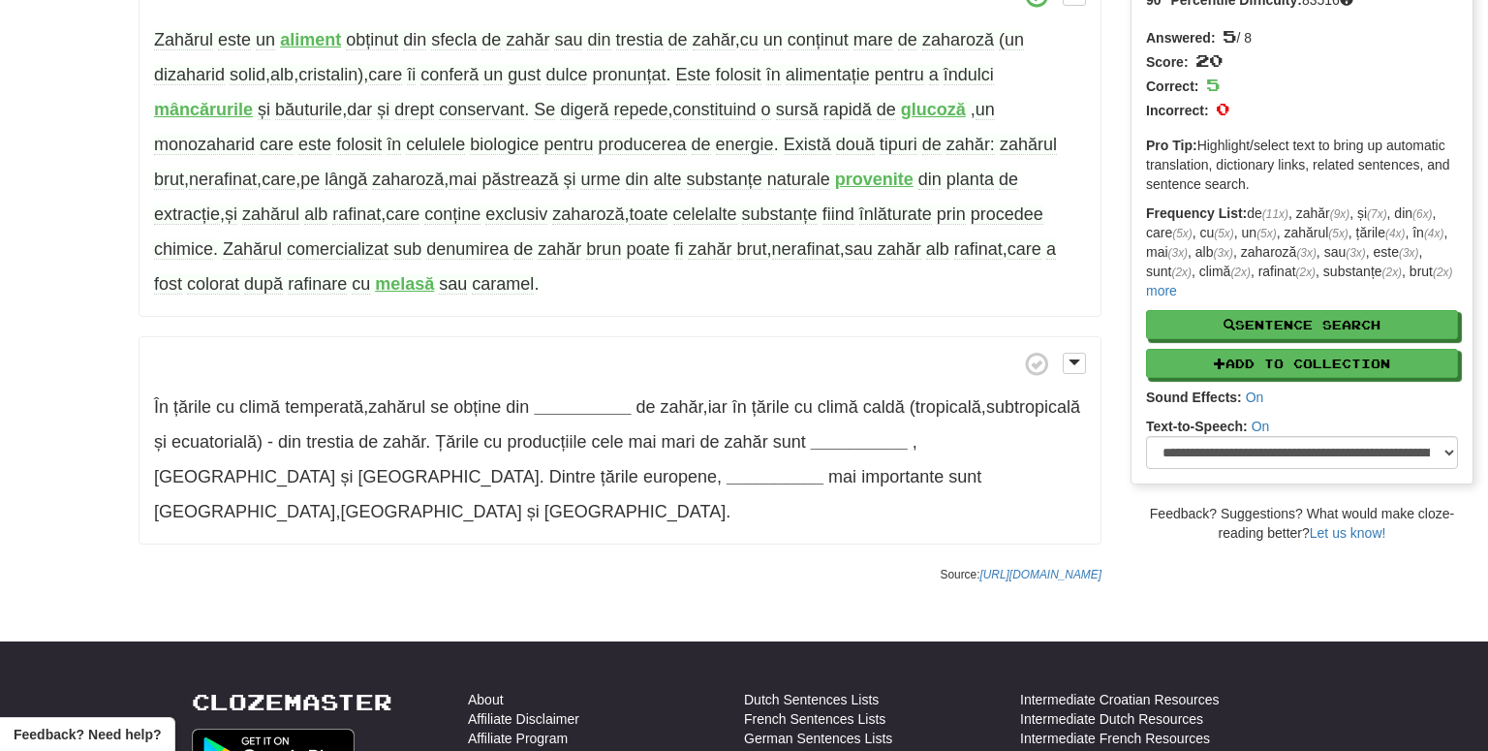
scroll to position [209, 0]
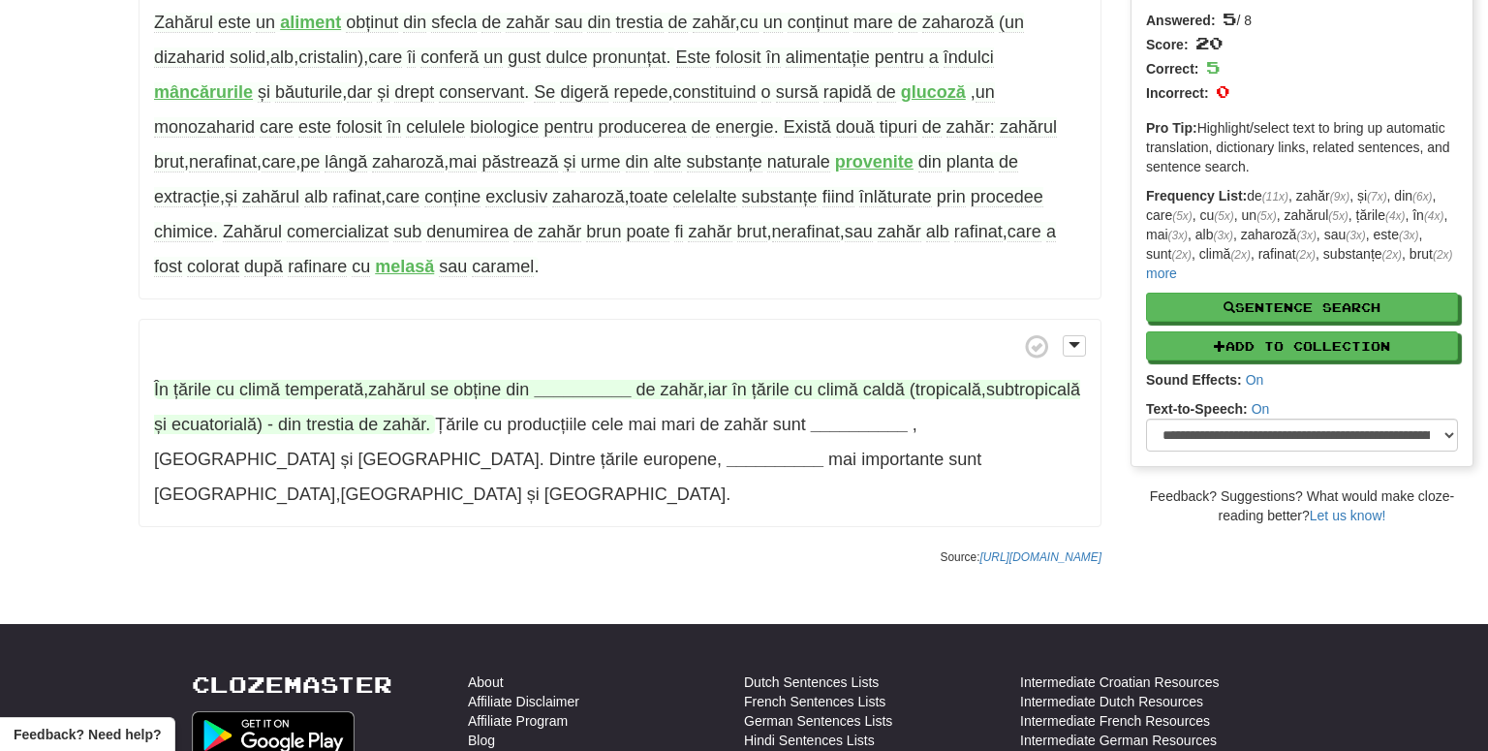
click at [586, 390] on strong "__________" at bounding box center [582, 389] width 97 height 19
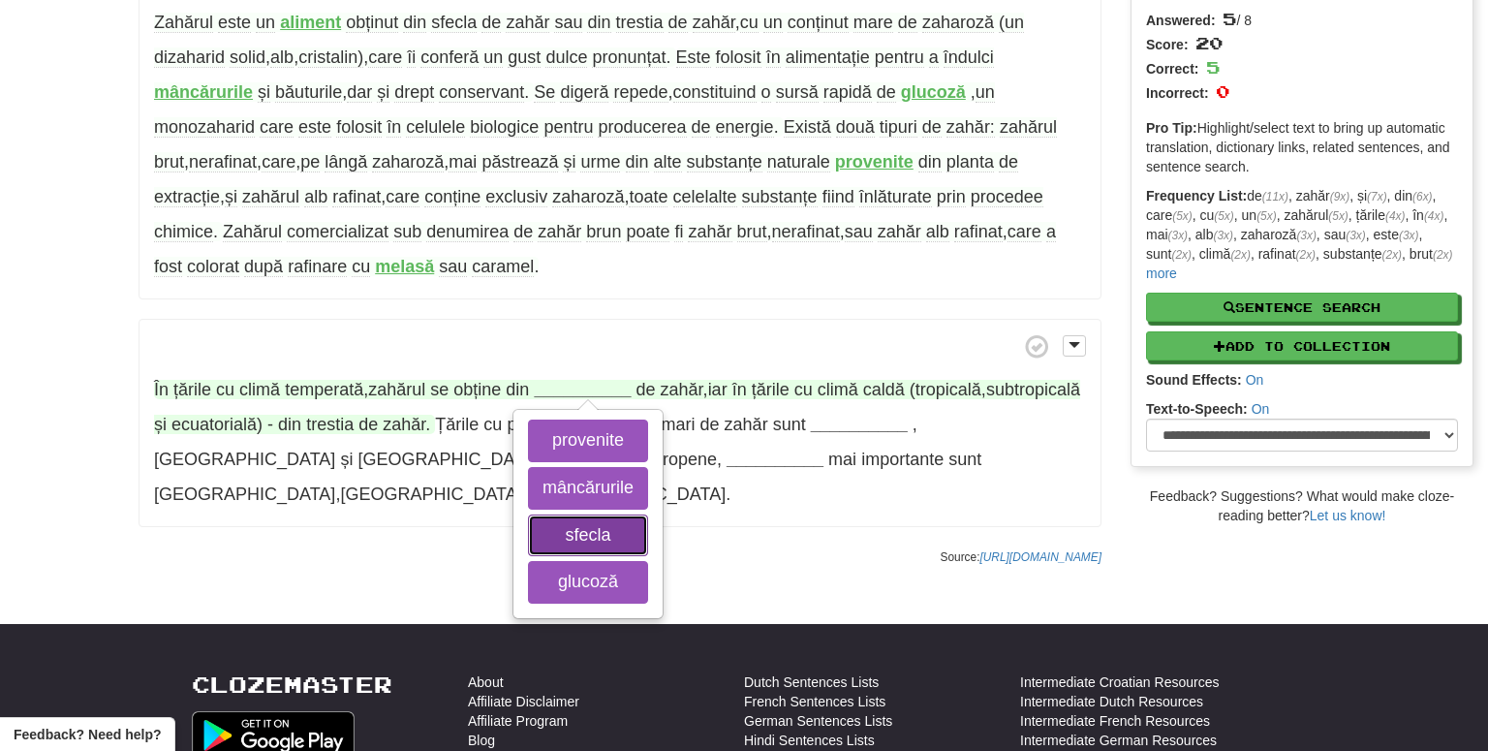
click at [578, 527] on button "sfecla" at bounding box center [588, 535] width 120 height 43
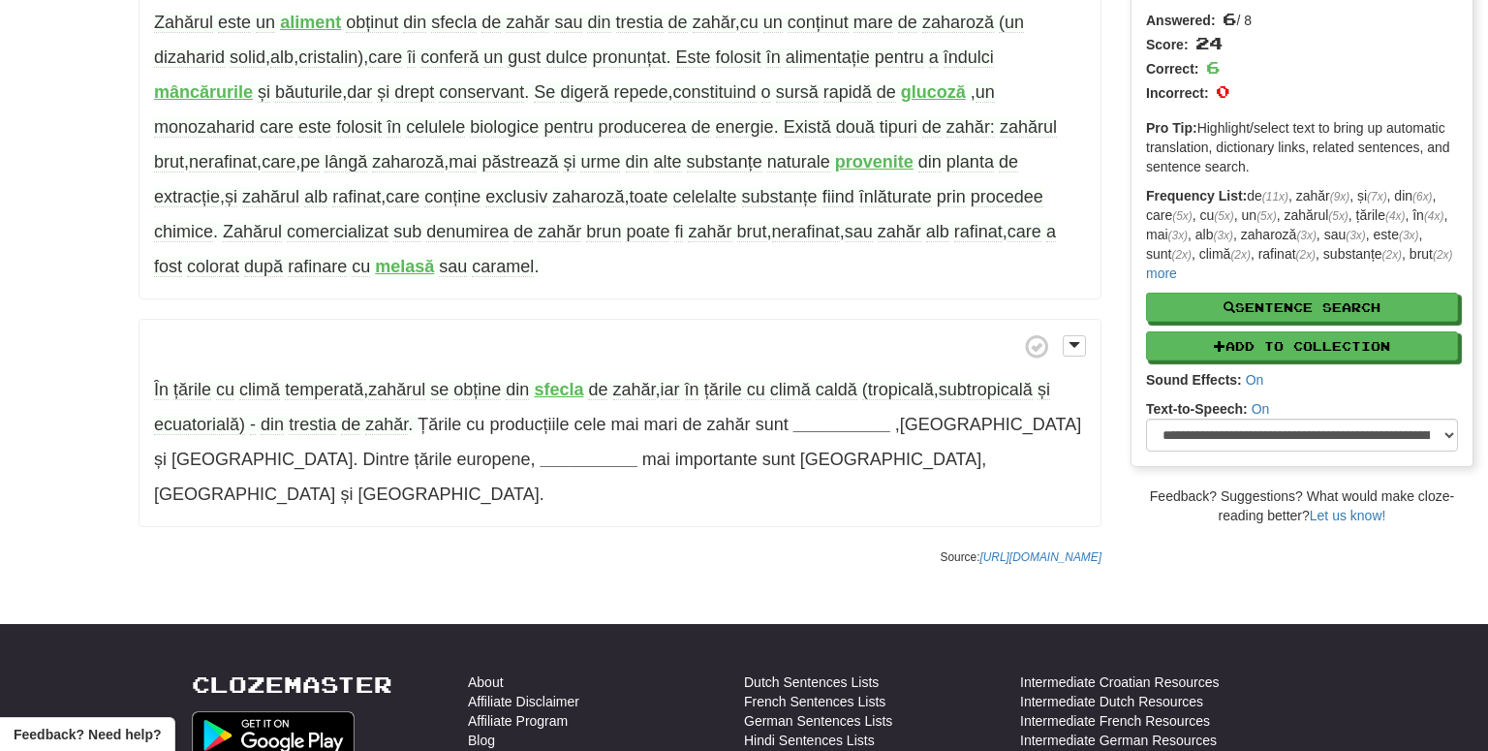
click at [563, 391] on strong "sfecla" at bounding box center [558, 389] width 49 height 19
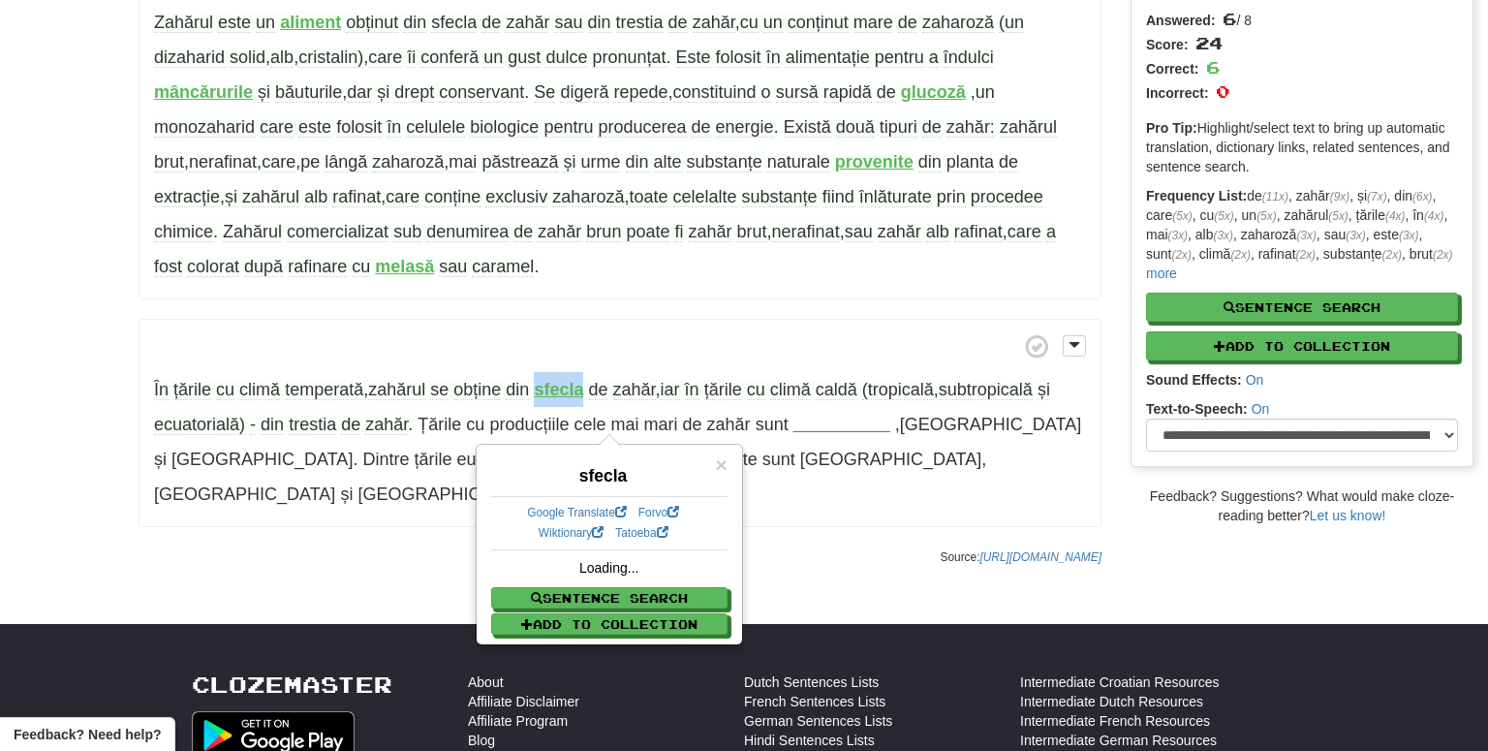
click at [563, 391] on strong "sfecla" at bounding box center [558, 389] width 49 height 19
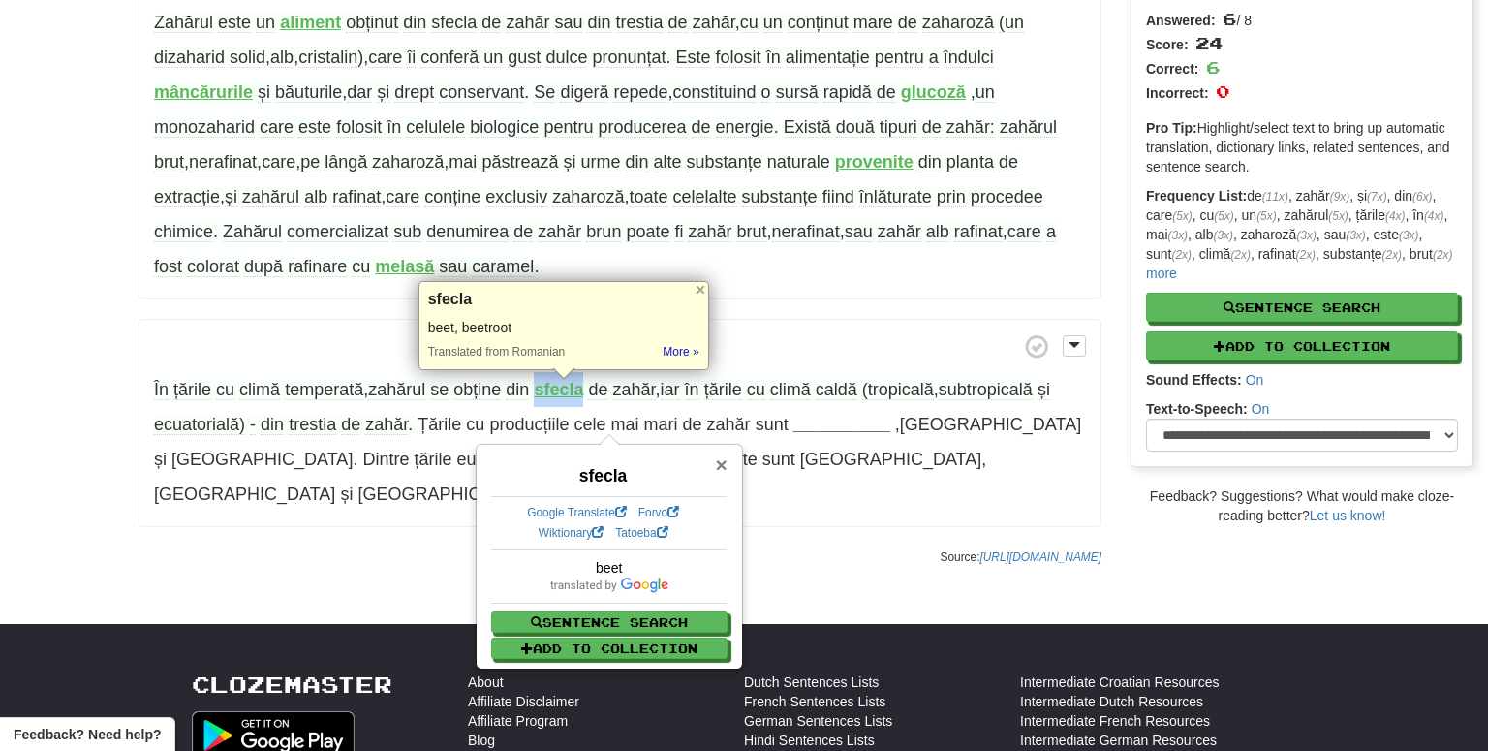
click at [722, 461] on span "×" at bounding box center [721, 464] width 12 height 22
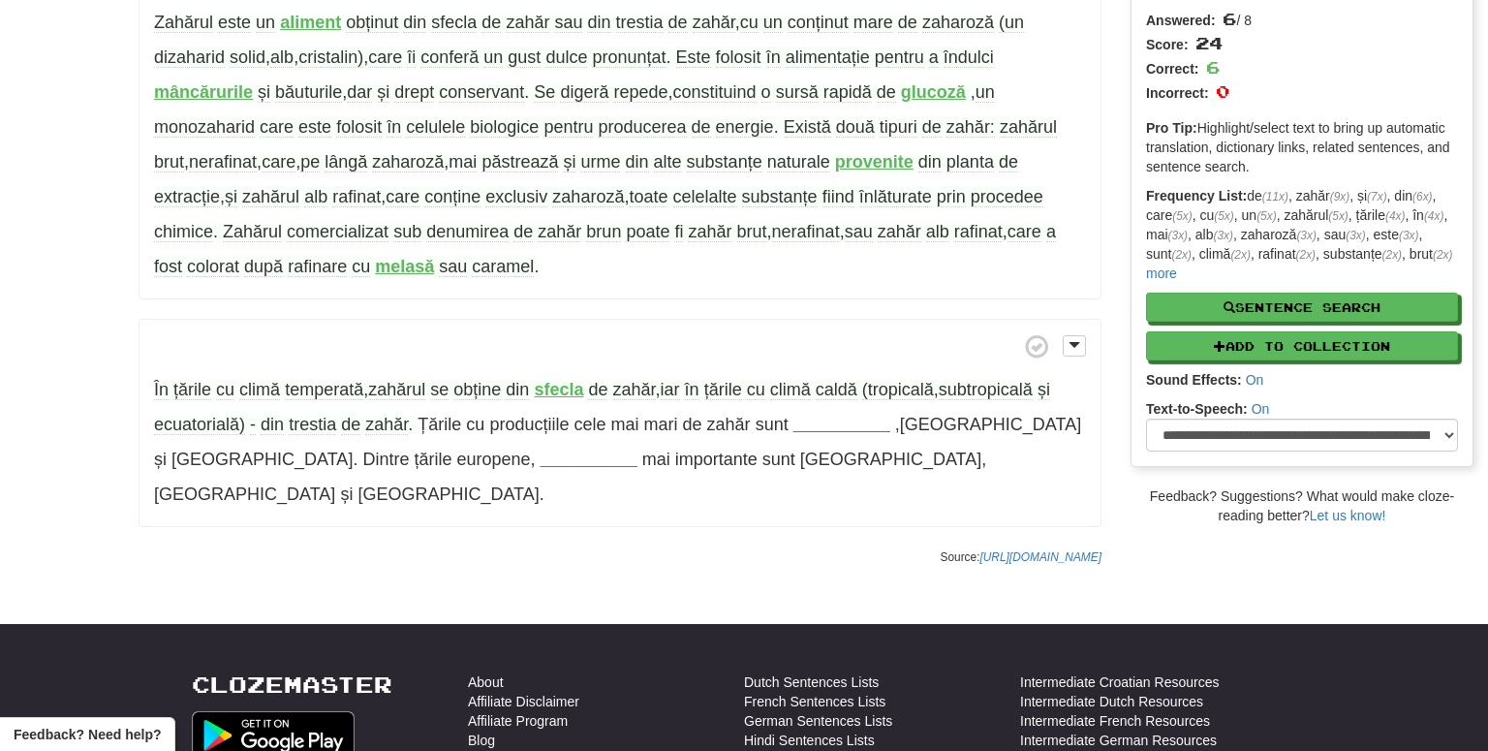
click at [703, 486] on p "În țările cu climă temperată , zahărul se obține din sfecla de zahăr , iar în ț…" at bounding box center [620, 423] width 963 height 209
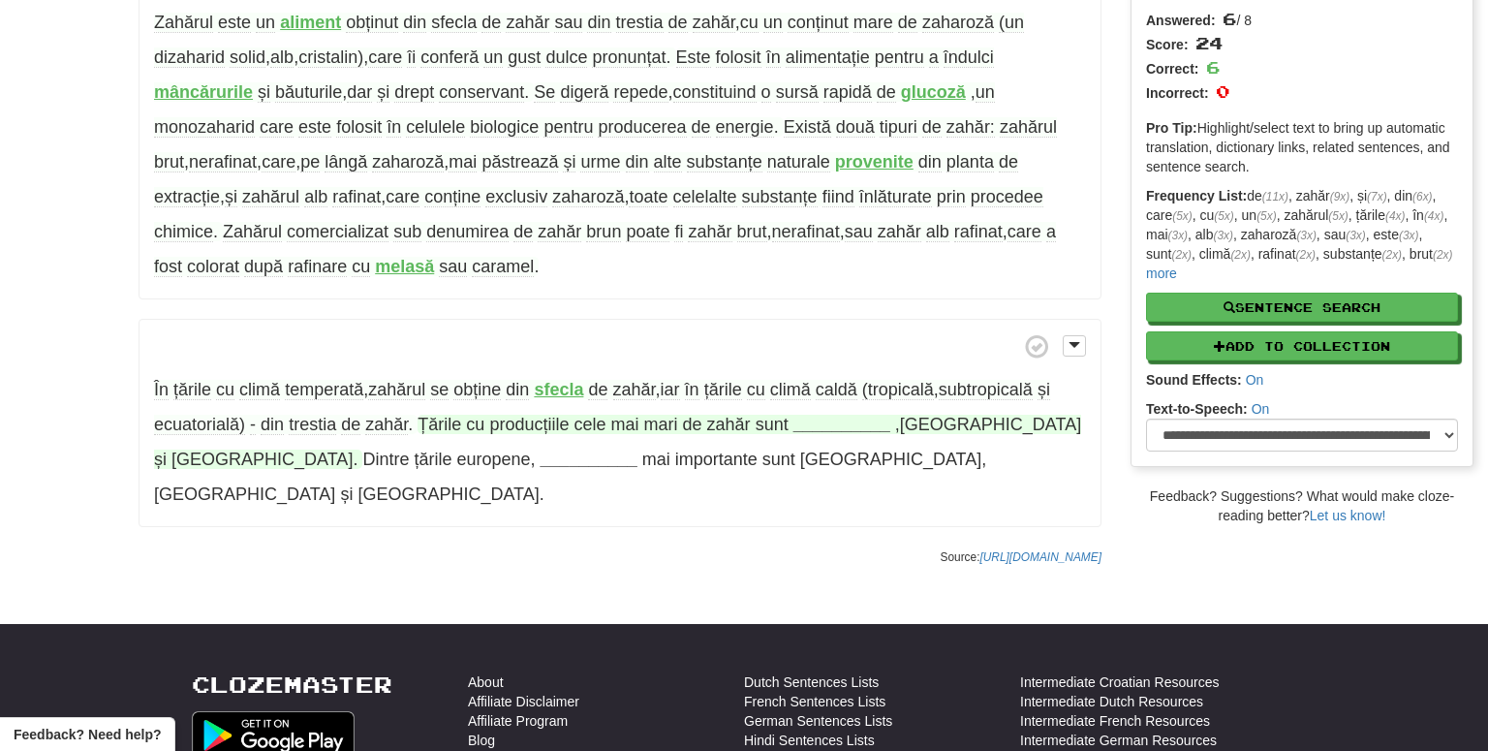
click at [852, 421] on strong "__________" at bounding box center [841, 424] width 97 height 19
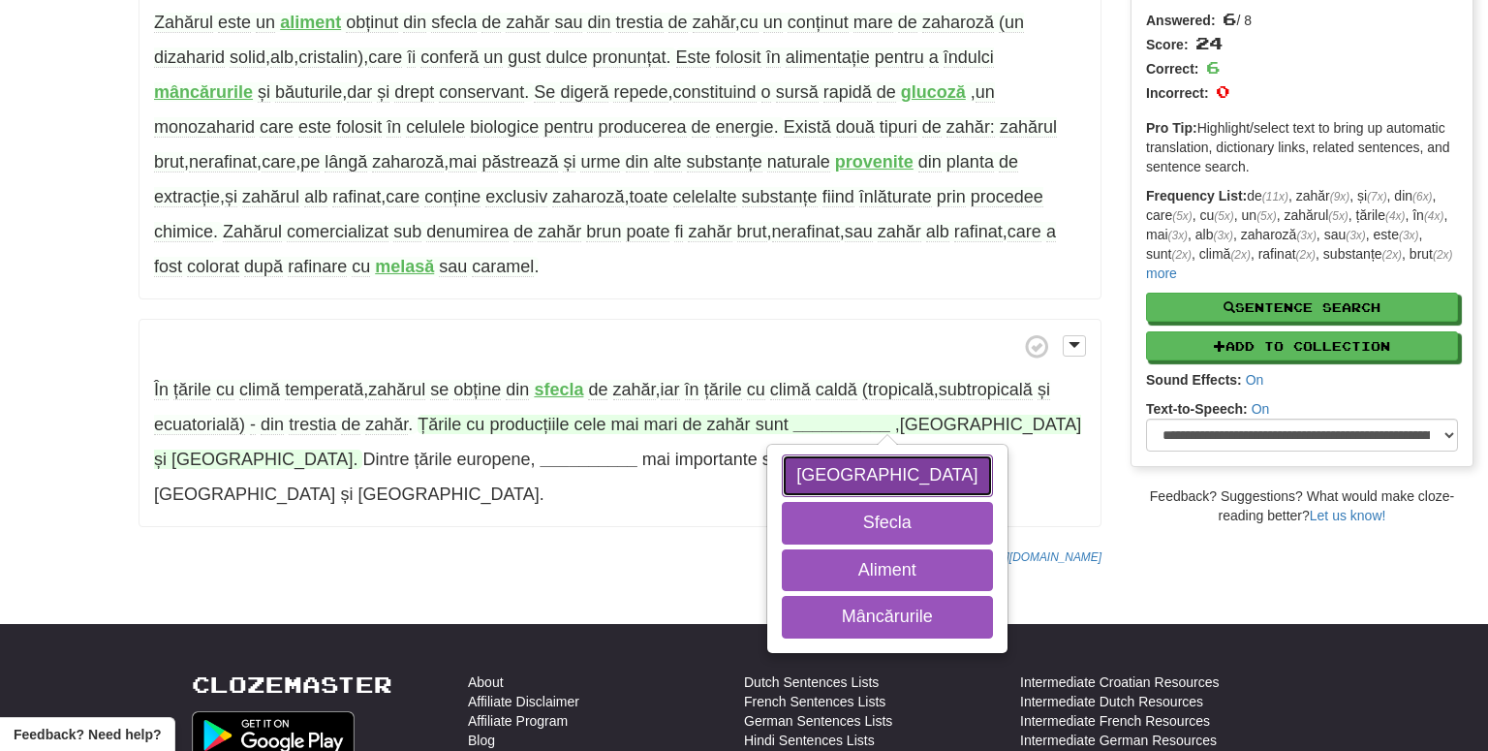
click at [839, 472] on button "[GEOGRAPHIC_DATA]" at bounding box center [887, 475] width 210 height 43
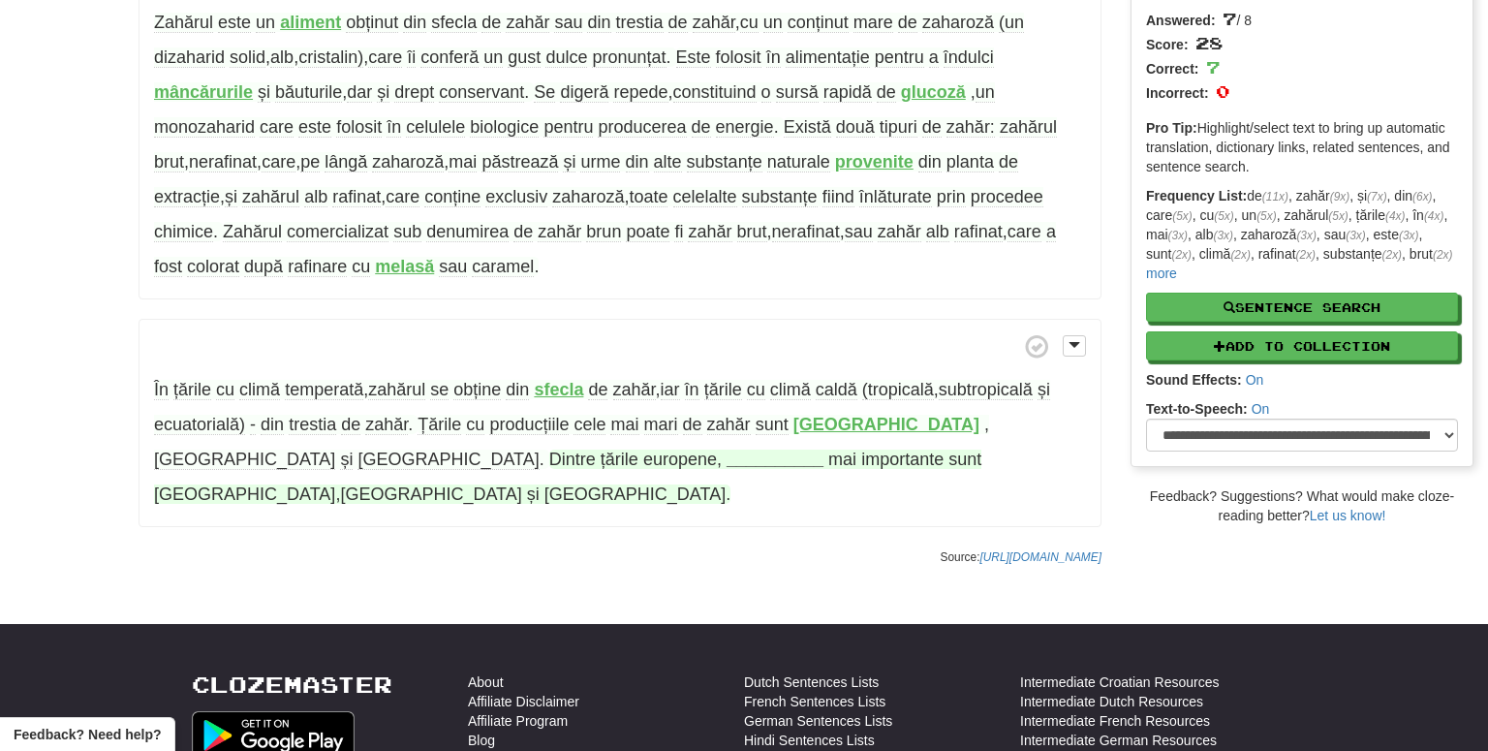
click at [726, 458] on strong "__________" at bounding box center [774, 458] width 97 height 19
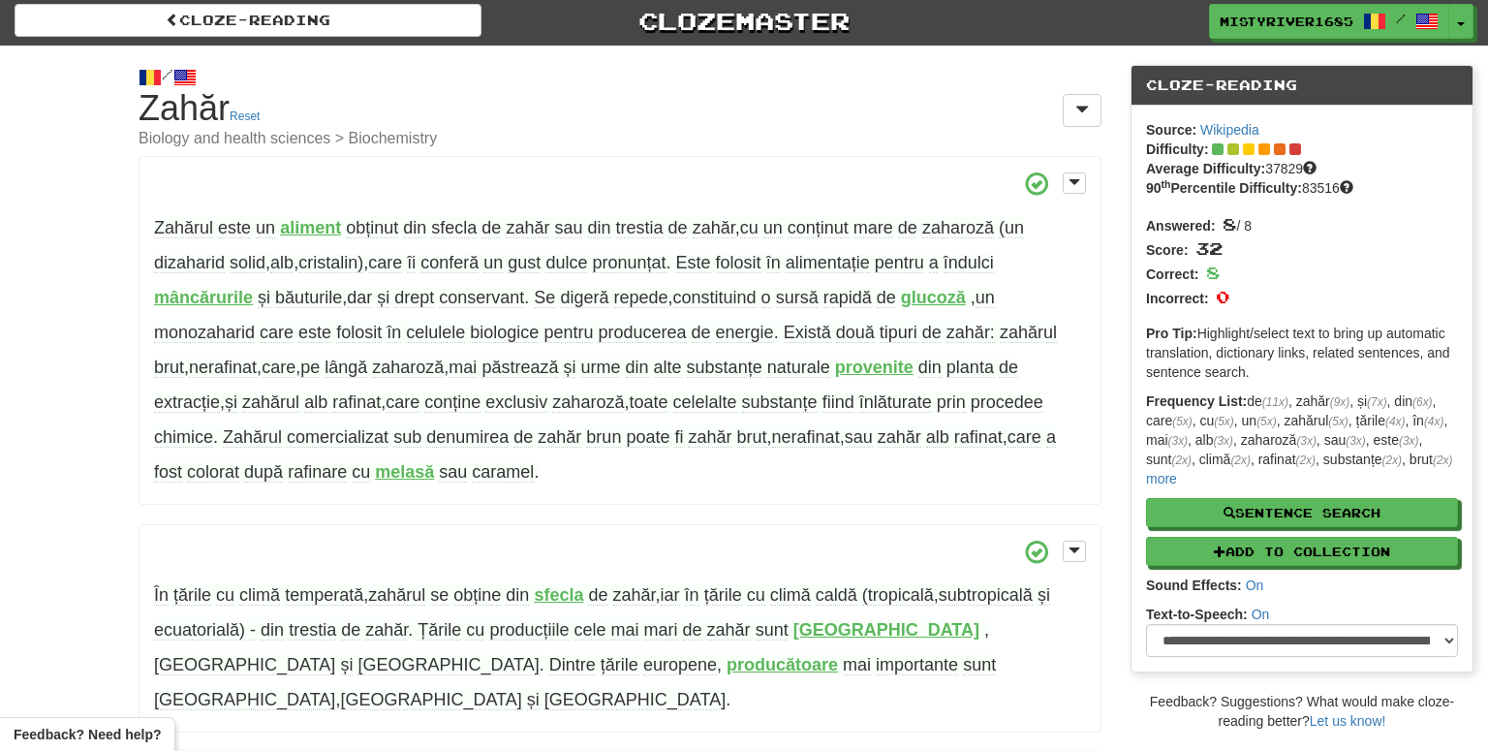
scroll to position [0, 0]
